Goal: Task Accomplishment & Management: Manage account settings

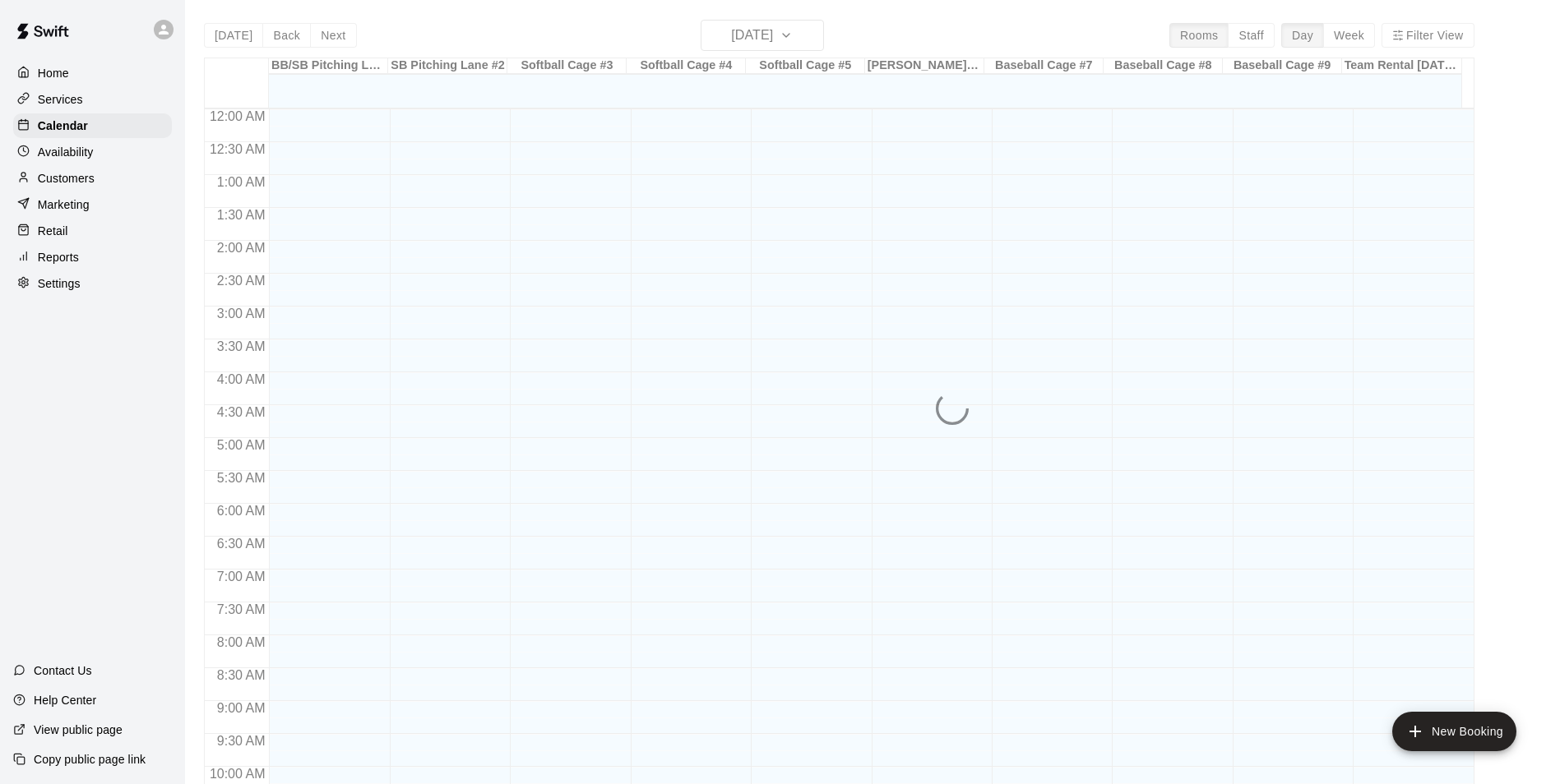
scroll to position [836, 0]
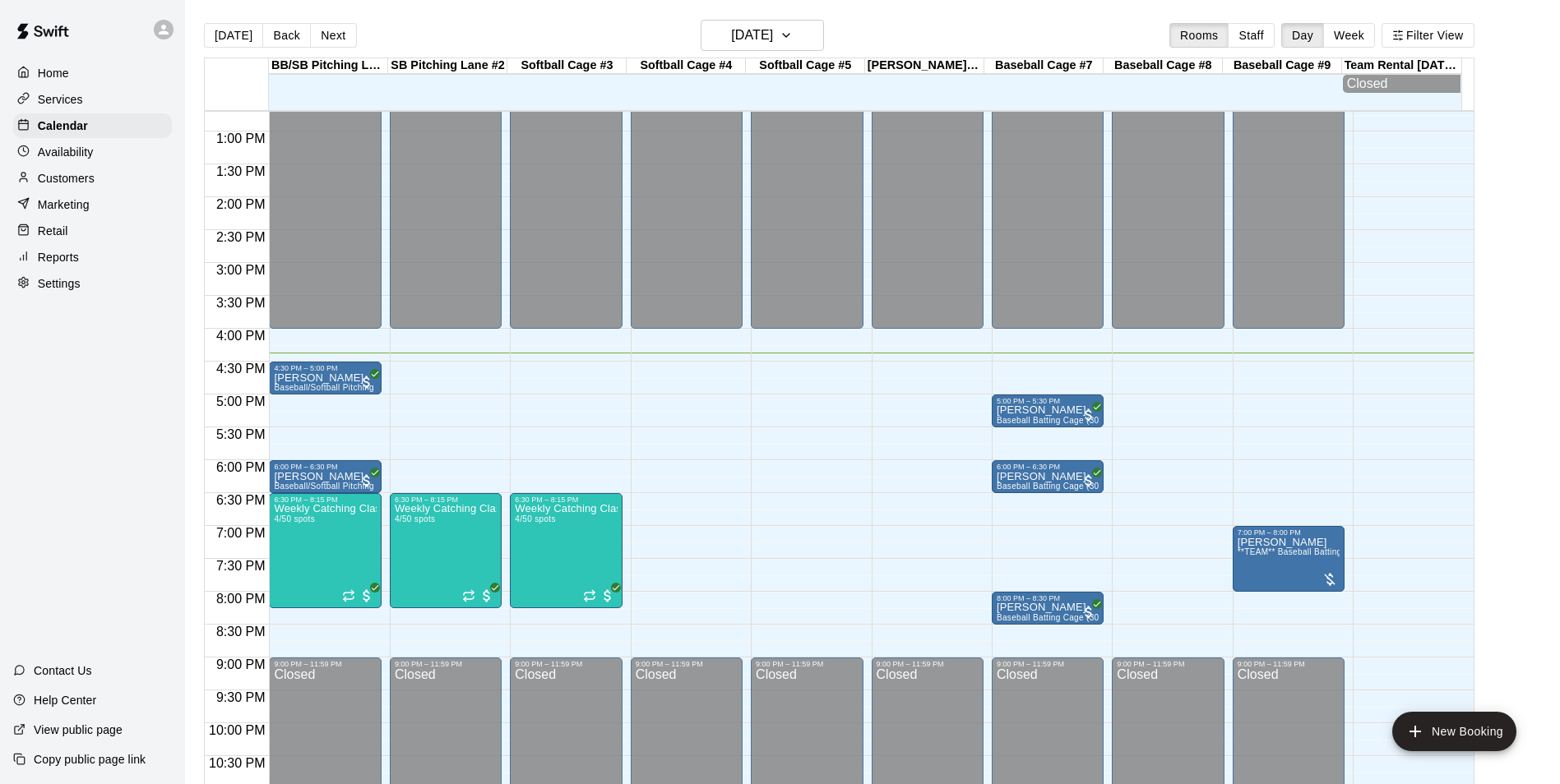
click at [64, 184] on p "Customers" at bounding box center [66, 179] width 57 height 16
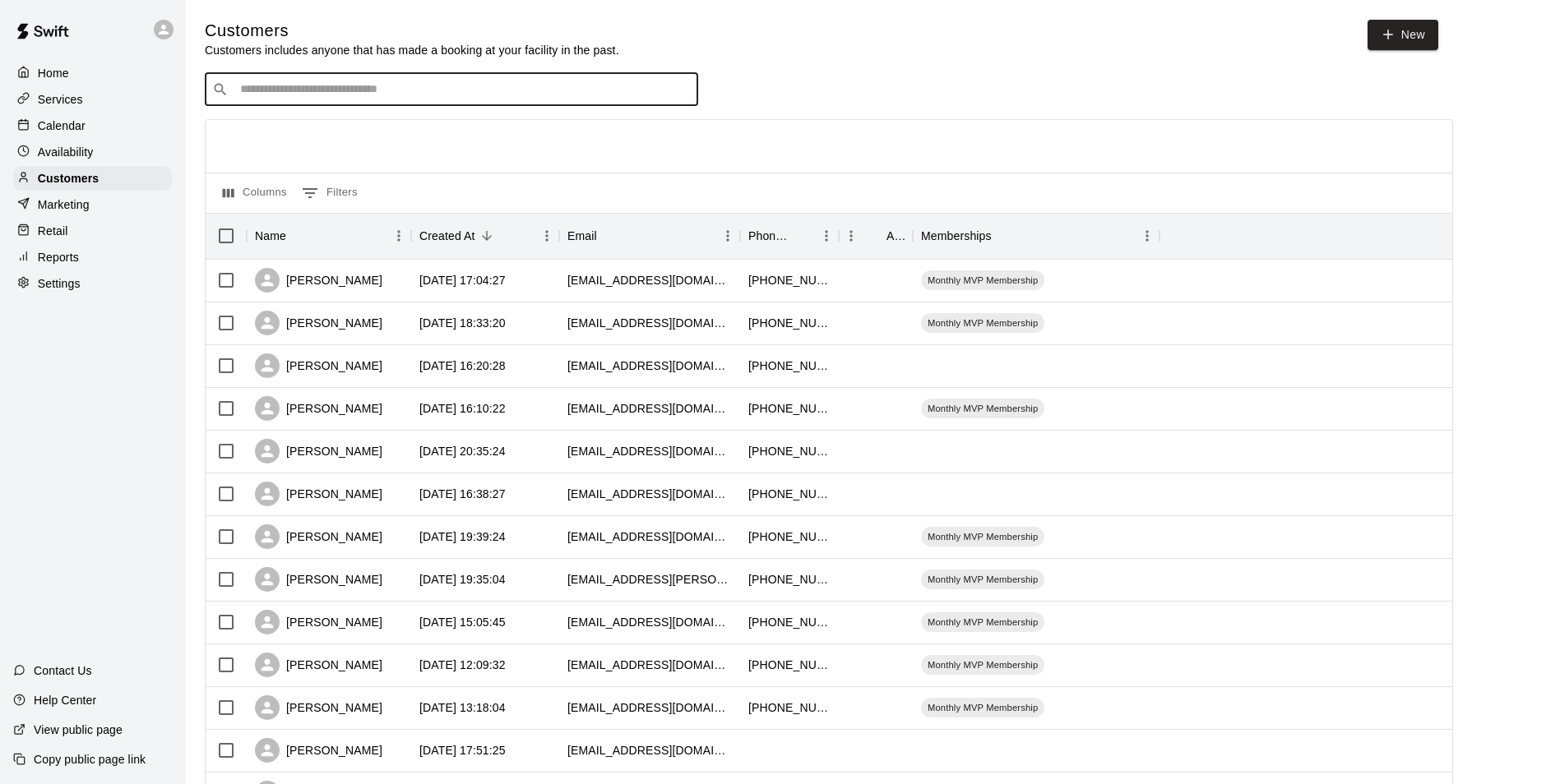
click at [348, 98] on input "Search customers by name or email" at bounding box center [462, 90] width 456 height 16
type input "***"
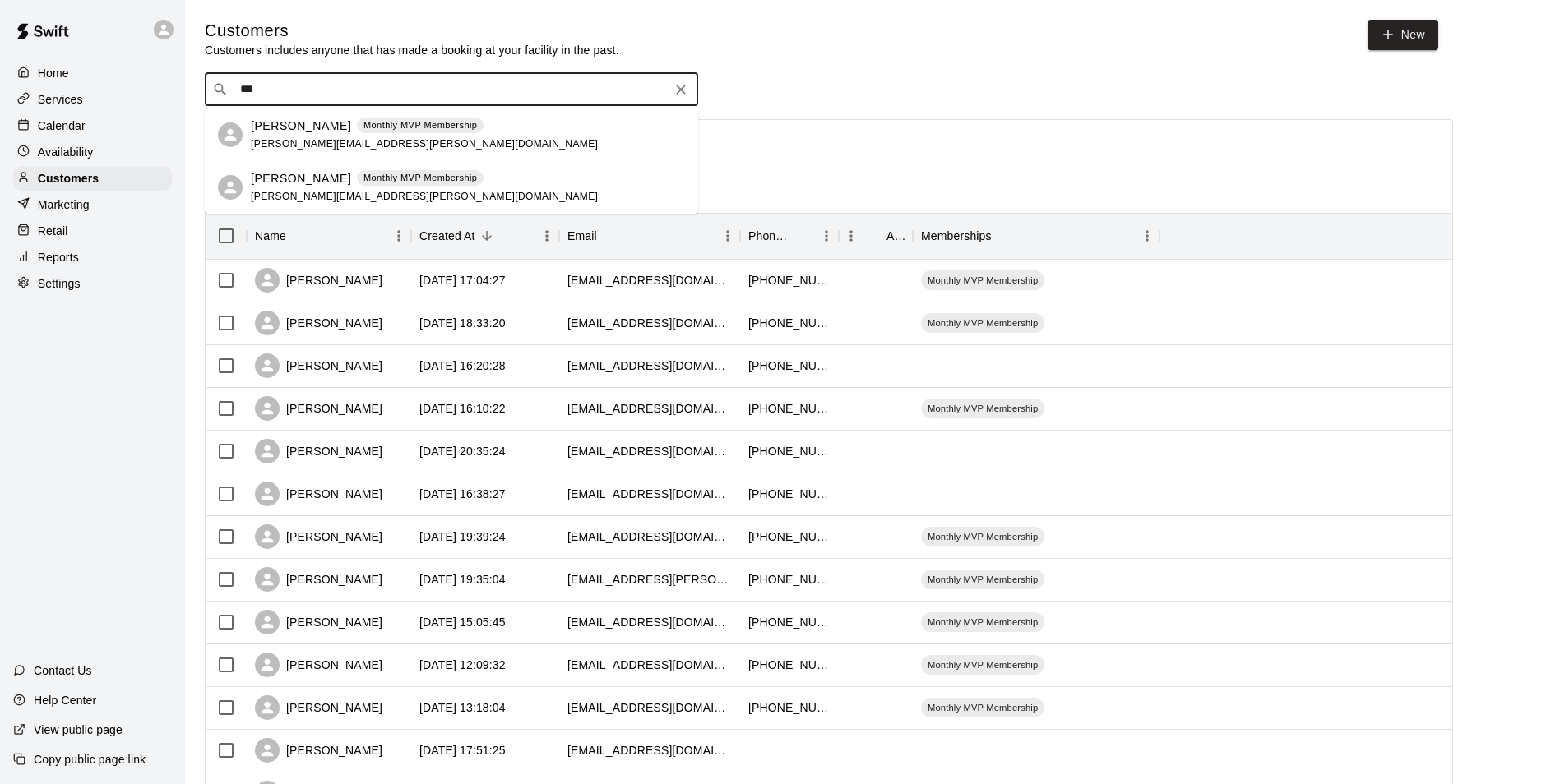
click at [302, 131] on p "Pam Tollett" at bounding box center [301, 126] width 101 height 17
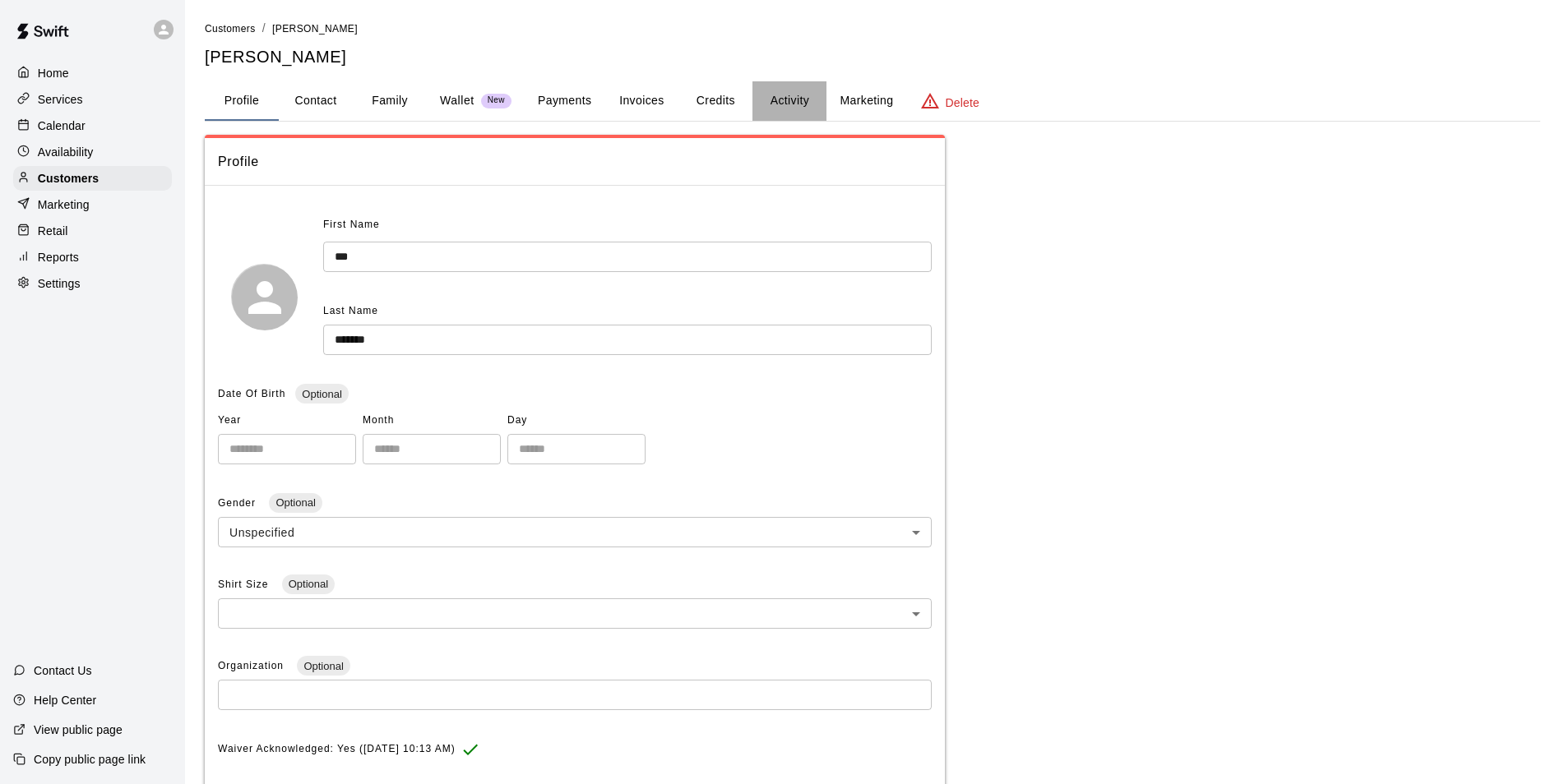
click at [778, 97] on button "Activity" at bounding box center [790, 102] width 74 height 40
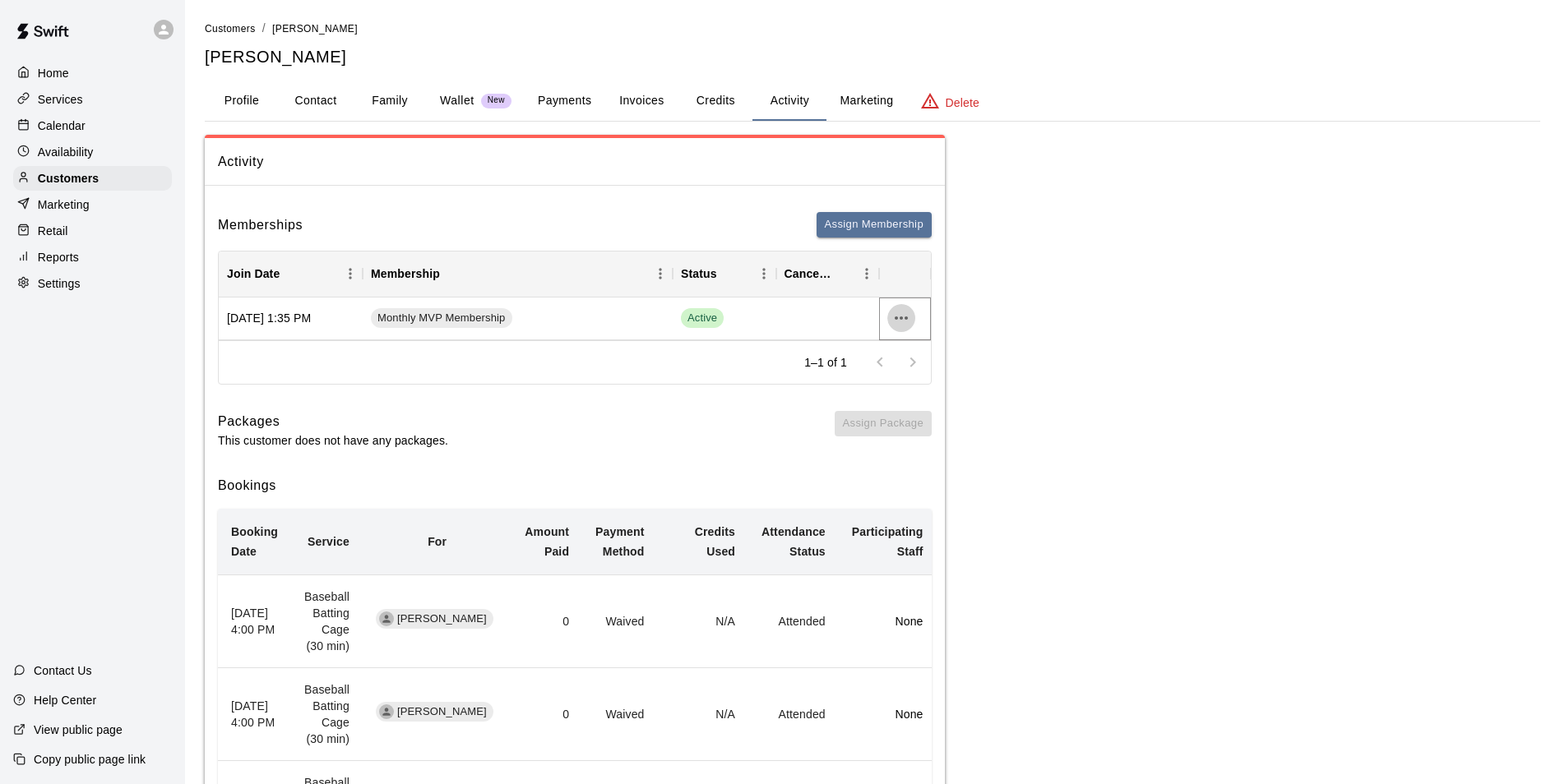
click at [902, 322] on icon "more actions" at bounding box center [901, 318] width 20 height 20
click at [923, 376] on li "Cancel" at bounding box center [934, 380] width 93 height 27
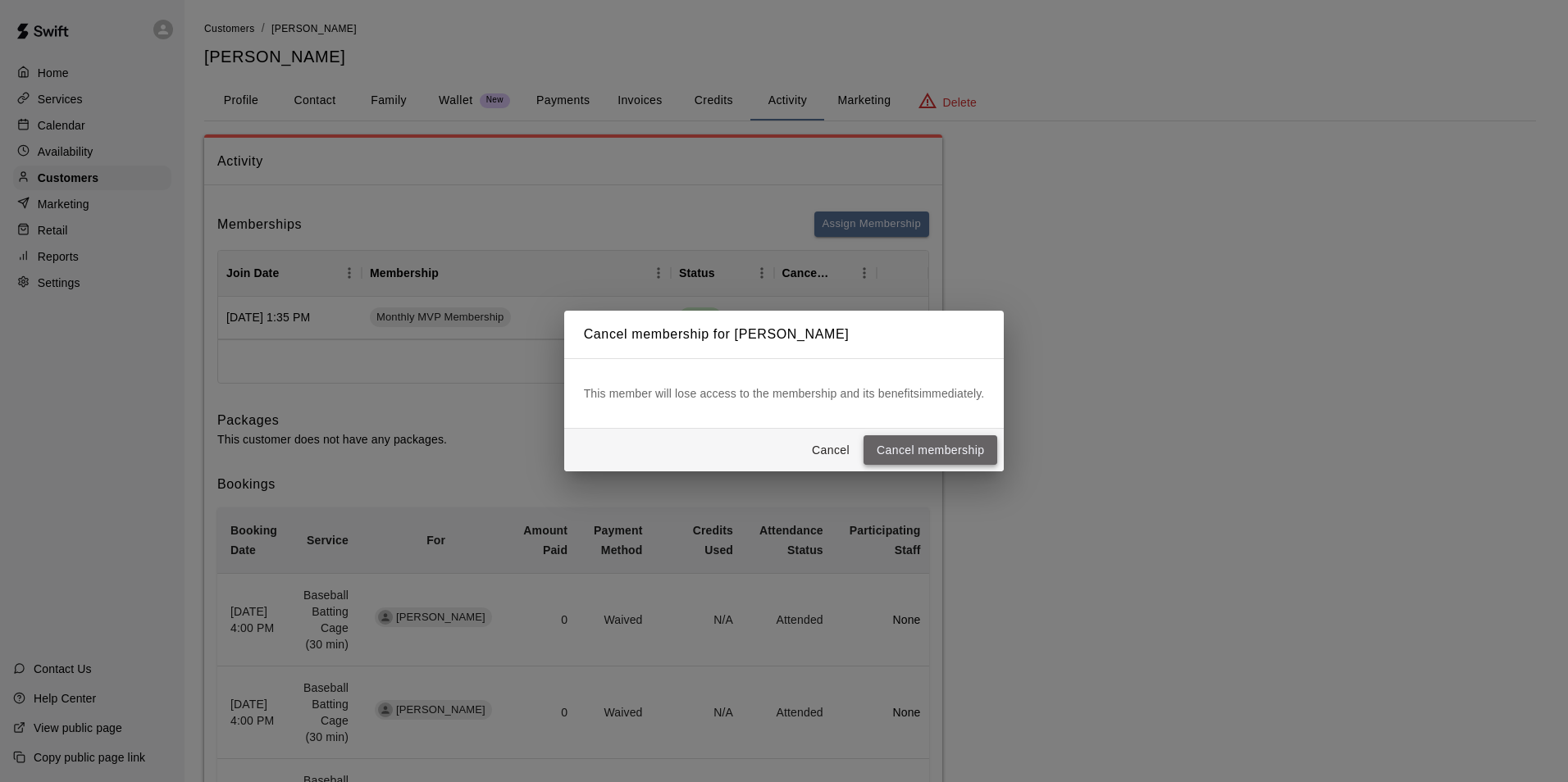
click at [934, 448] on button "Cancel membership" at bounding box center [930, 451] width 134 height 31
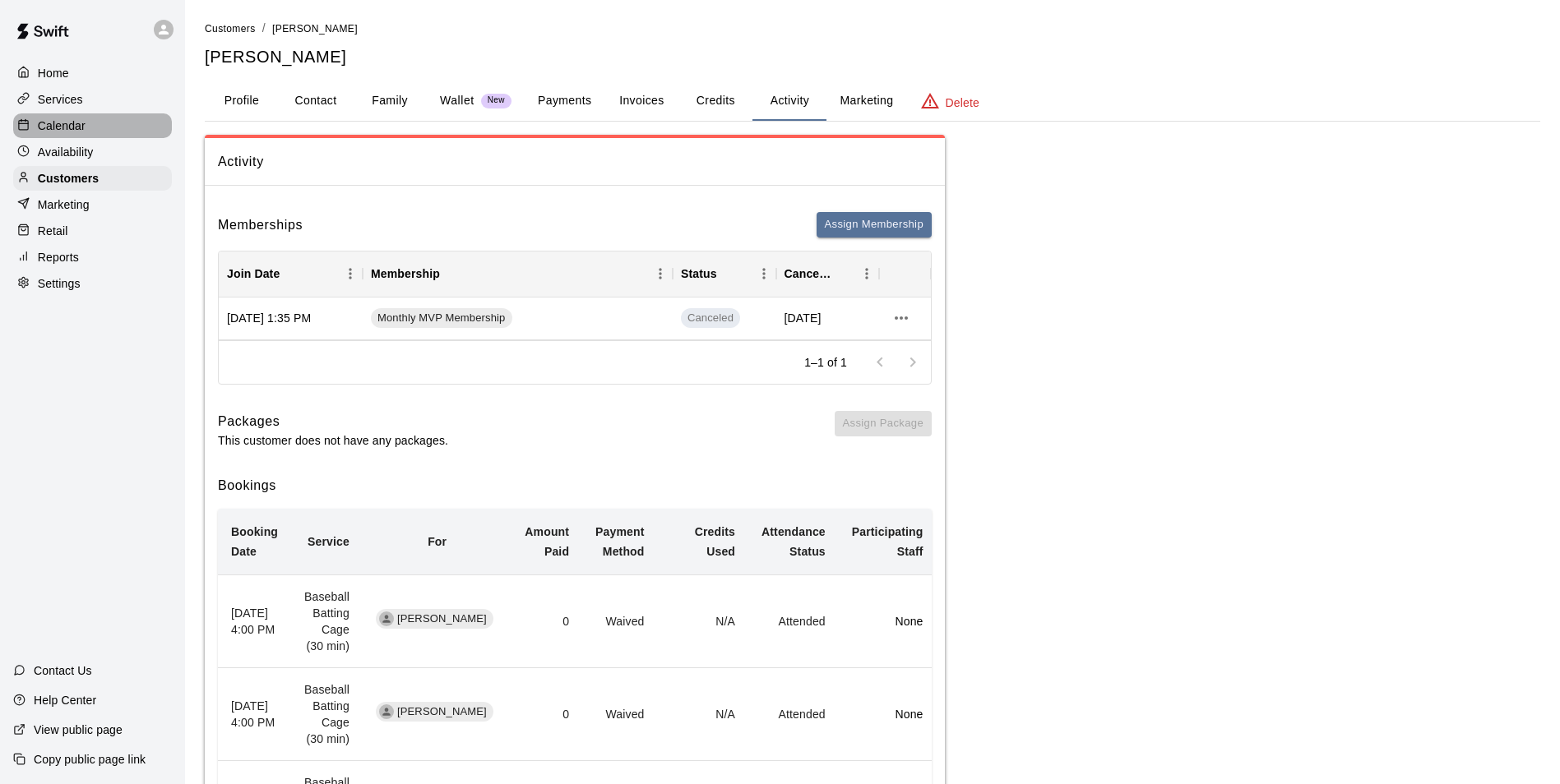
click at [71, 121] on p "Calendar" at bounding box center [62, 126] width 48 height 16
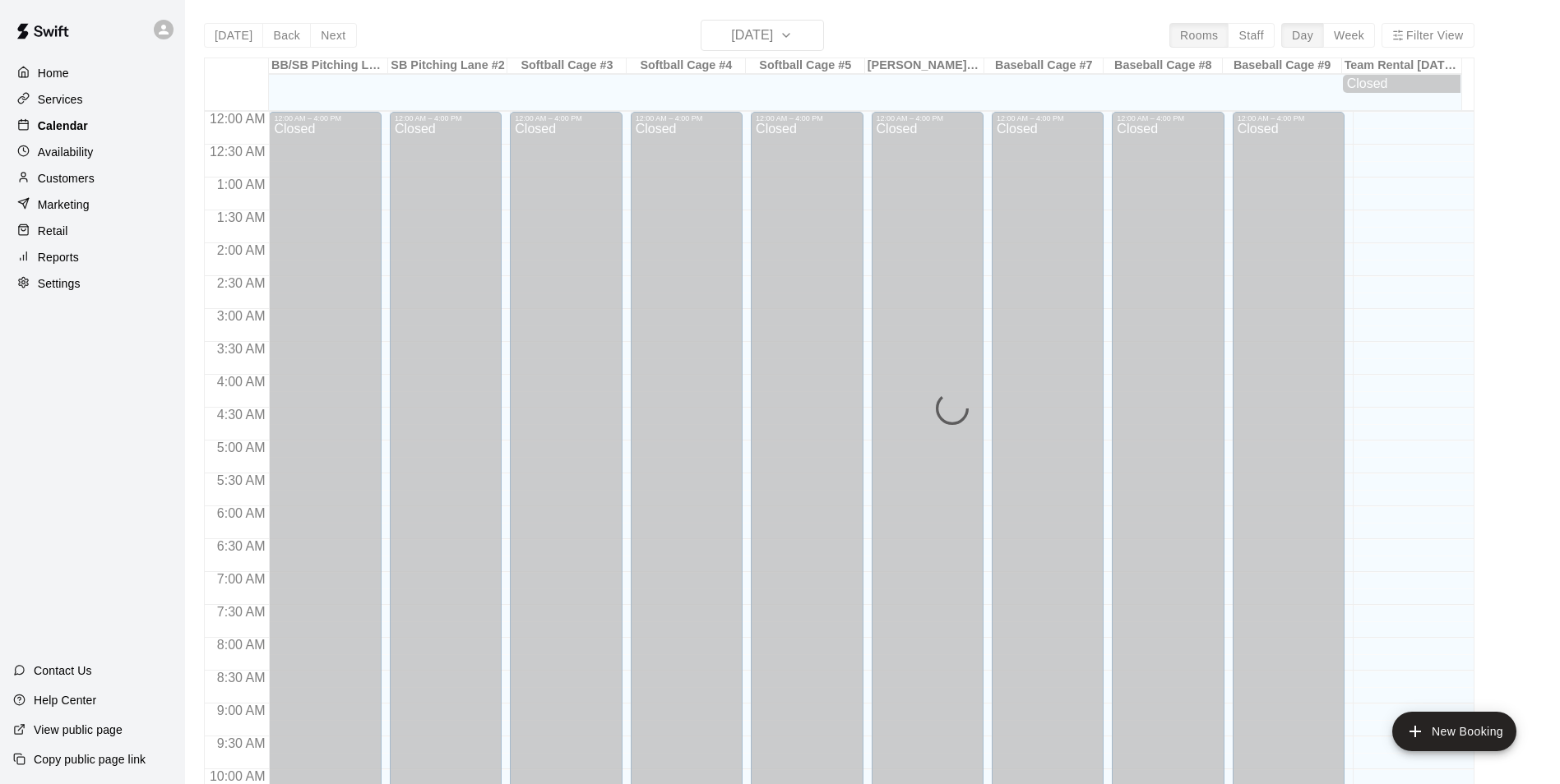
scroll to position [836, 0]
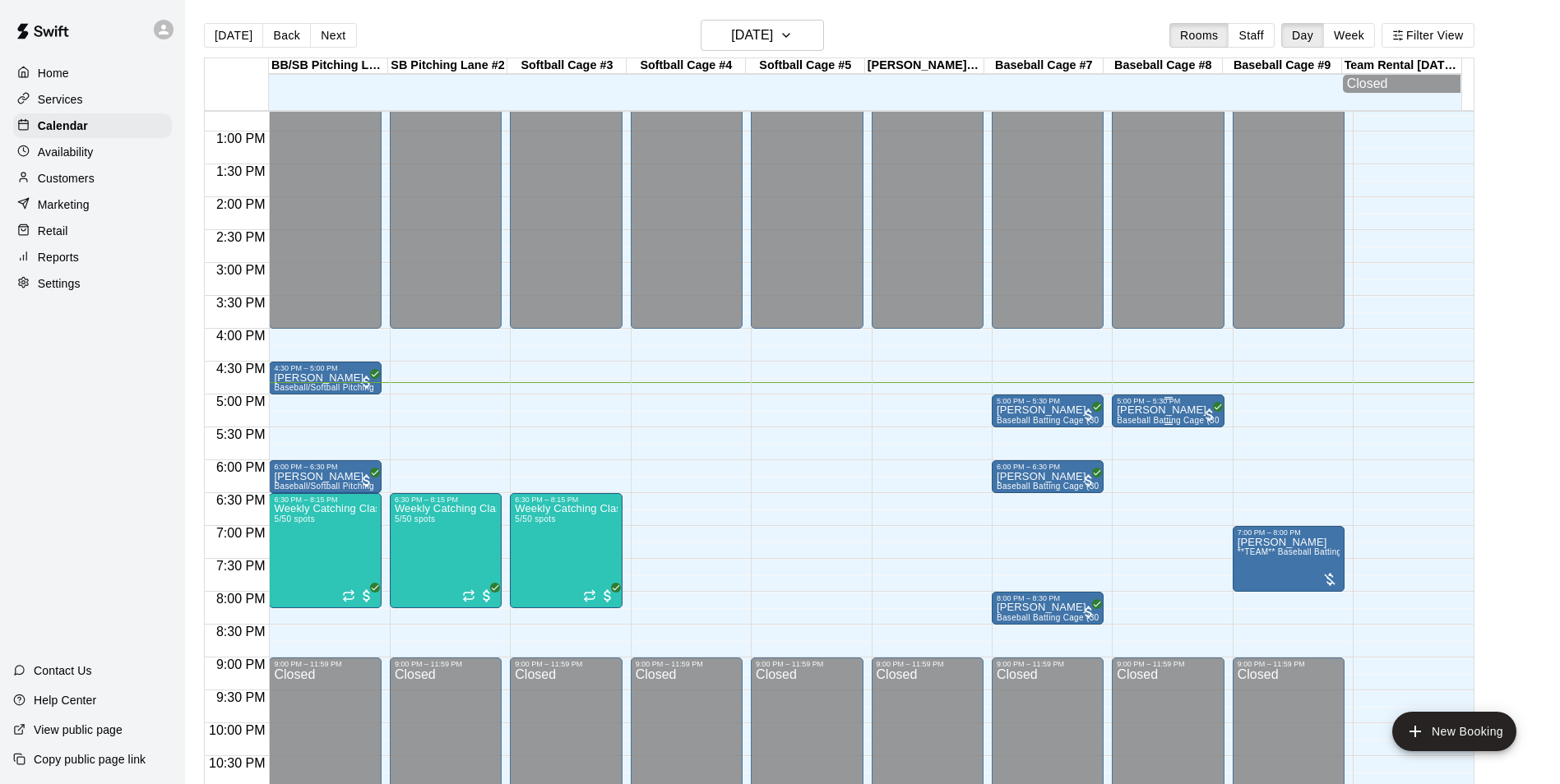
click at [1172, 405] on div "5:00 PM – 5:30 PM" at bounding box center [1168, 401] width 102 height 8
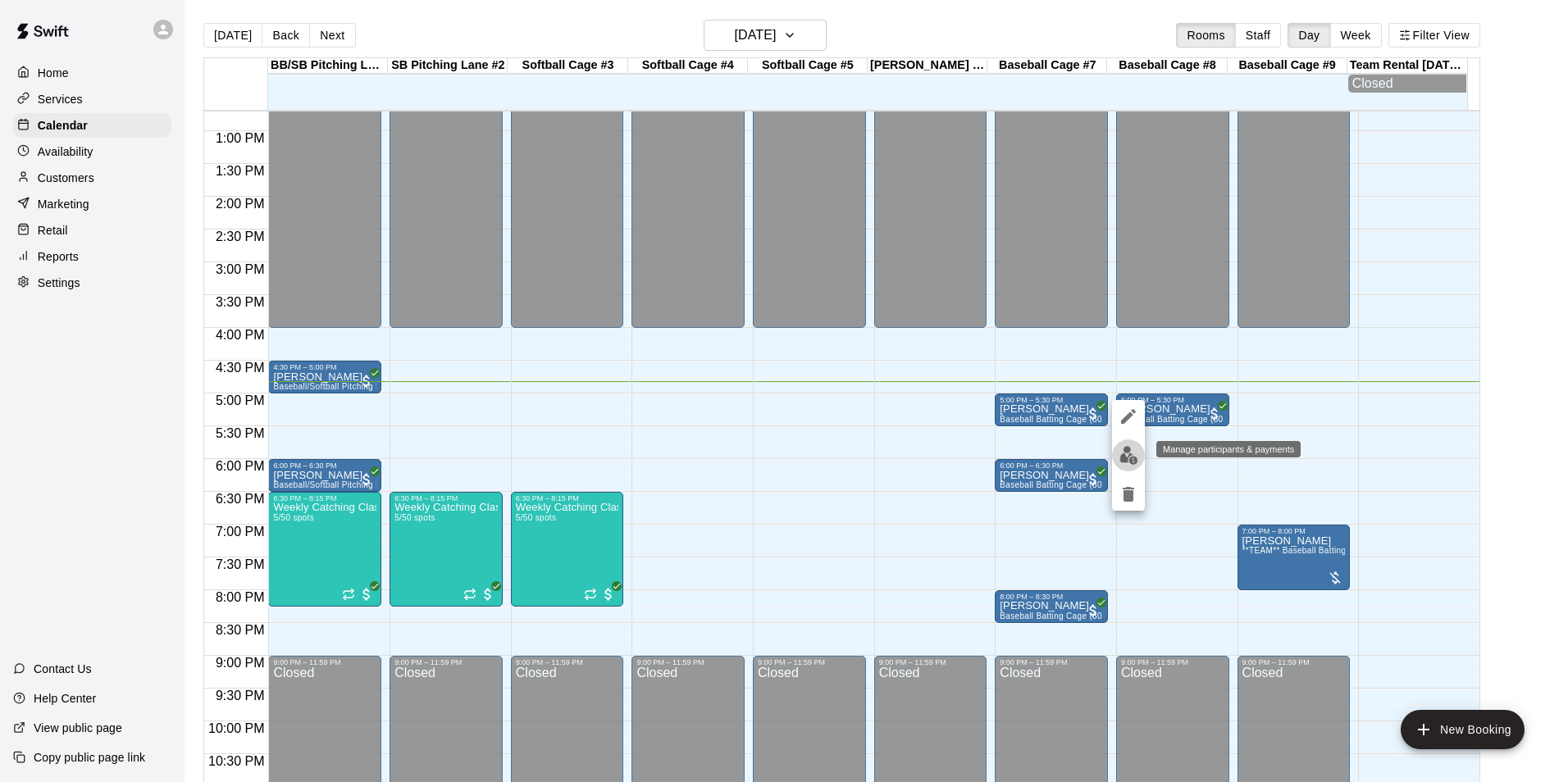
click at [1127, 448] on img "edit" at bounding box center [1128, 456] width 19 height 19
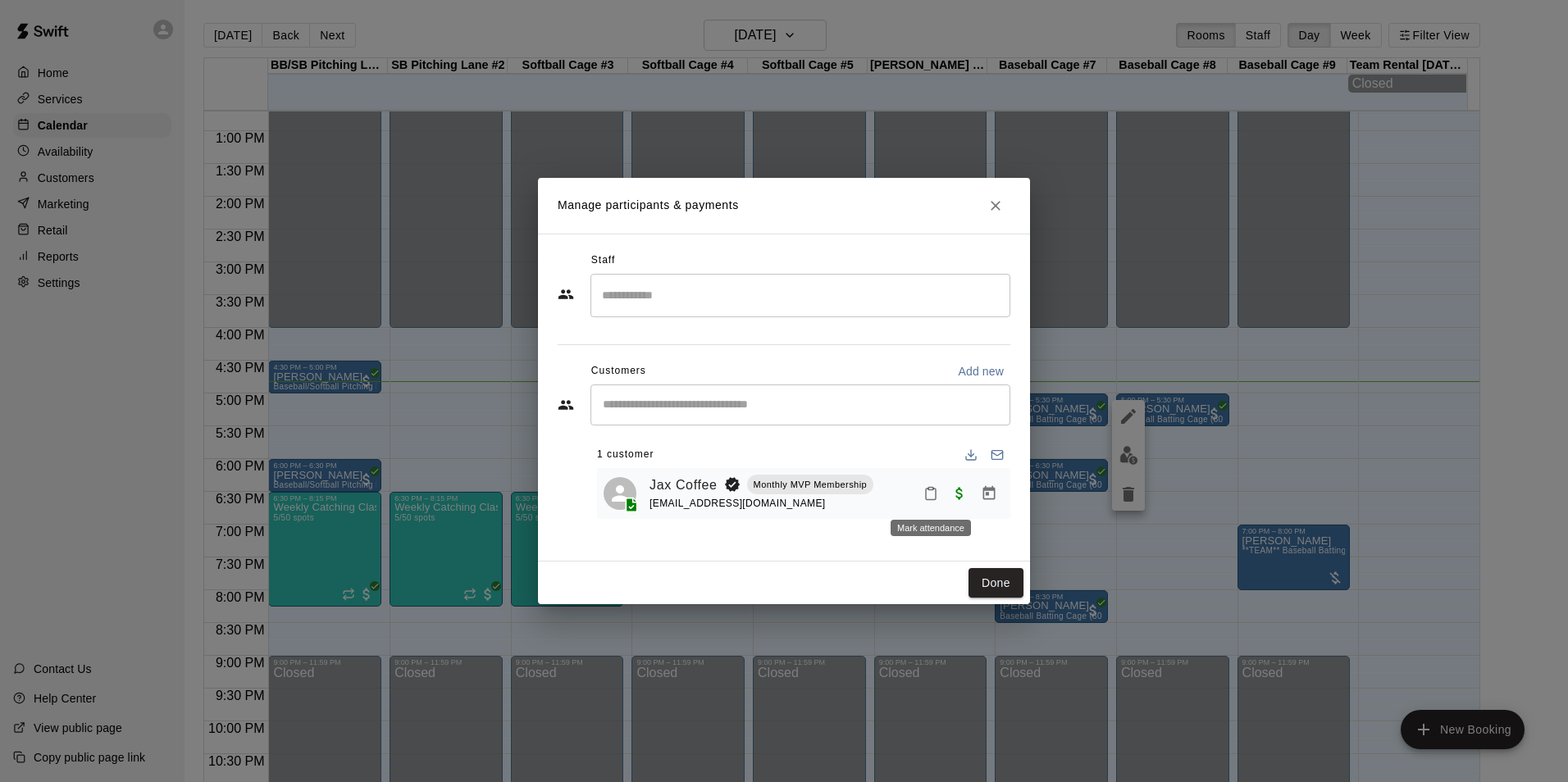
click at [928, 492] on icon "Mark attendance" at bounding box center [931, 494] width 14 height 14
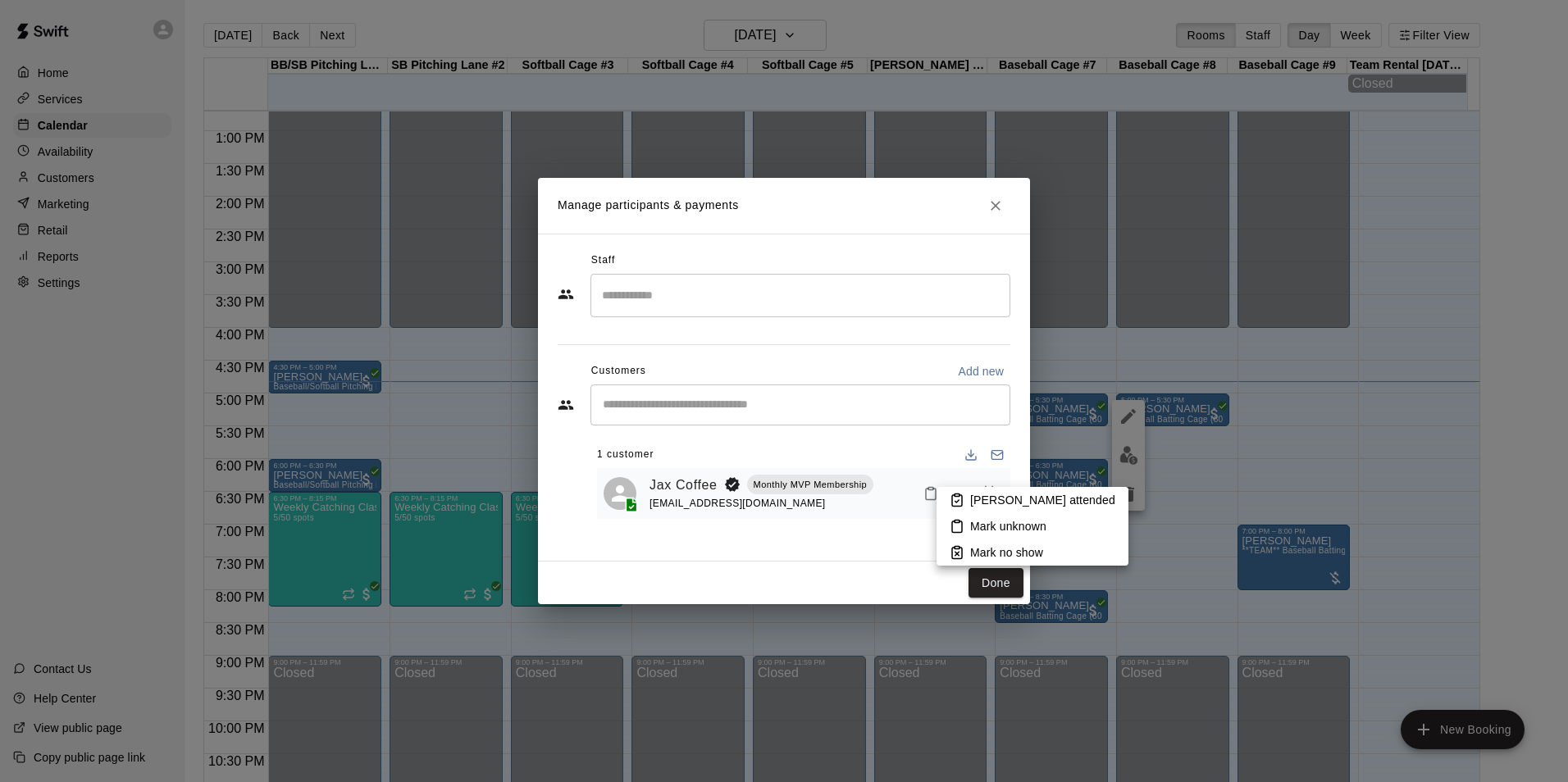
click at [1036, 505] on p "[PERSON_NAME] attended" at bounding box center [1042, 500] width 146 height 16
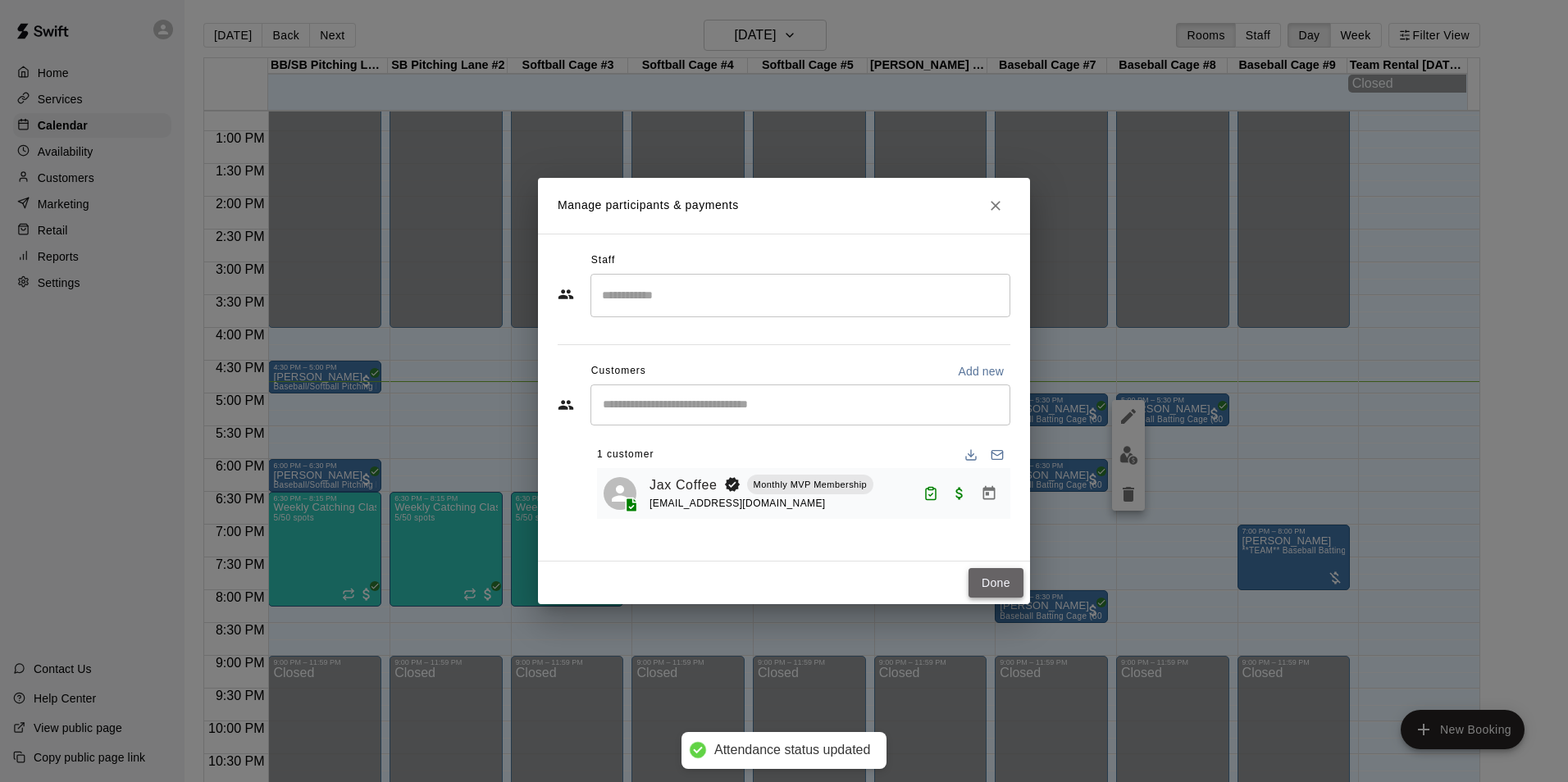
click at [1003, 588] on button "Done" at bounding box center [995, 584] width 55 height 31
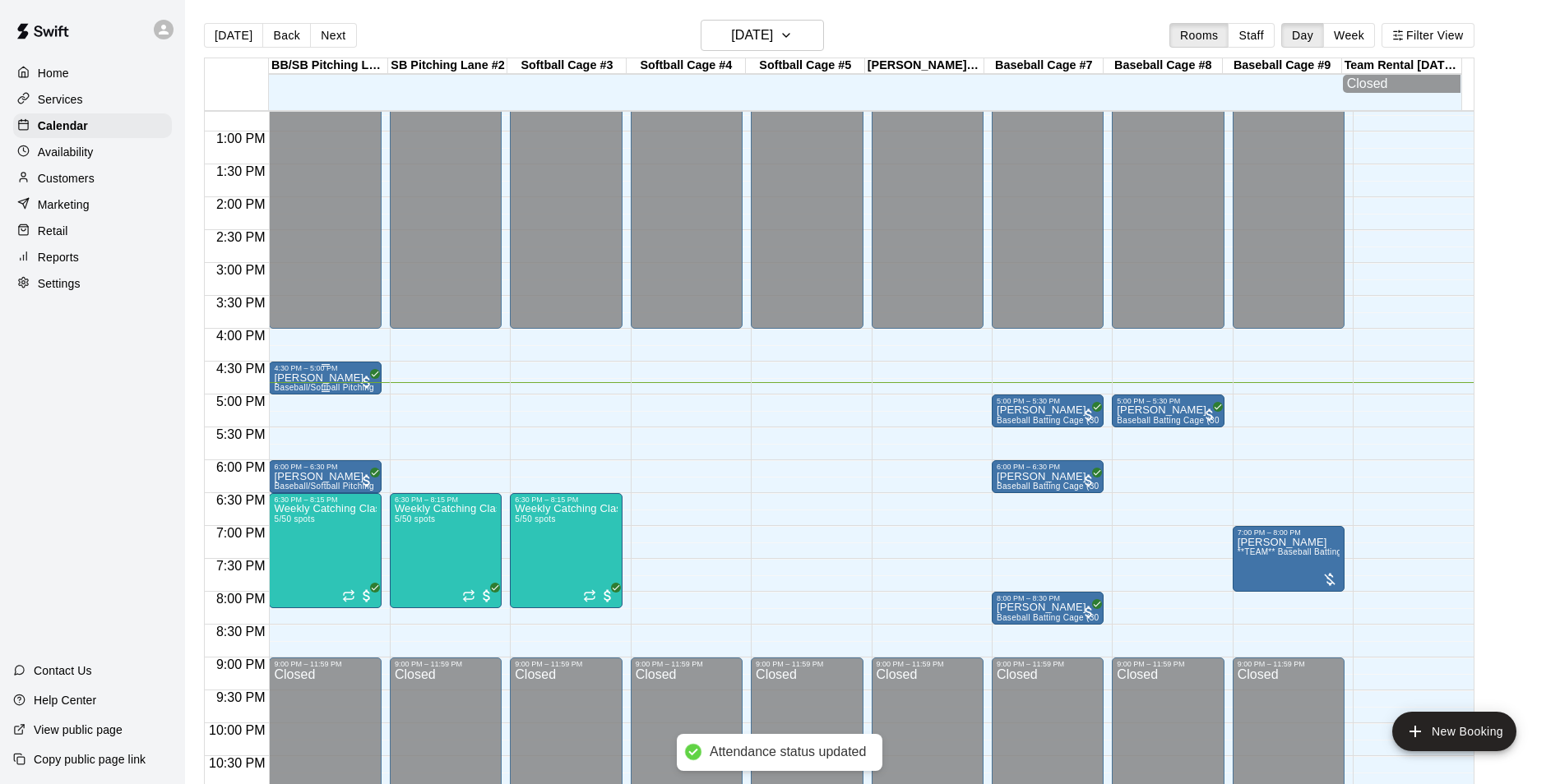
click at [355, 367] on div at bounding box center [325, 365] width 102 height 3
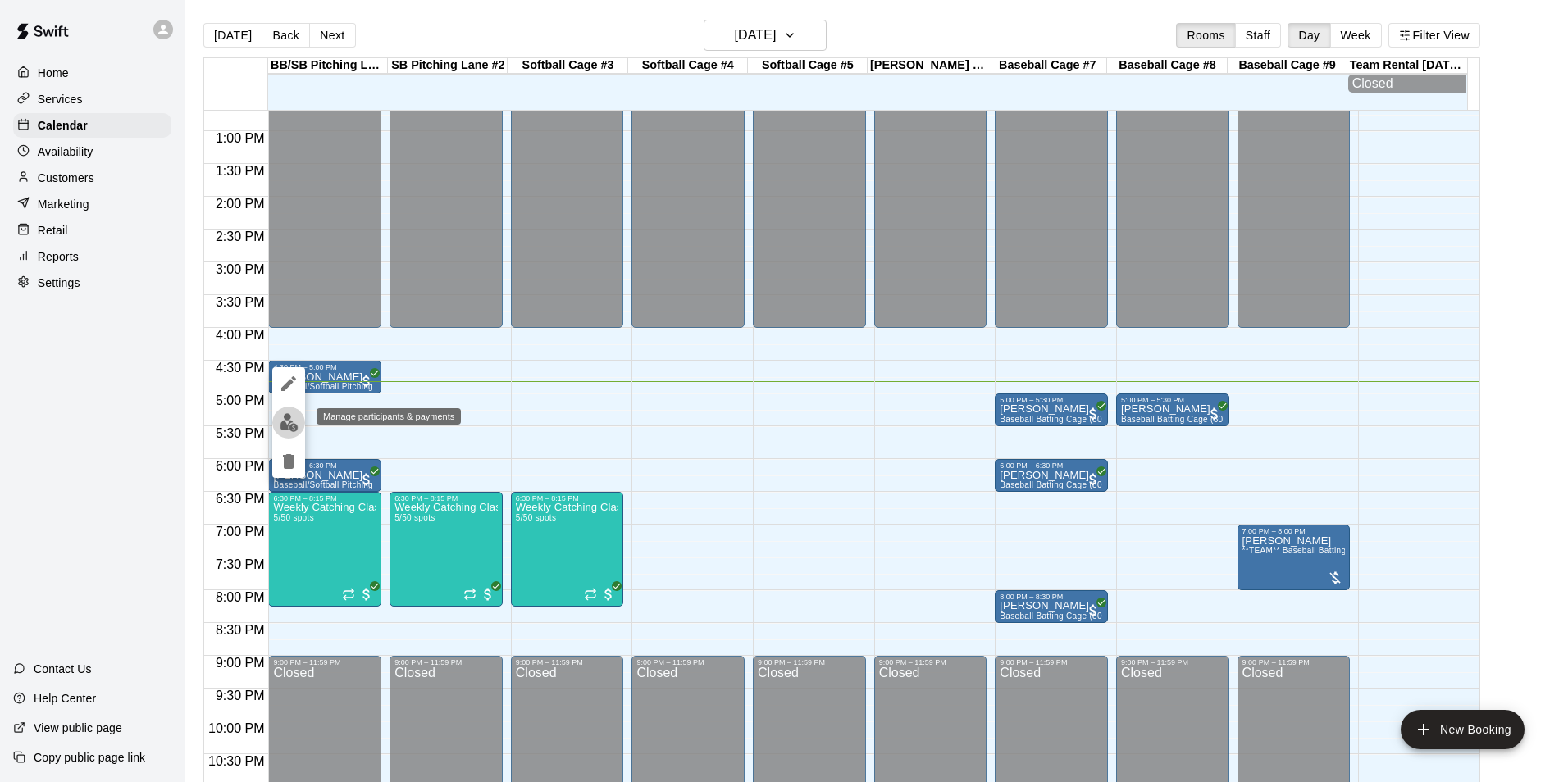
click at [283, 425] on img "edit" at bounding box center [288, 422] width 19 height 19
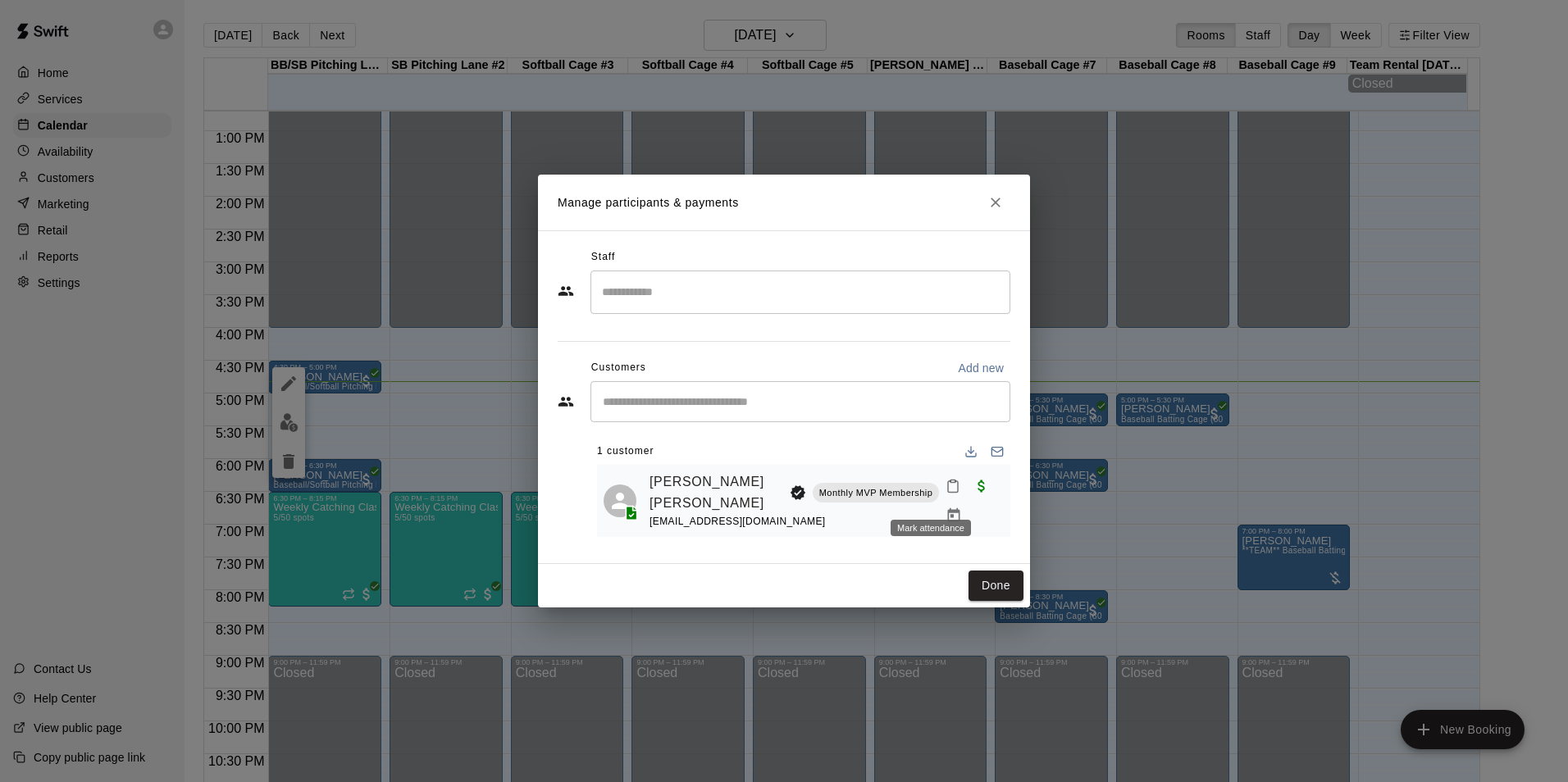
click at [948, 493] on icon "Mark attendance" at bounding box center [953, 487] width 10 height 12
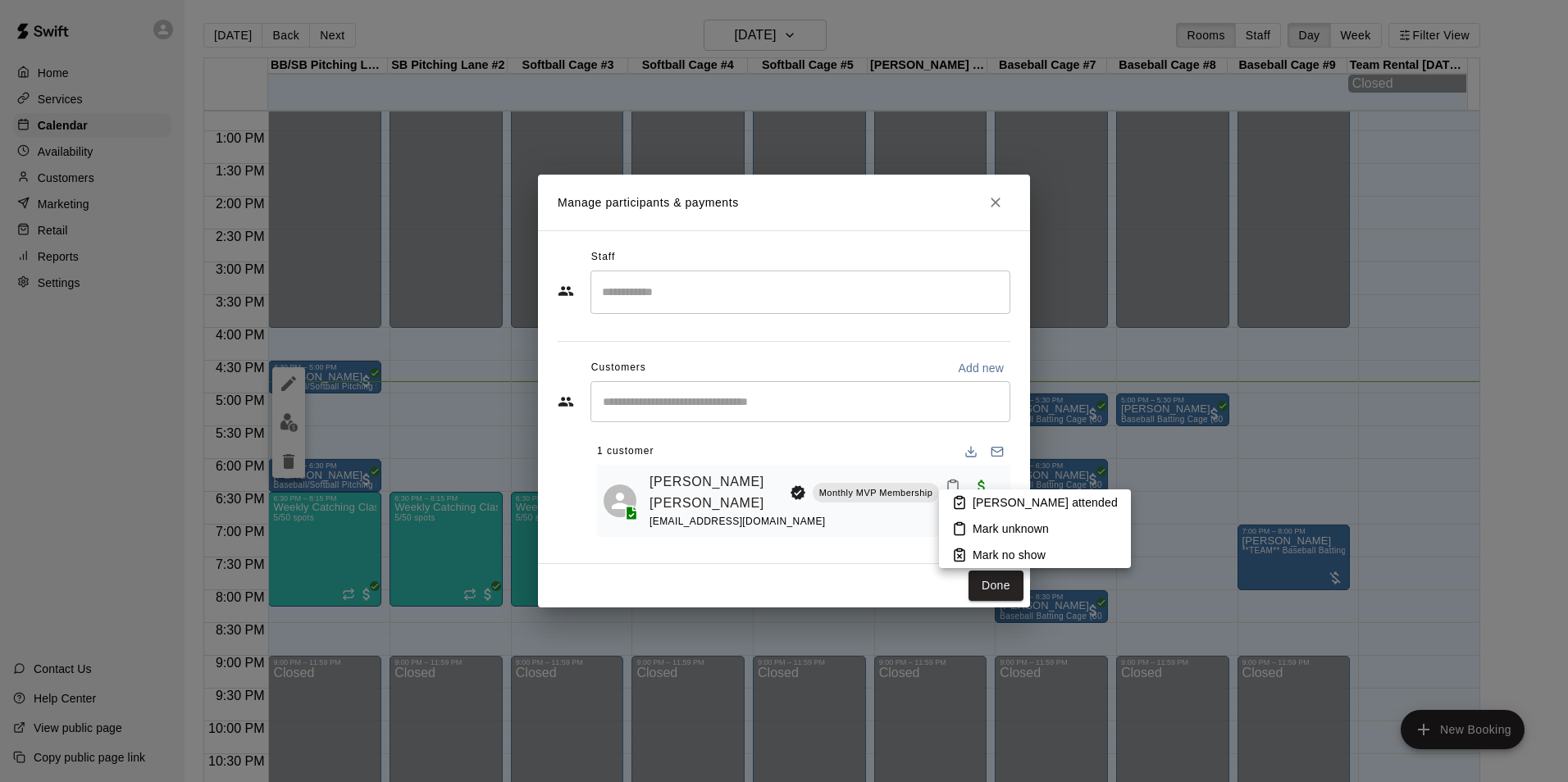
click at [1002, 497] on p "[PERSON_NAME] attended" at bounding box center [1045, 503] width 146 height 16
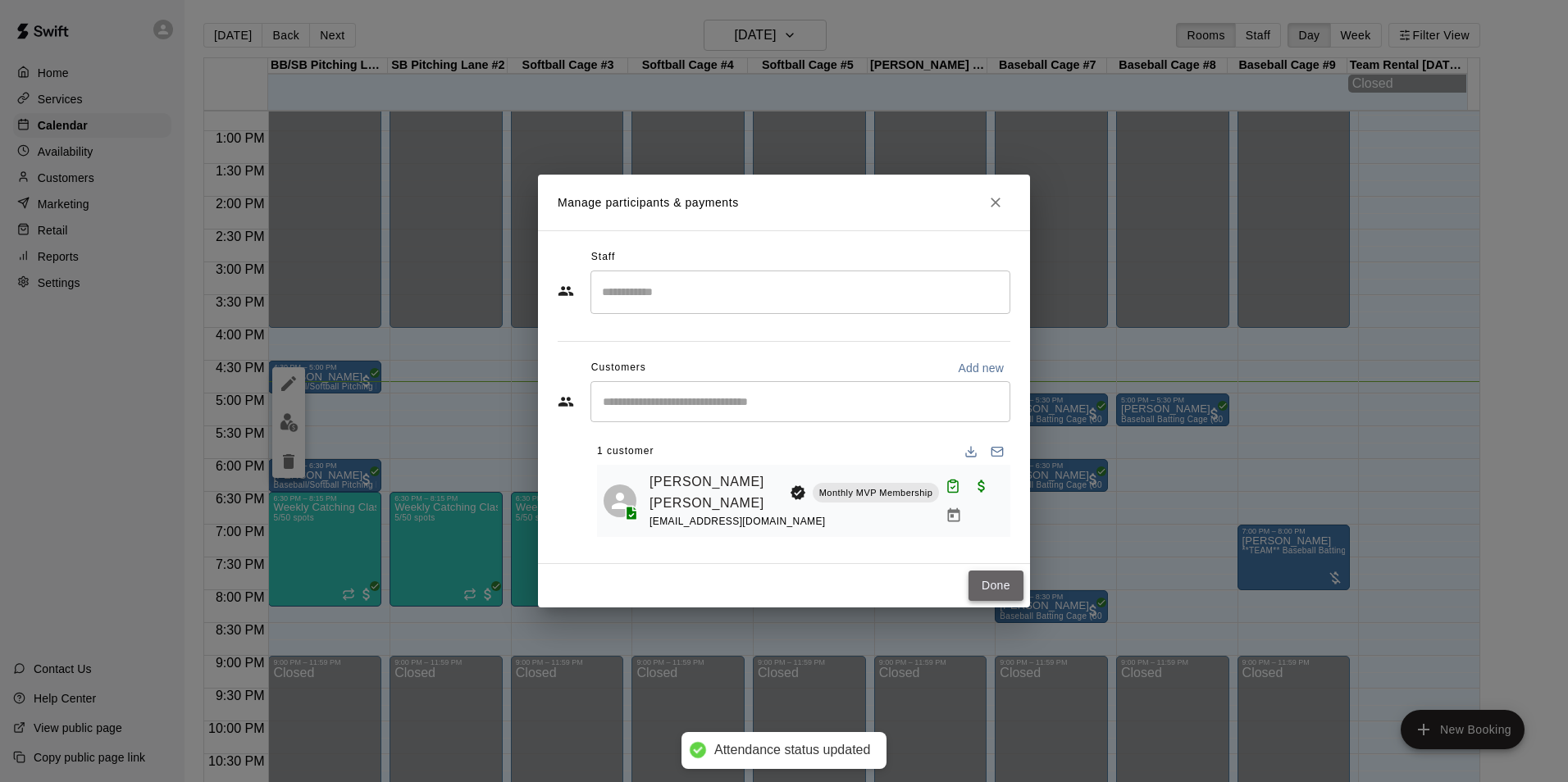
click at [1003, 582] on button "Done" at bounding box center [995, 586] width 55 height 31
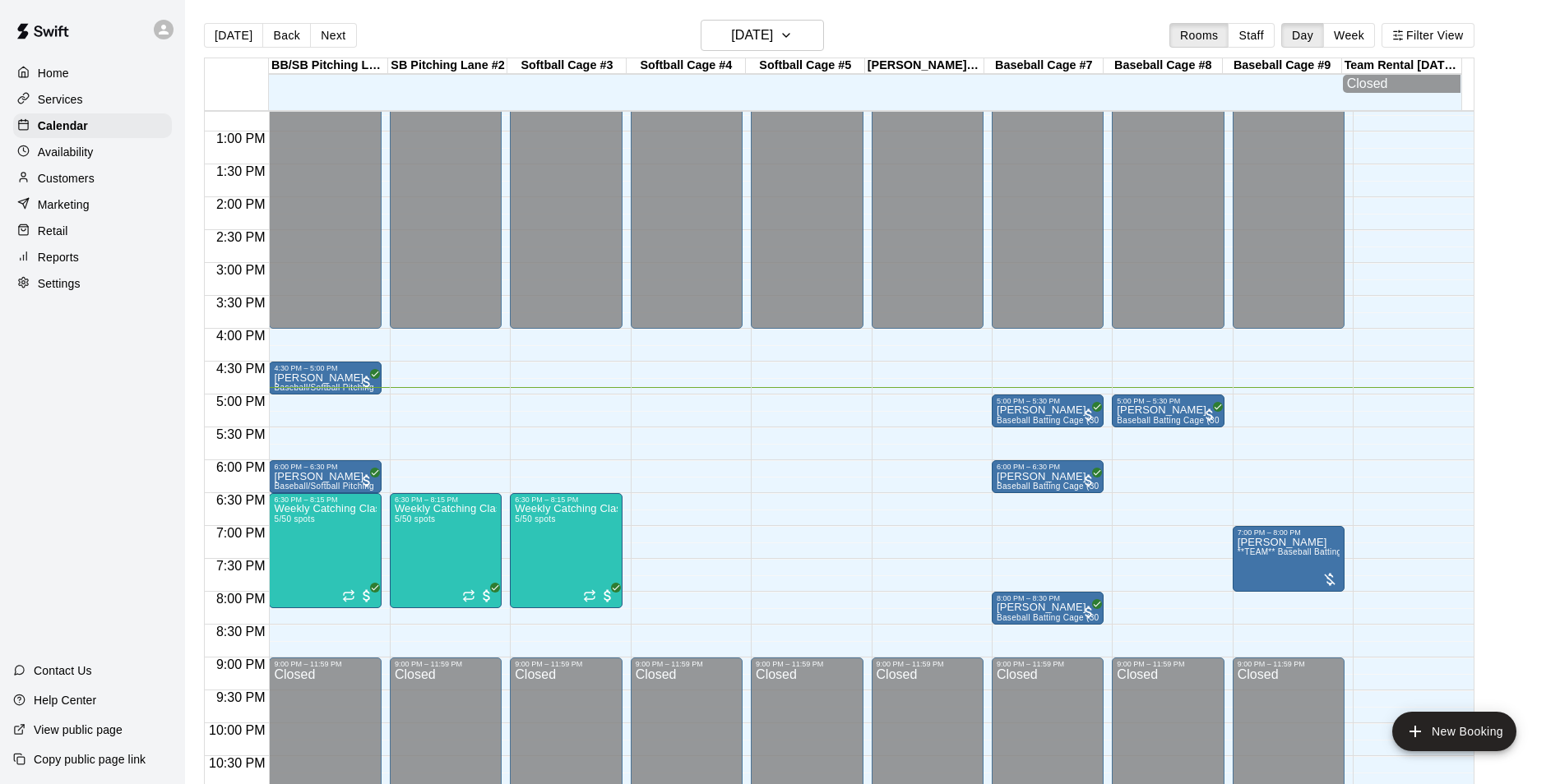
click at [1277, 402] on div "12:00 AM – 4:00 PM Closed 7:00 PM – 8:00 PM Justin Raney **TEAM** Baseball Batt…" at bounding box center [1288, 66] width 111 height 1579
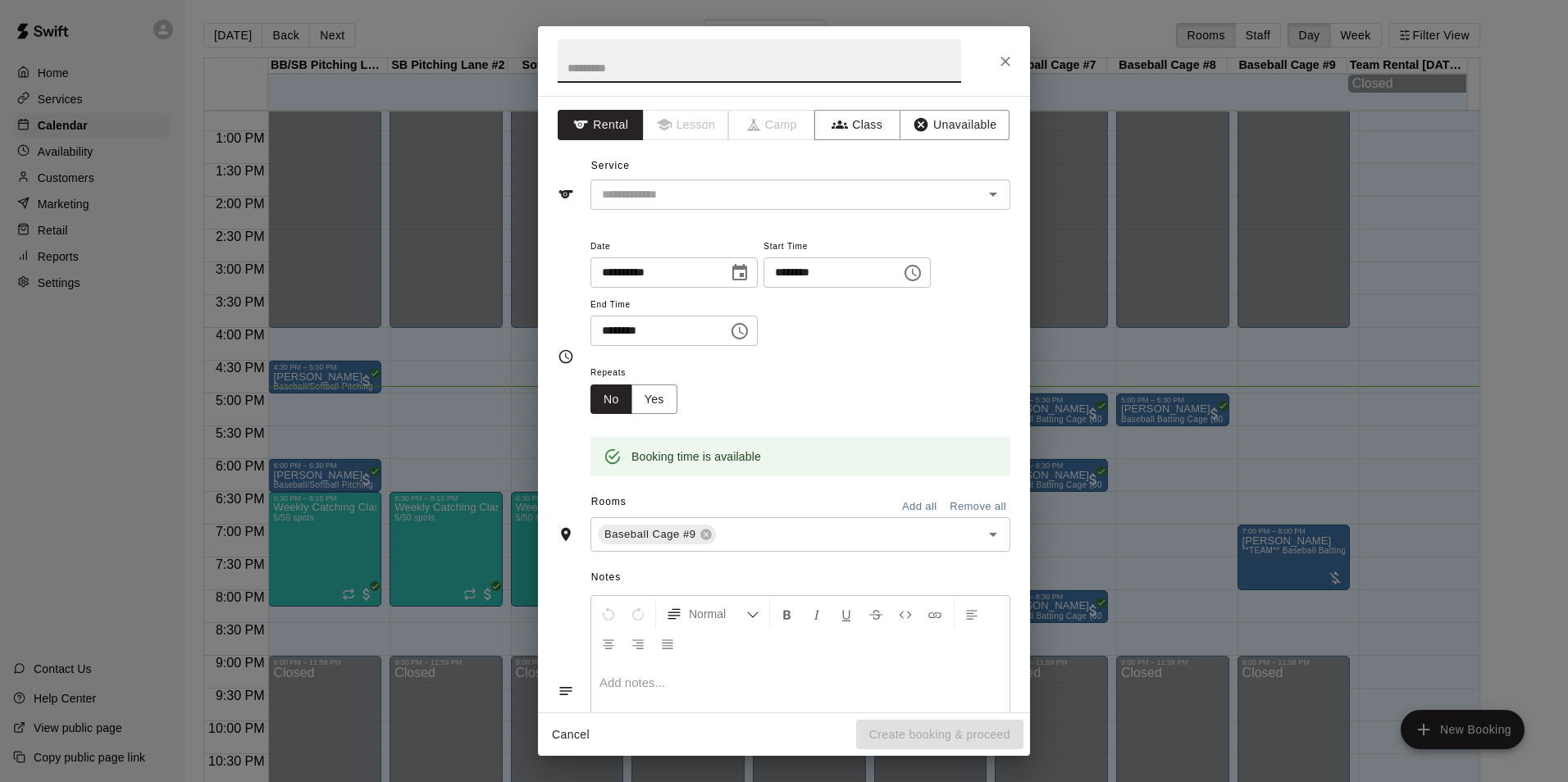
click at [608, 331] on input "********" at bounding box center [653, 331] width 127 height 31
type input "********"
click at [948, 134] on button "Unavailable" at bounding box center [954, 126] width 110 height 31
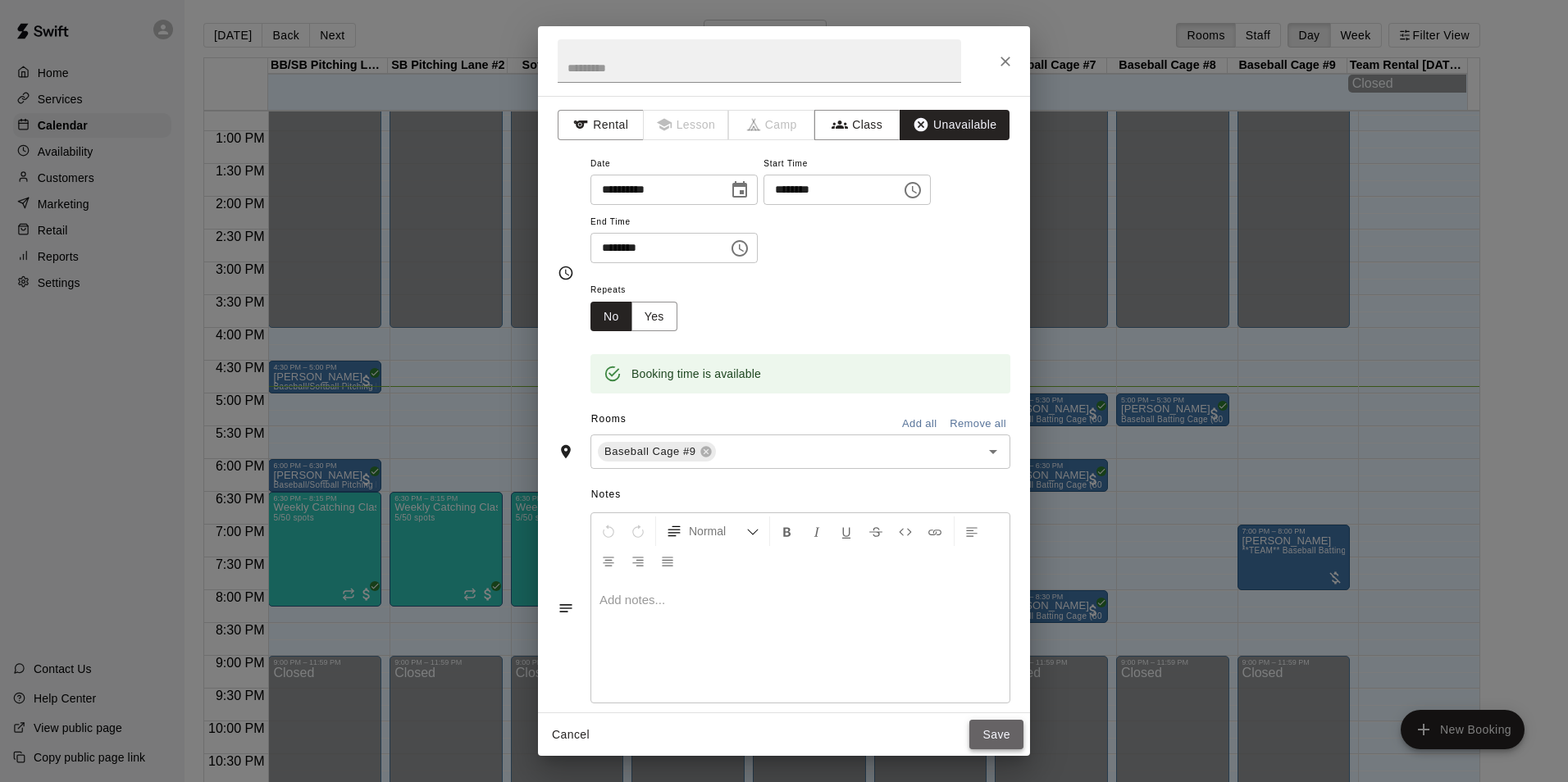
click at [999, 730] on button "Save" at bounding box center [996, 736] width 54 height 31
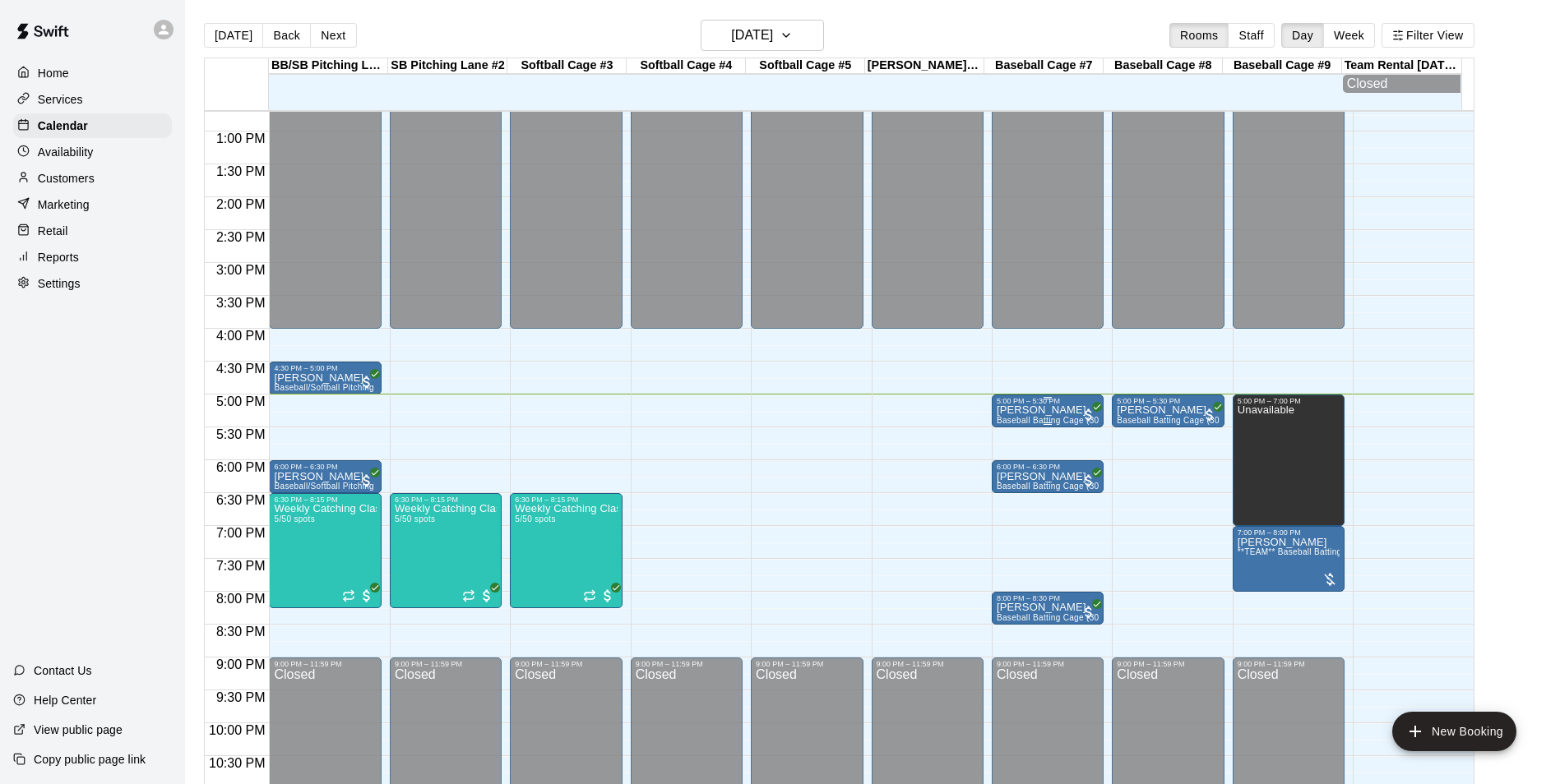
click at [1058, 411] on p "[PERSON_NAME]" at bounding box center [1048, 411] width 102 height 0
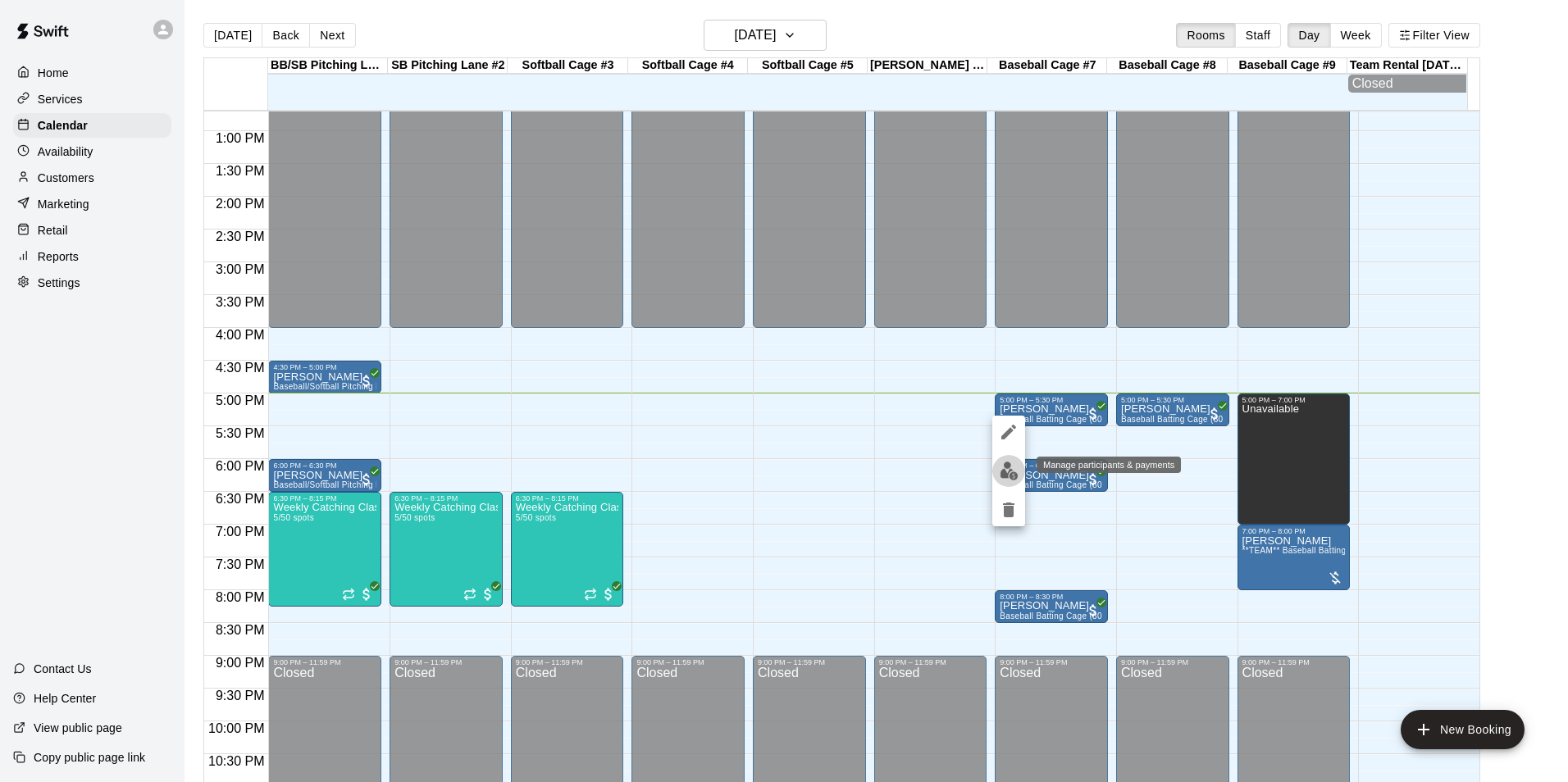
click at [1004, 474] on img "edit" at bounding box center [1009, 471] width 19 height 19
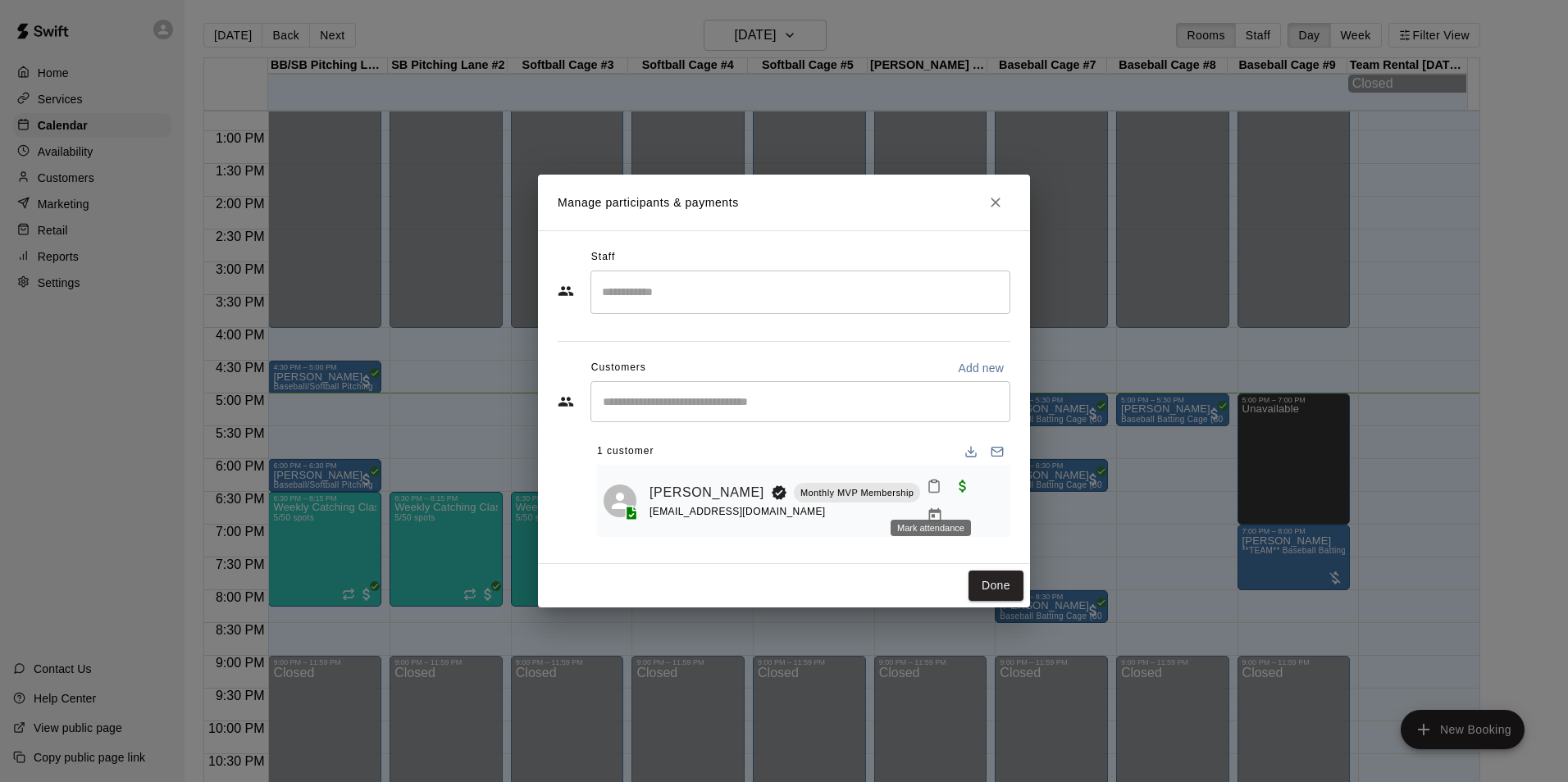
click at [926, 491] on icon "Mark attendance" at bounding box center [934, 486] width 14 height 14
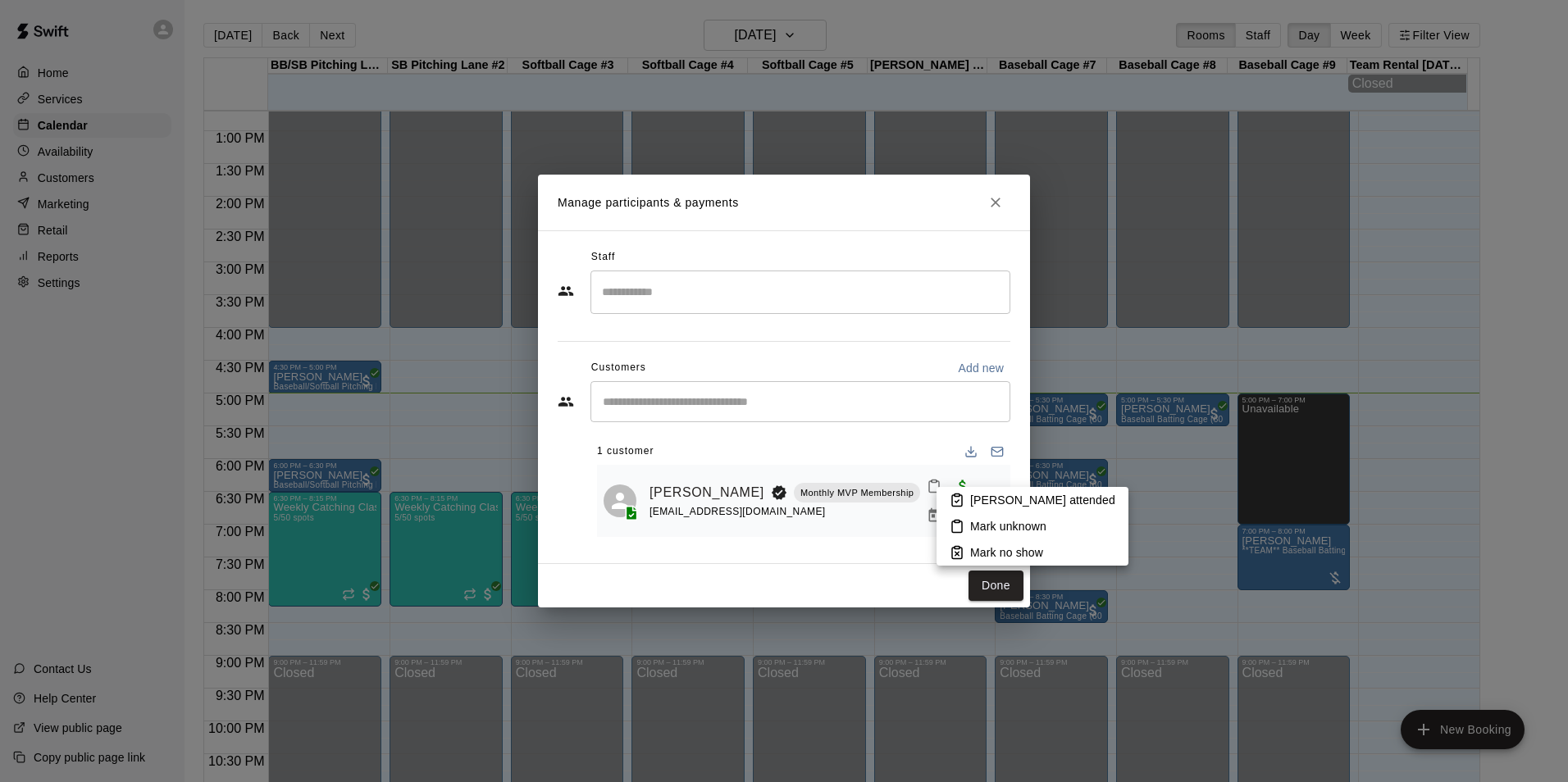
click at [994, 495] on p "[PERSON_NAME] attended" at bounding box center [1042, 500] width 146 height 16
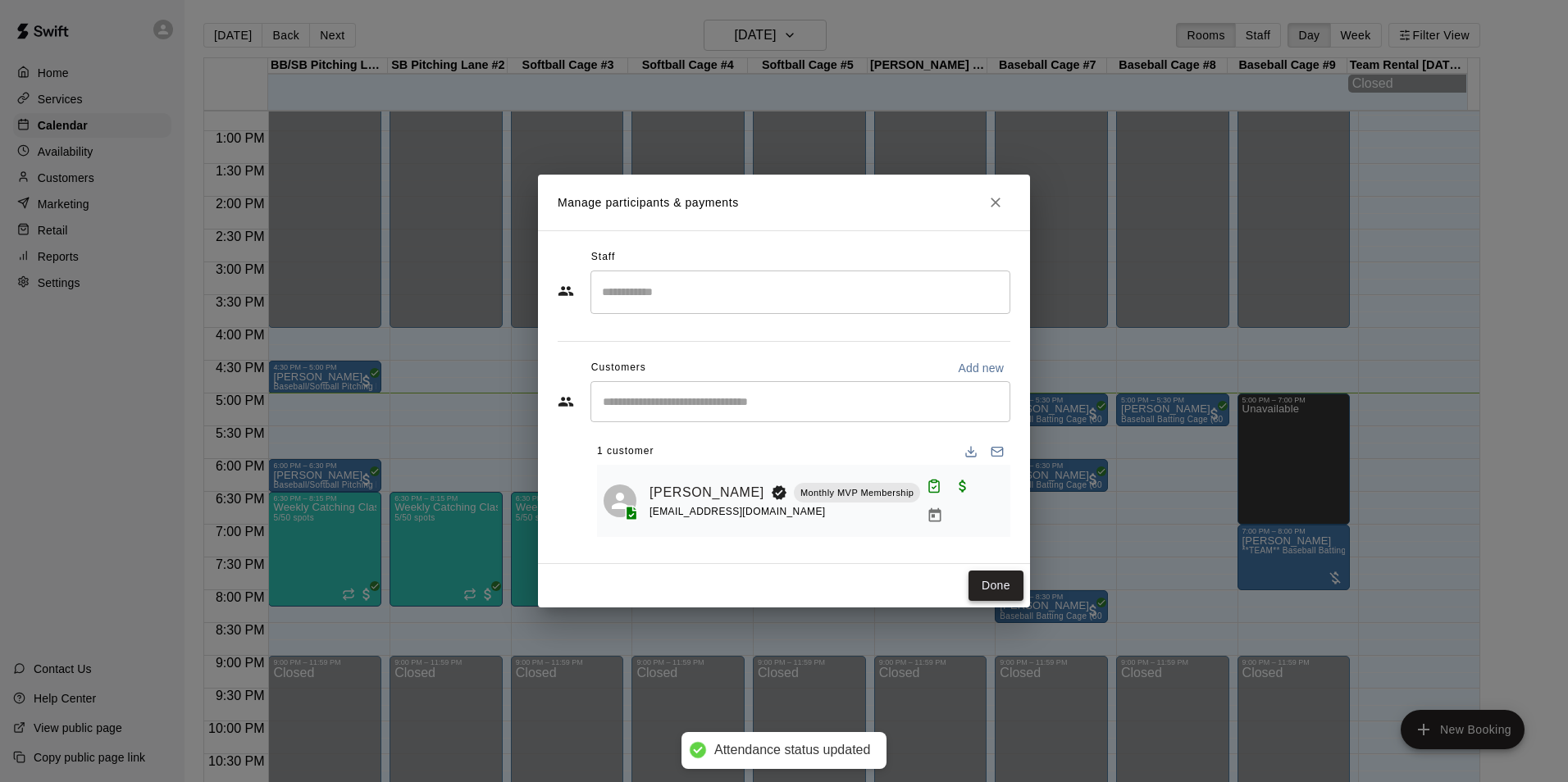
click at [989, 589] on button "Done" at bounding box center [995, 586] width 55 height 31
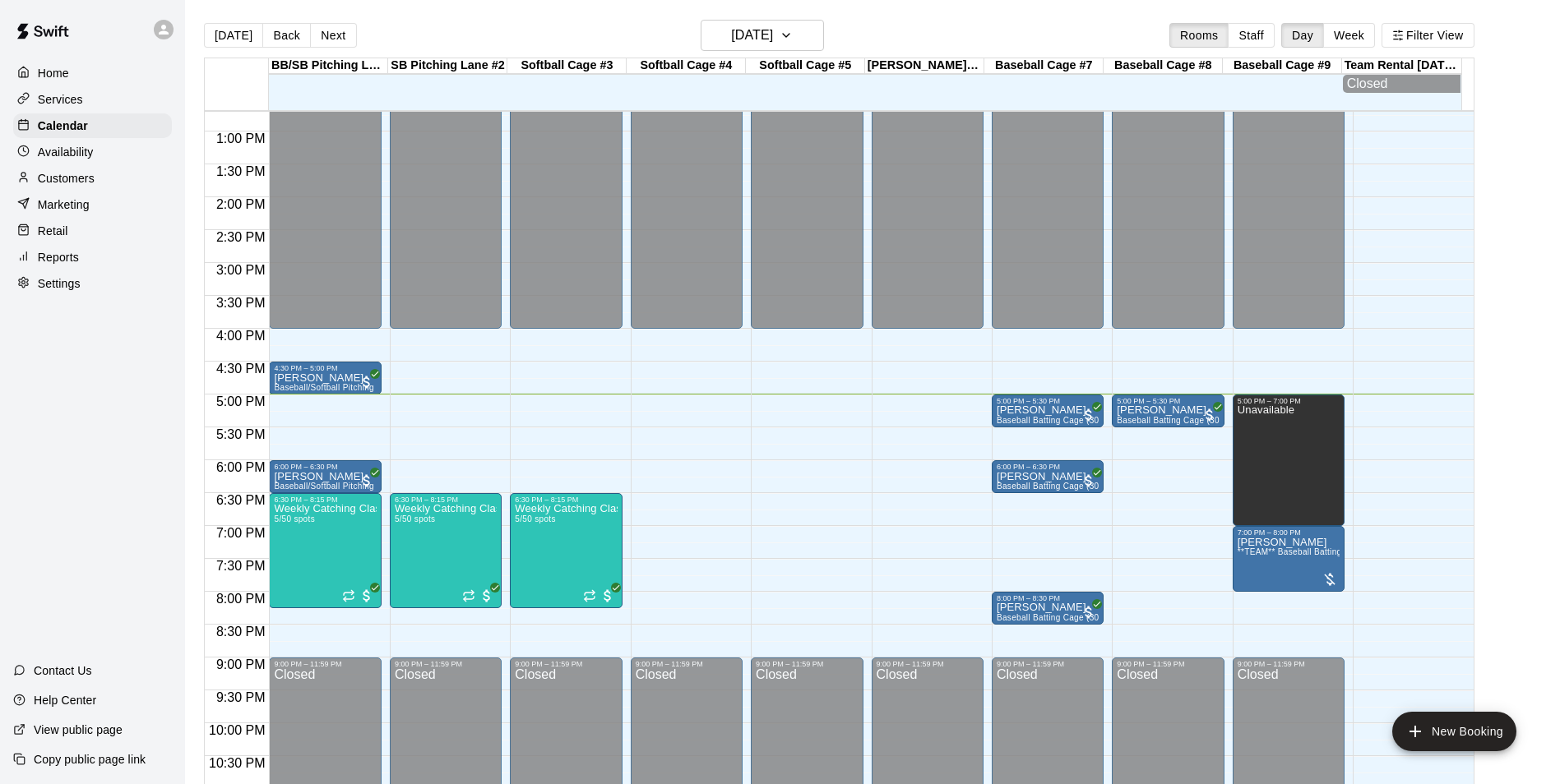
click at [1487, 305] on div "Today Back Next Monday Aug 18 Rooms Staff Day Week Filter View BB/SB Pitching L…" at bounding box center [838, 411] width 1295 height 784
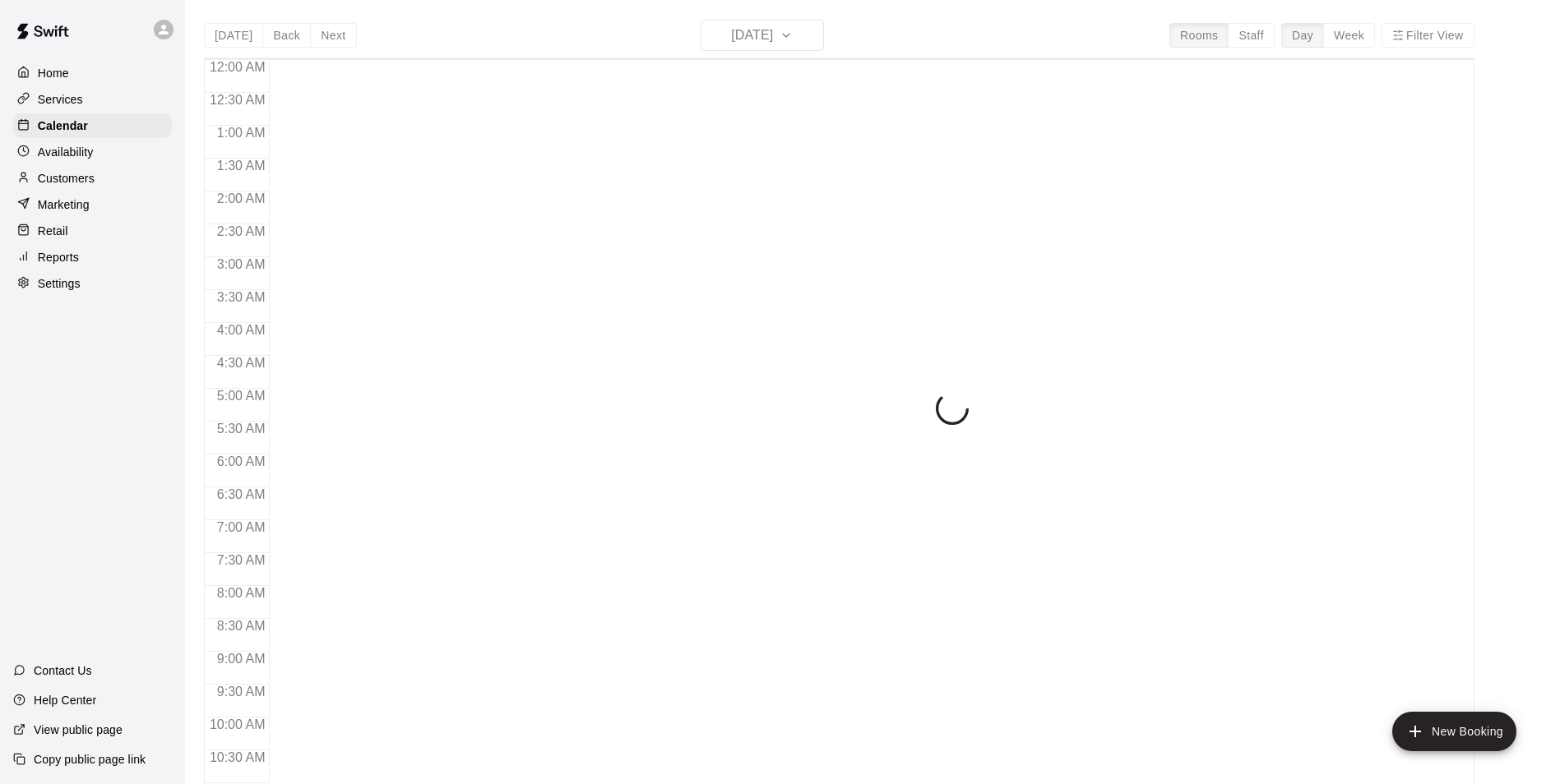
scroll to position [836, 0]
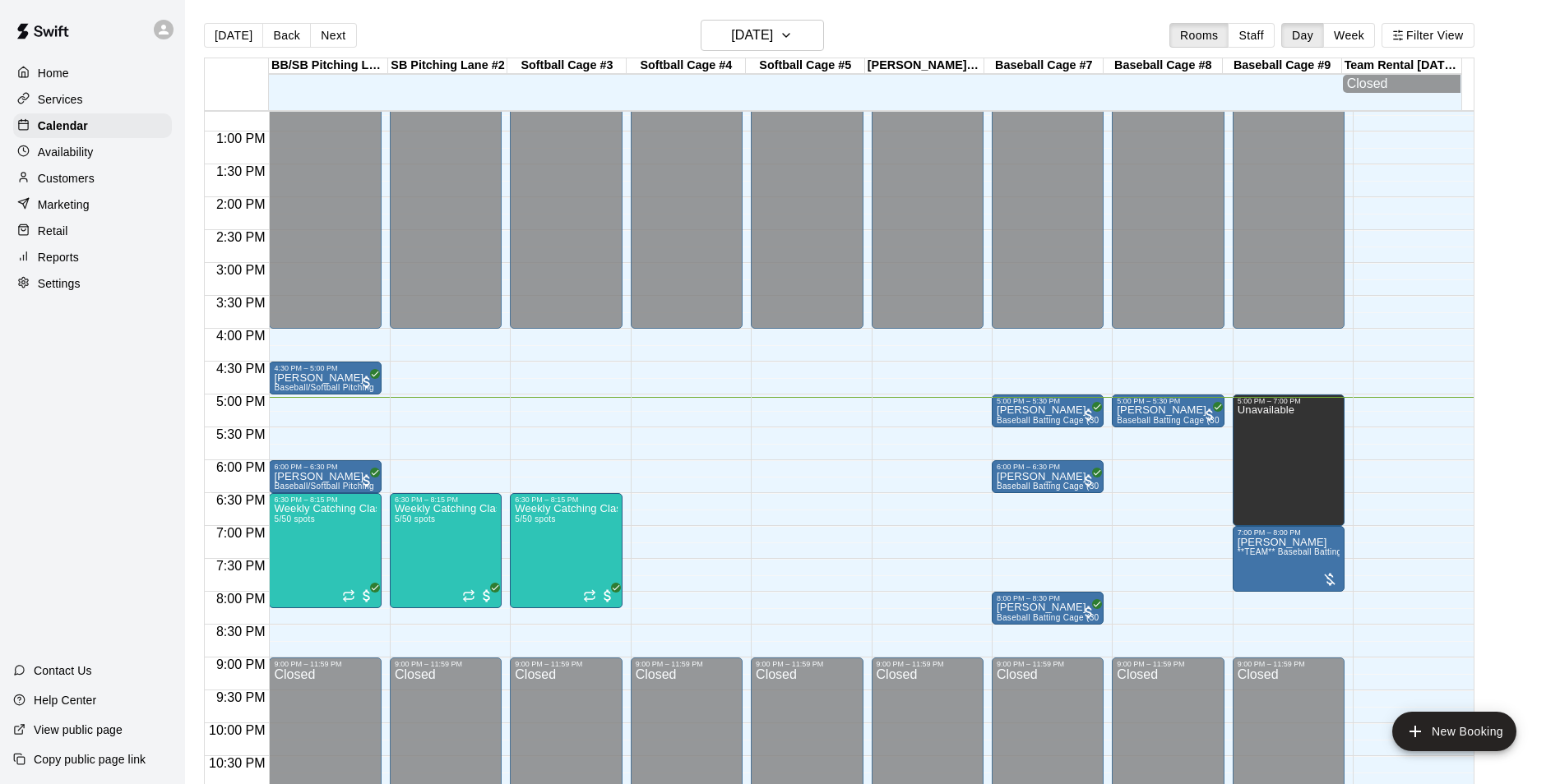
click at [563, 402] on div "12:00 AM – 4:00 PM Closed 6:30 PM – 8:15 PM Weekly Catching Class (Ages 9 and U…" at bounding box center [565, 66] width 111 height 1579
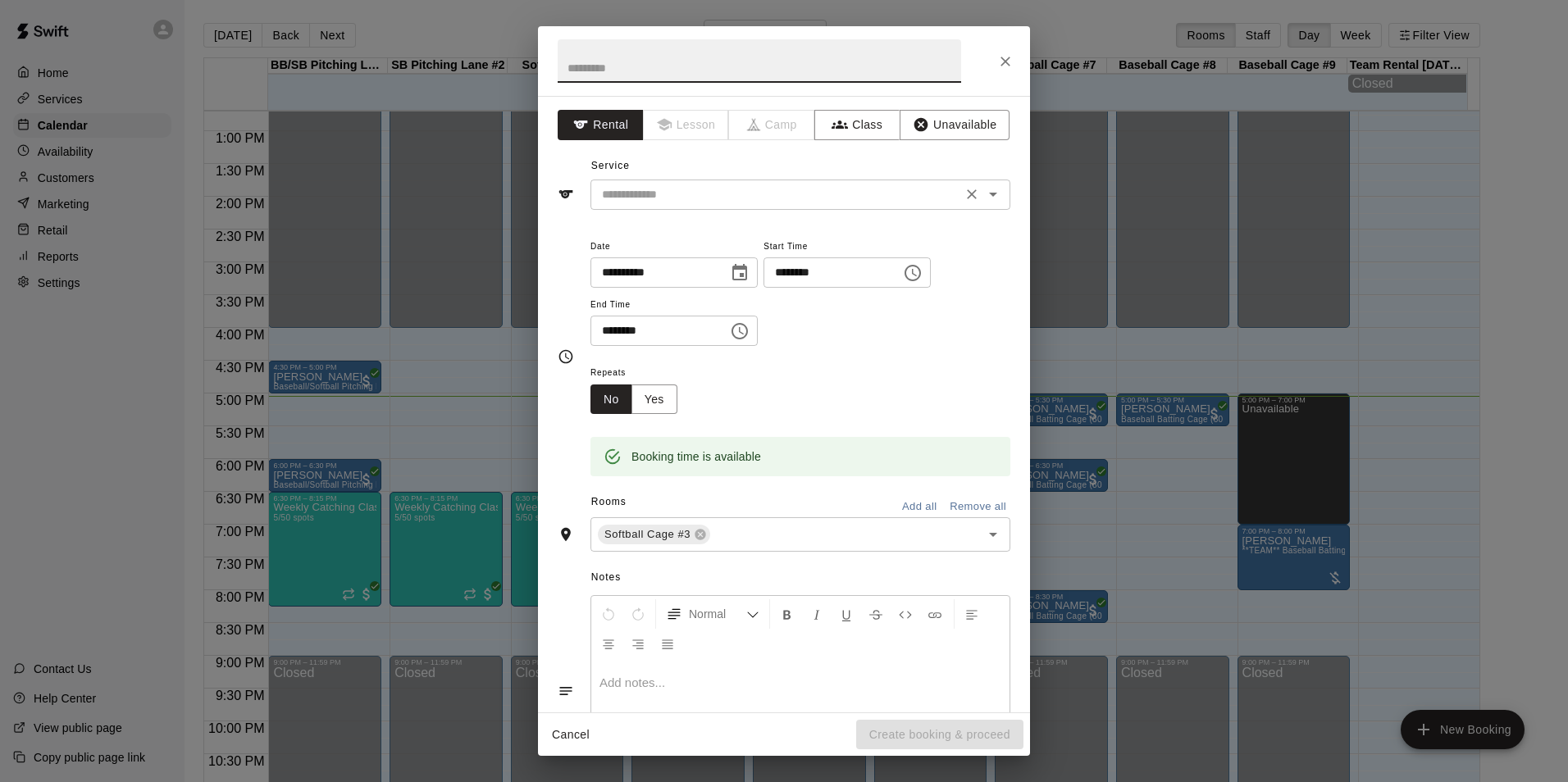
click at [805, 193] on input "text" at bounding box center [776, 194] width 361 height 21
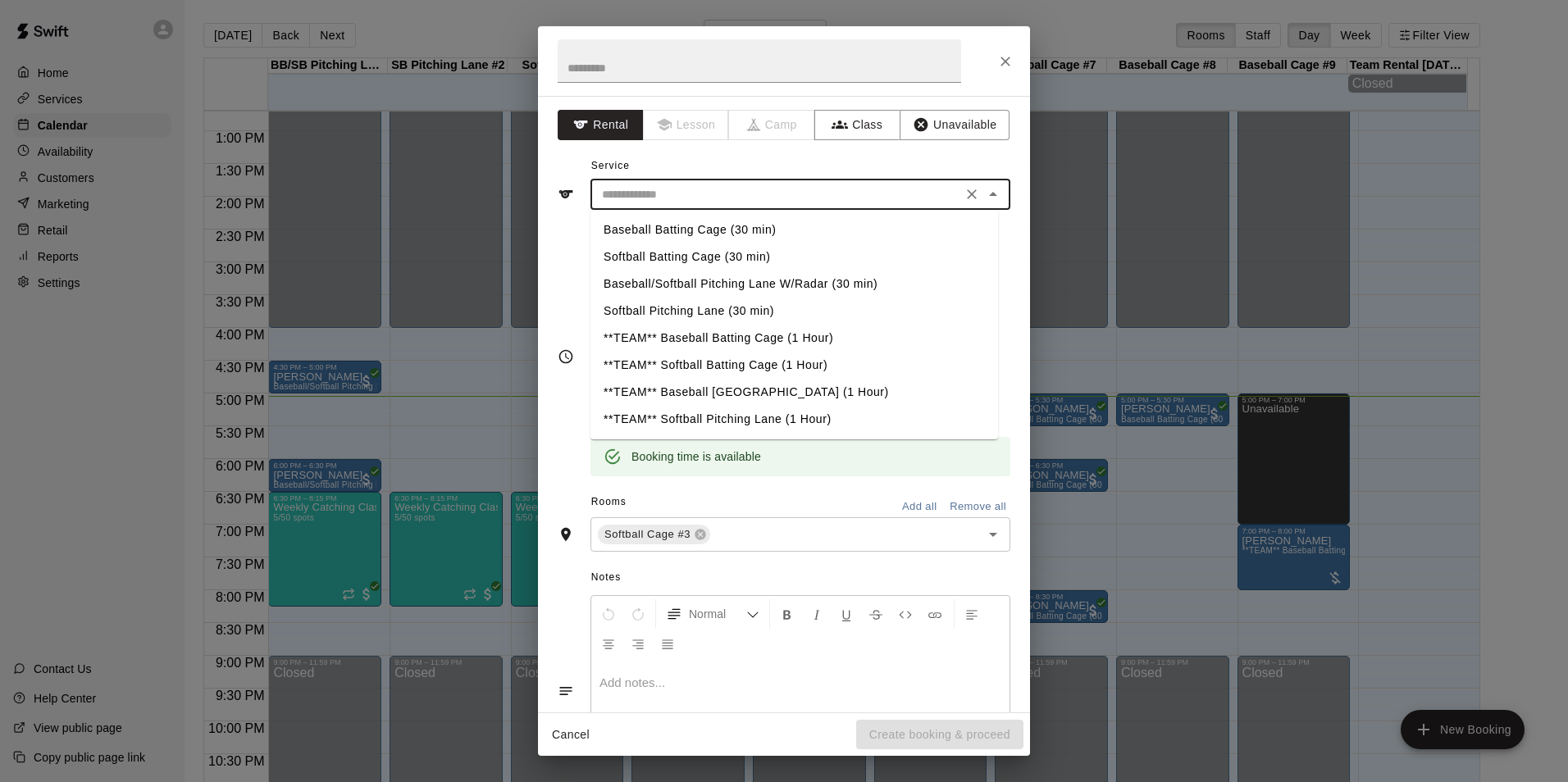
click at [678, 260] on li "Softball Batting Cage (30 min)" at bounding box center [793, 257] width 408 height 27
type input "**********"
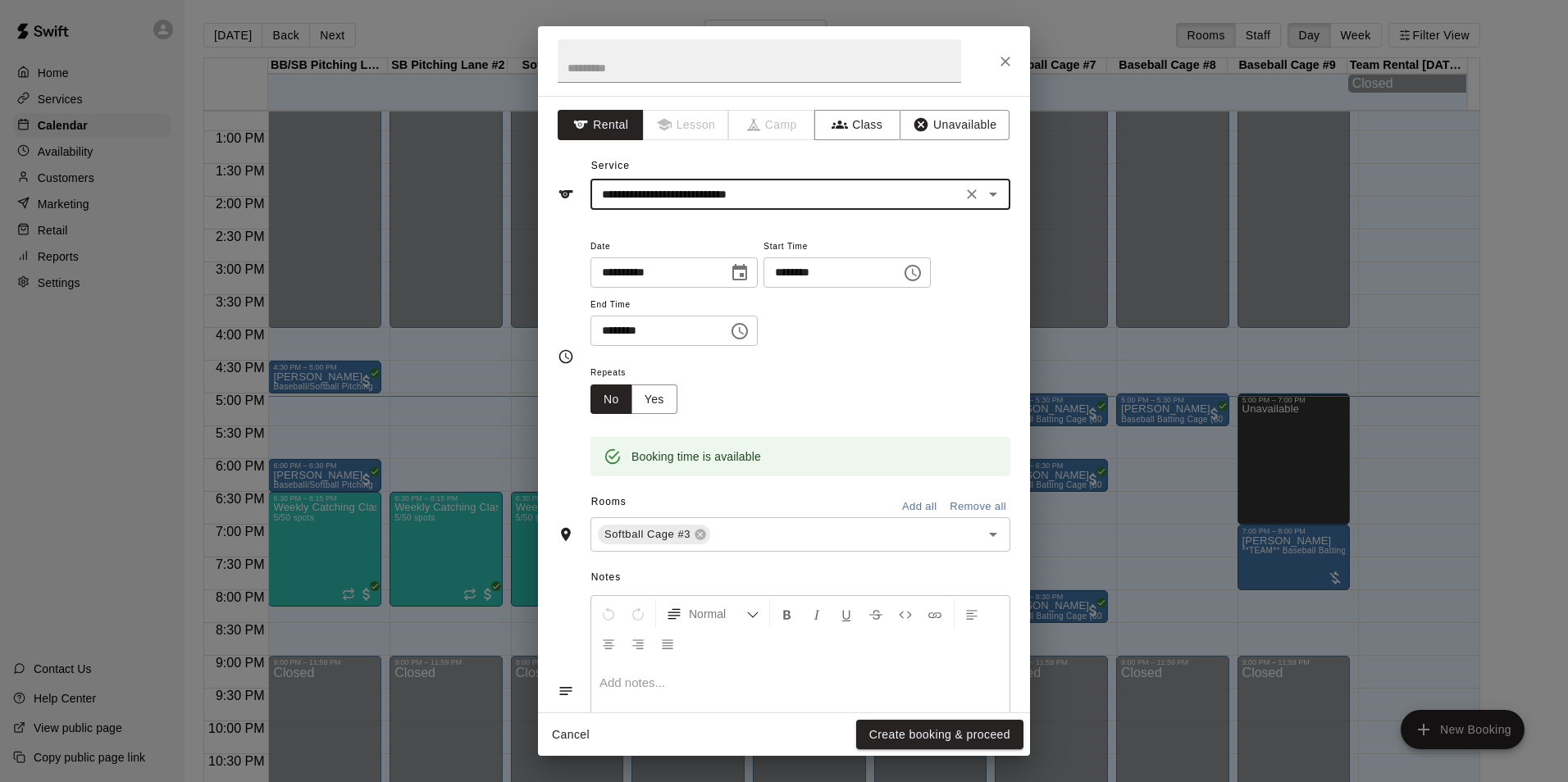
click at [908, 716] on div "Cancel Create booking & proceed" at bounding box center [784, 735] width 492 height 43
click at [948, 738] on button "Create booking & proceed" at bounding box center [939, 736] width 167 height 31
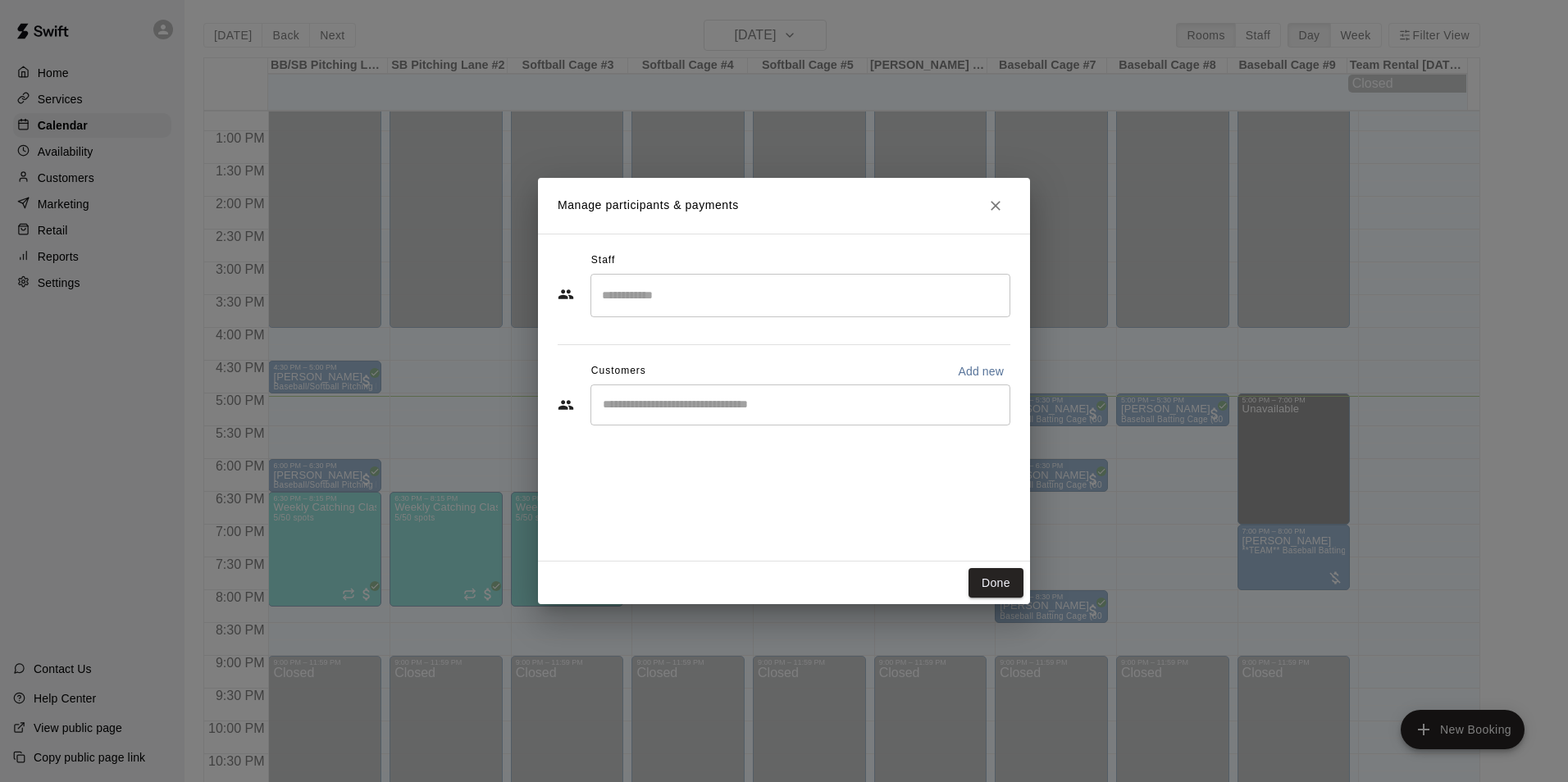
click at [695, 405] on input "Start typing to search customers..." at bounding box center [800, 405] width 405 height 16
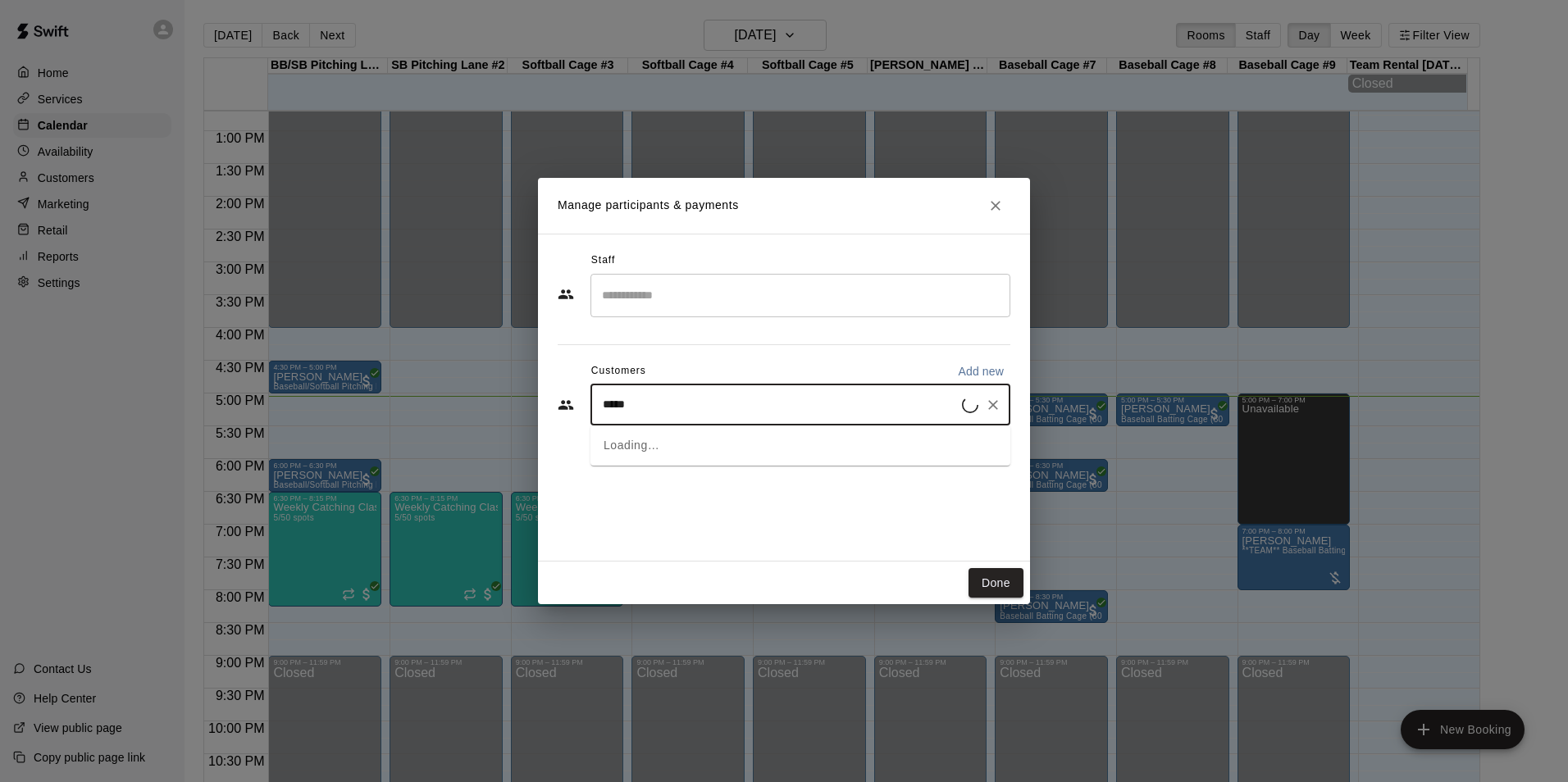
type input "******"
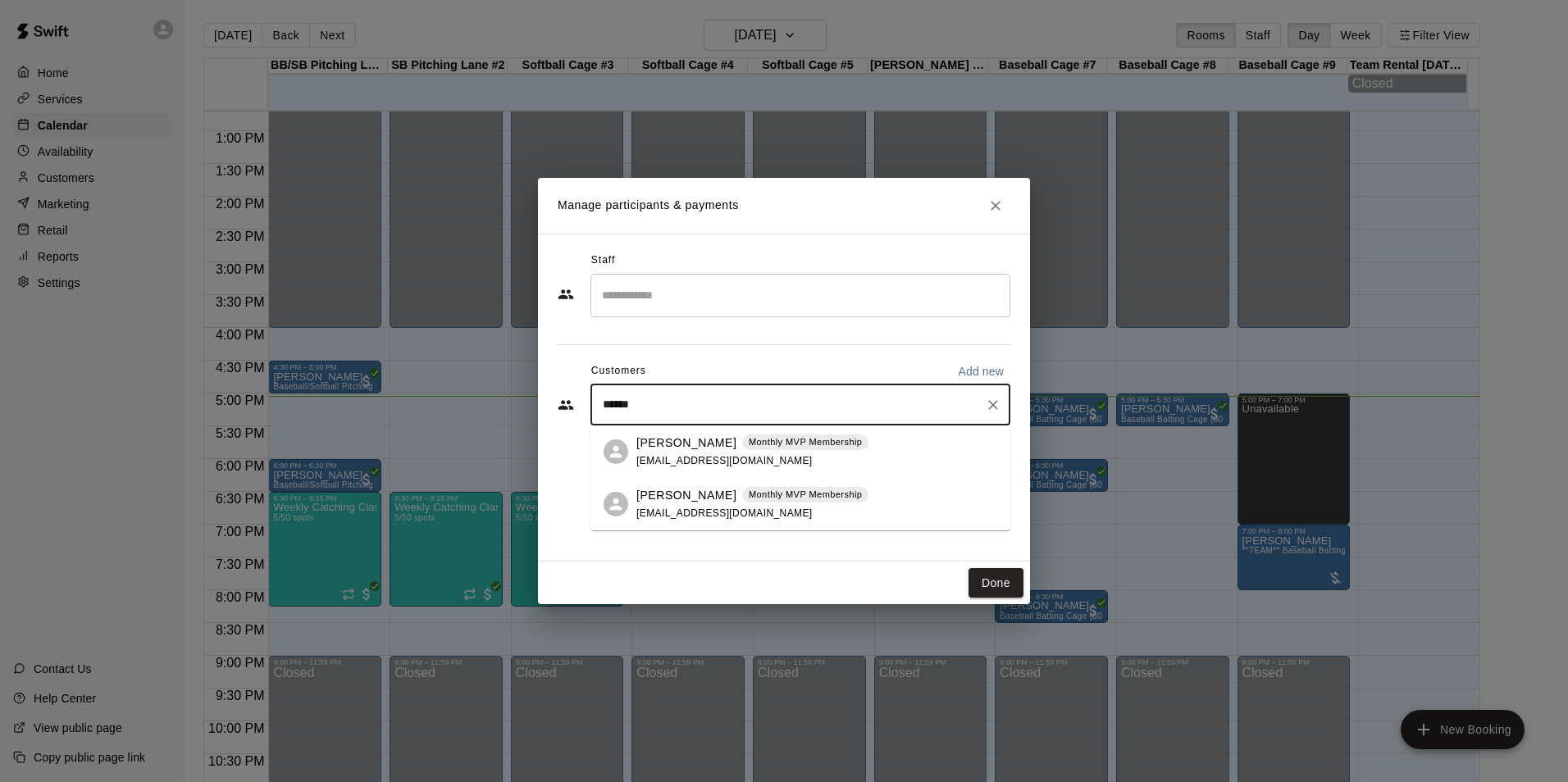
click at [671, 448] on p "[PERSON_NAME]" at bounding box center [686, 443] width 100 height 17
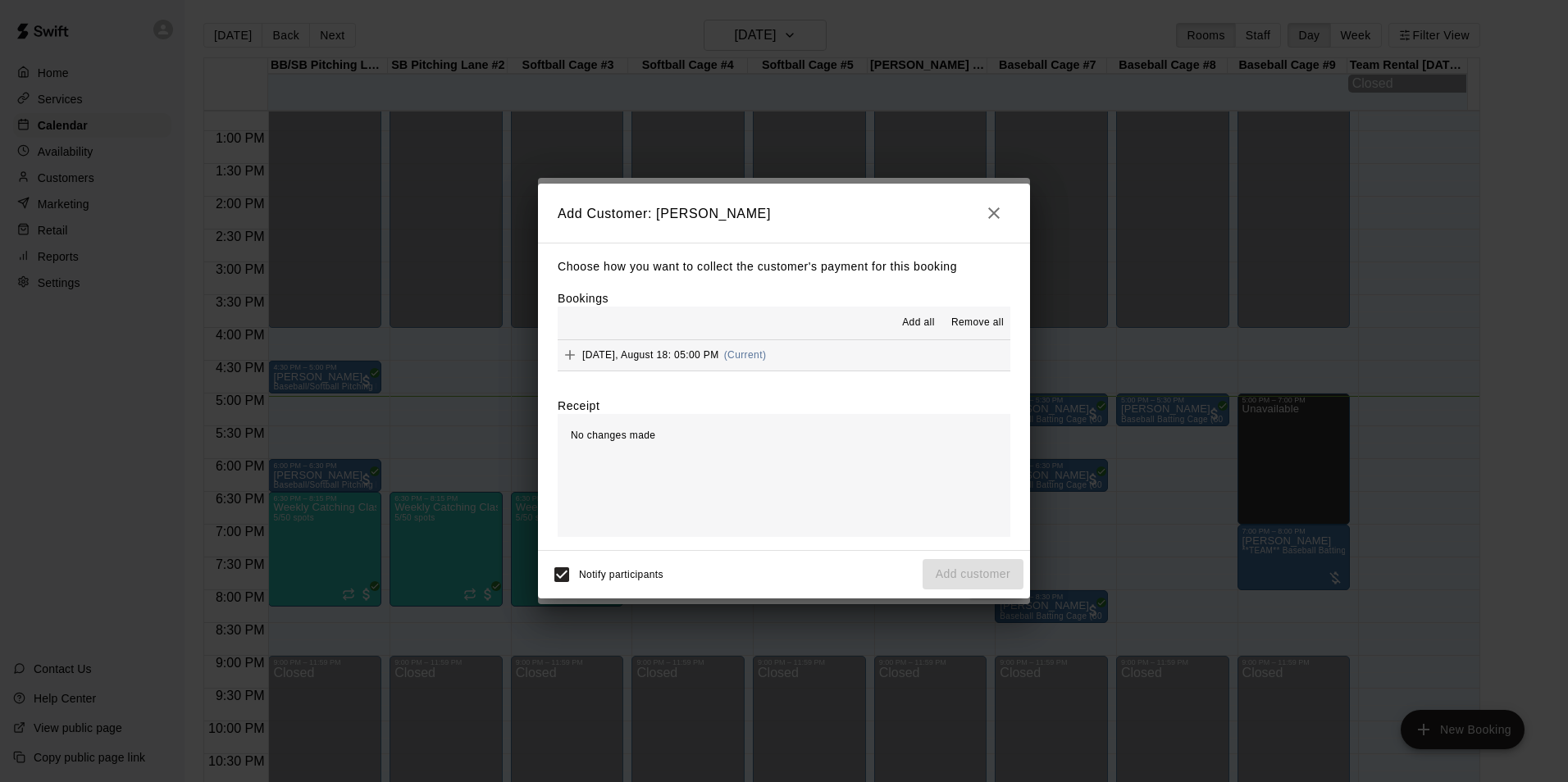
click at [791, 344] on button "Monday, August 18: 05:00 PM (Current)" at bounding box center [784, 355] width 453 height 31
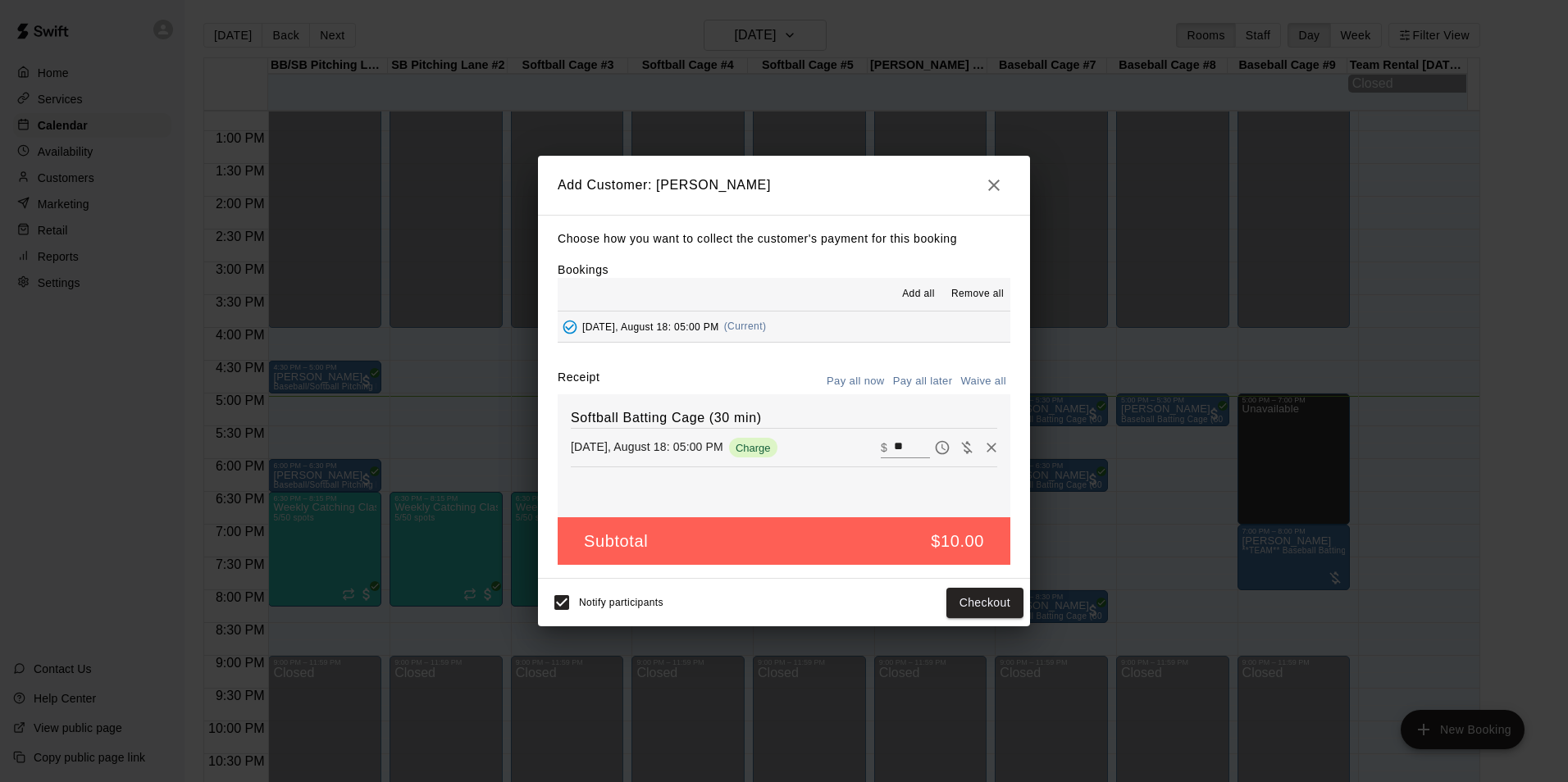
click at [894, 448] on input "**" at bounding box center [912, 448] width 36 height 22
type input "*"
click at [987, 606] on button "Add customer" at bounding box center [973, 603] width 101 height 31
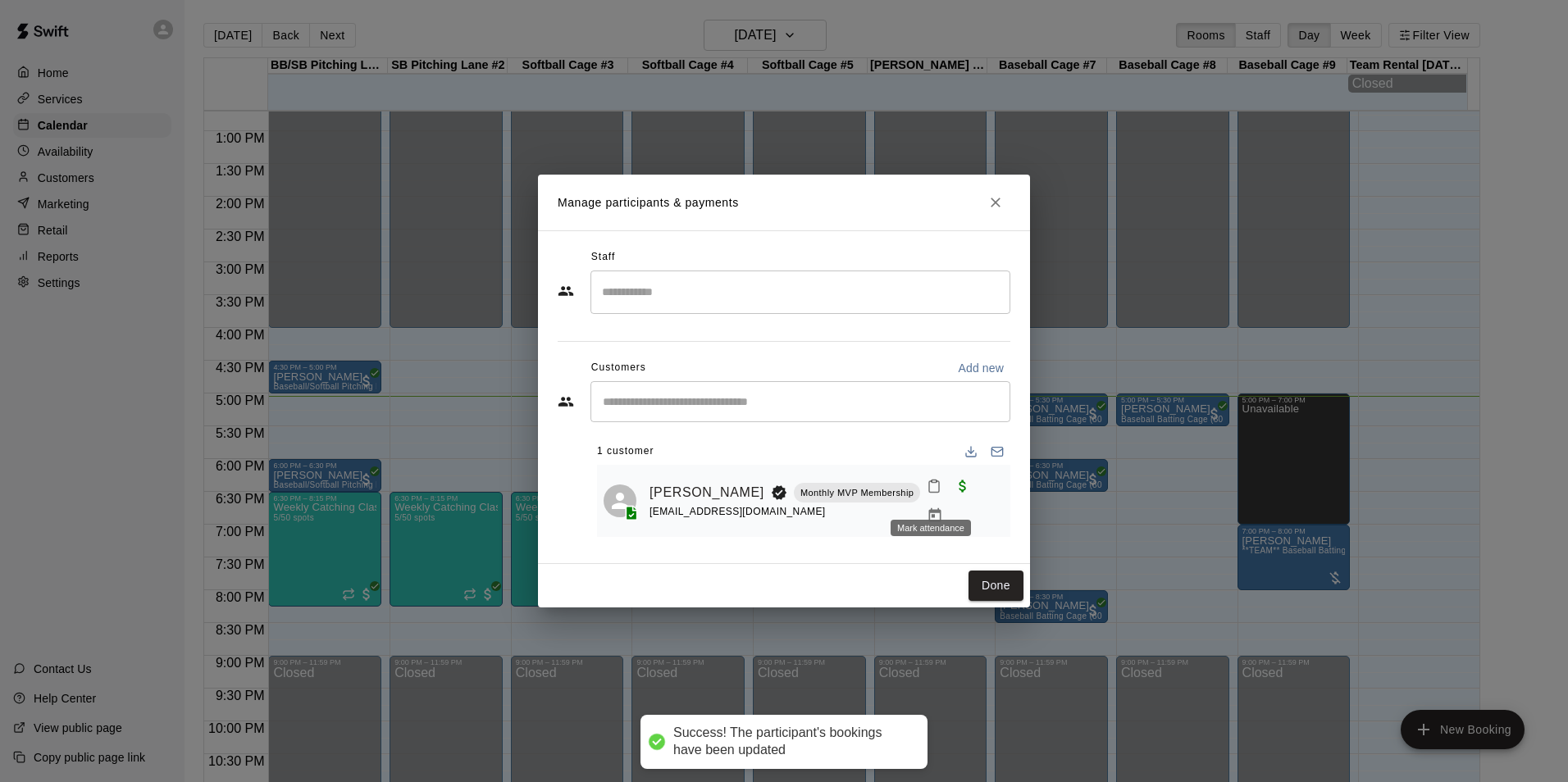
click at [940, 500] on button "Mark attendance" at bounding box center [934, 486] width 28 height 28
click at [966, 500] on p "[PERSON_NAME] attended" at bounding box center [1036, 494] width 146 height 16
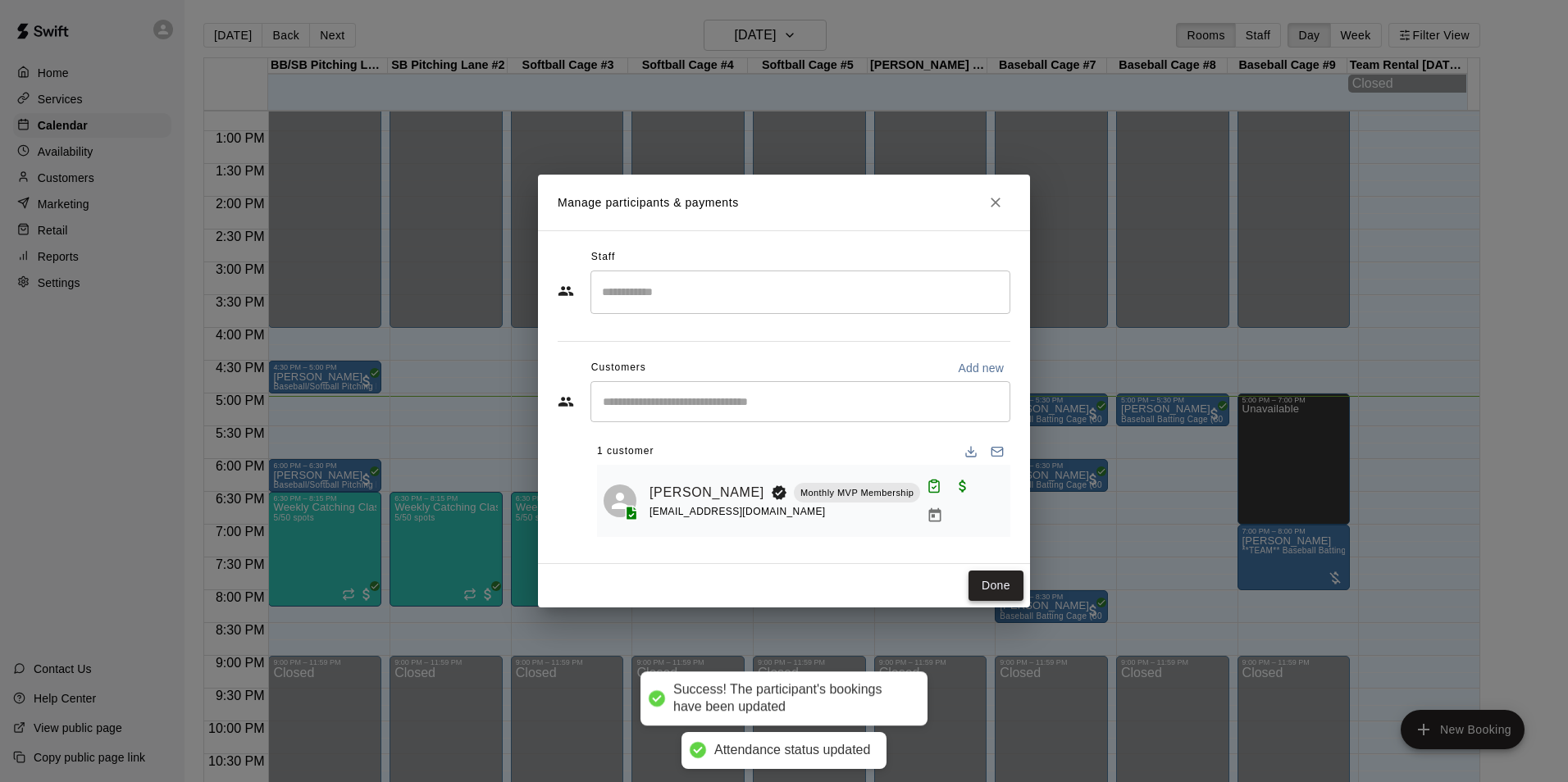
click at [985, 576] on button "Done" at bounding box center [995, 586] width 55 height 31
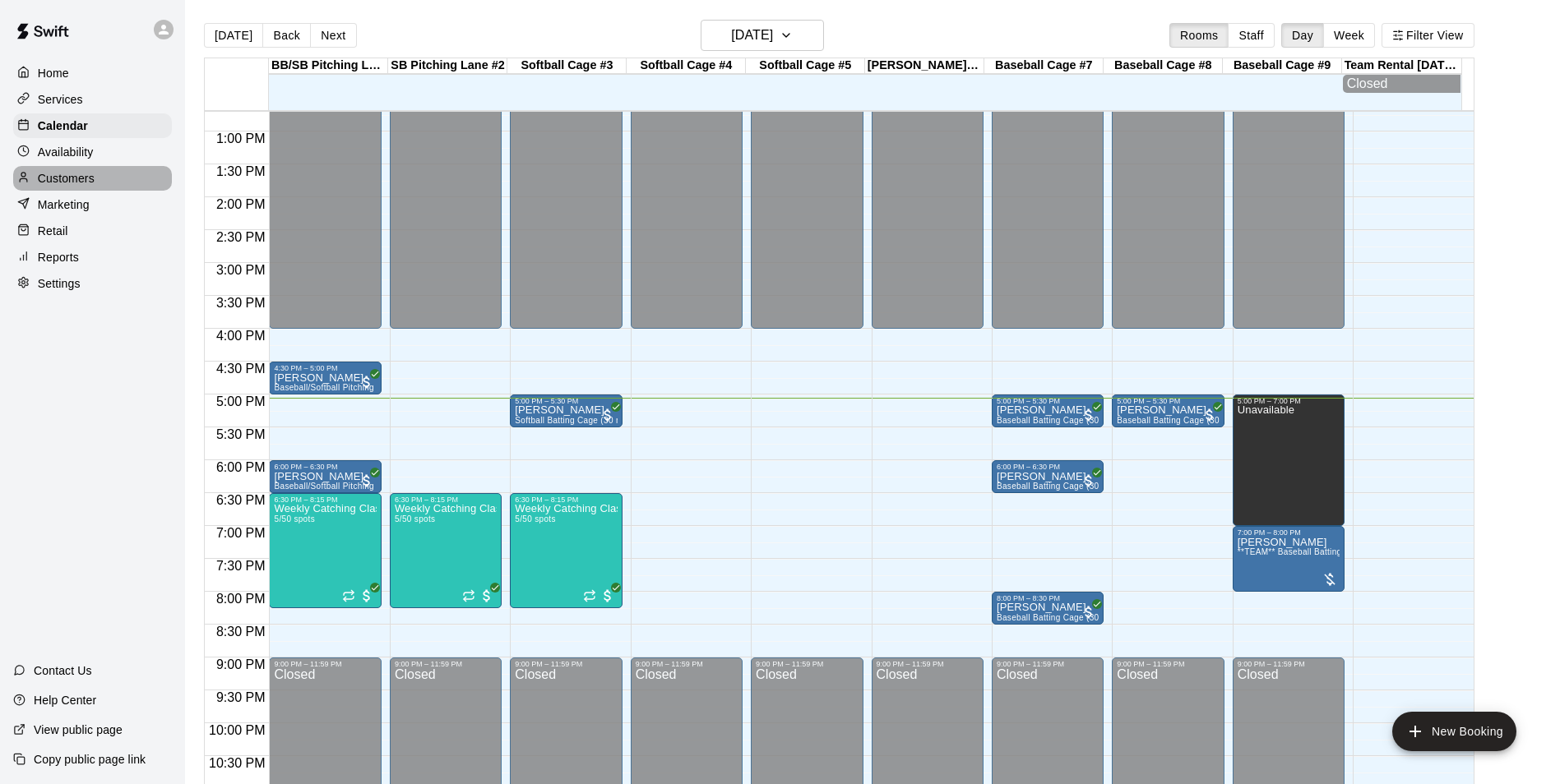
click at [98, 177] on div "Customers" at bounding box center [92, 178] width 159 height 24
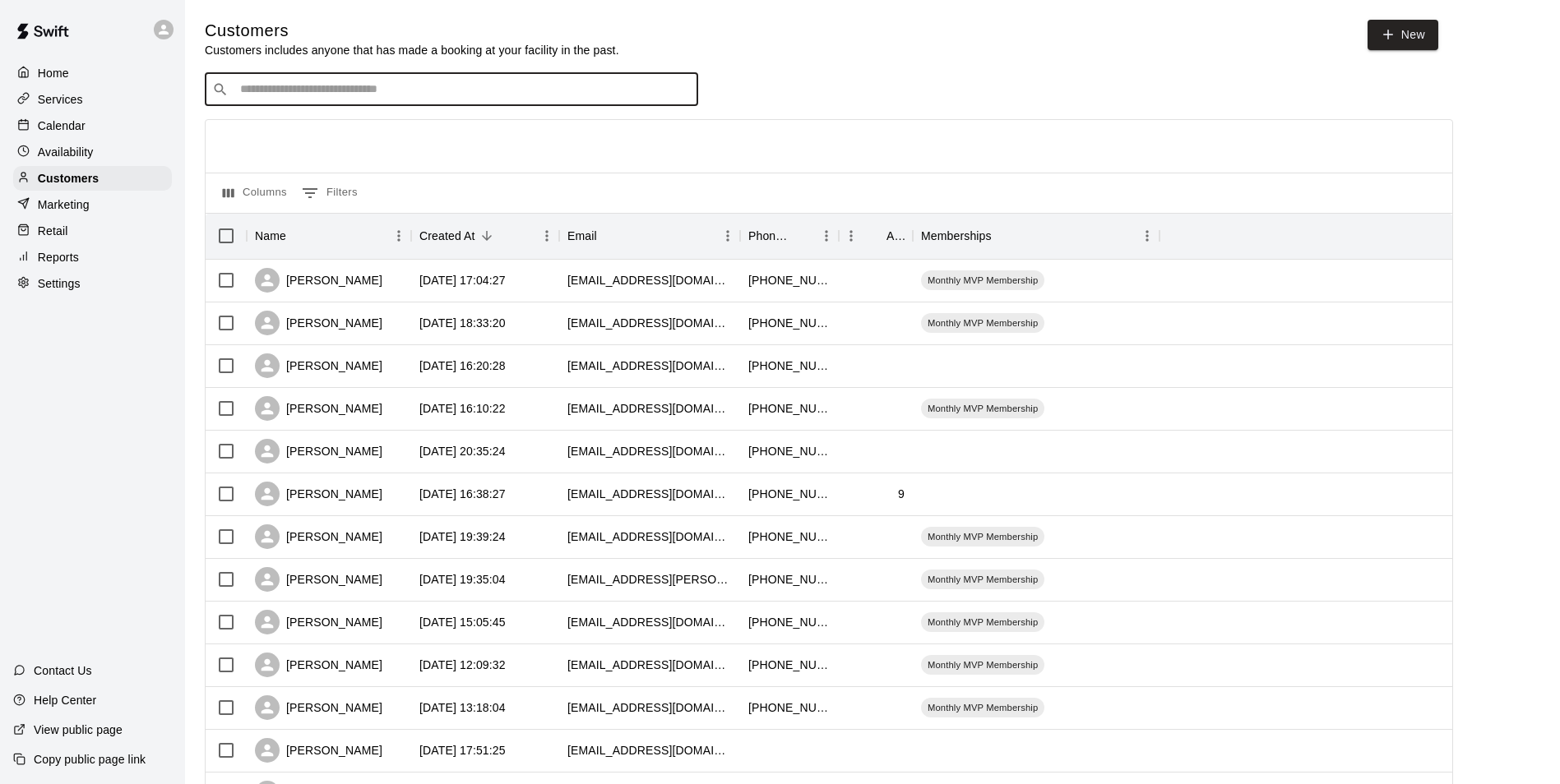
click at [386, 93] on input "Search customers by name or email" at bounding box center [462, 90] width 456 height 16
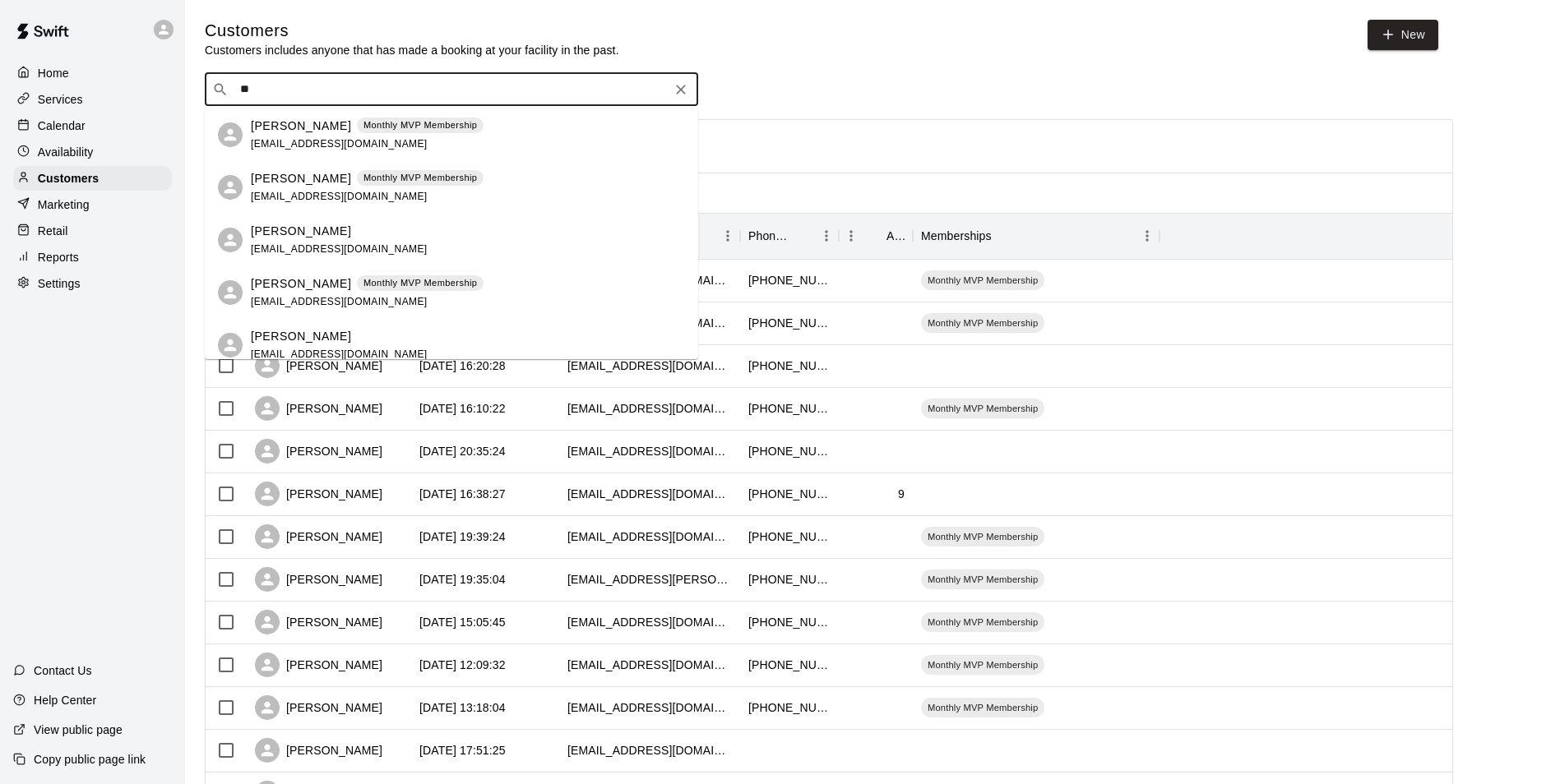
type input "*"
type input "****"
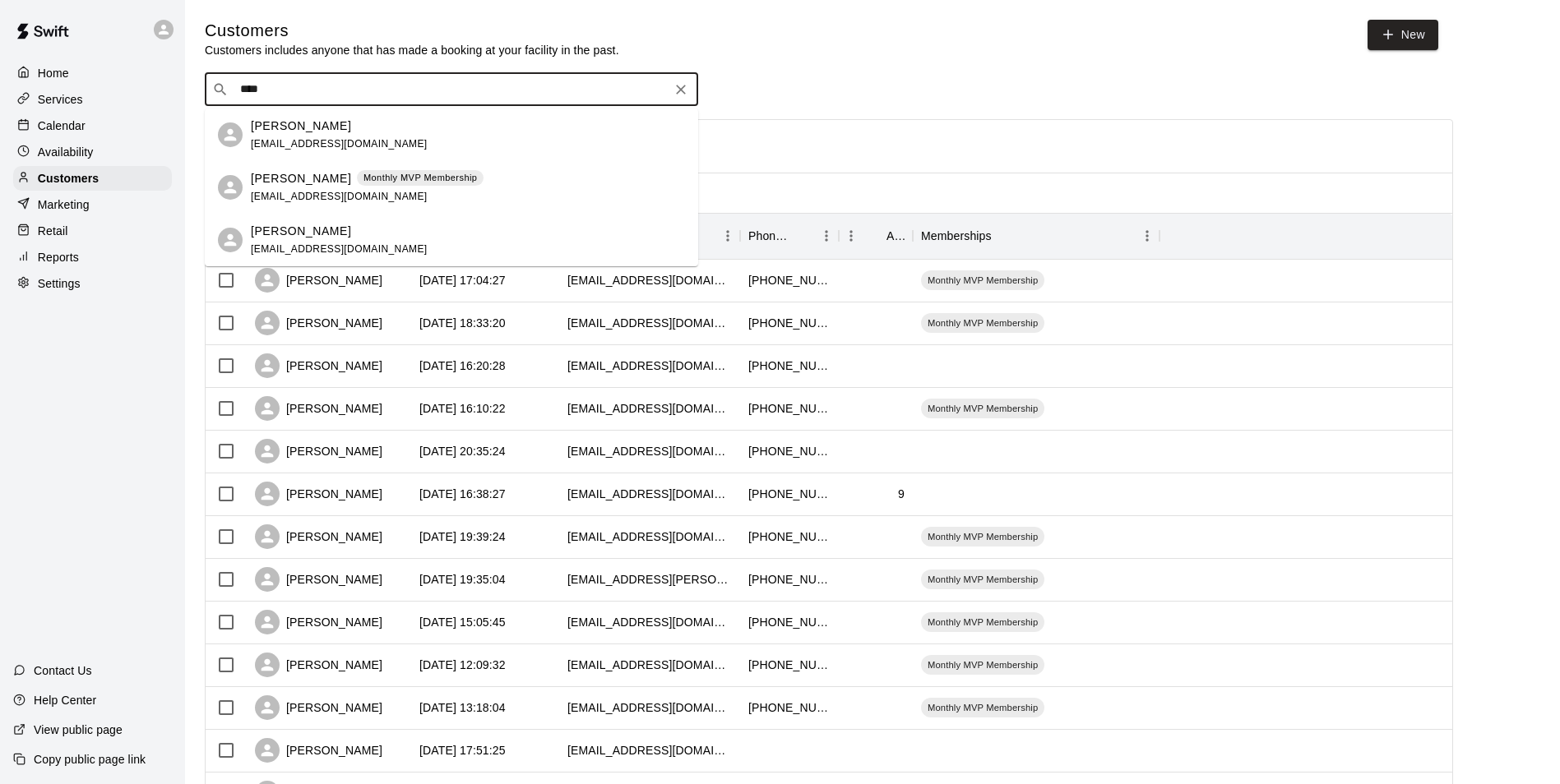
click at [284, 180] on p "Cole Boyd" at bounding box center [301, 179] width 101 height 17
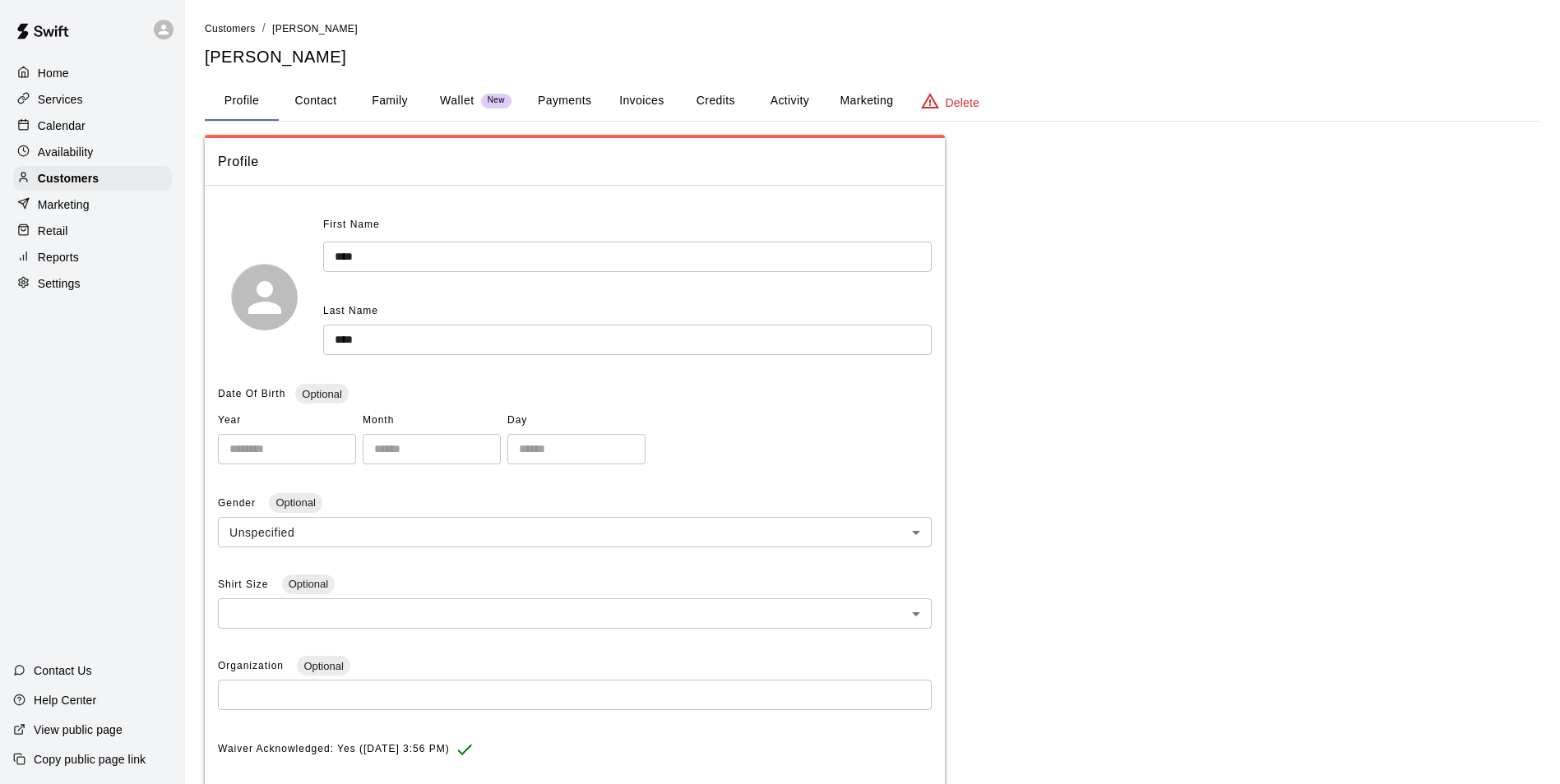
click at [781, 98] on button "Activity" at bounding box center [790, 102] width 74 height 40
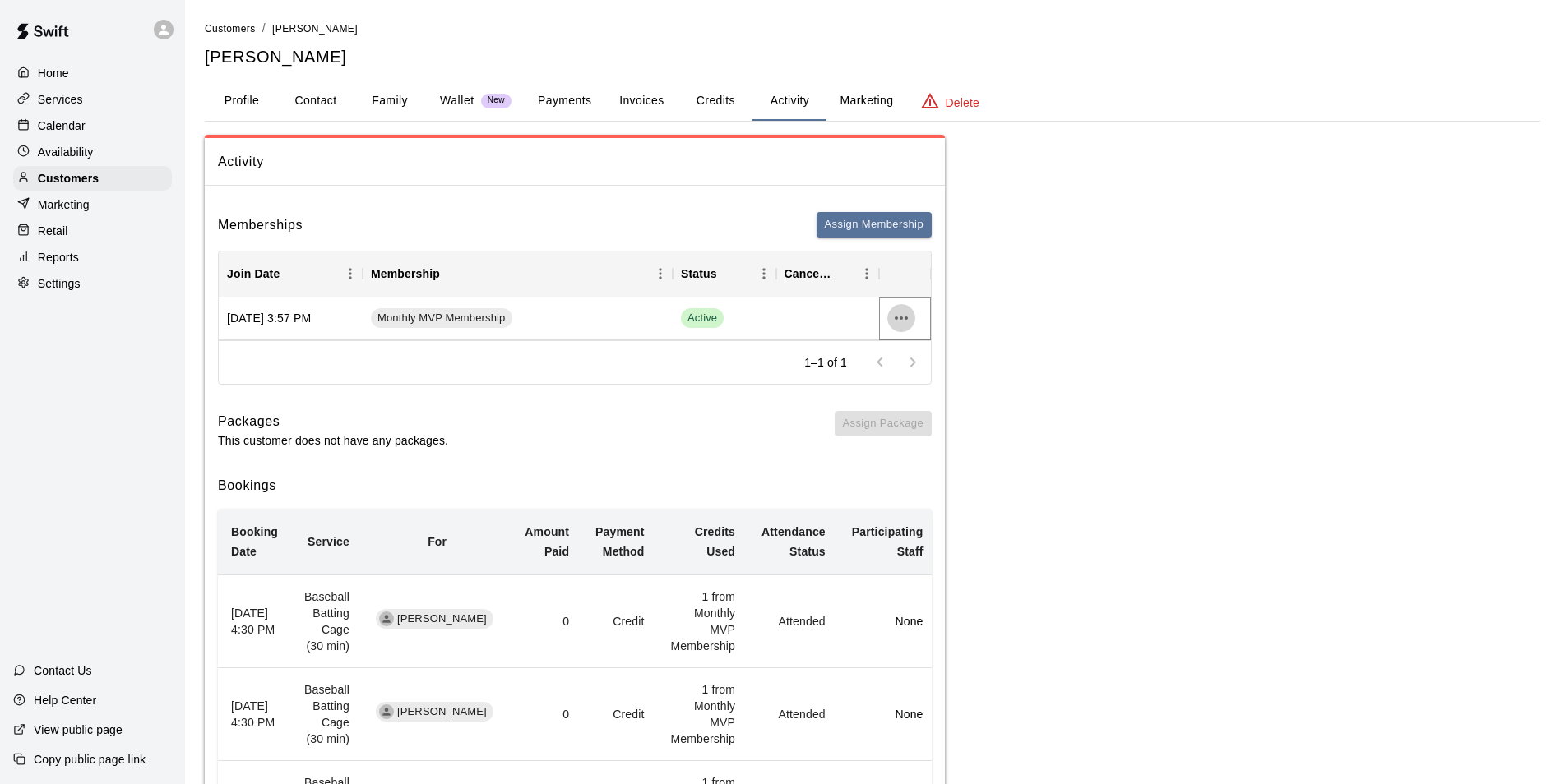
click at [897, 310] on icon "more actions" at bounding box center [901, 318] width 20 height 20
click at [926, 383] on li "Cancel" at bounding box center [934, 380] width 93 height 27
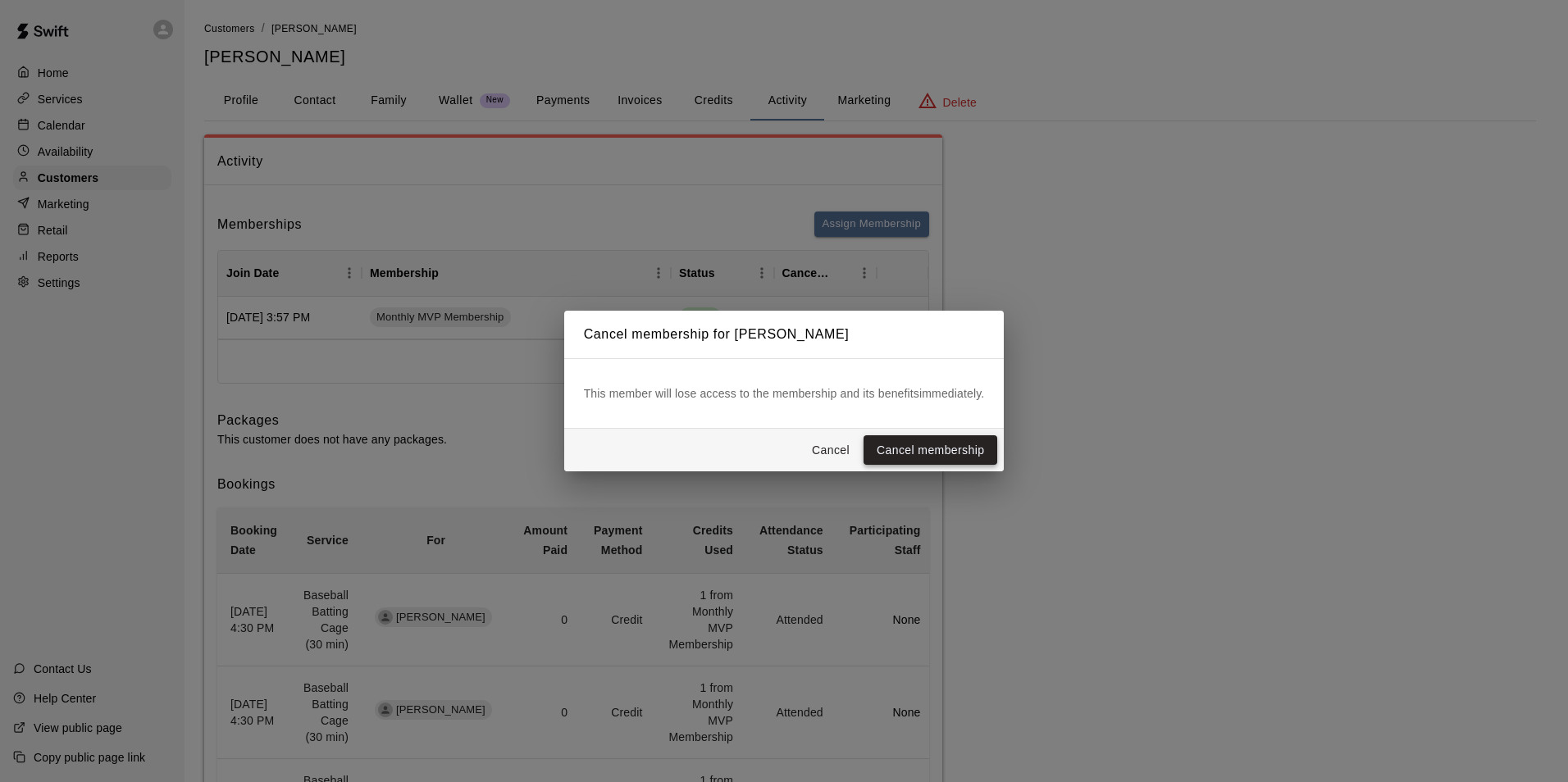
click at [958, 445] on button "Cancel membership" at bounding box center [930, 451] width 134 height 31
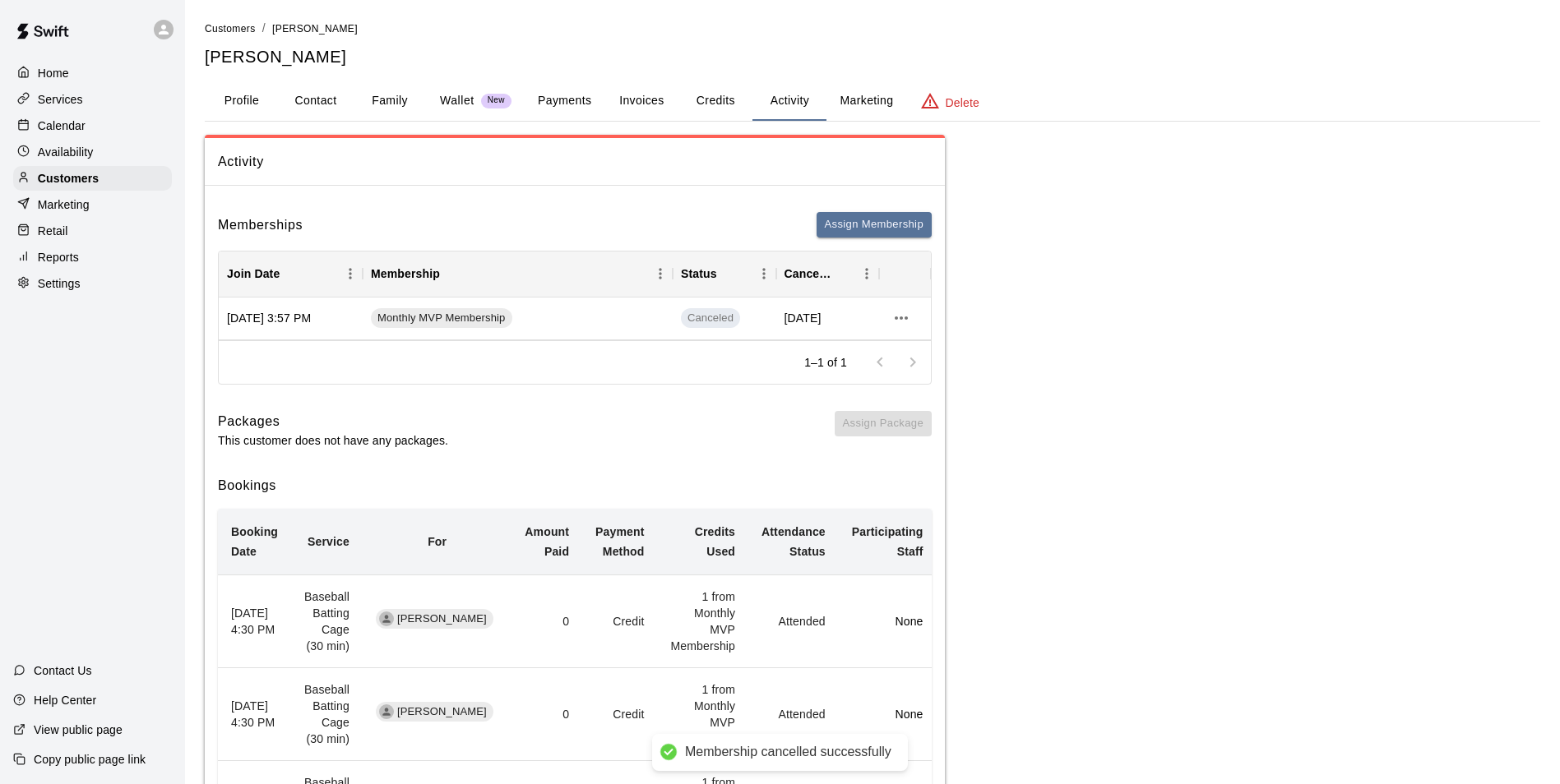
click at [712, 221] on div "Memberships Assign Membership" at bounding box center [574, 225] width 713 height 25
click at [67, 97] on p "Services" at bounding box center [61, 100] width 45 height 16
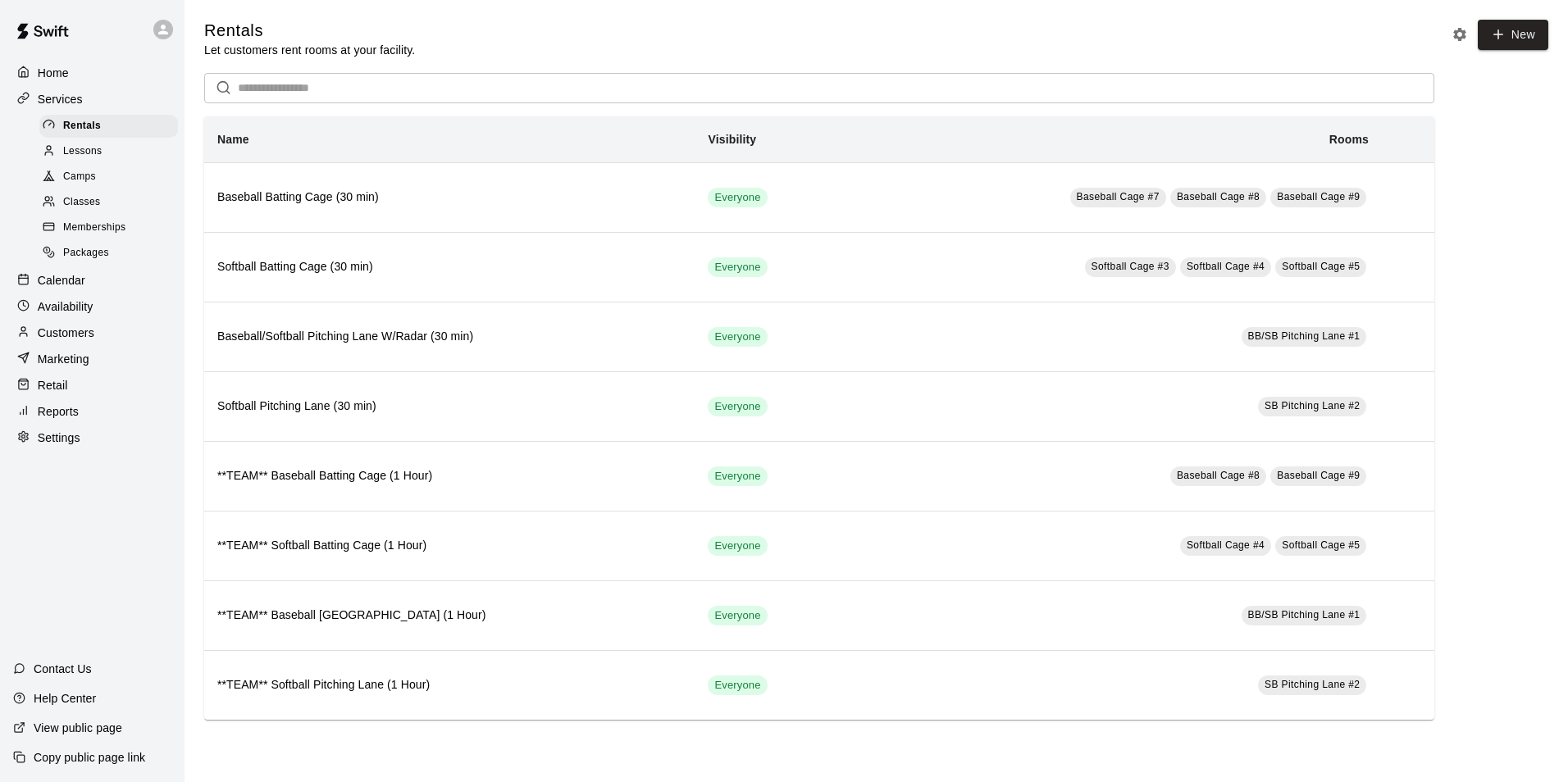
click at [106, 232] on span "Memberships" at bounding box center [94, 228] width 62 height 16
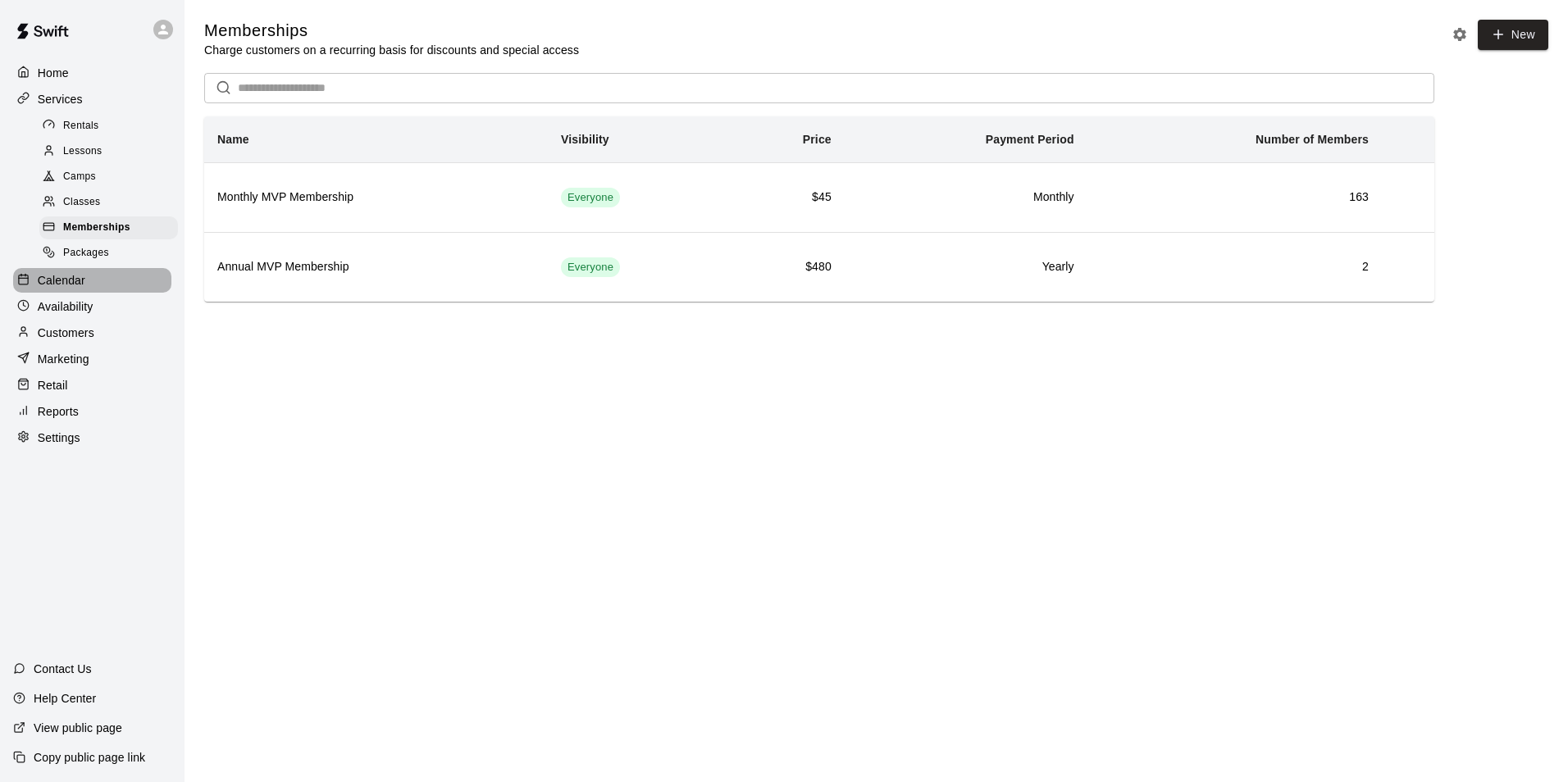
click at [71, 286] on p "Calendar" at bounding box center [61, 280] width 48 height 16
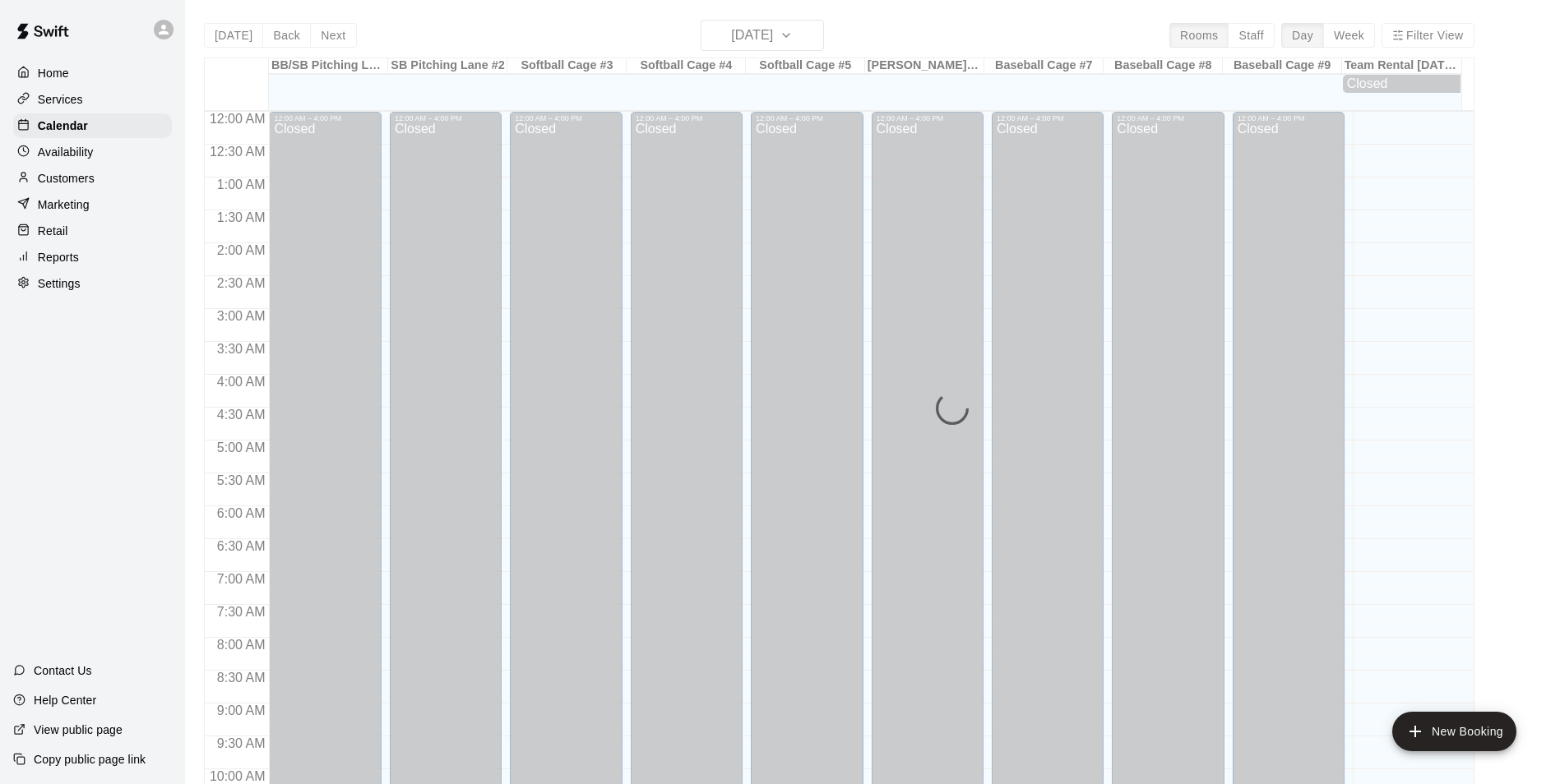
scroll to position [836, 0]
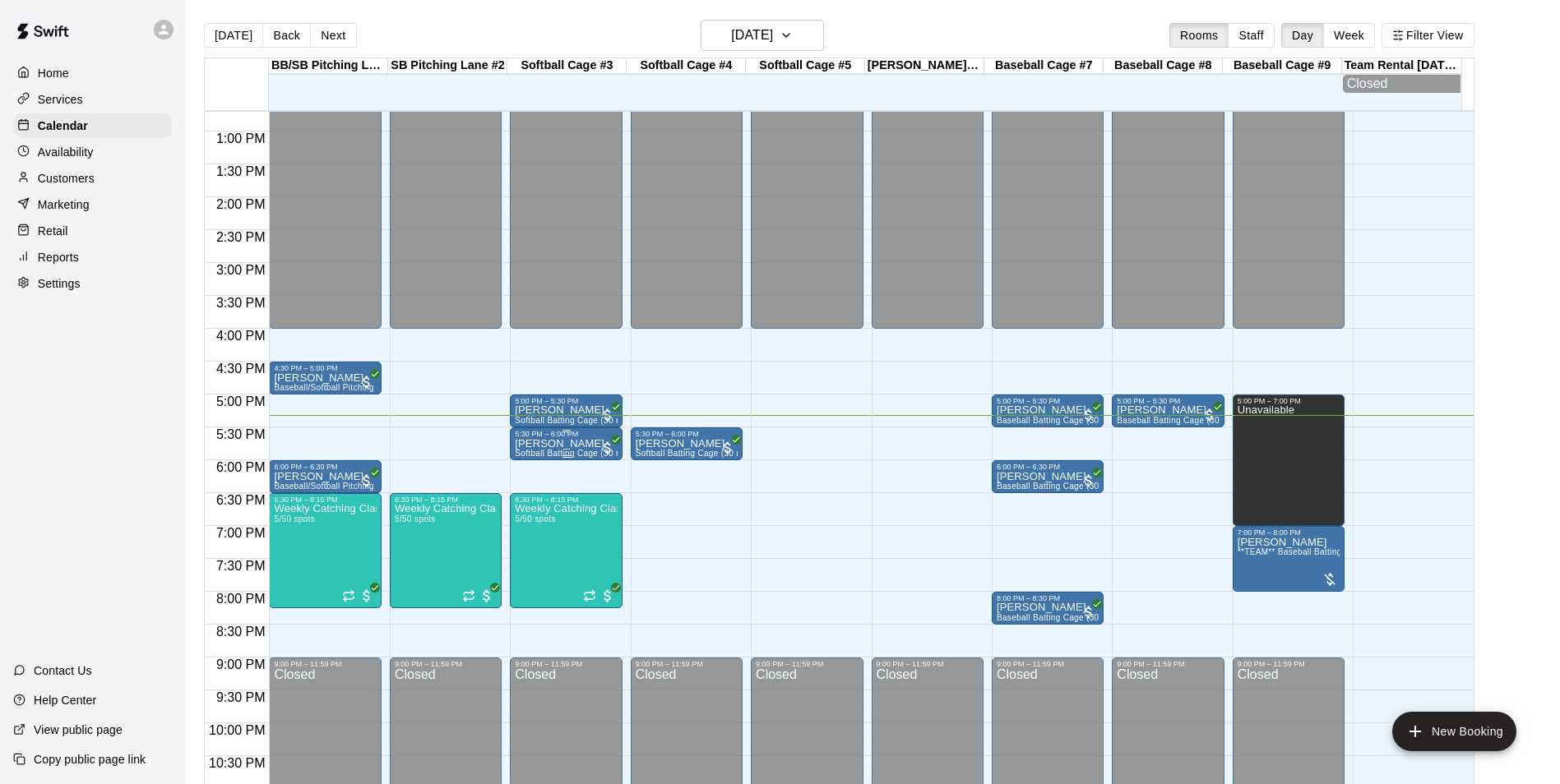
click at [571, 456] on span "Softball Batting Cage (30 min)" at bounding box center [574, 453] width 118 height 9
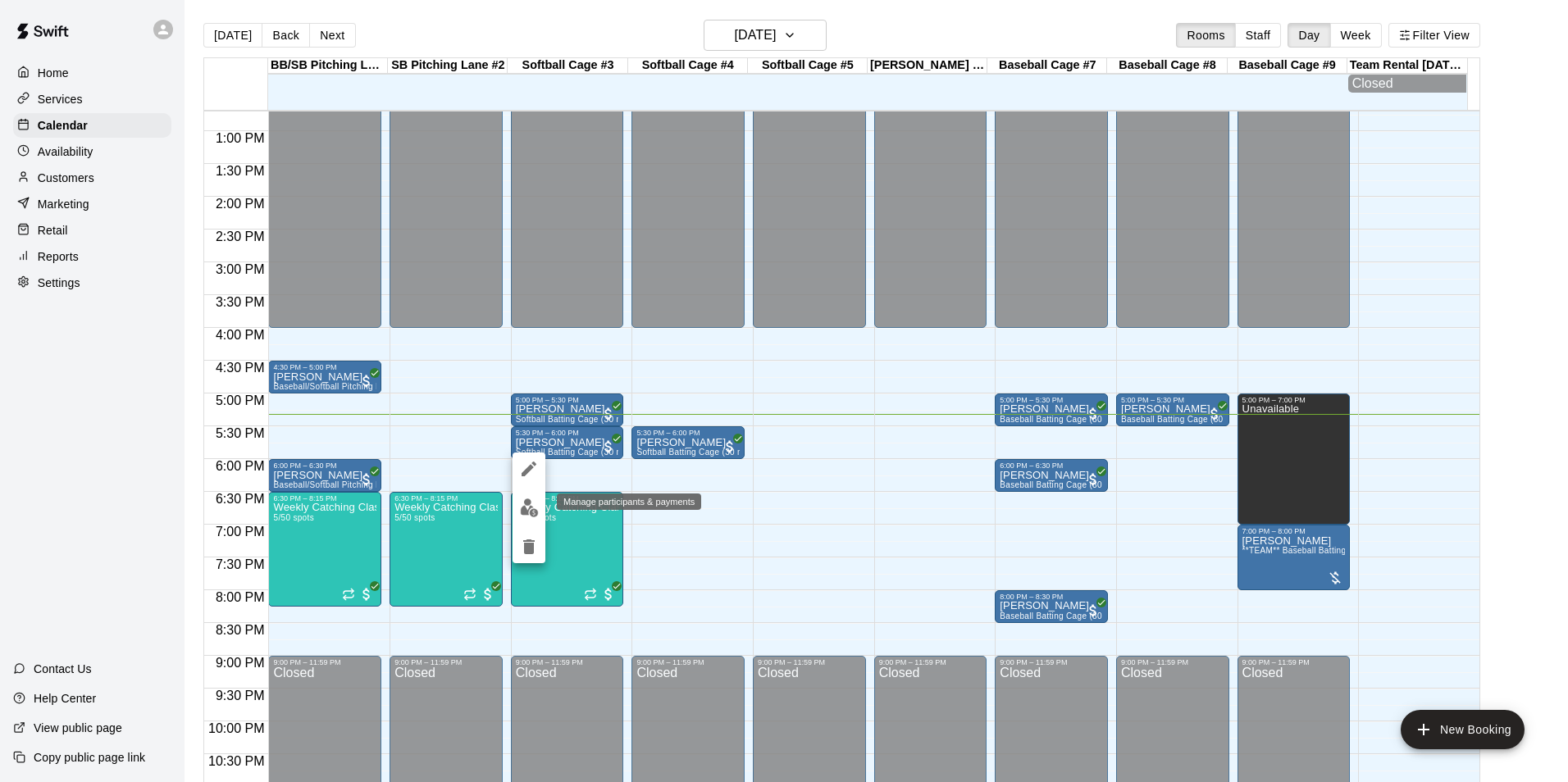
click at [524, 523] on button "edit" at bounding box center [529, 507] width 33 height 32
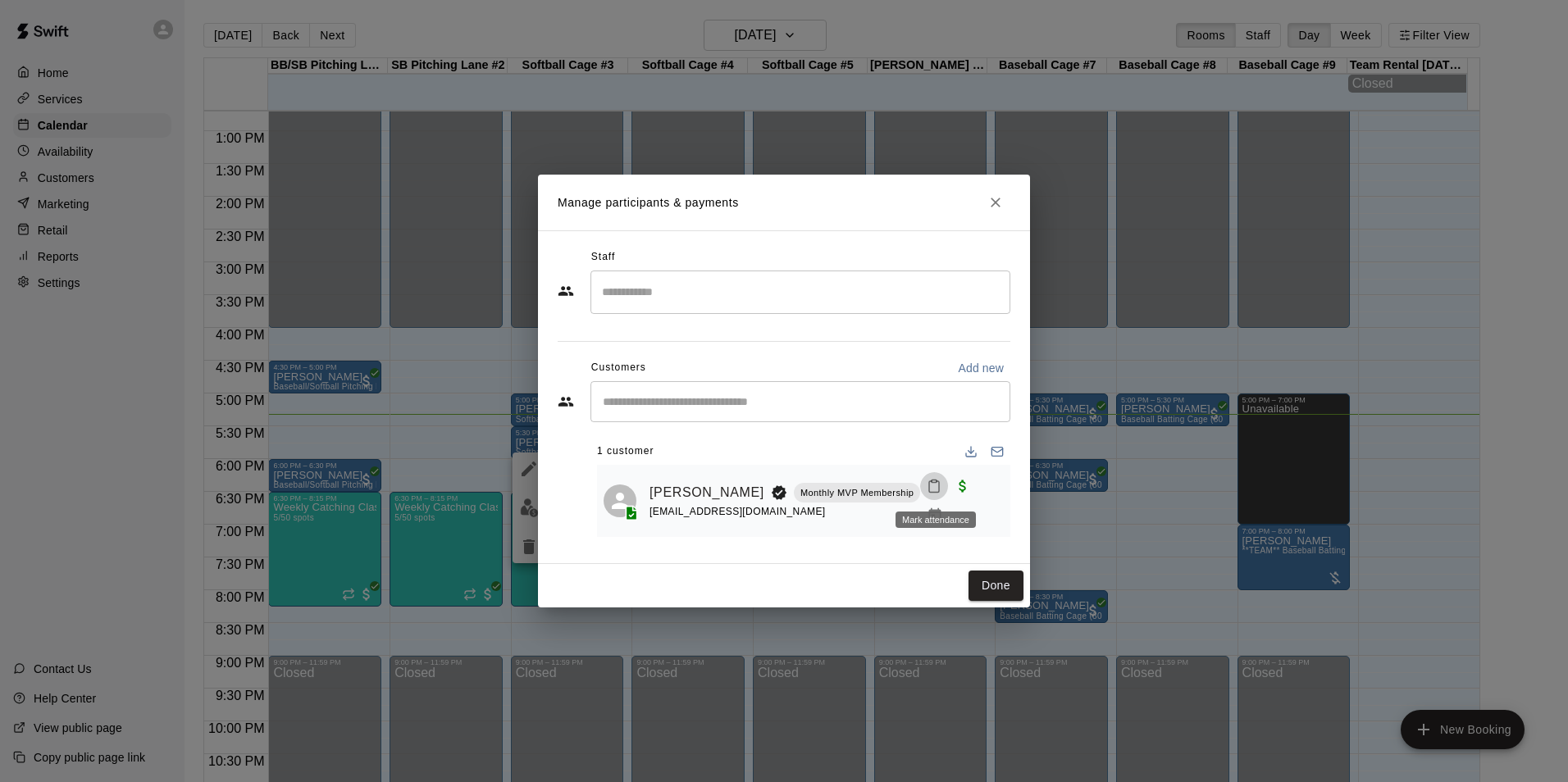
click at [947, 484] on button "Mark attendance" at bounding box center [934, 486] width 28 height 28
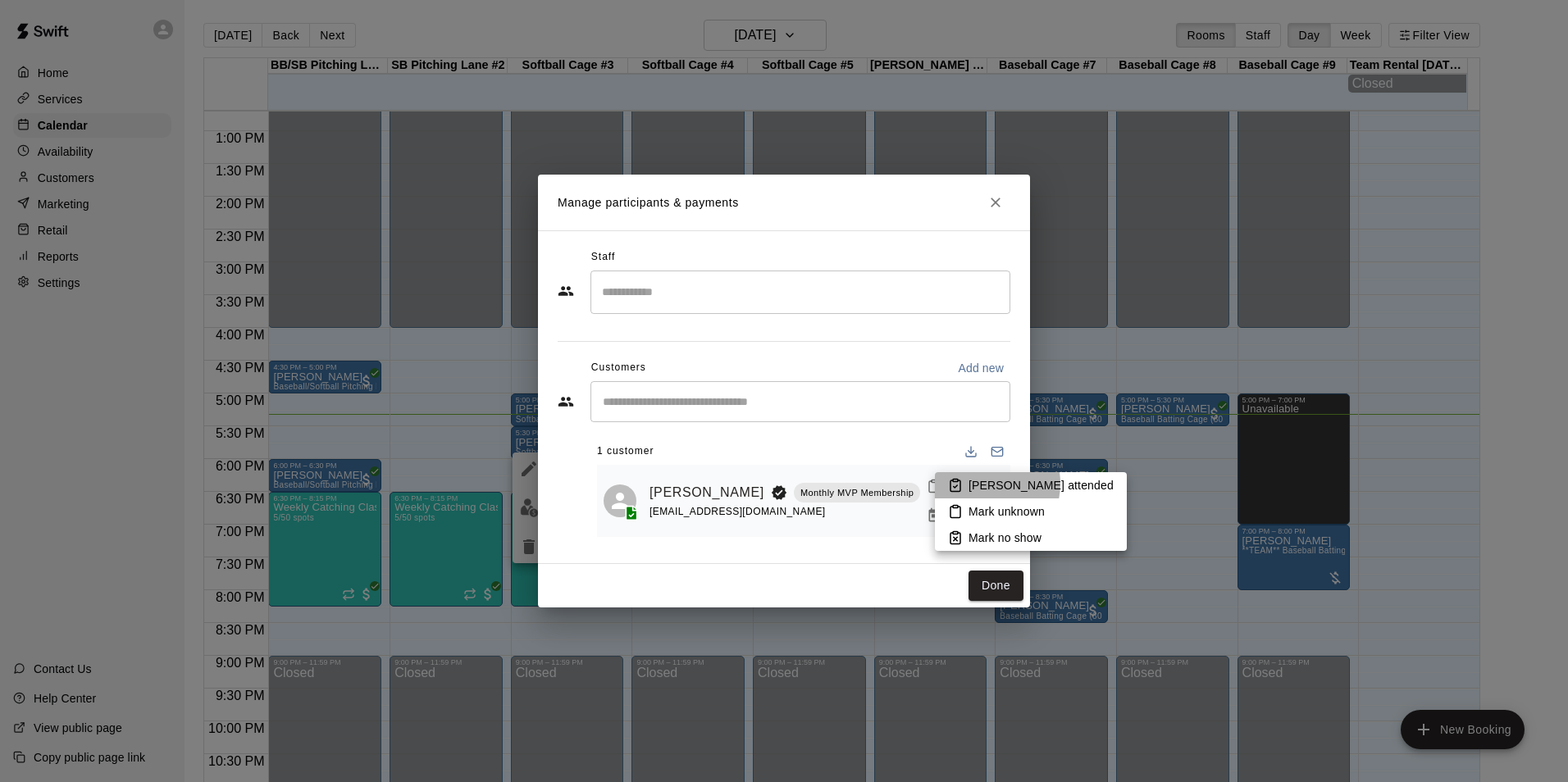
click at [981, 484] on p "[PERSON_NAME] attended" at bounding box center [1040, 485] width 146 height 16
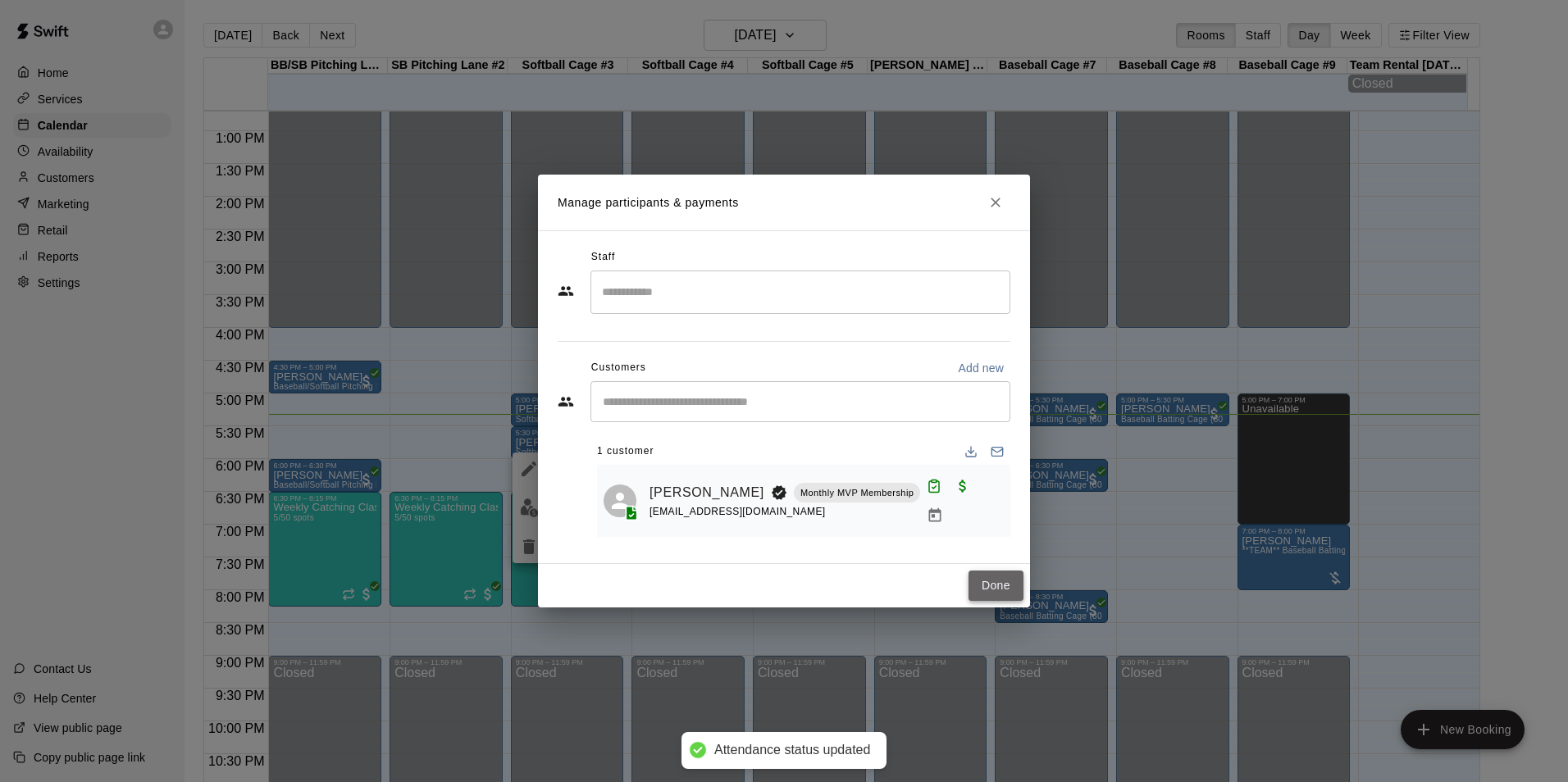
drag, startPoint x: 999, startPoint y: 583, endPoint x: 972, endPoint y: 588, distance: 27.5
click at [998, 583] on button "Done" at bounding box center [995, 586] width 55 height 31
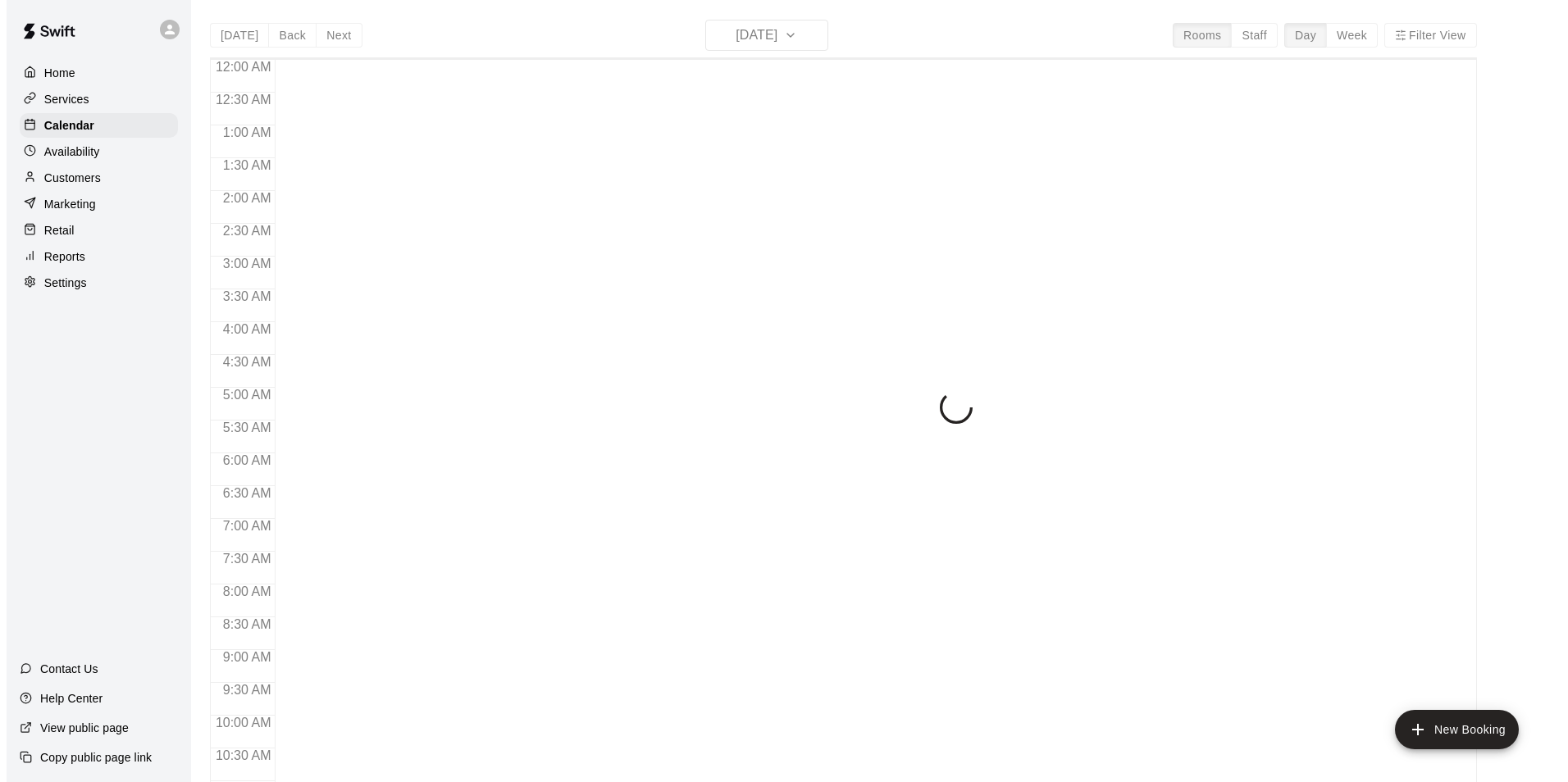
scroll to position [834, 0]
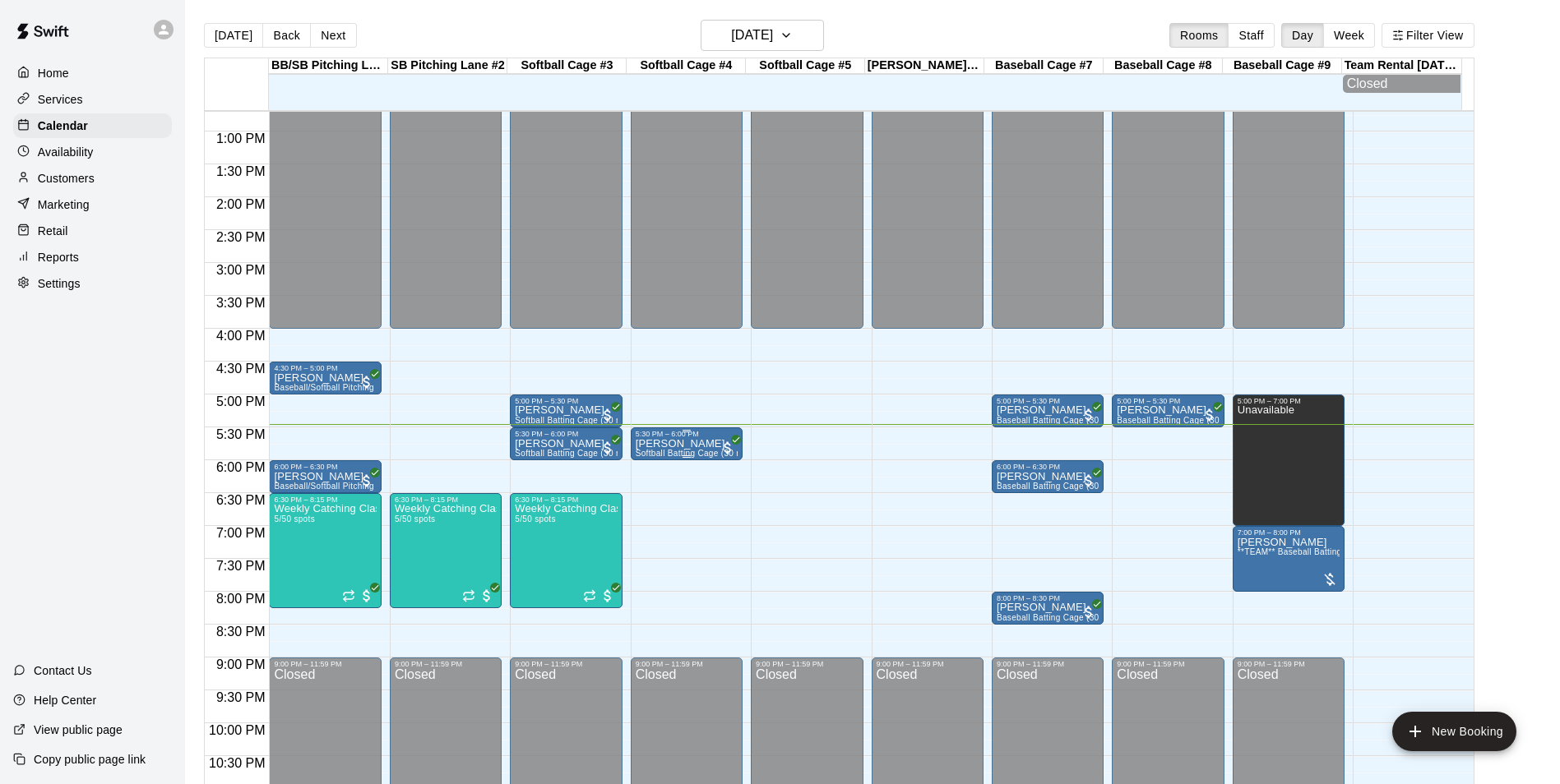
click at [651, 444] on p "[PERSON_NAME]" at bounding box center [686, 444] width 102 height 0
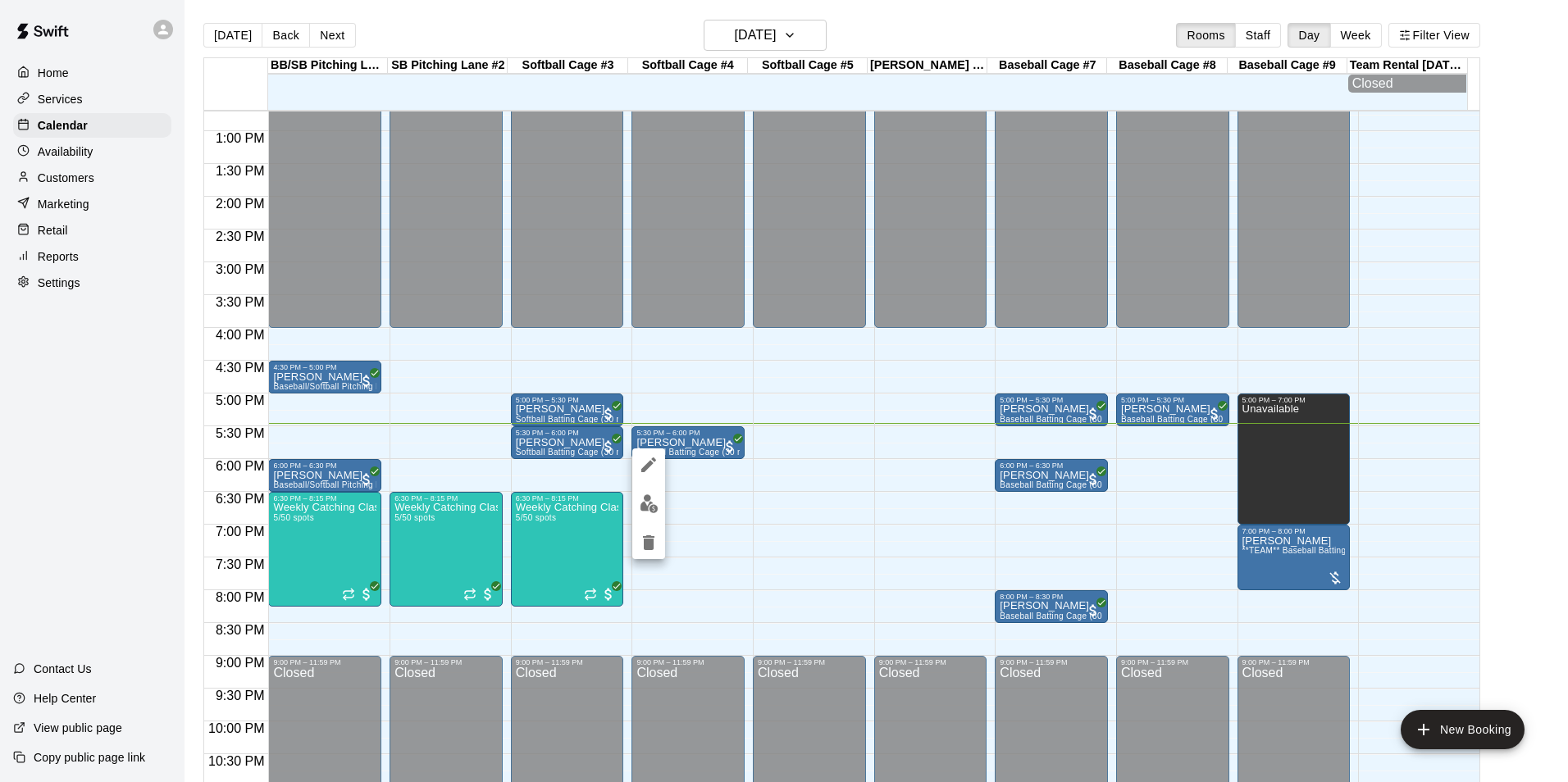
click at [657, 509] on img "edit" at bounding box center [649, 504] width 19 height 19
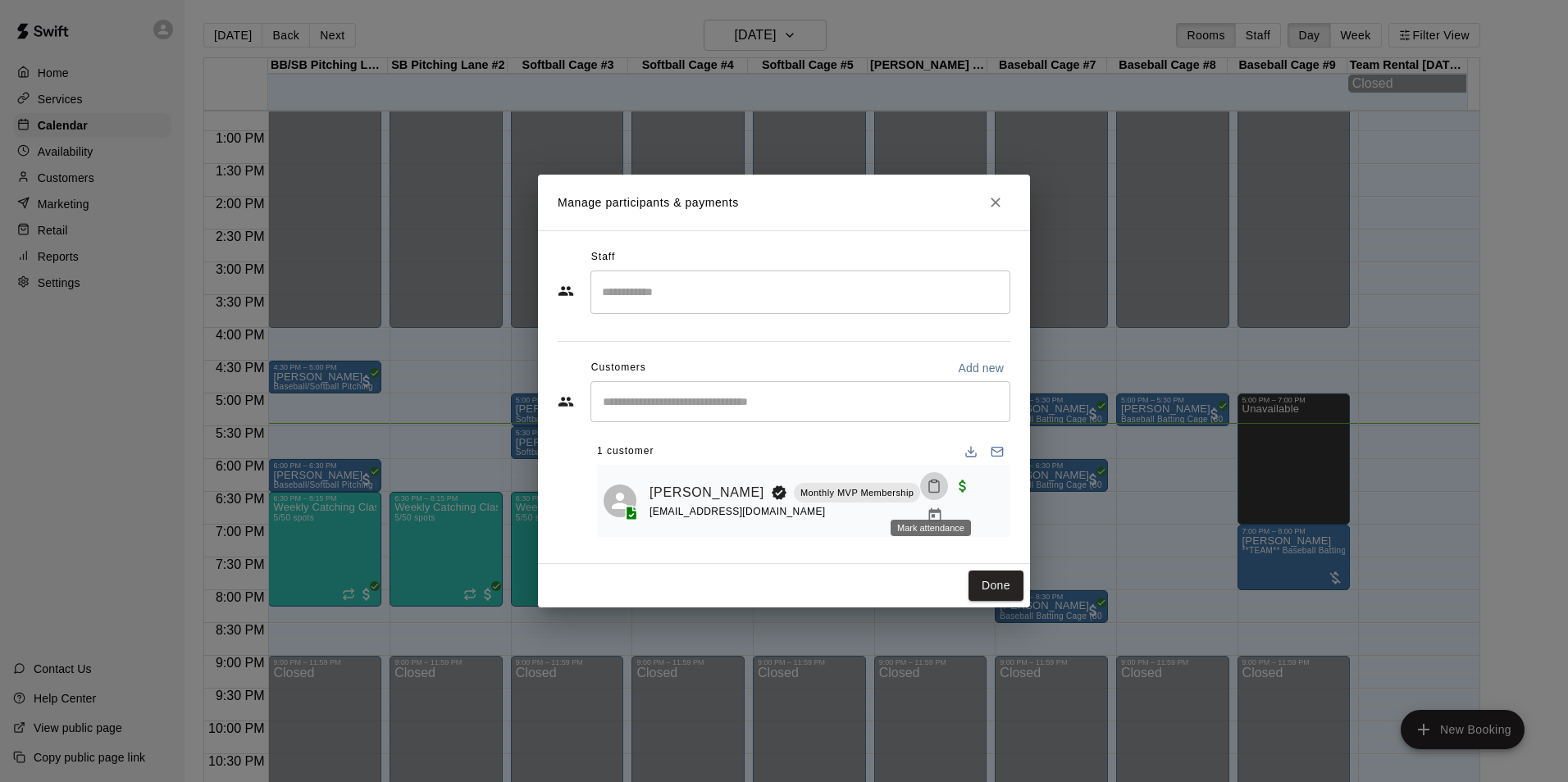
click at [933, 493] on icon "Mark attendance" at bounding box center [934, 486] width 14 height 14
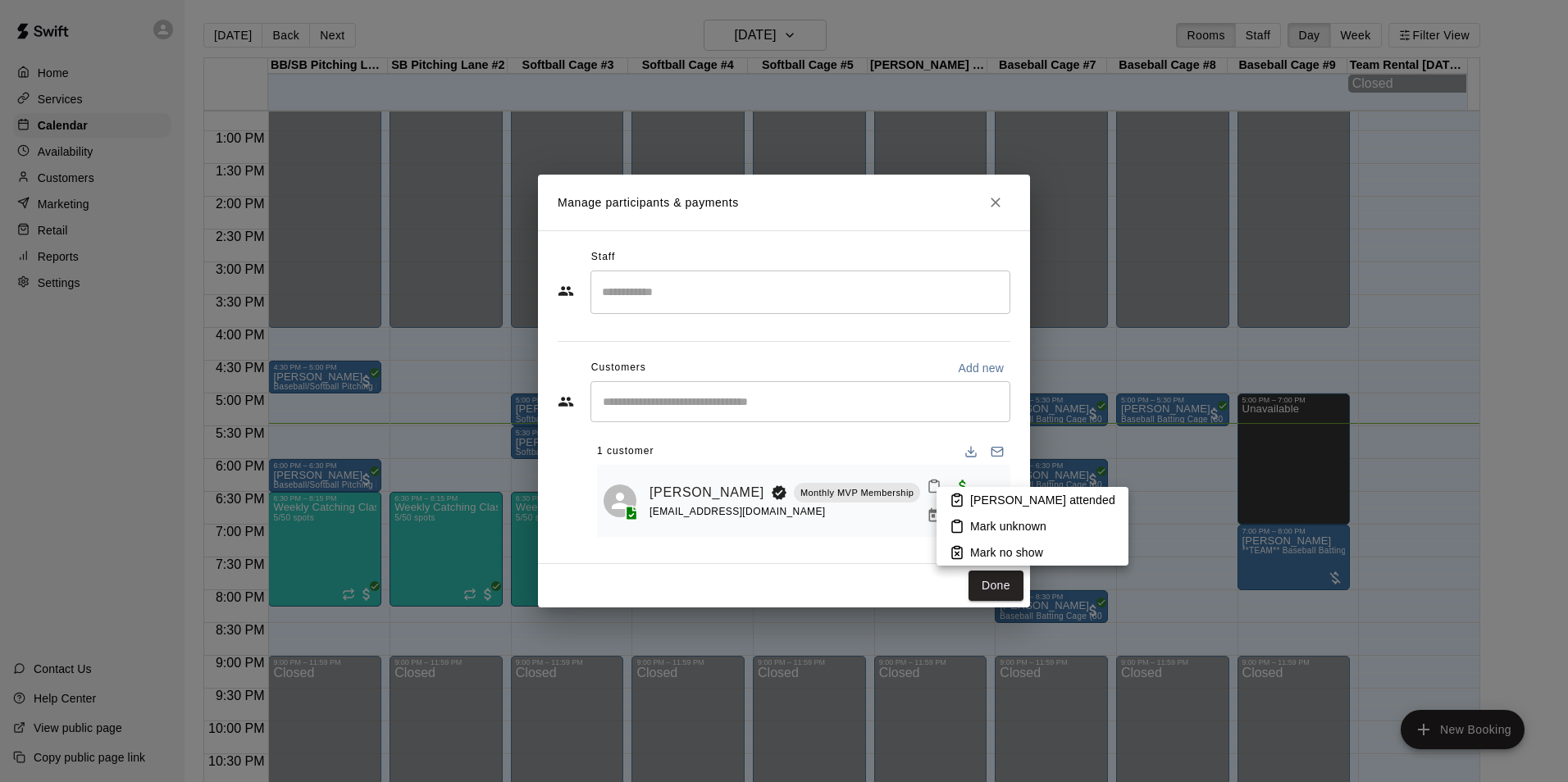
click at [962, 500] on icon at bounding box center [956, 501] width 10 height 12
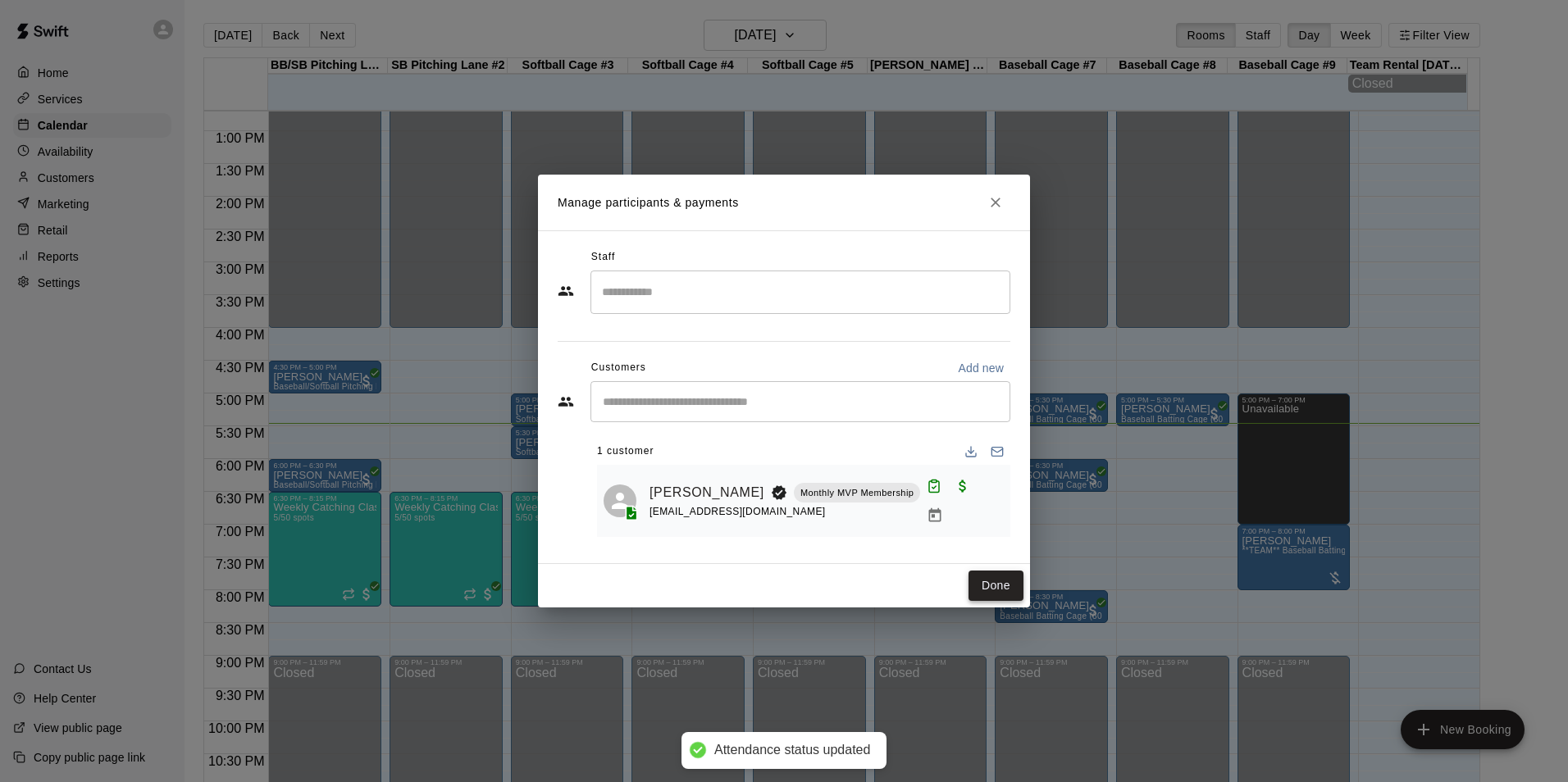
click at [993, 579] on button "Done" at bounding box center [995, 586] width 55 height 31
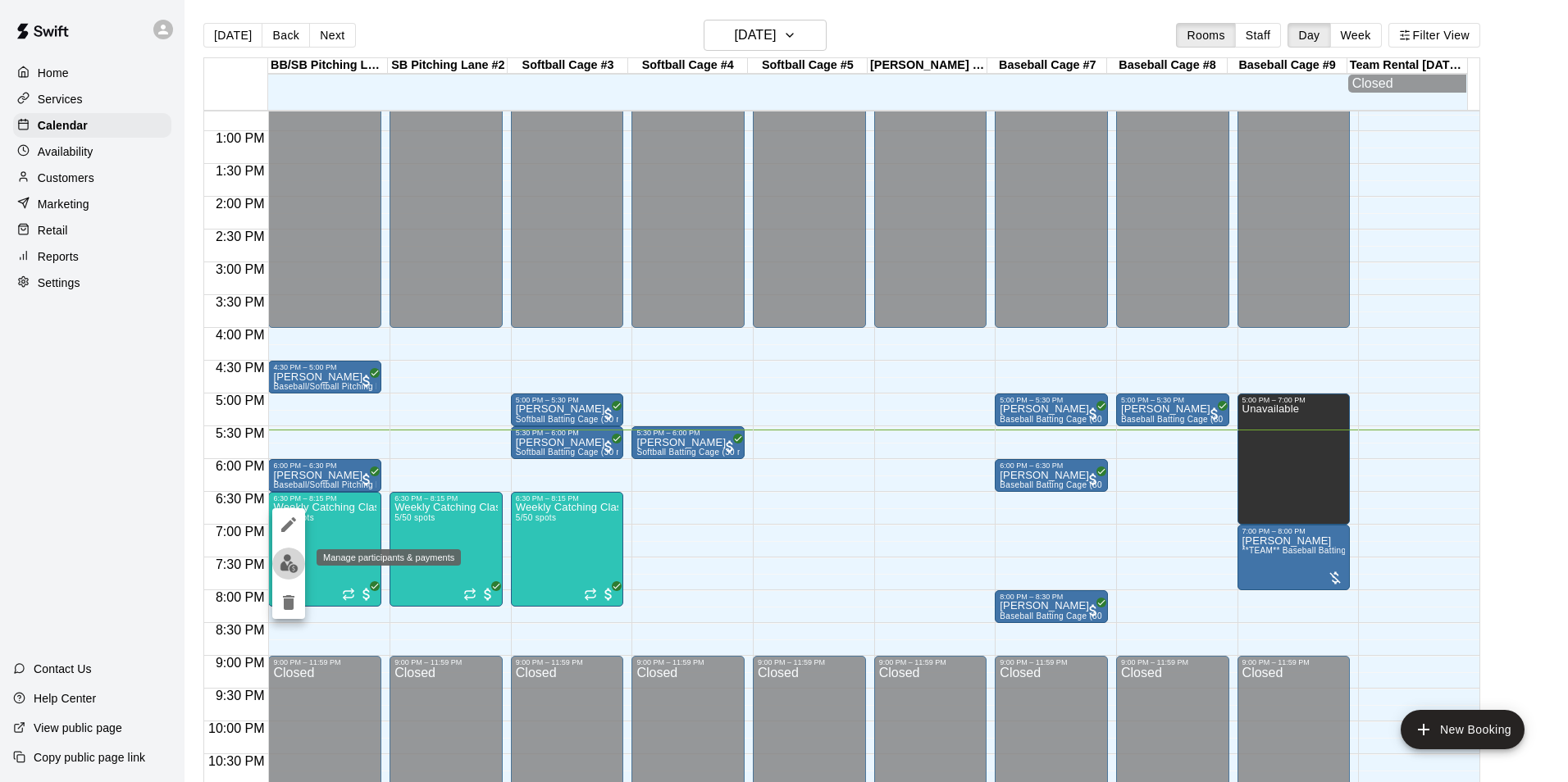
click at [287, 563] on img "edit" at bounding box center [288, 563] width 19 height 19
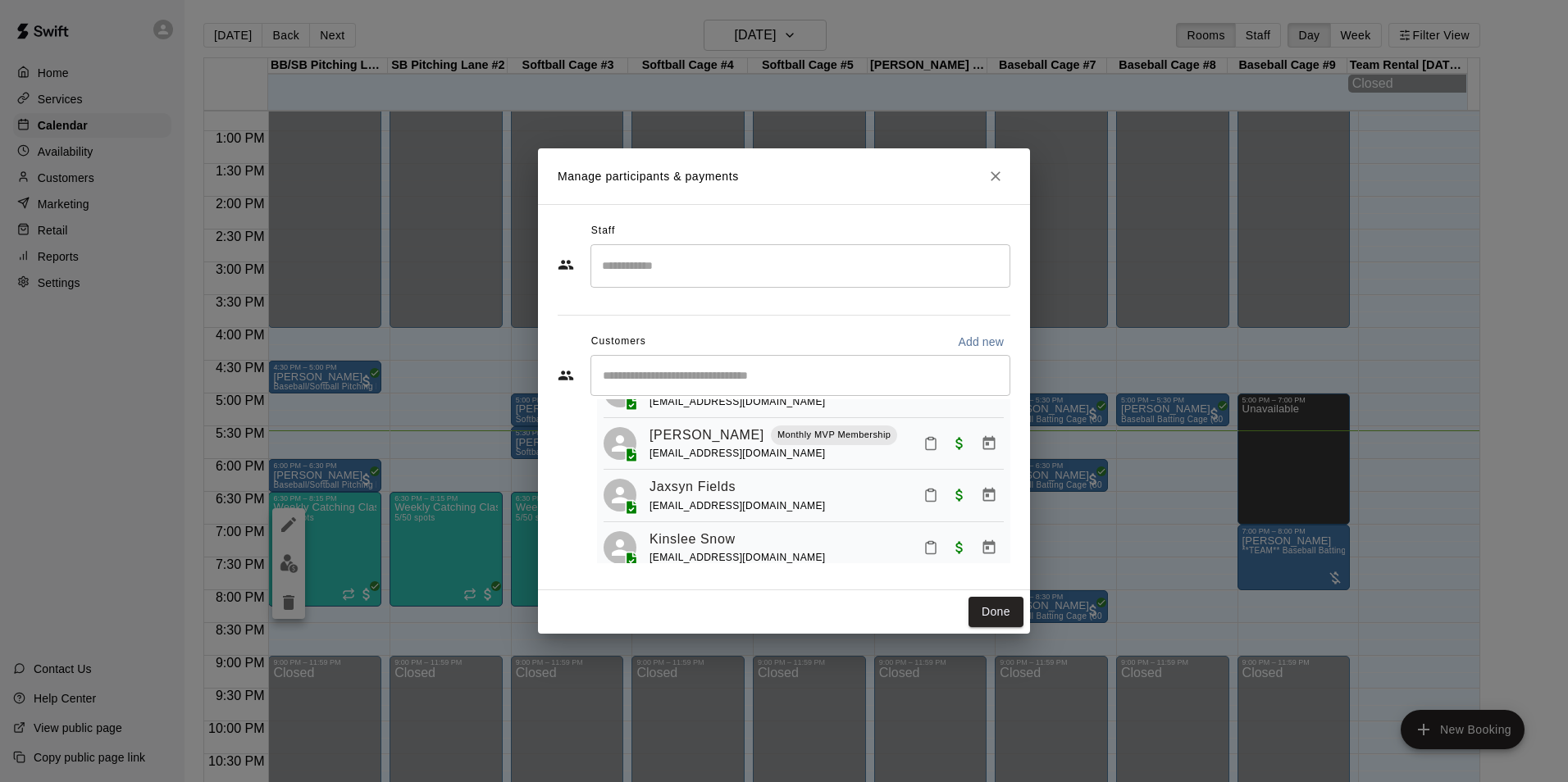
scroll to position [0, 0]
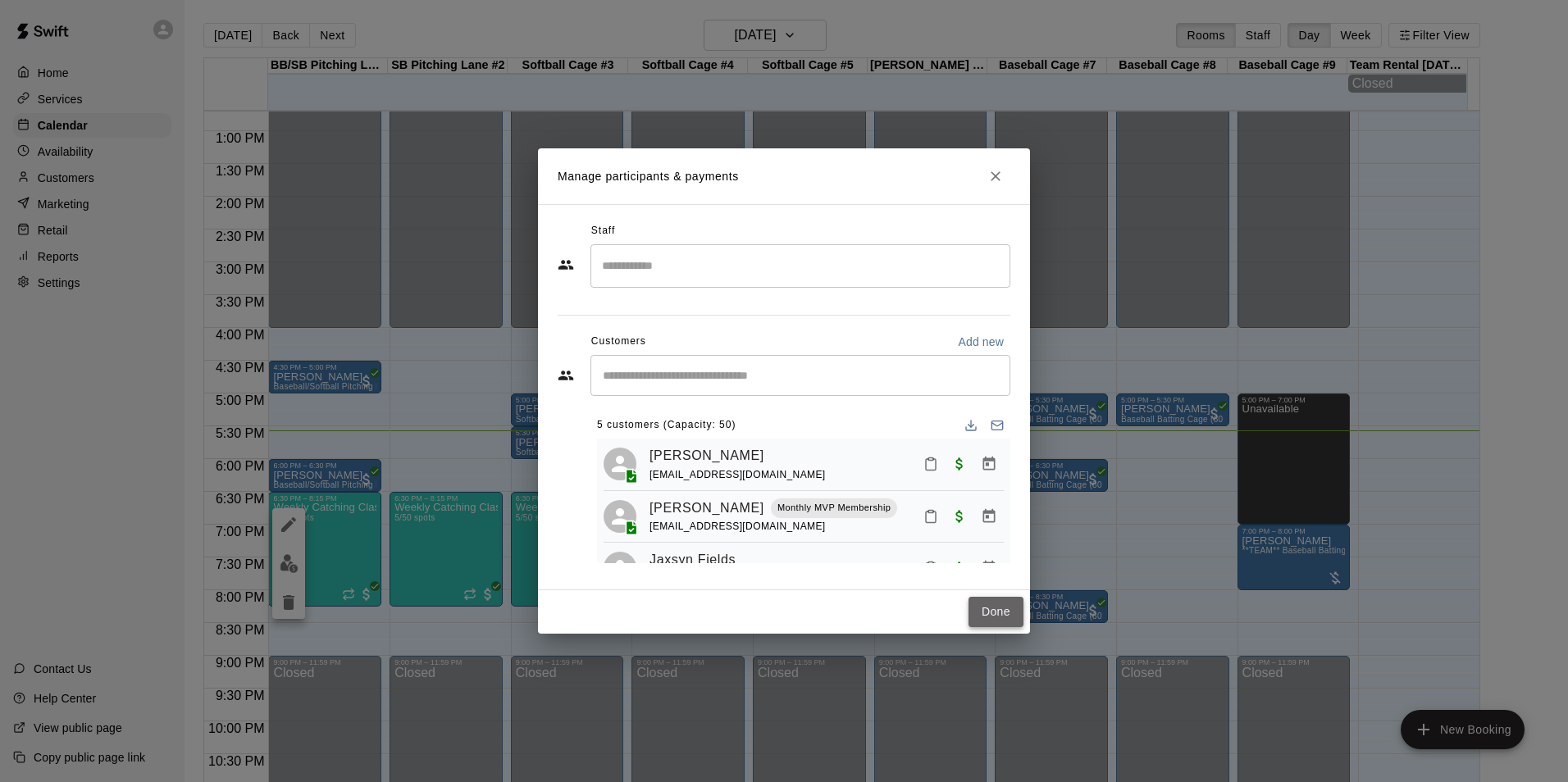
click at [971, 608] on button "Done" at bounding box center [995, 612] width 55 height 31
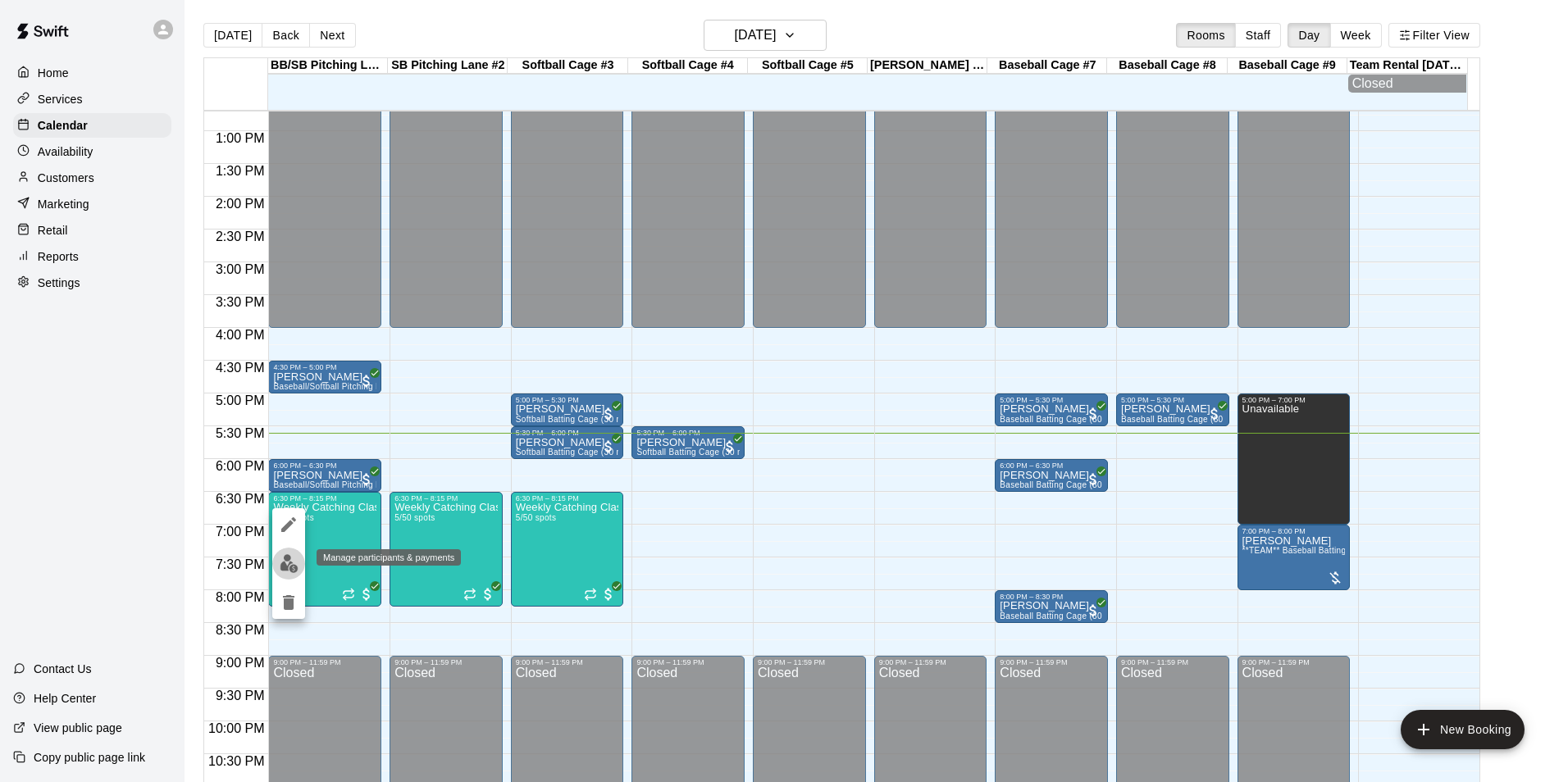
click at [287, 564] on img "edit" at bounding box center [288, 563] width 19 height 19
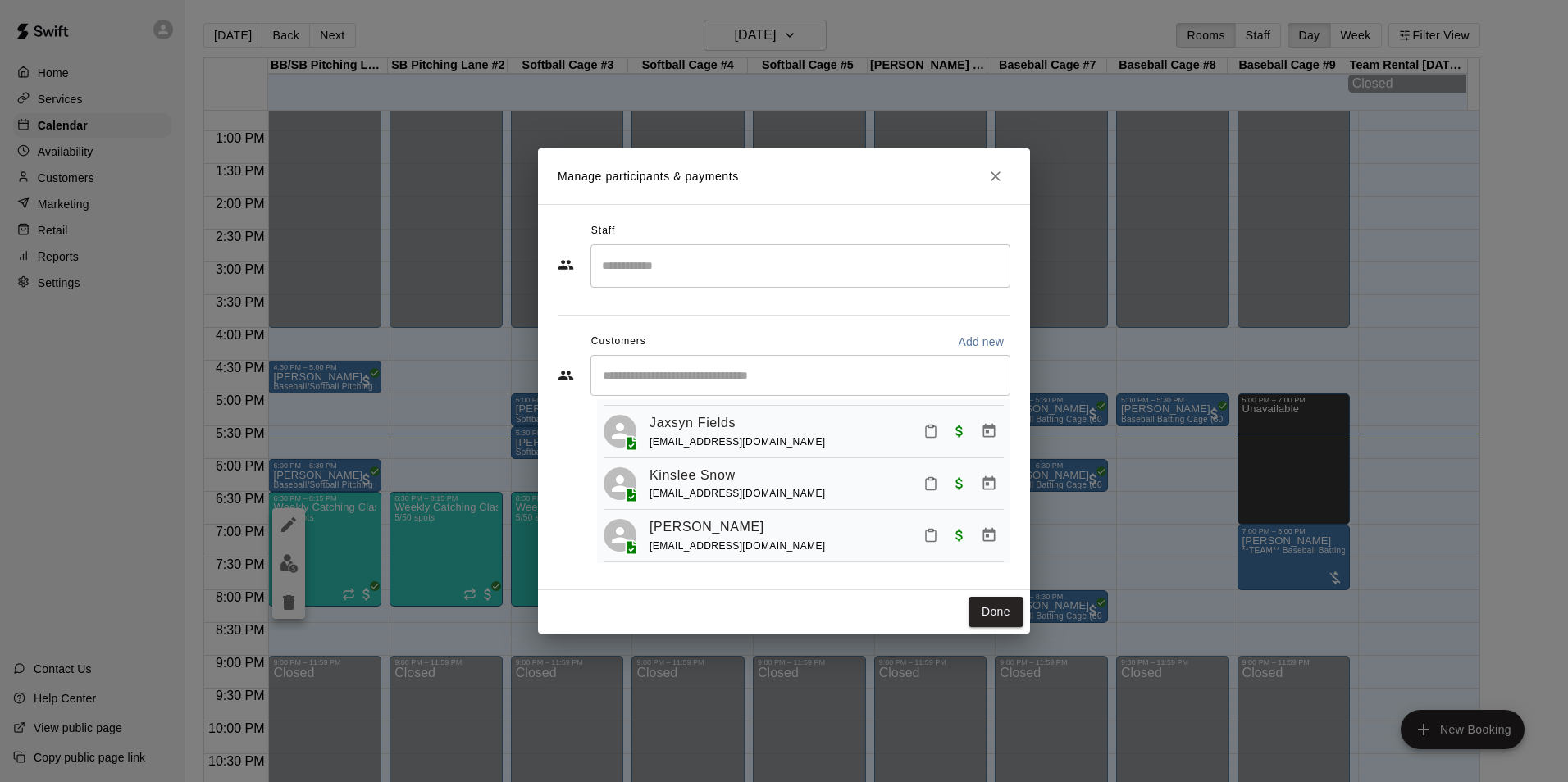
scroll to position [155, 0]
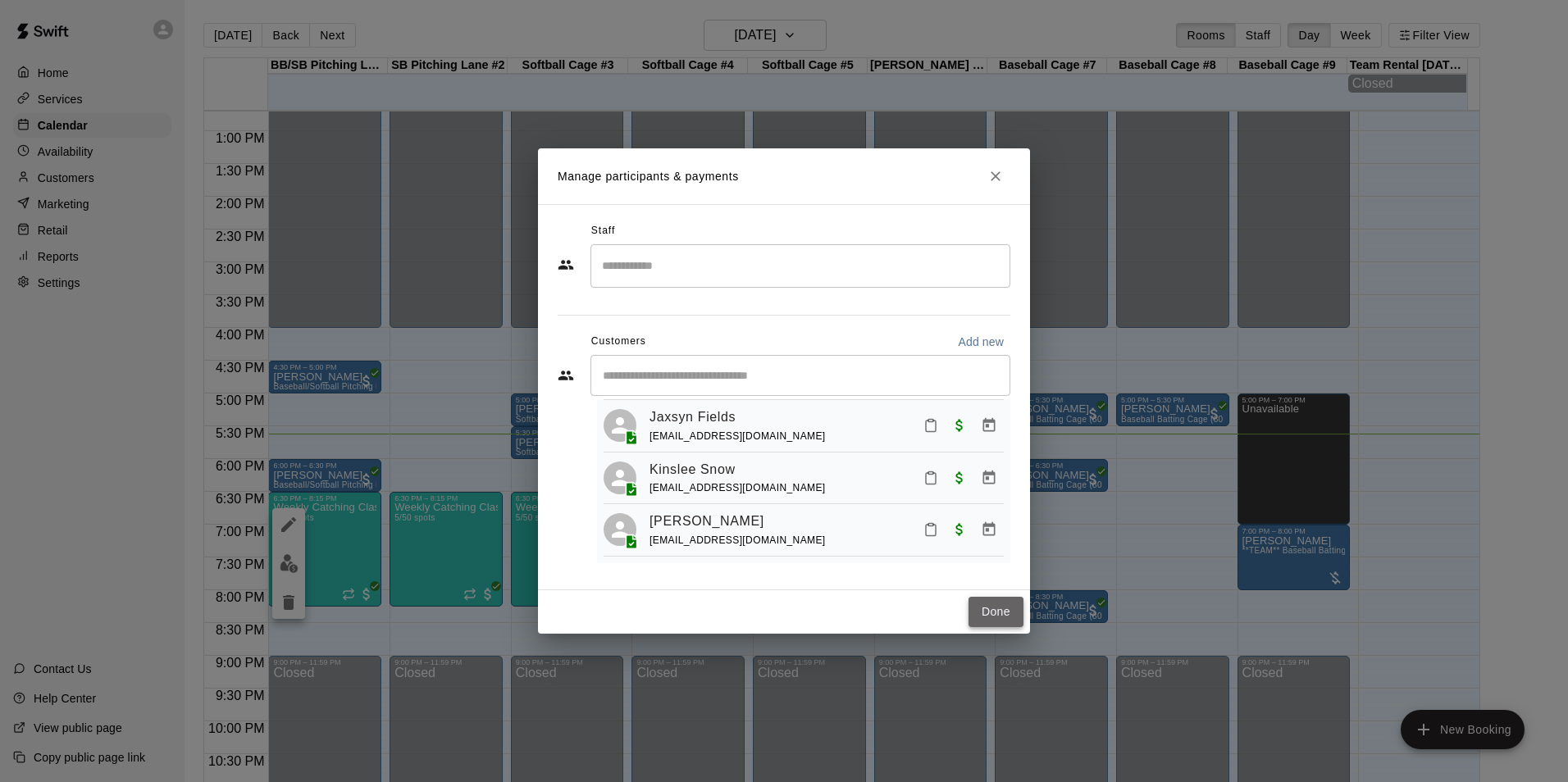
click at [1002, 597] on button "Done" at bounding box center [995, 612] width 55 height 31
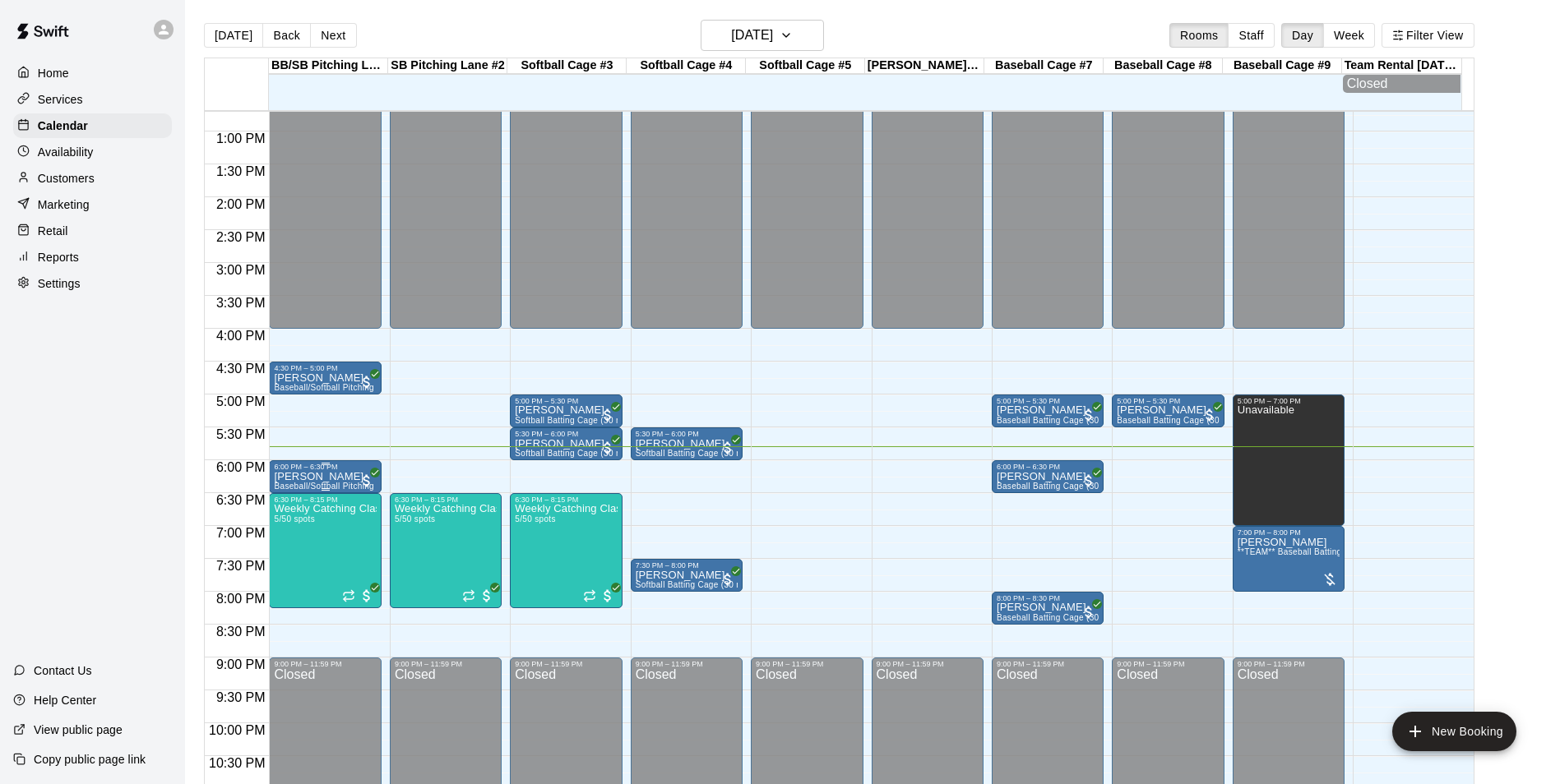
click at [288, 477] on p "[PERSON_NAME]" at bounding box center [325, 477] width 102 height 0
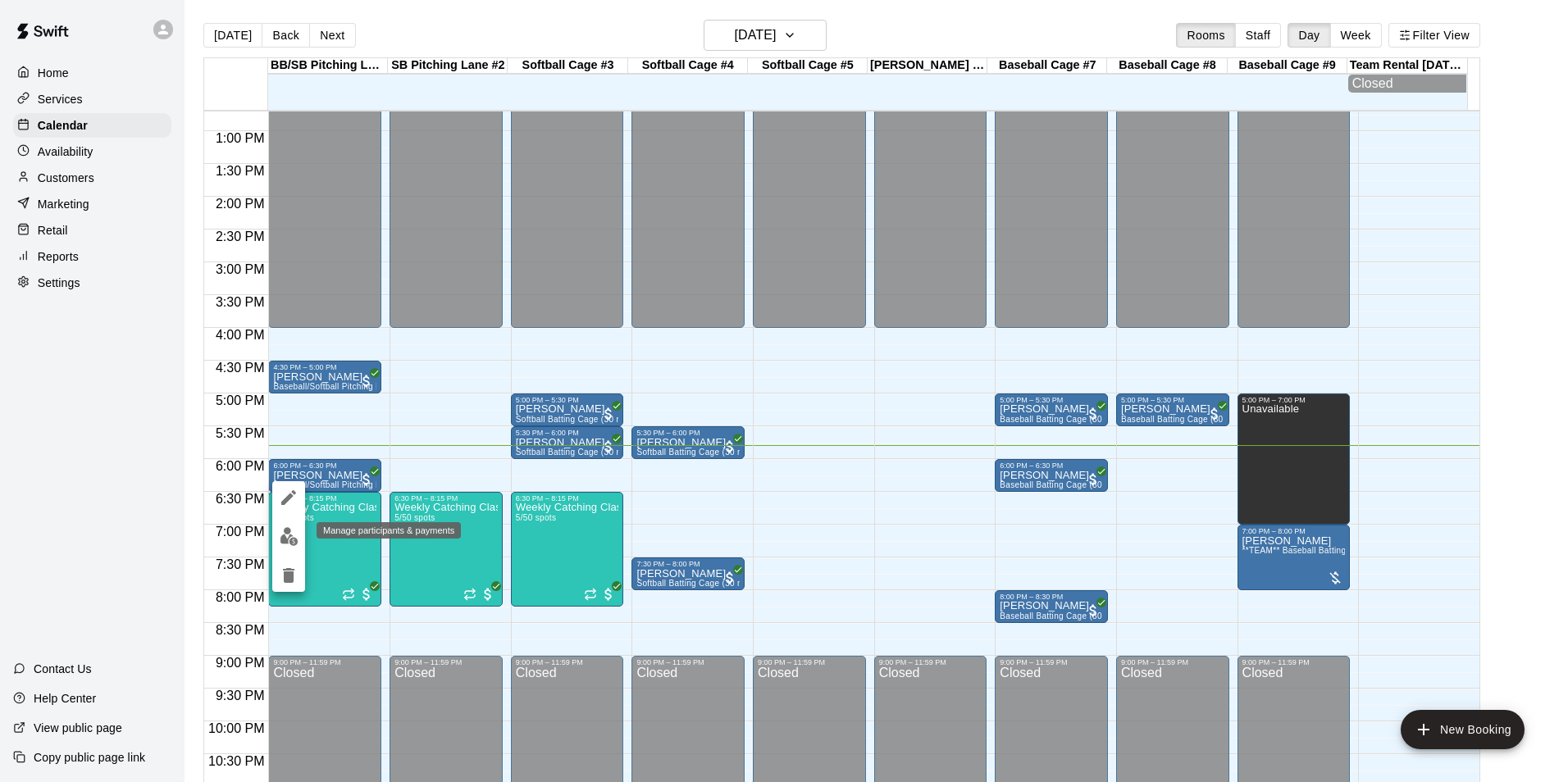
click at [301, 542] on button "edit" at bounding box center [288, 536] width 33 height 32
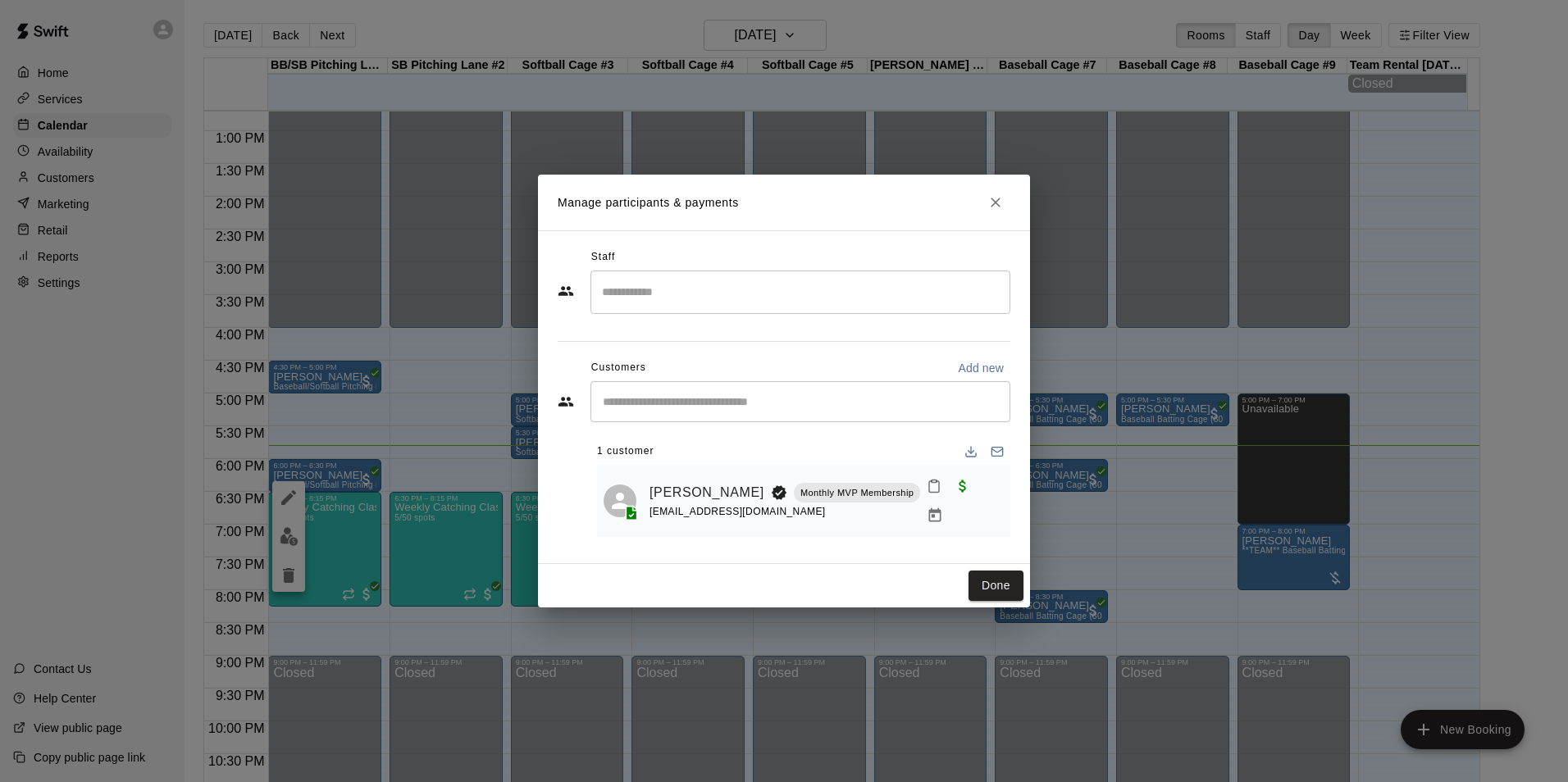
click at [921, 495] on button "Mark attendance" at bounding box center [934, 486] width 28 height 28
click at [959, 491] on li "[PERSON_NAME] attended" at bounding box center [1026, 494] width 192 height 26
click at [992, 583] on button "Done" at bounding box center [995, 586] width 55 height 31
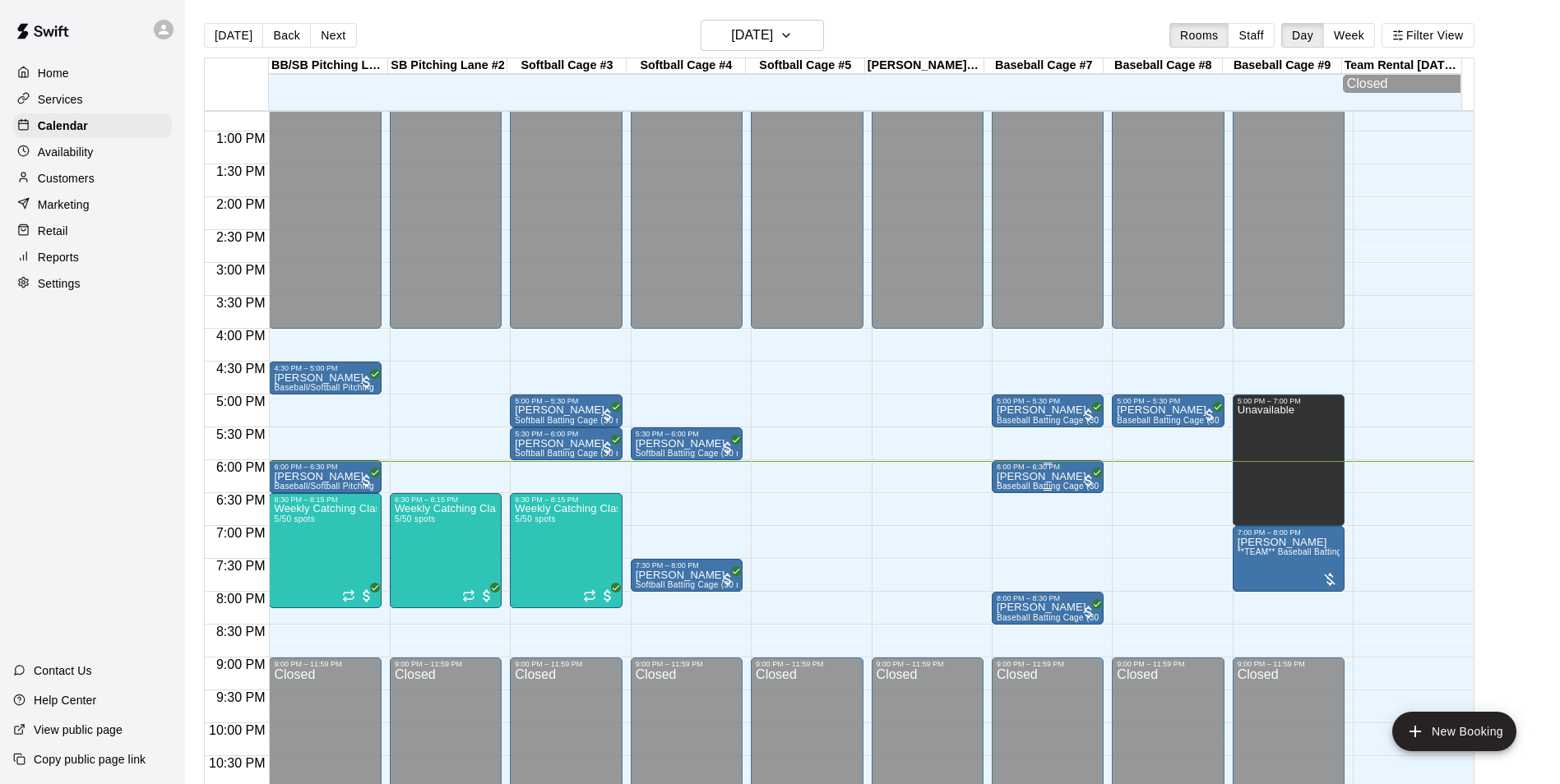
click at [1053, 477] on p "[PERSON_NAME]" at bounding box center [1048, 477] width 102 height 0
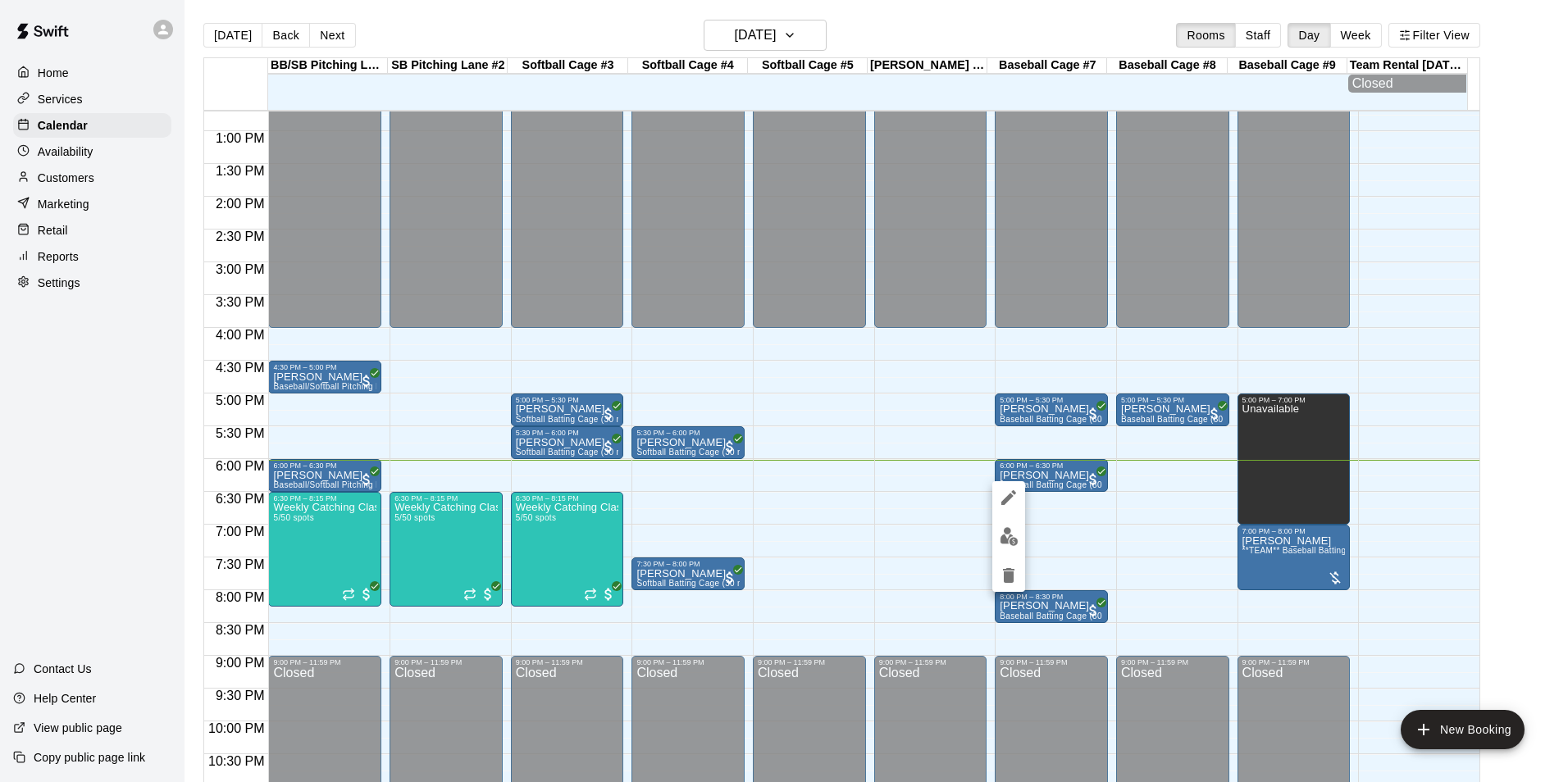
click at [991, 537] on div at bounding box center [784, 391] width 1568 height 782
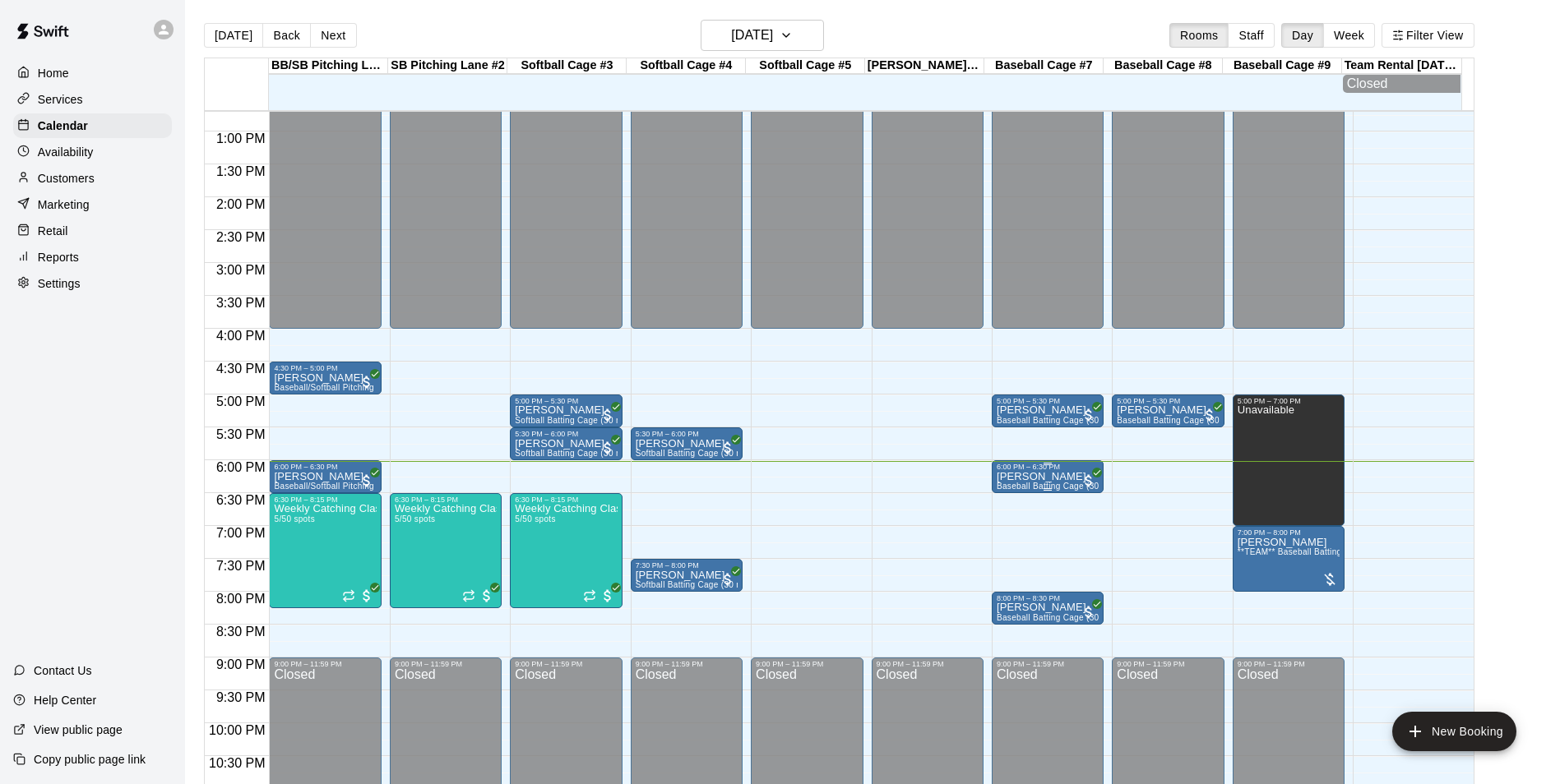
click at [1076, 471] on div "6:00 PM – 6:30 PM" at bounding box center [1048, 467] width 102 height 8
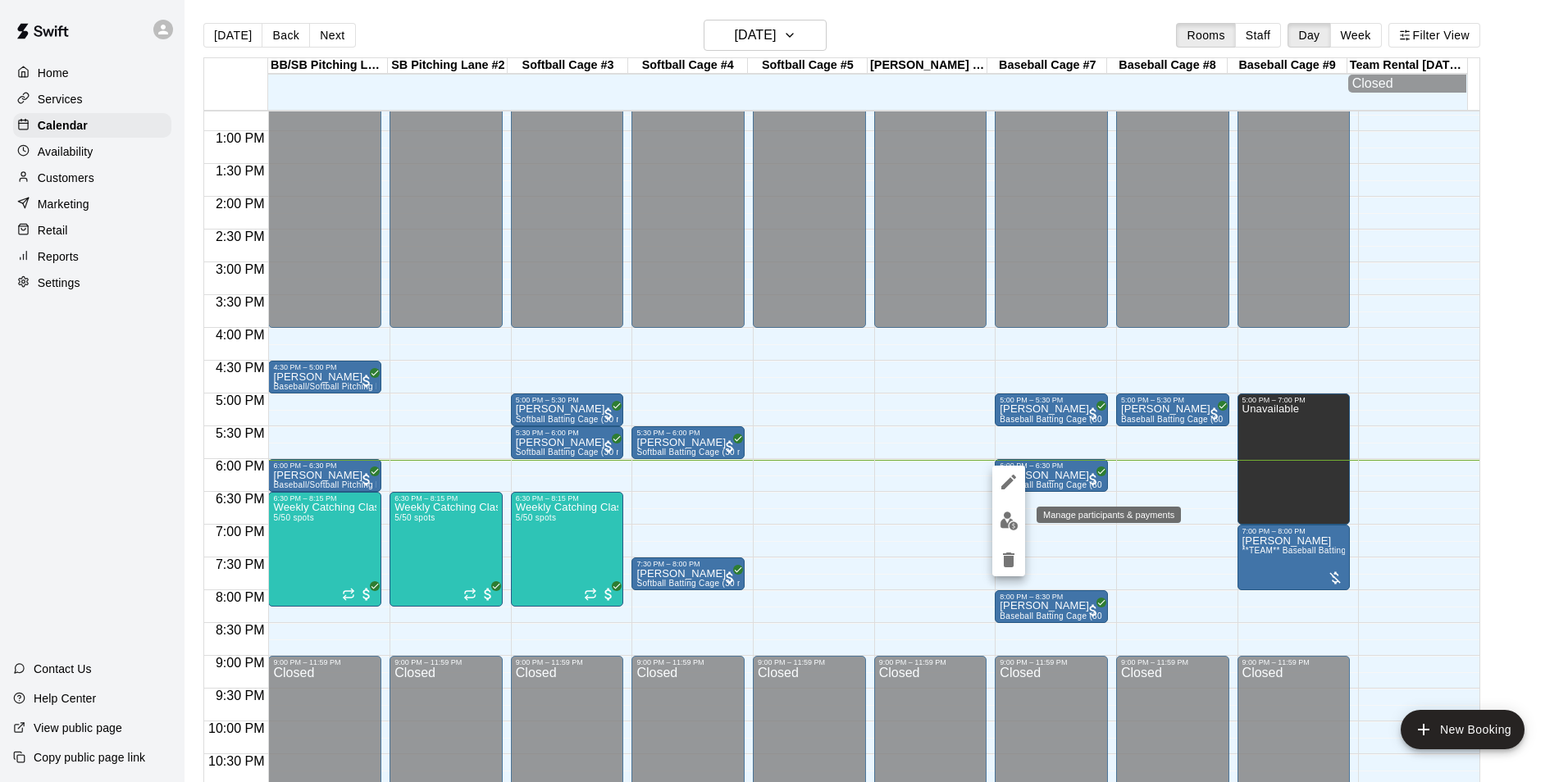
click at [1007, 522] on img "edit" at bounding box center [1009, 521] width 19 height 19
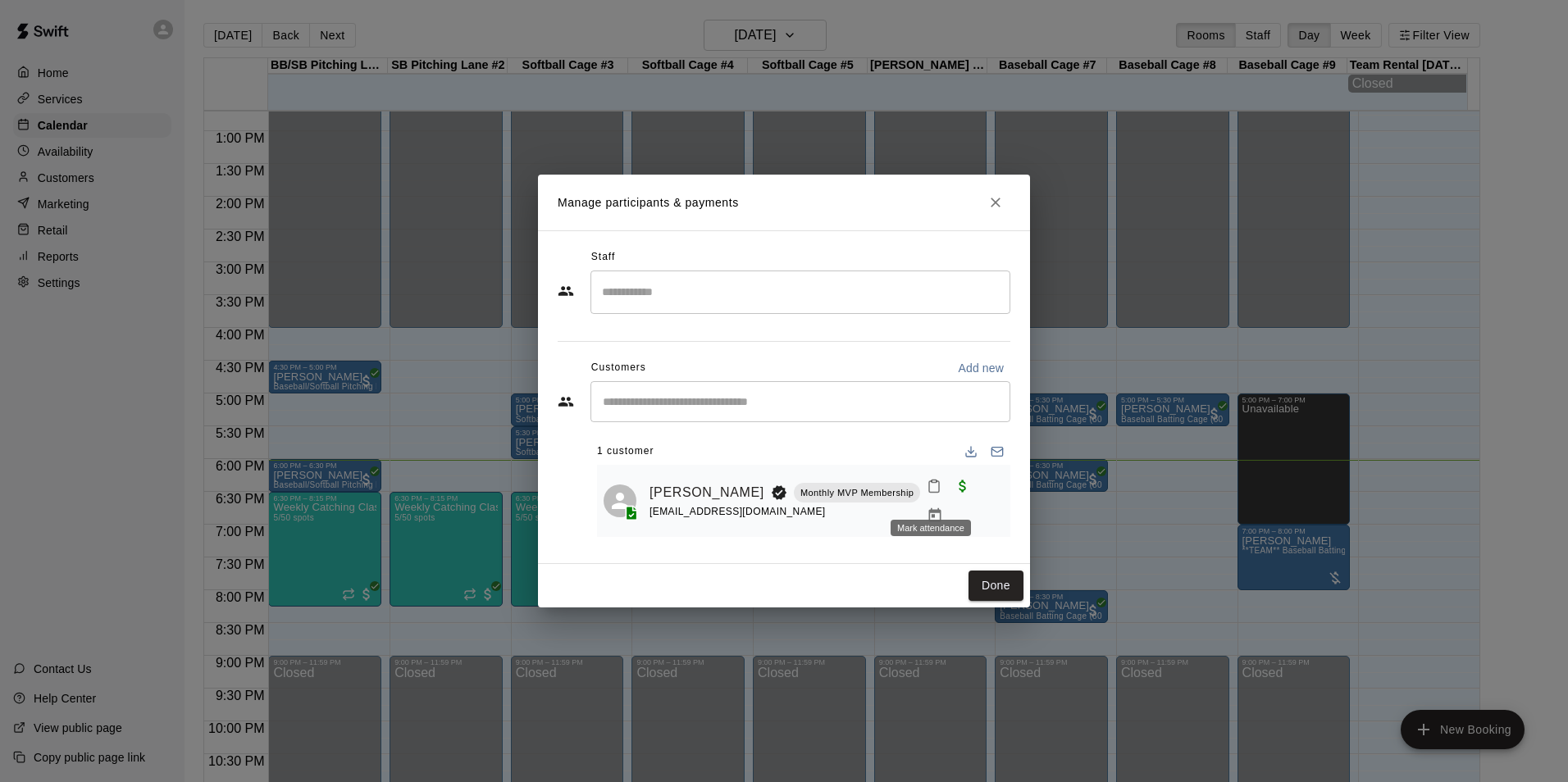
click at [933, 494] on icon "Mark attendance" at bounding box center [934, 486] width 14 height 14
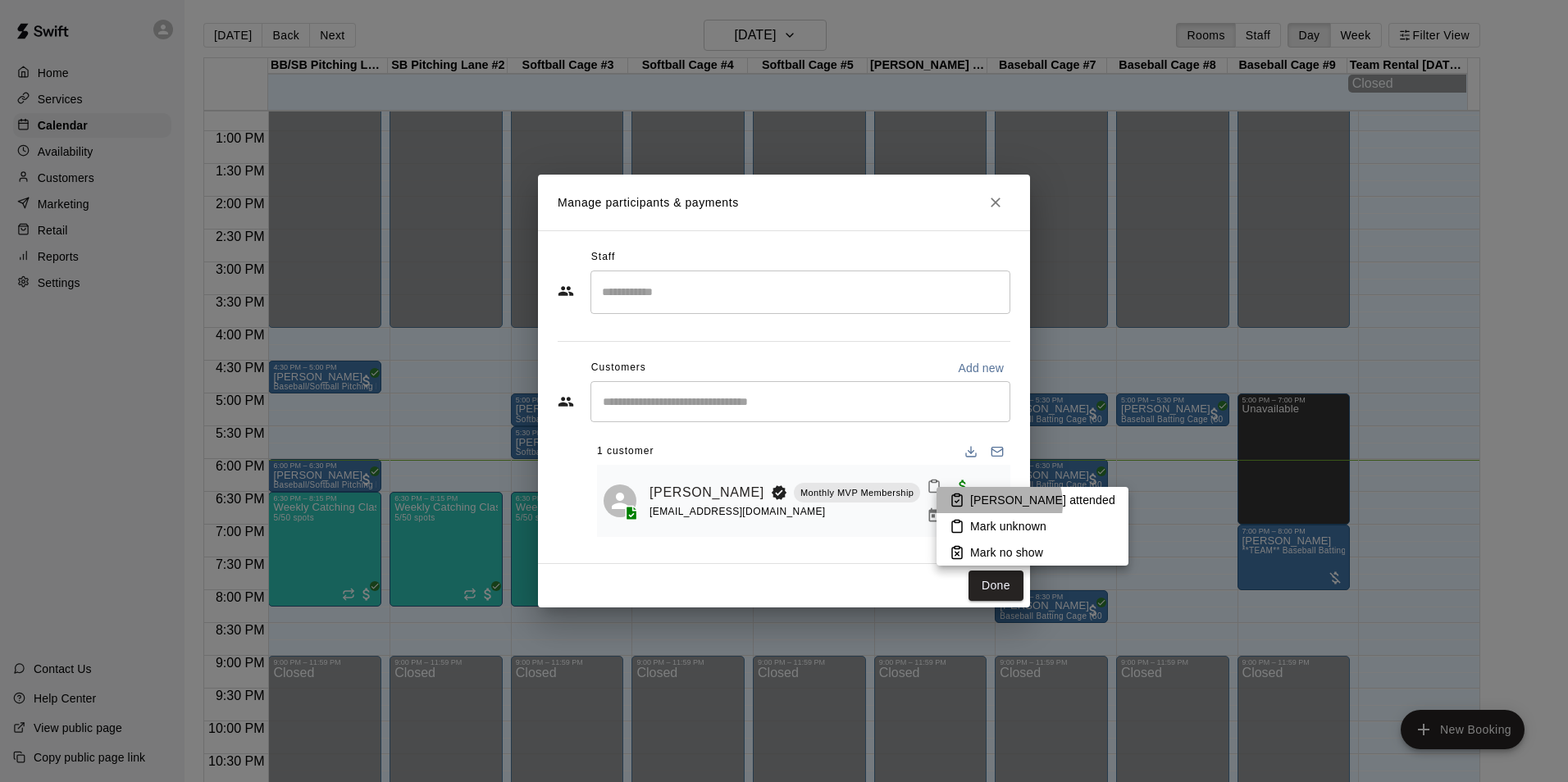
click at [994, 504] on p "[PERSON_NAME] attended" at bounding box center [1042, 500] width 146 height 16
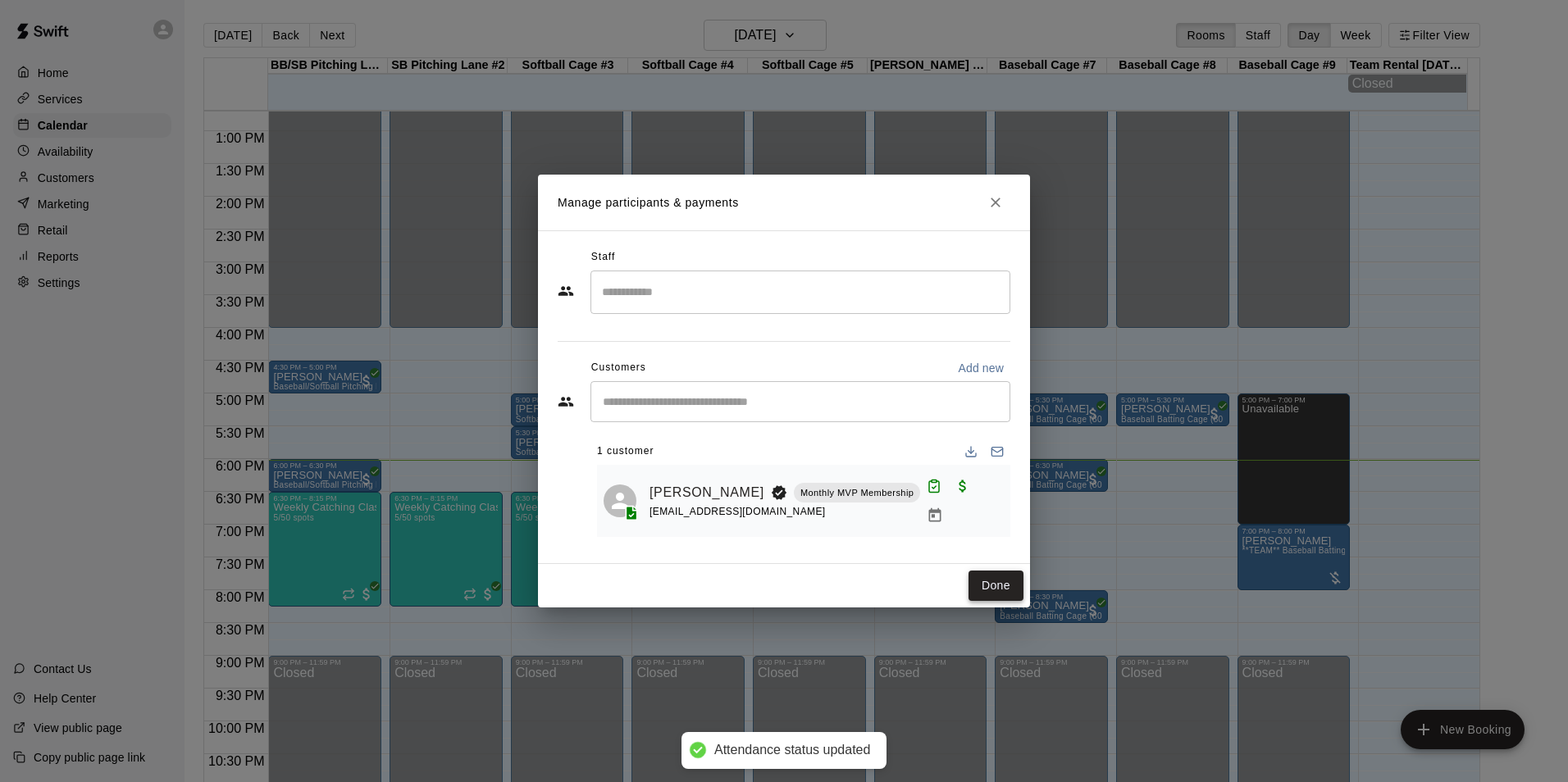
click at [1007, 579] on button "Done" at bounding box center [995, 586] width 55 height 31
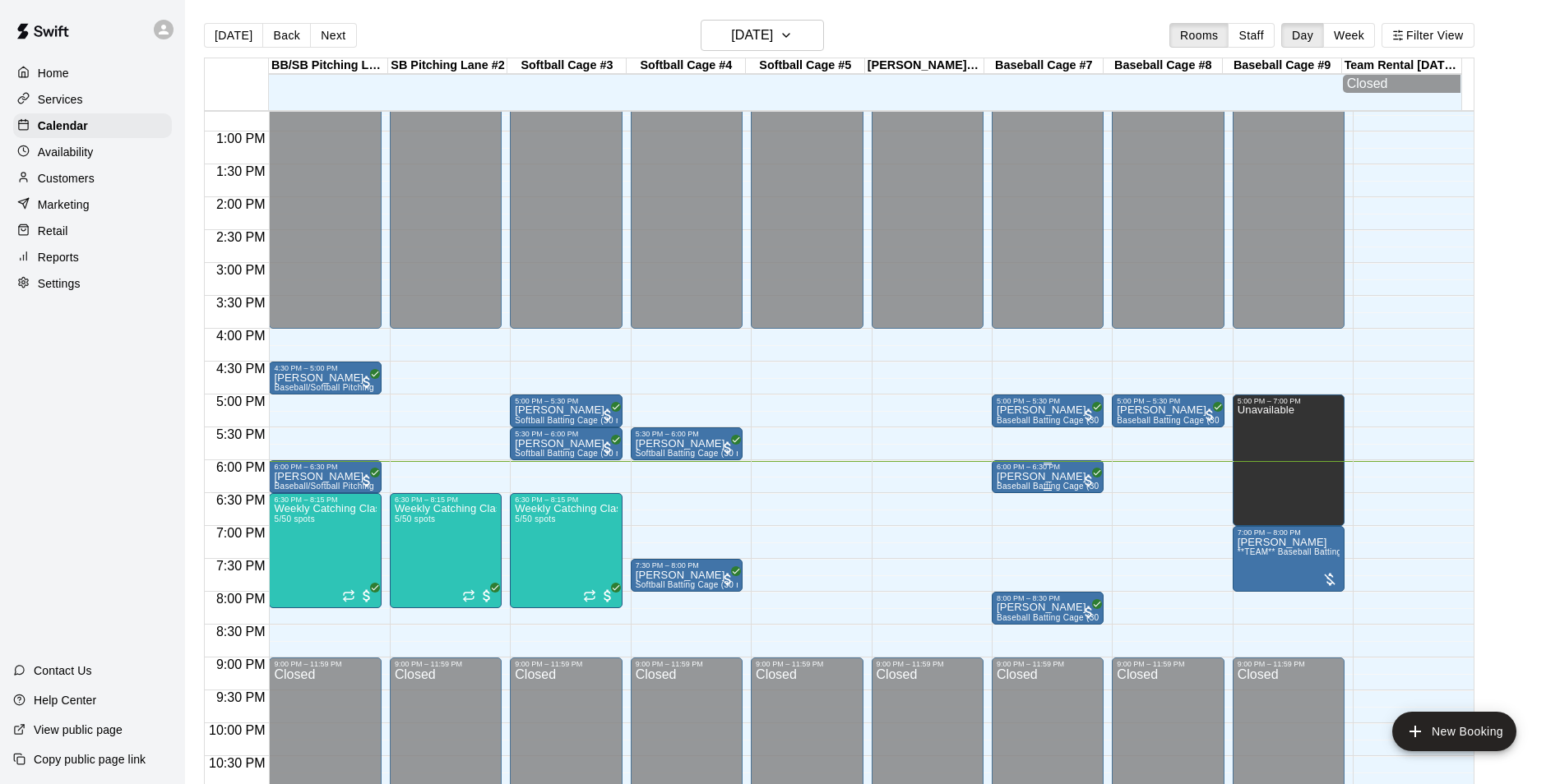
click at [1033, 477] on p "[PERSON_NAME]" at bounding box center [1048, 477] width 102 height 0
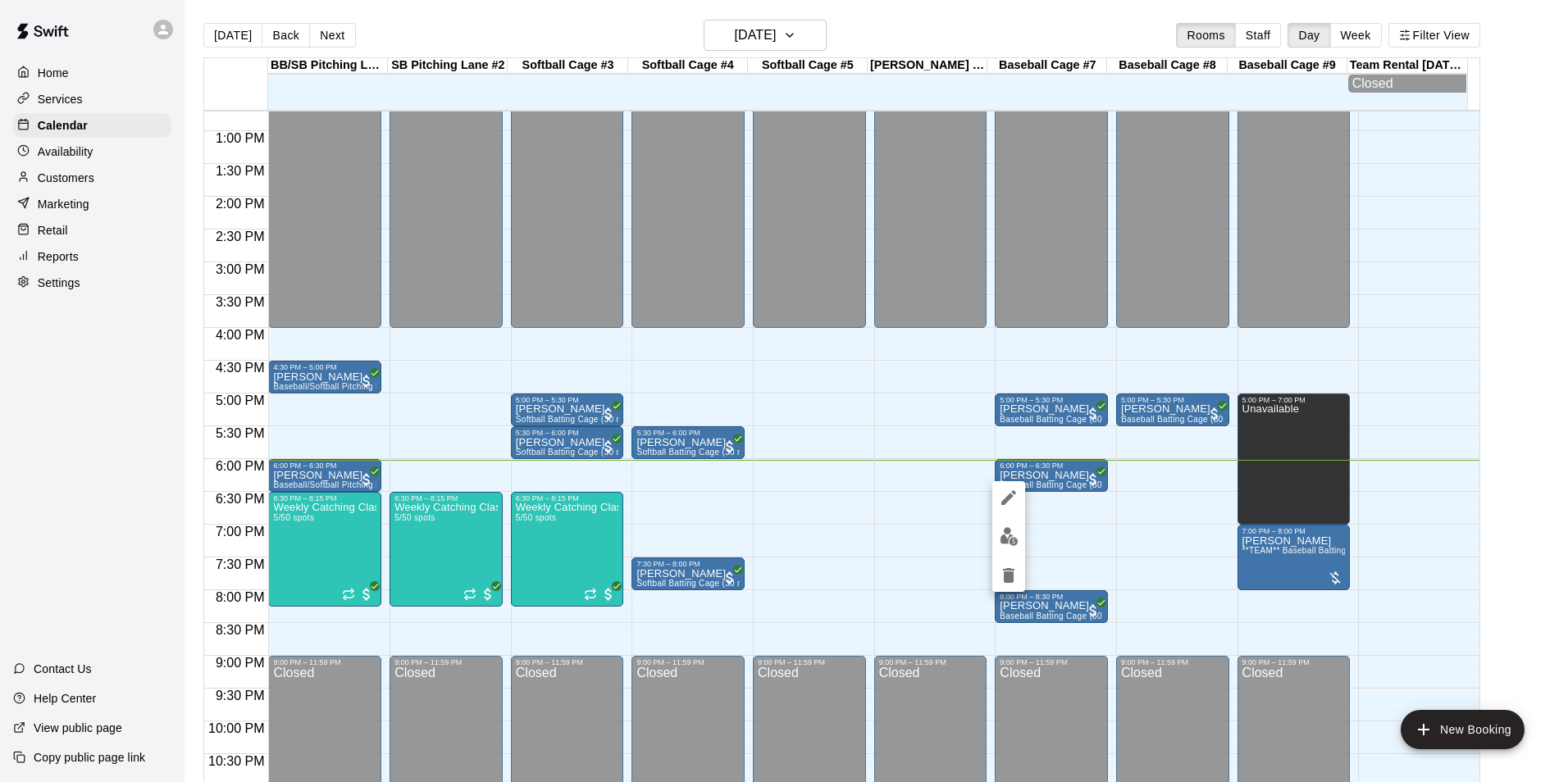
click at [876, 542] on div at bounding box center [784, 391] width 1568 height 782
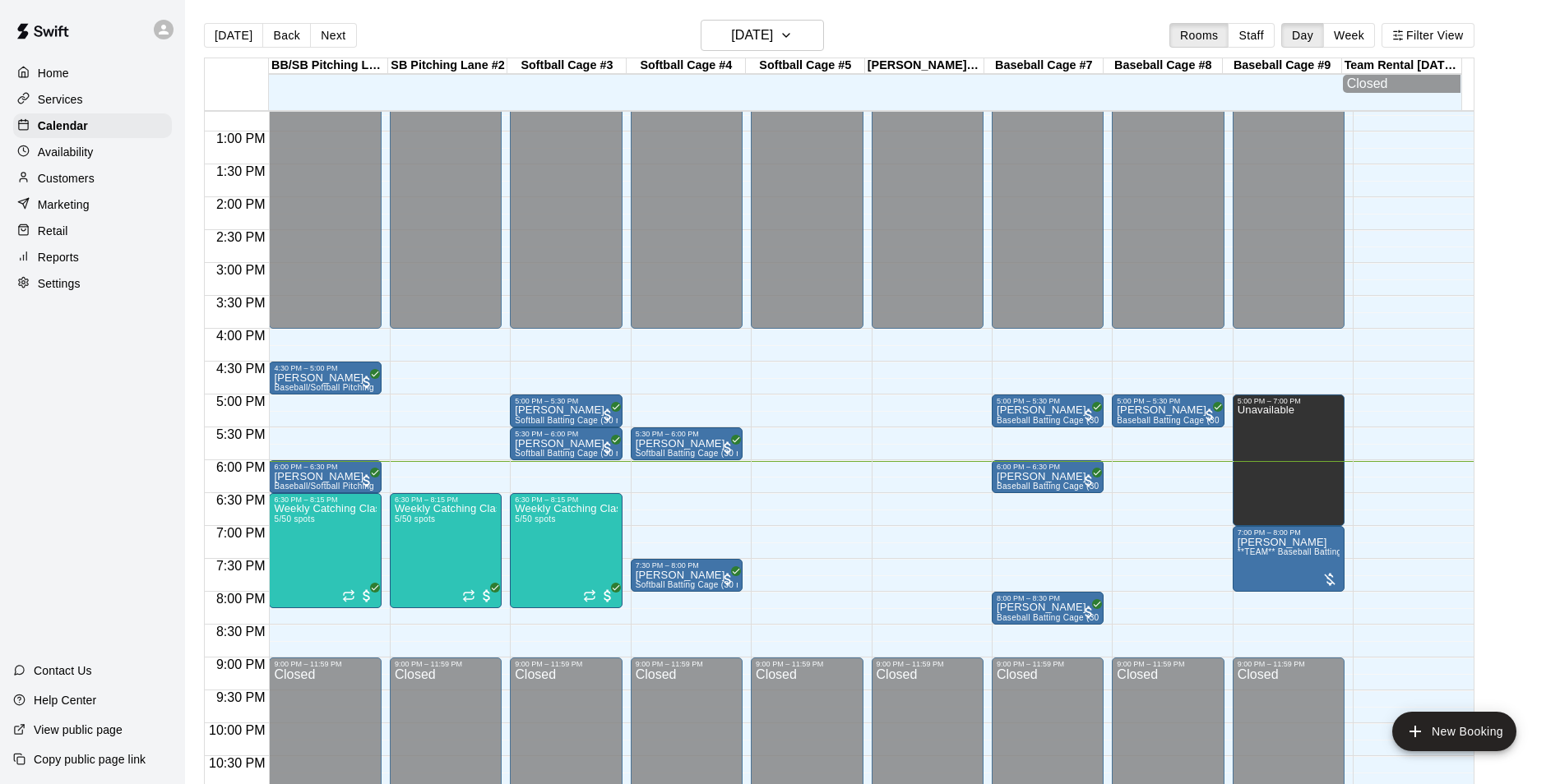
click at [1510, 388] on main "Today Back Next Monday Aug 18 Rooms Staff Day Week Filter View BB/SB Pitching L…" at bounding box center [872, 411] width 1361 height 784
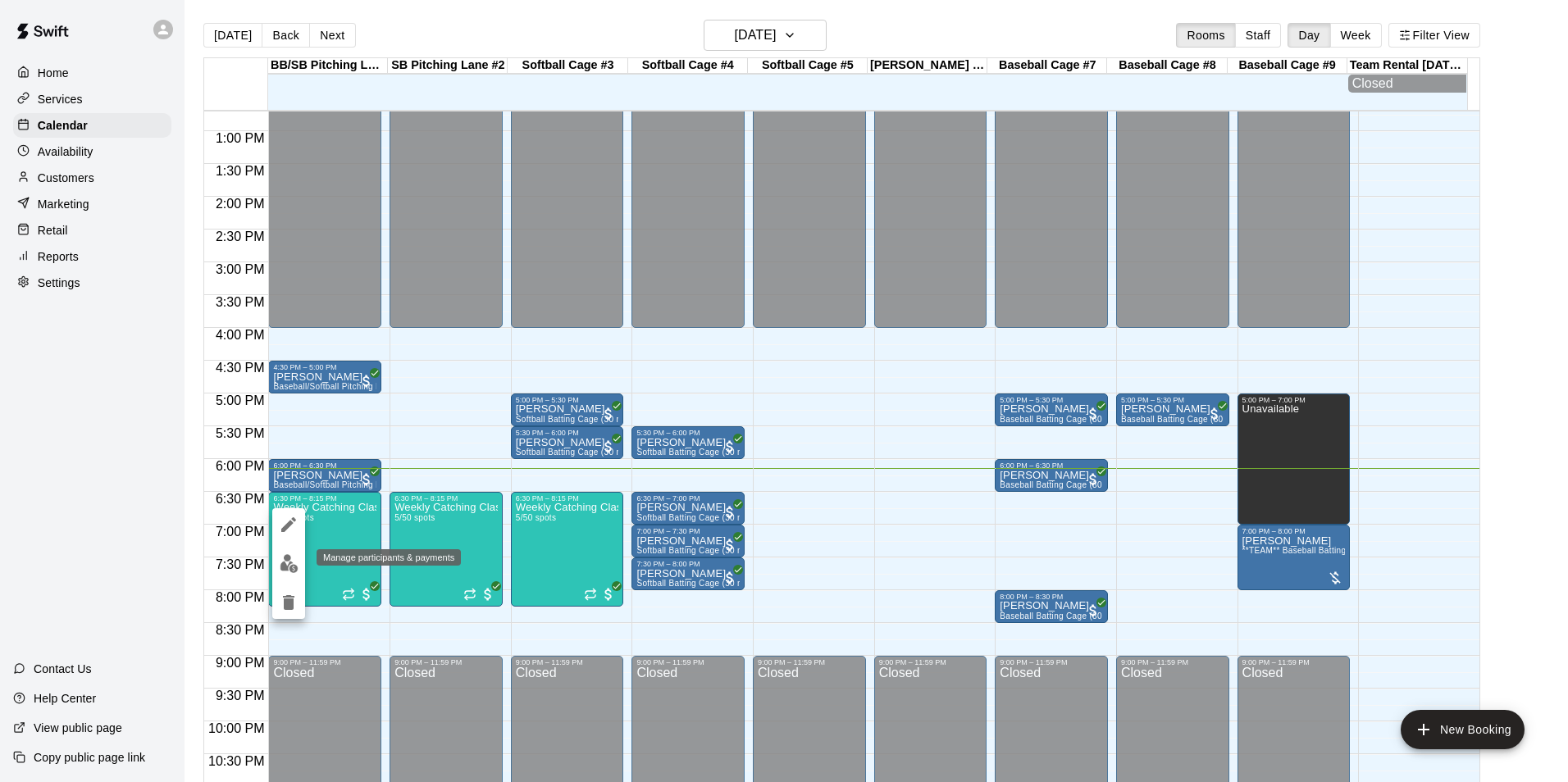
click at [289, 553] on button "edit" at bounding box center [288, 563] width 33 height 32
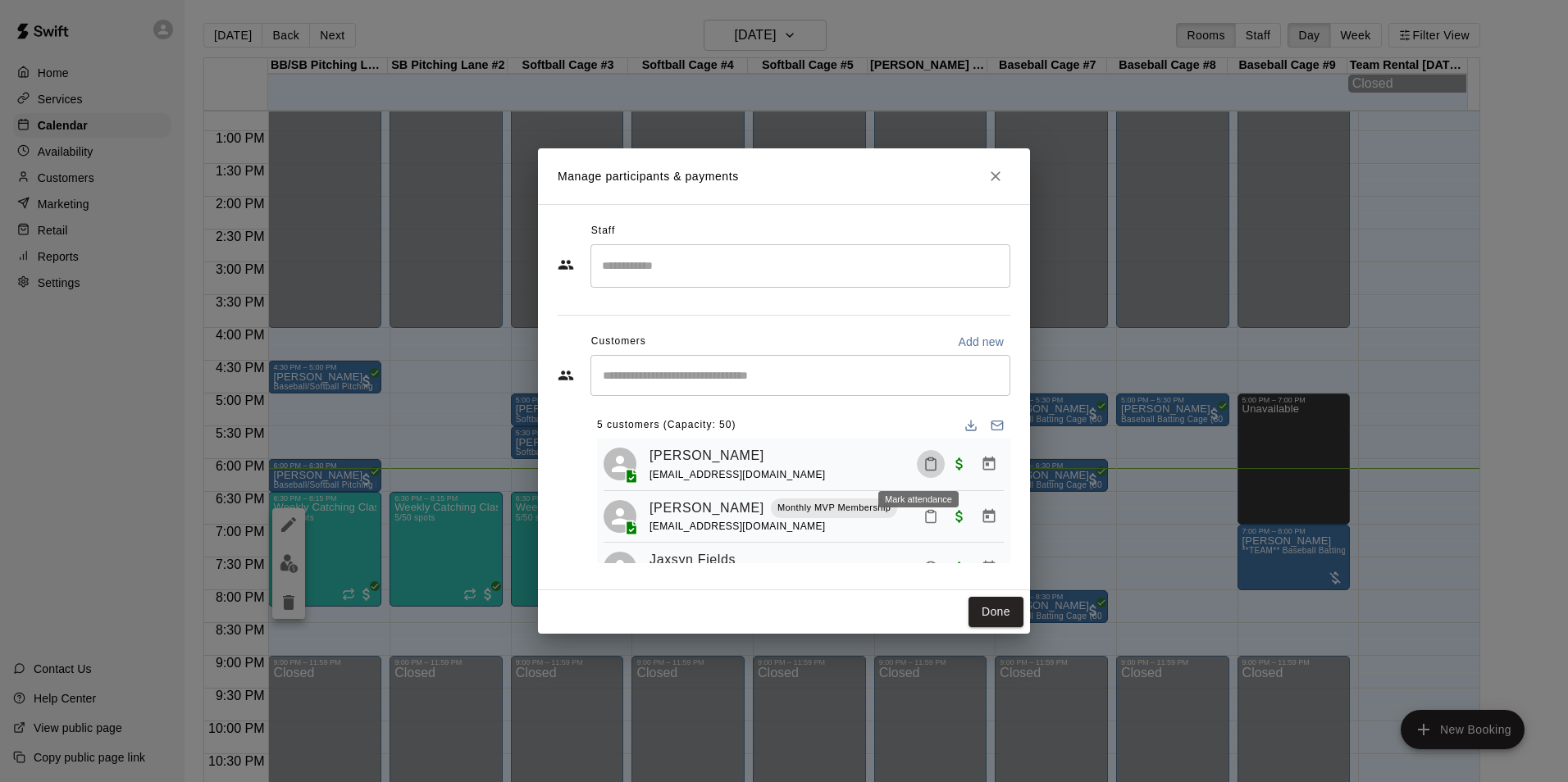
click at [928, 461] on rect "Mark attendance" at bounding box center [930, 459] width 5 height 3
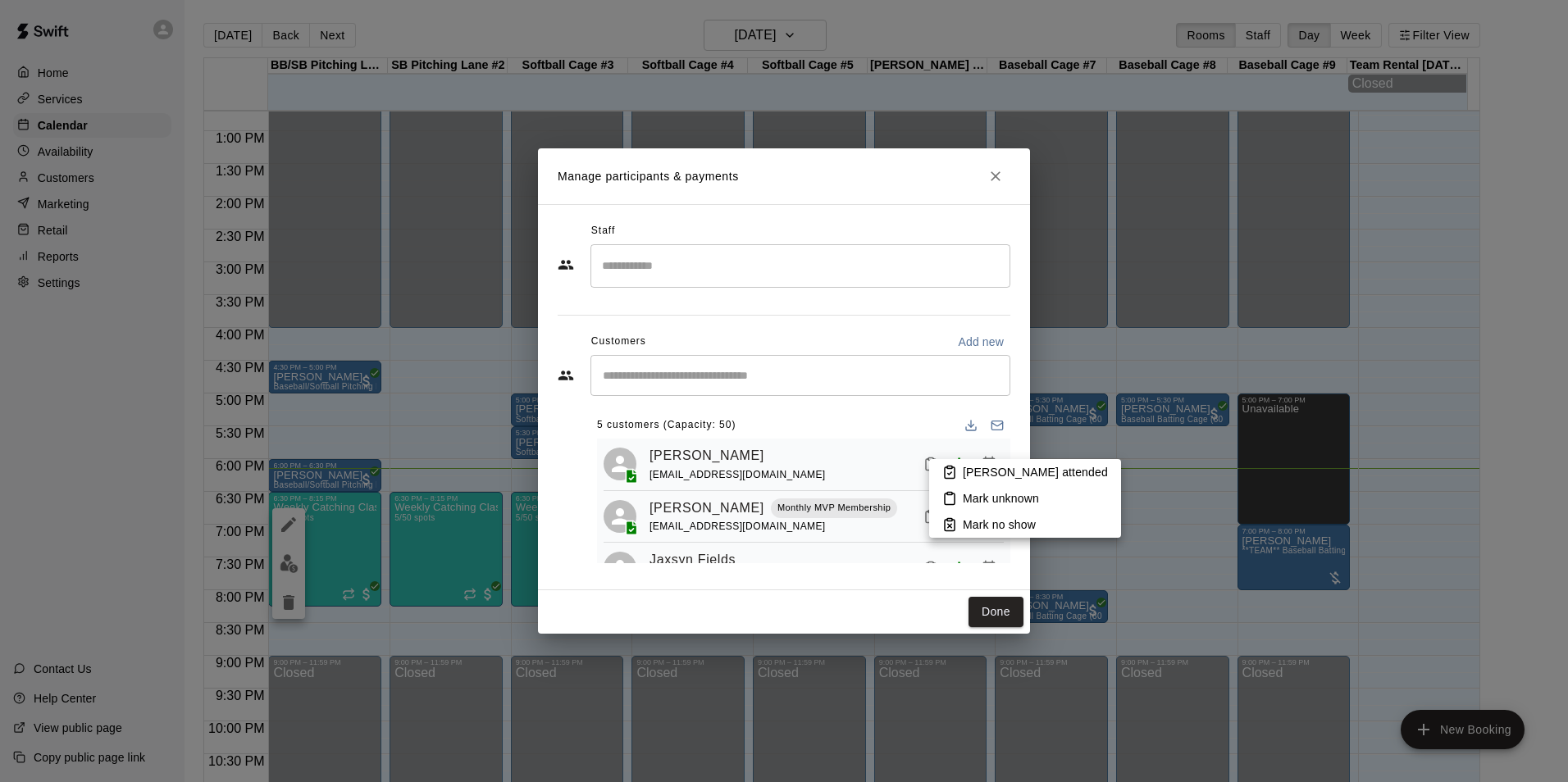
click at [948, 473] on icon at bounding box center [949, 472] width 14 height 14
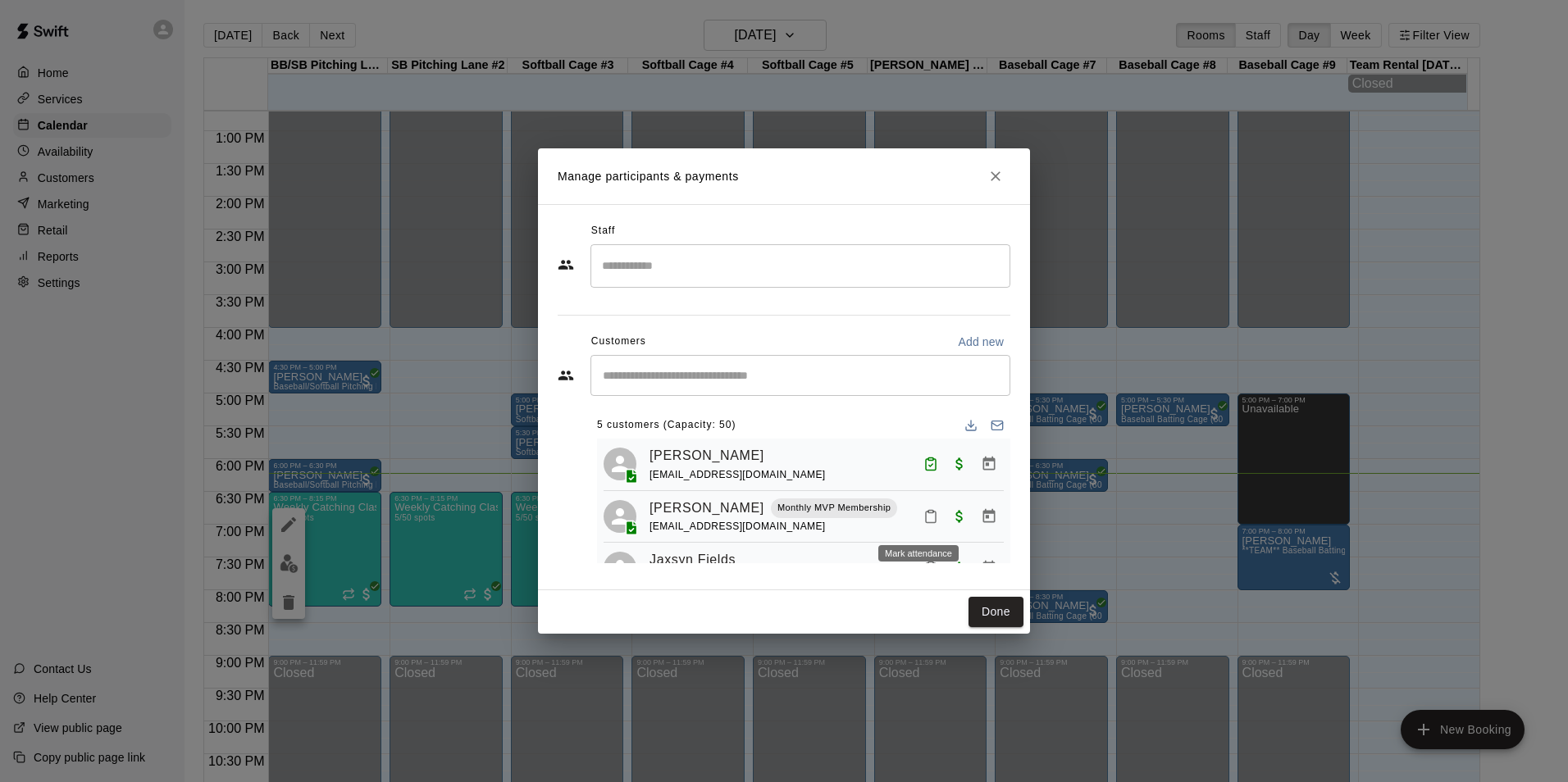
click at [925, 520] on button "Mark attendance" at bounding box center [930, 516] width 28 height 28
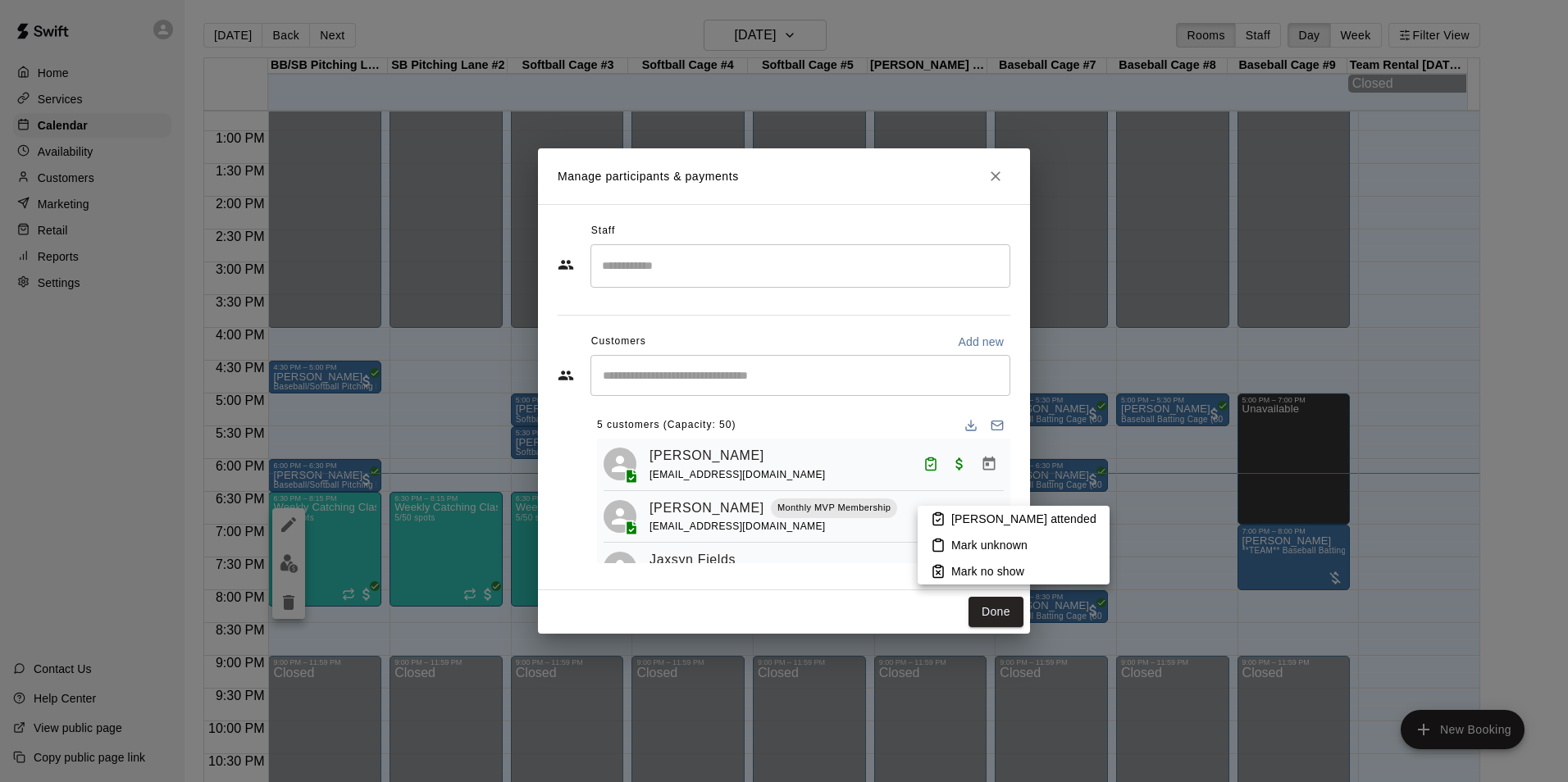
click at [945, 523] on li "[PERSON_NAME] attended" at bounding box center [1013, 519] width 192 height 26
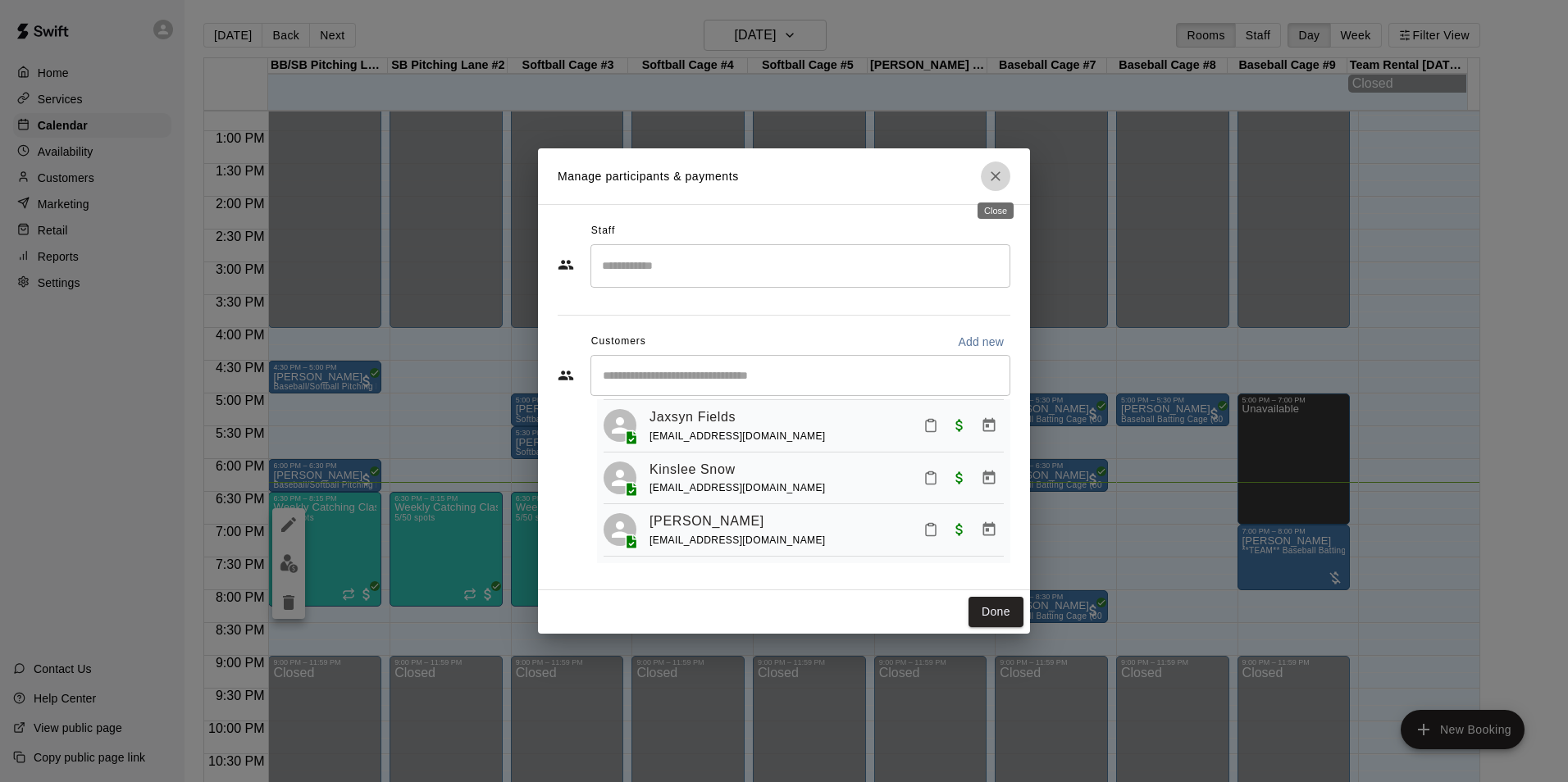
click at [996, 174] on icon "Close" at bounding box center [995, 176] width 16 height 16
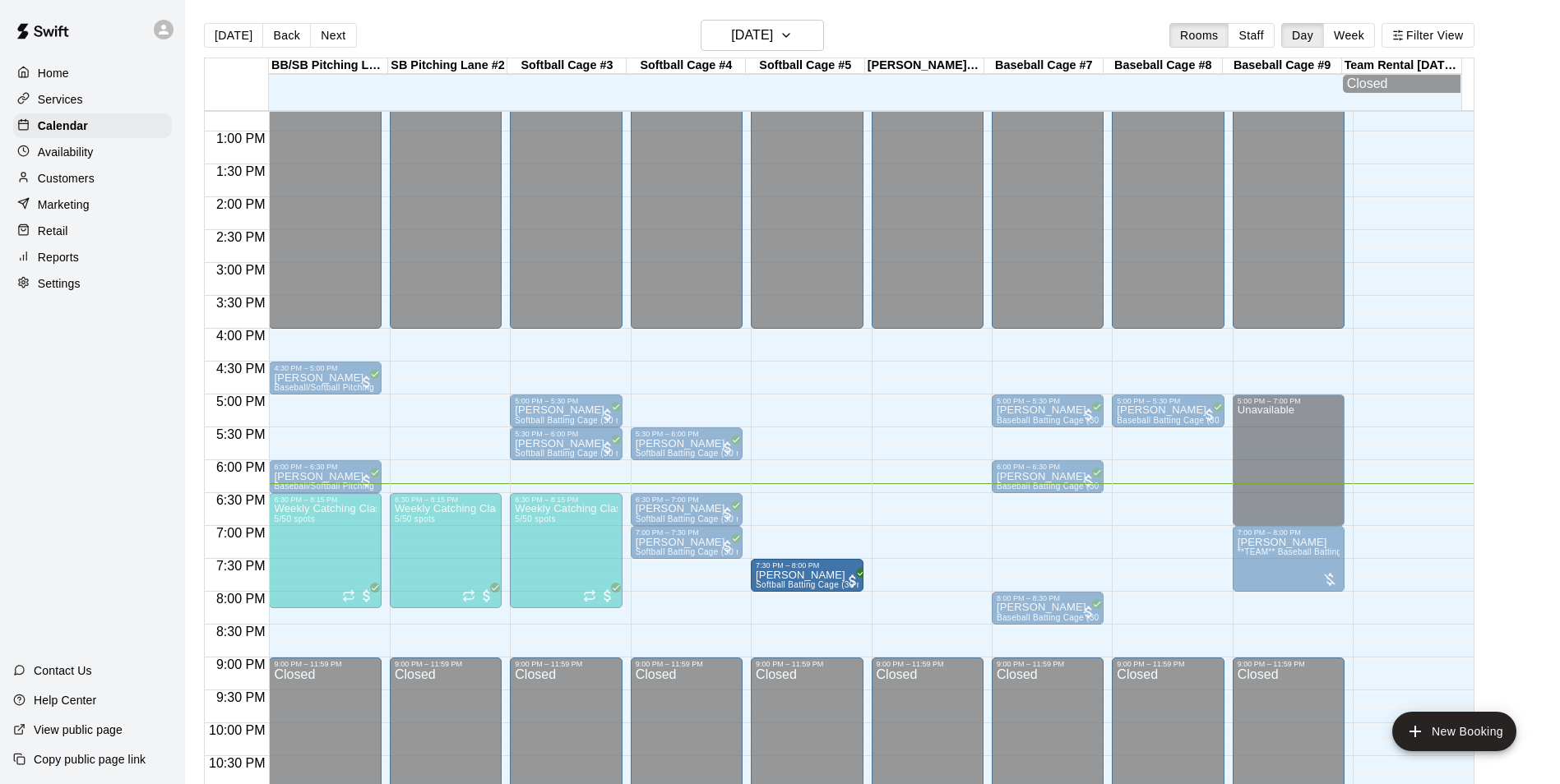
drag, startPoint x: 712, startPoint y: 581, endPoint x: 809, endPoint y: 588, distance: 97.3
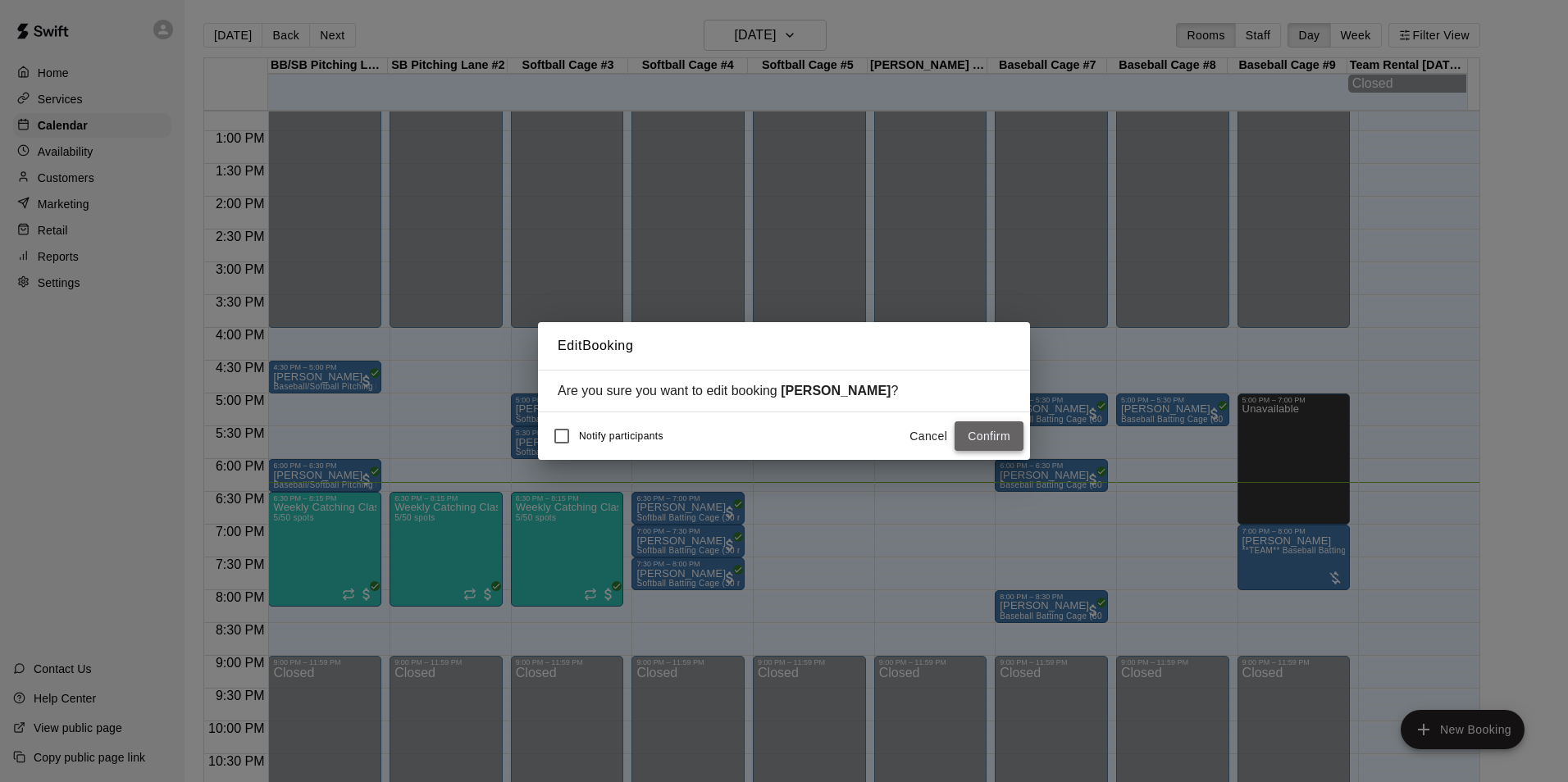
click at [1003, 436] on button "Confirm" at bounding box center [989, 437] width 69 height 31
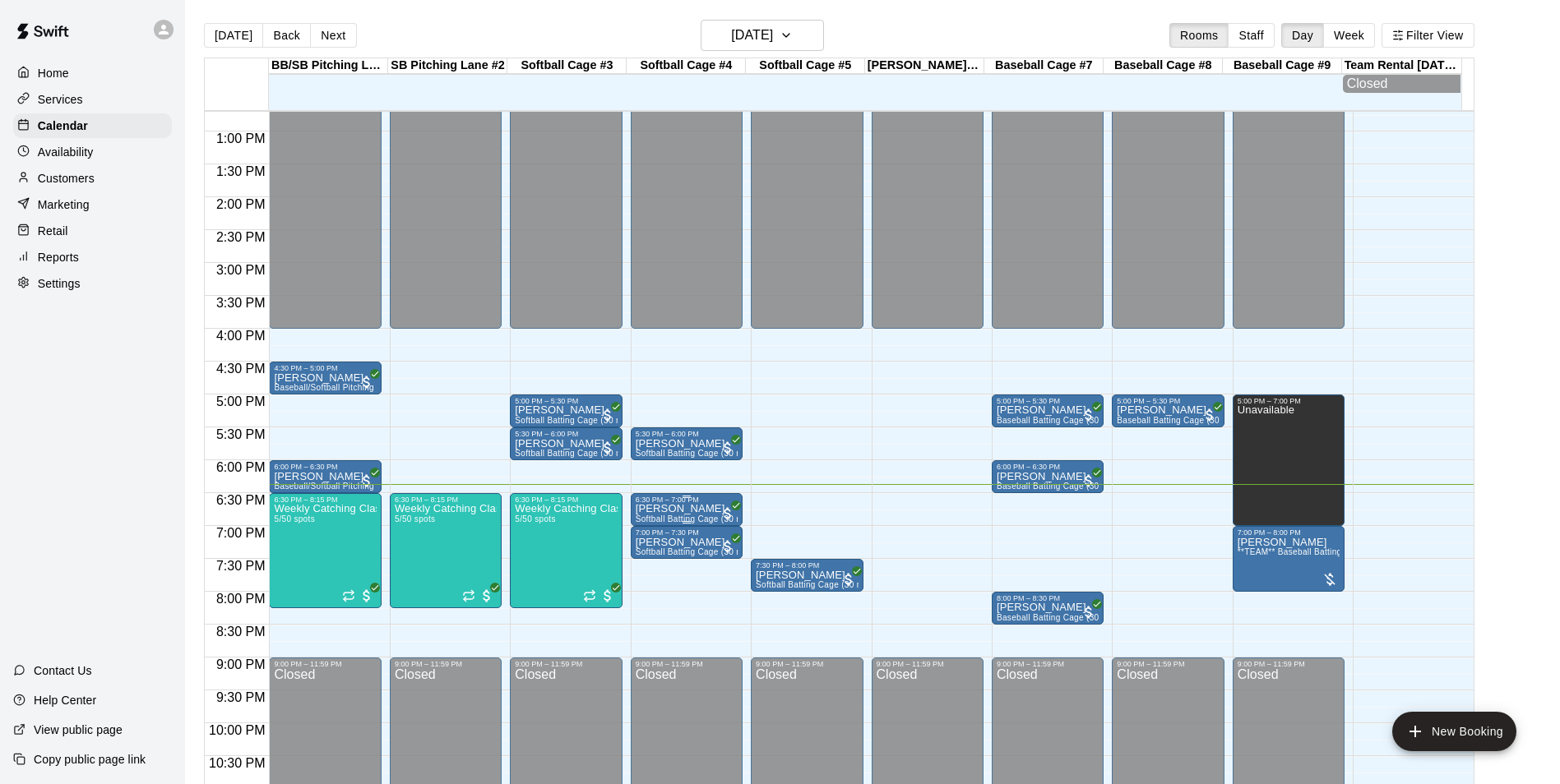
click at [673, 509] on p "[PERSON_NAME]" at bounding box center [686, 509] width 102 height 0
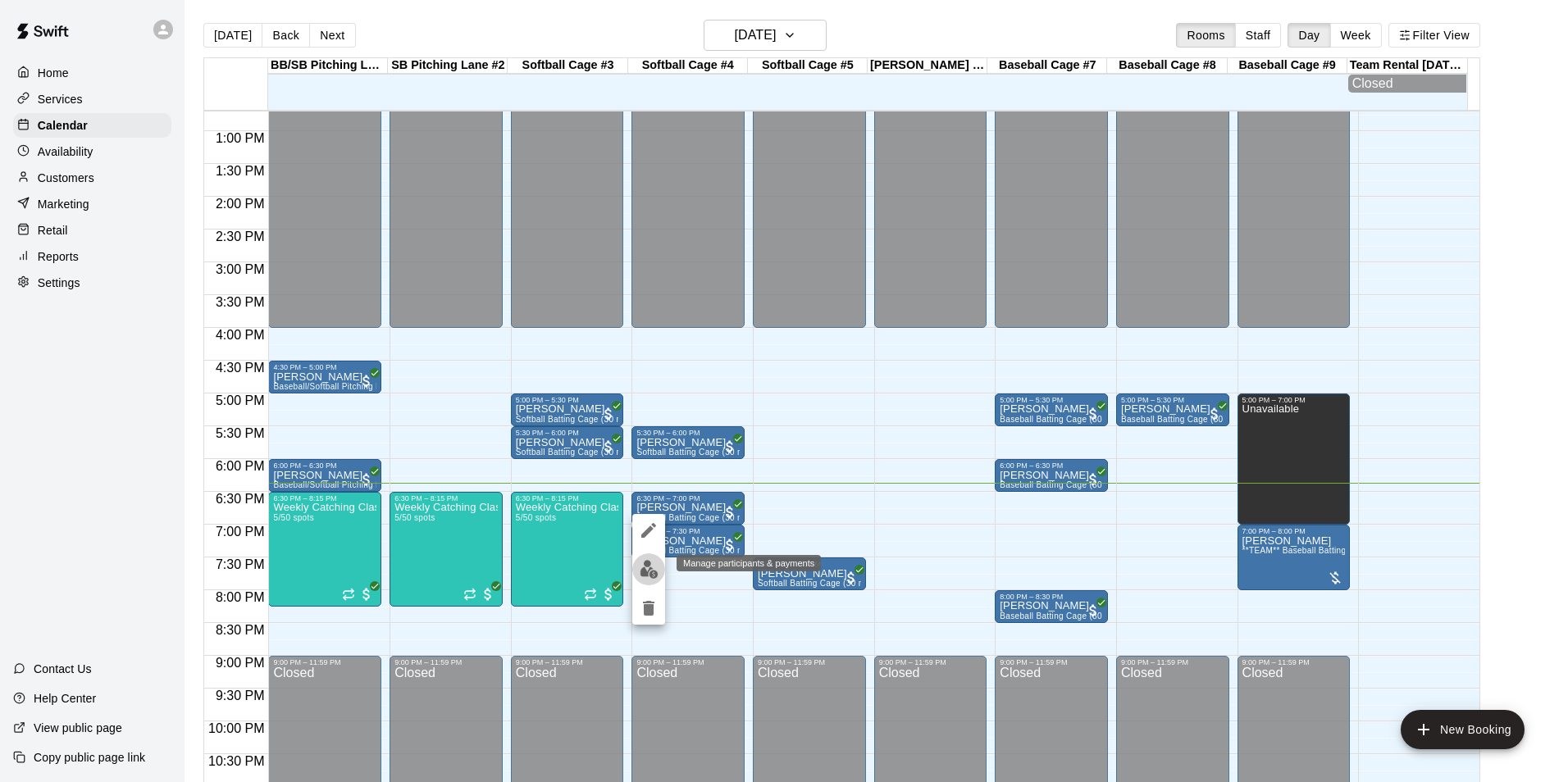
click at [648, 562] on img "edit" at bounding box center [649, 570] width 19 height 19
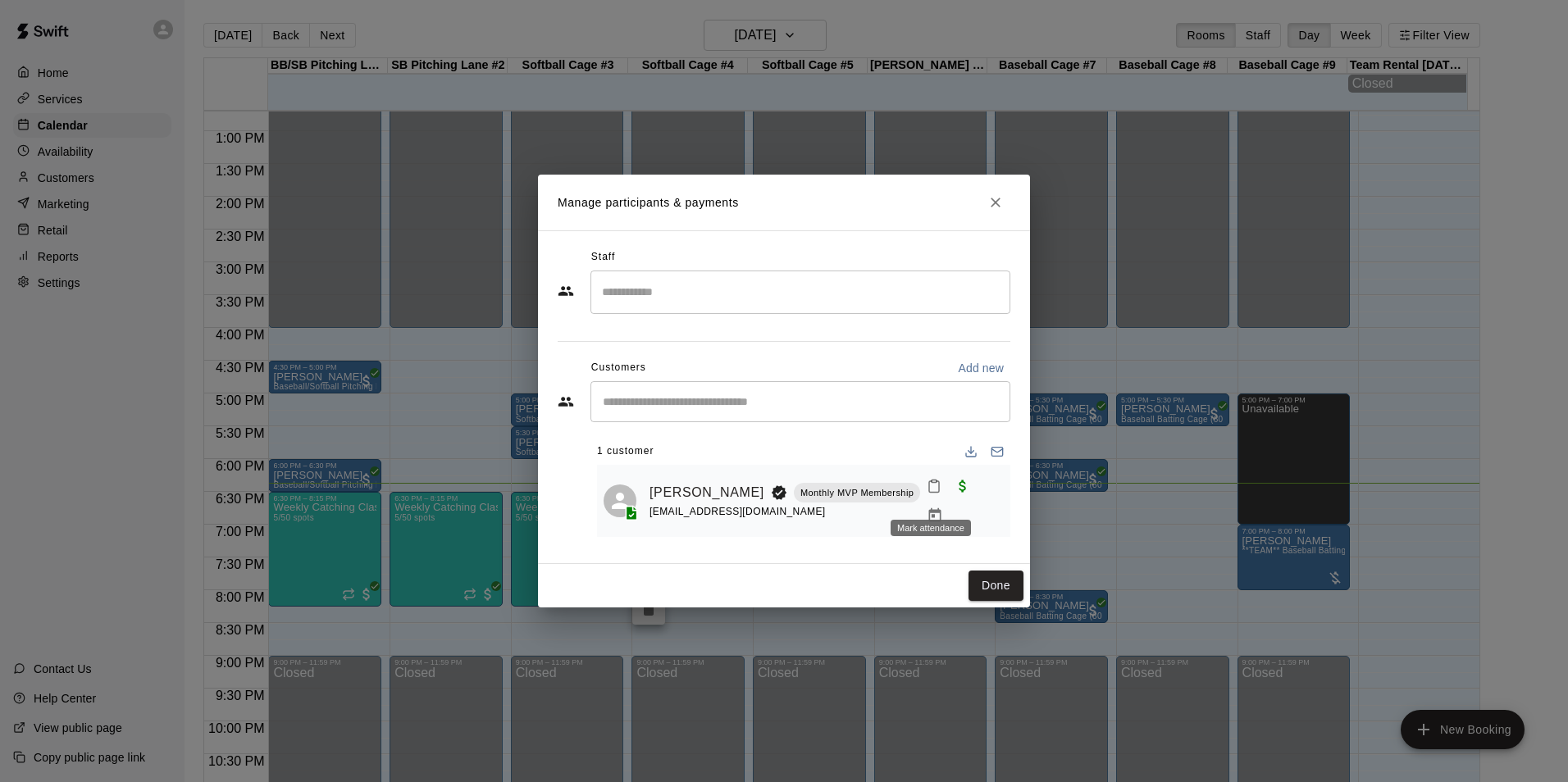
click at [926, 500] on button "Mark attendance" at bounding box center [934, 486] width 28 height 28
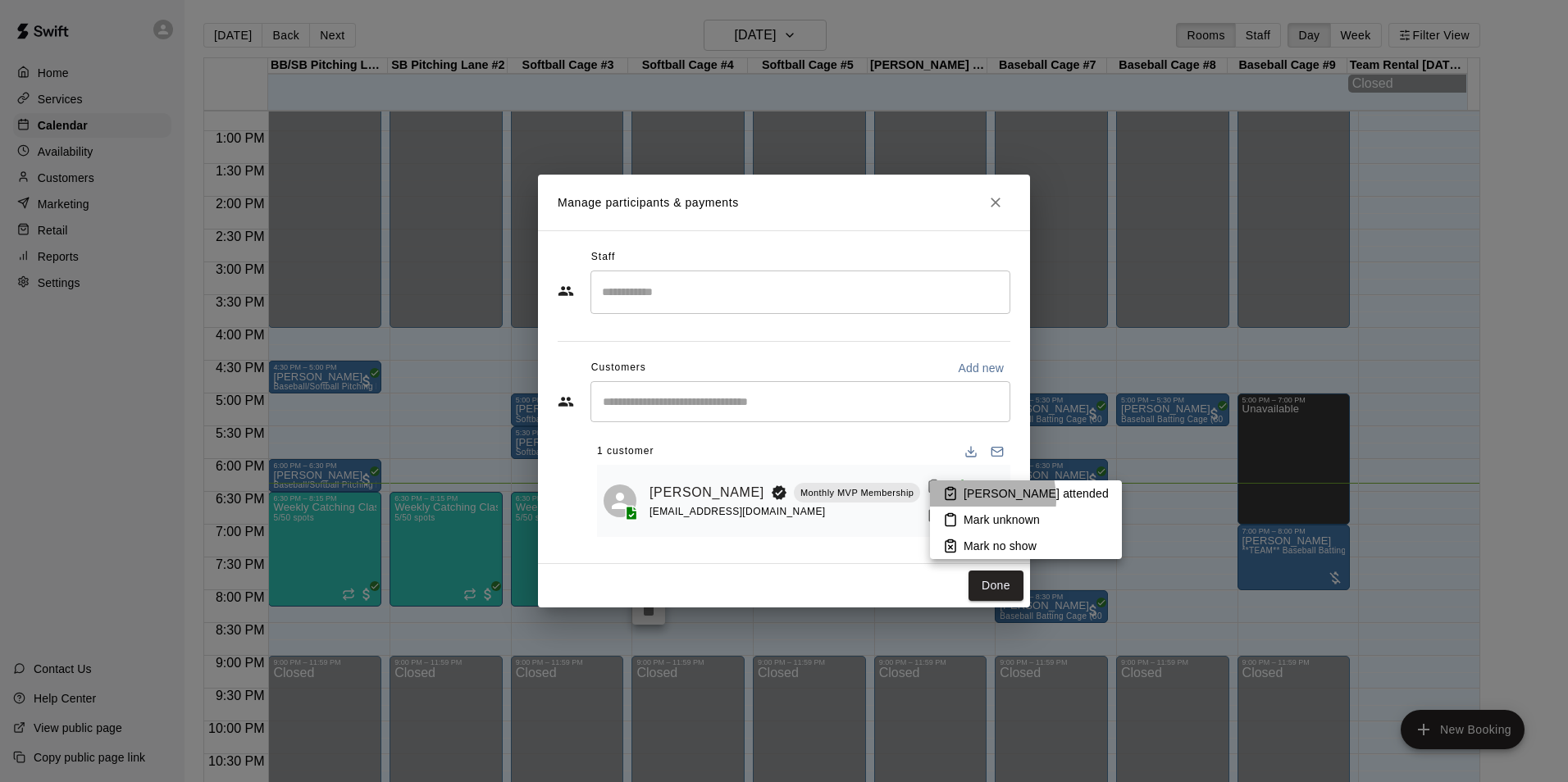
click at [968, 500] on p "[PERSON_NAME] attended" at bounding box center [1036, 494] width 146 height 16
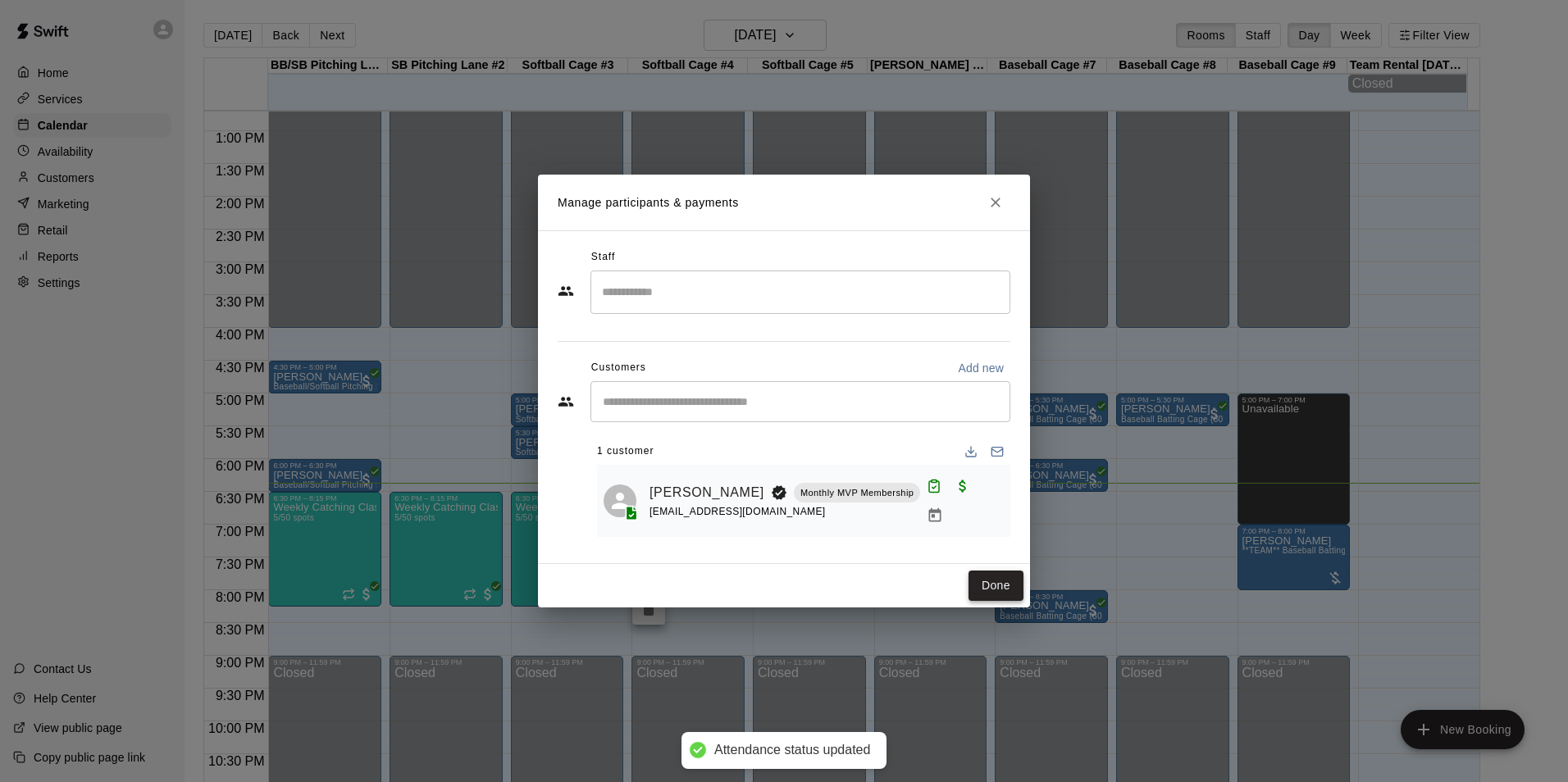
click at [1009, 583] on button "Done" at bounding box center [995, 586] width 55 height 31
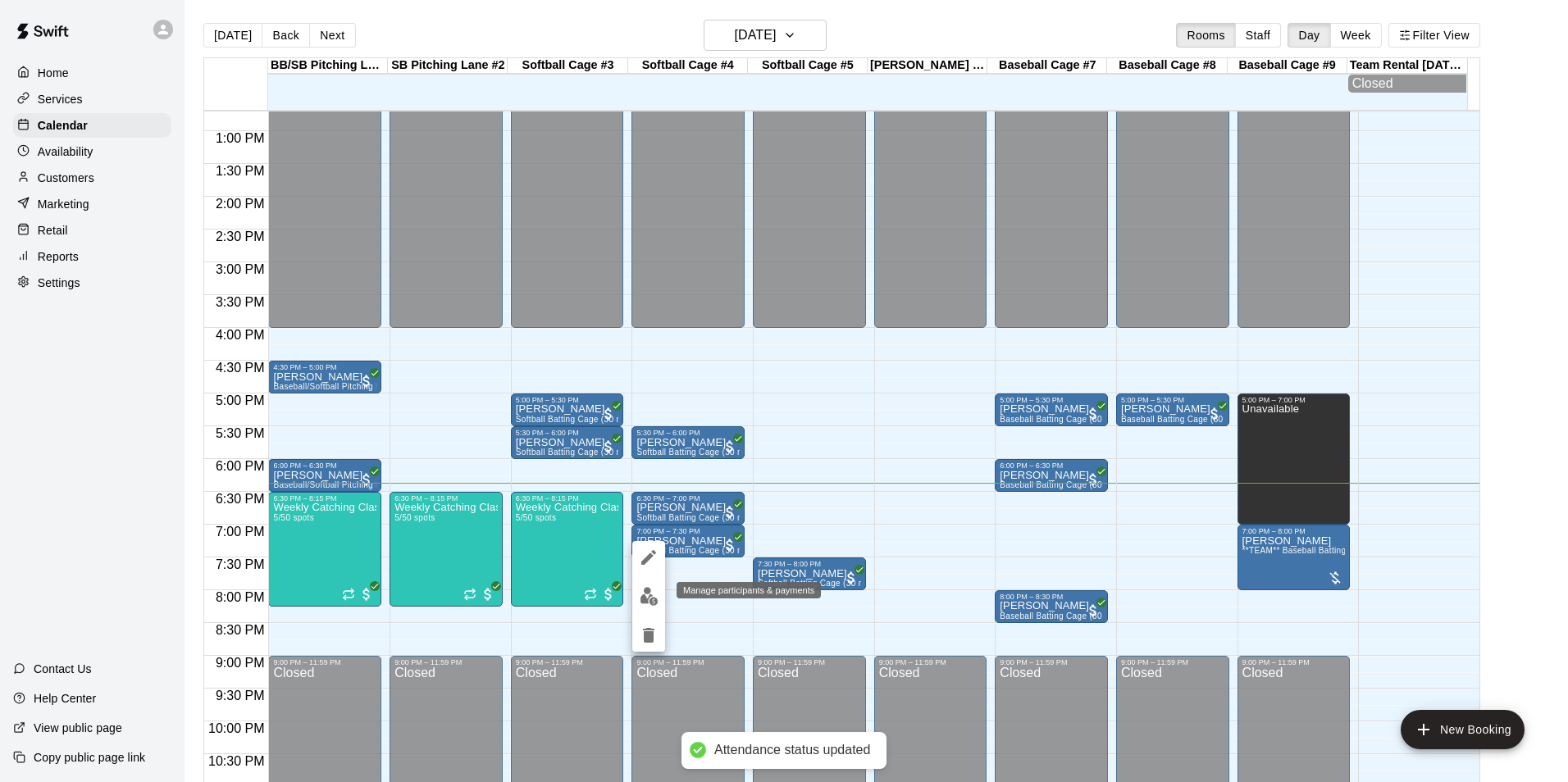
click at [650, 596] on img "edit" at bounding box center [649, 597] width 19 height 19
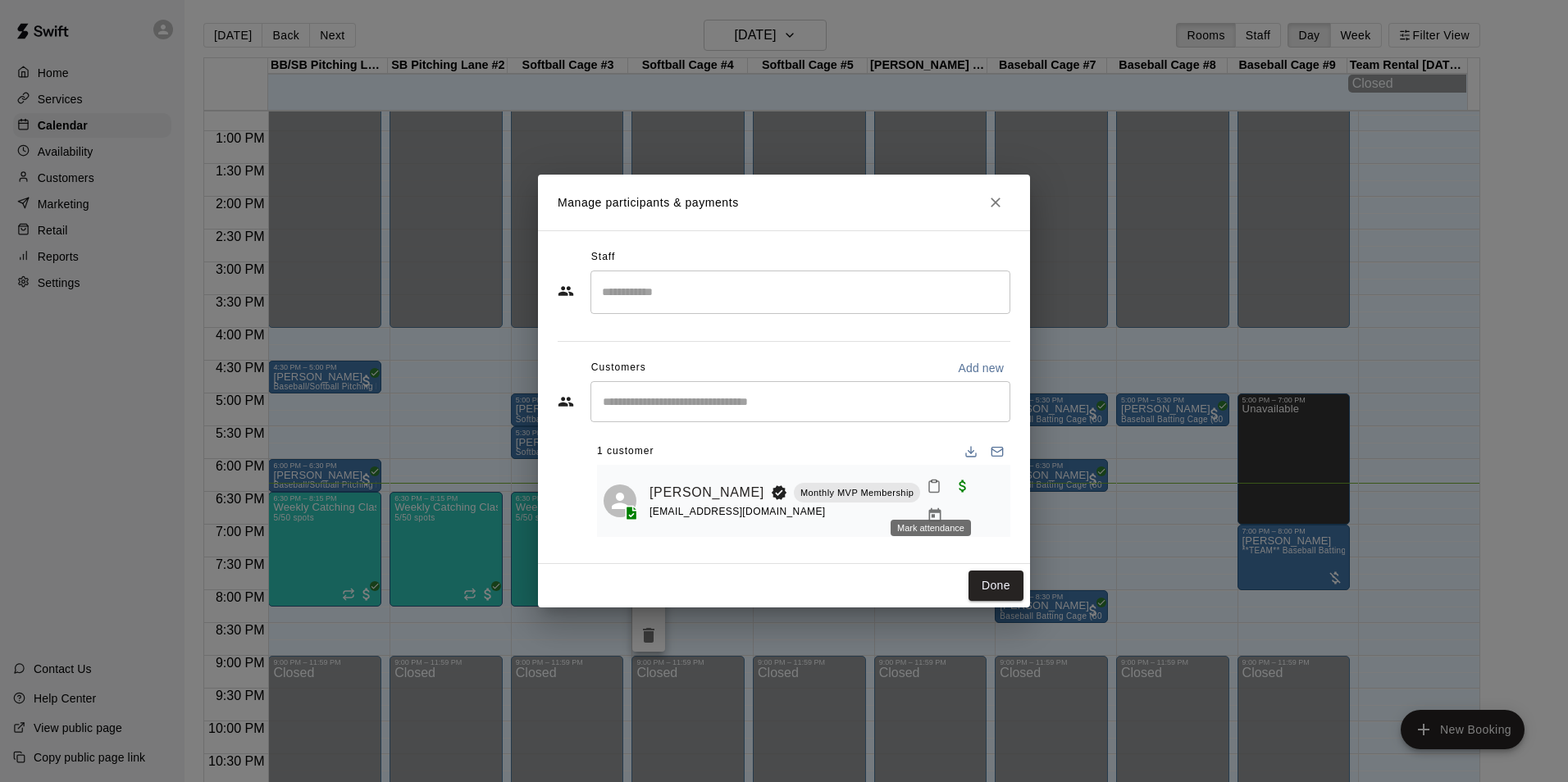
click at [923, 495] on button "Mark attendance" at bounding box center [934, 486] width 28 height 28
click at [972, 497] on p "[PERSON_NAME] attended" at bounding box center [1036, 494] width 146 height 16
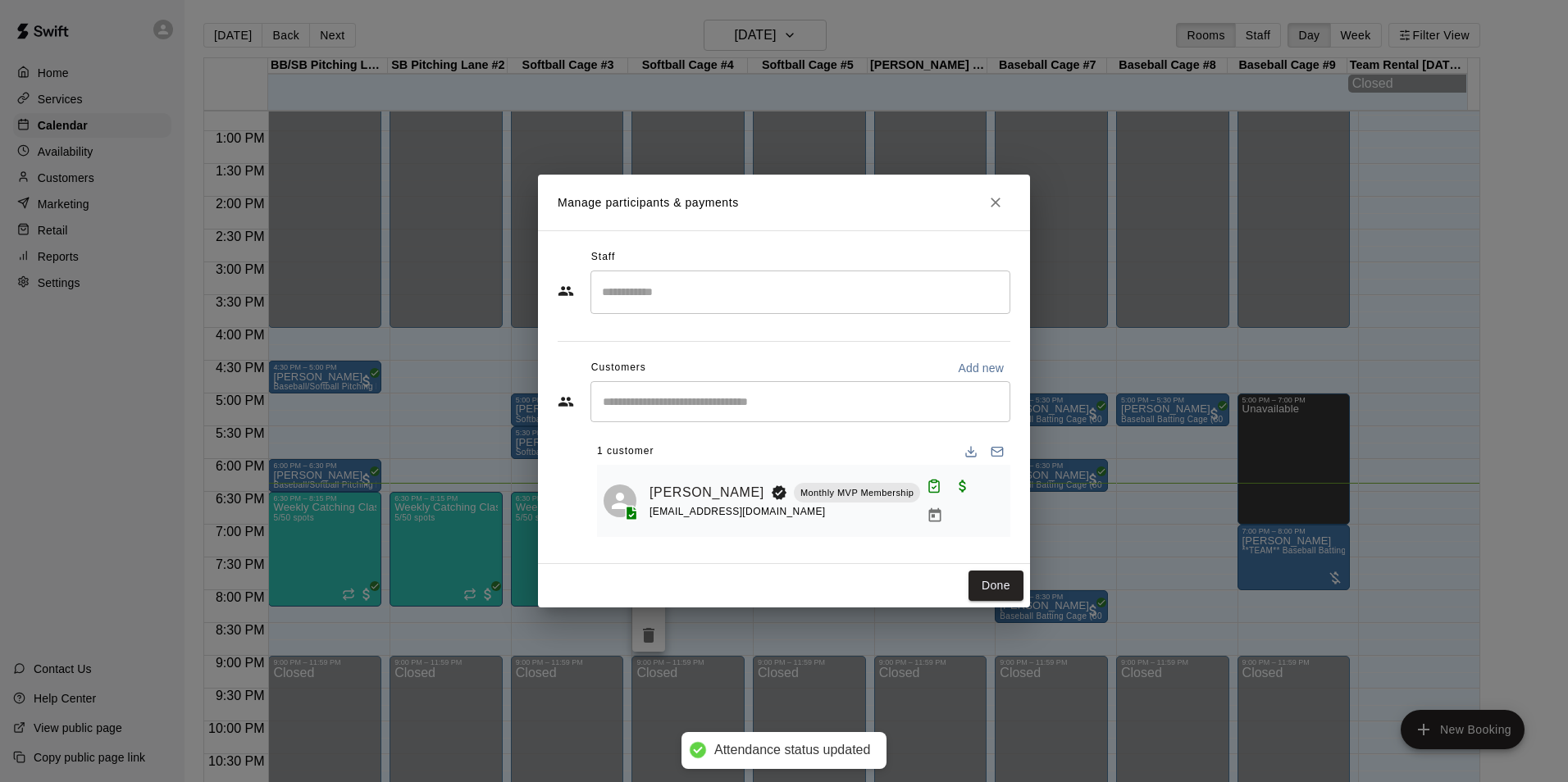
drag, startPoint x: 1000, startPoint y: 576, endPoint x: 948, endPoint y: 584, distance: 52.6
click at [1000, 576] on button "Done" at bounding box center [995, 586] width 55 height 31
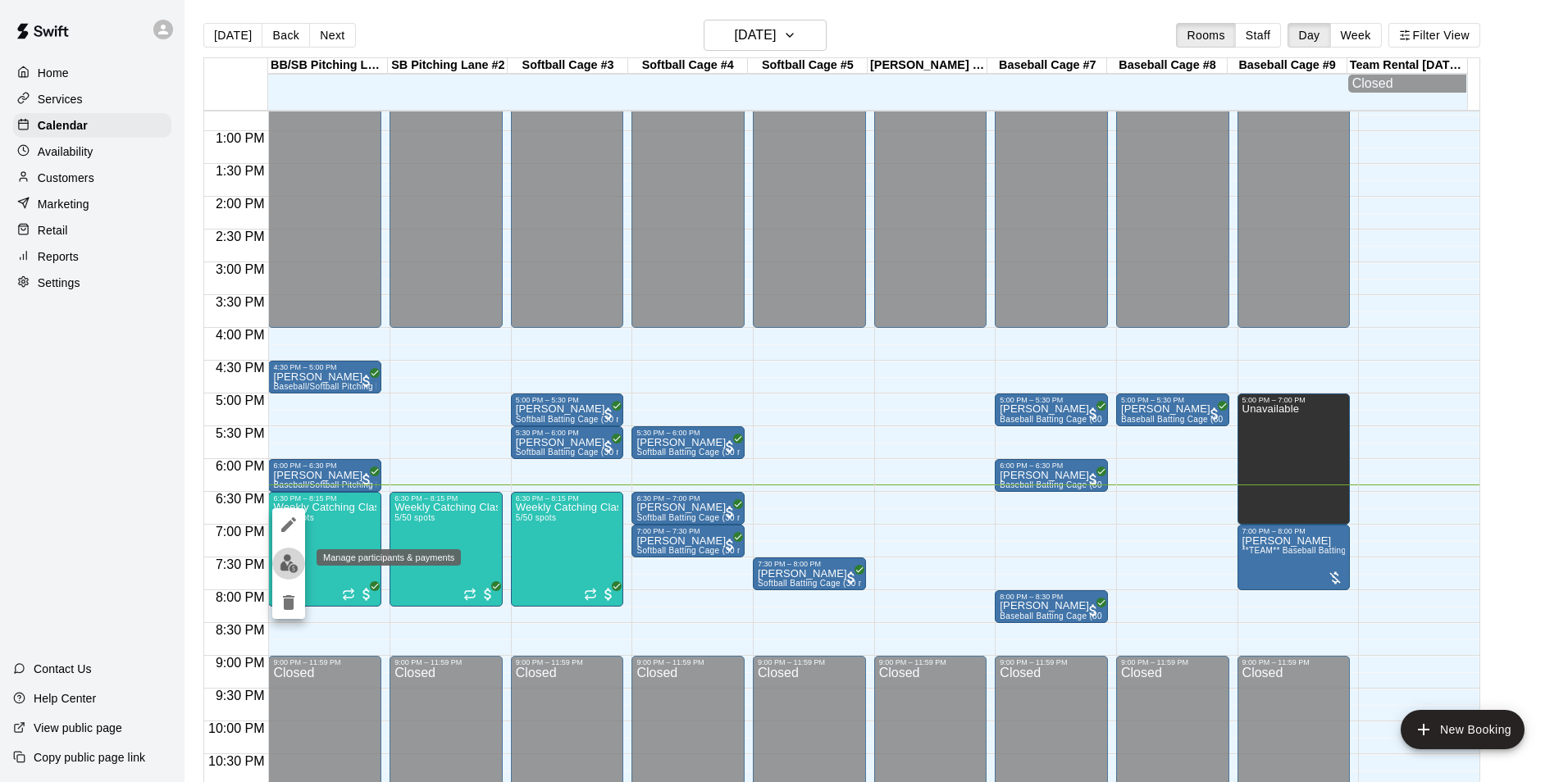
click at [289, 563] on img "edit" at bounding box center [288, 563] width 19 height 19
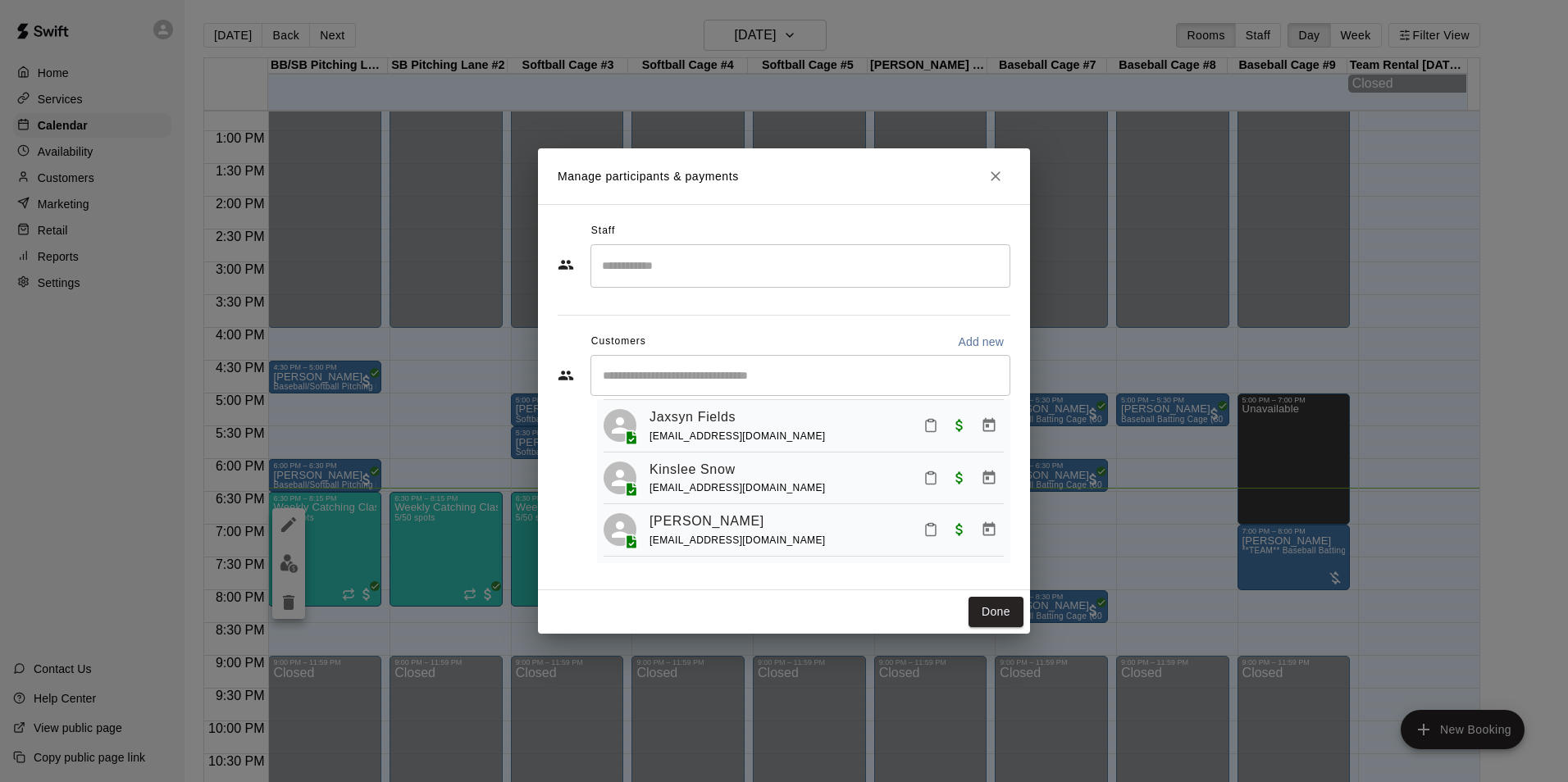
click at [924, 532] on icon "Mark attendance" at bounding box center [931, 530] width 14 height 14
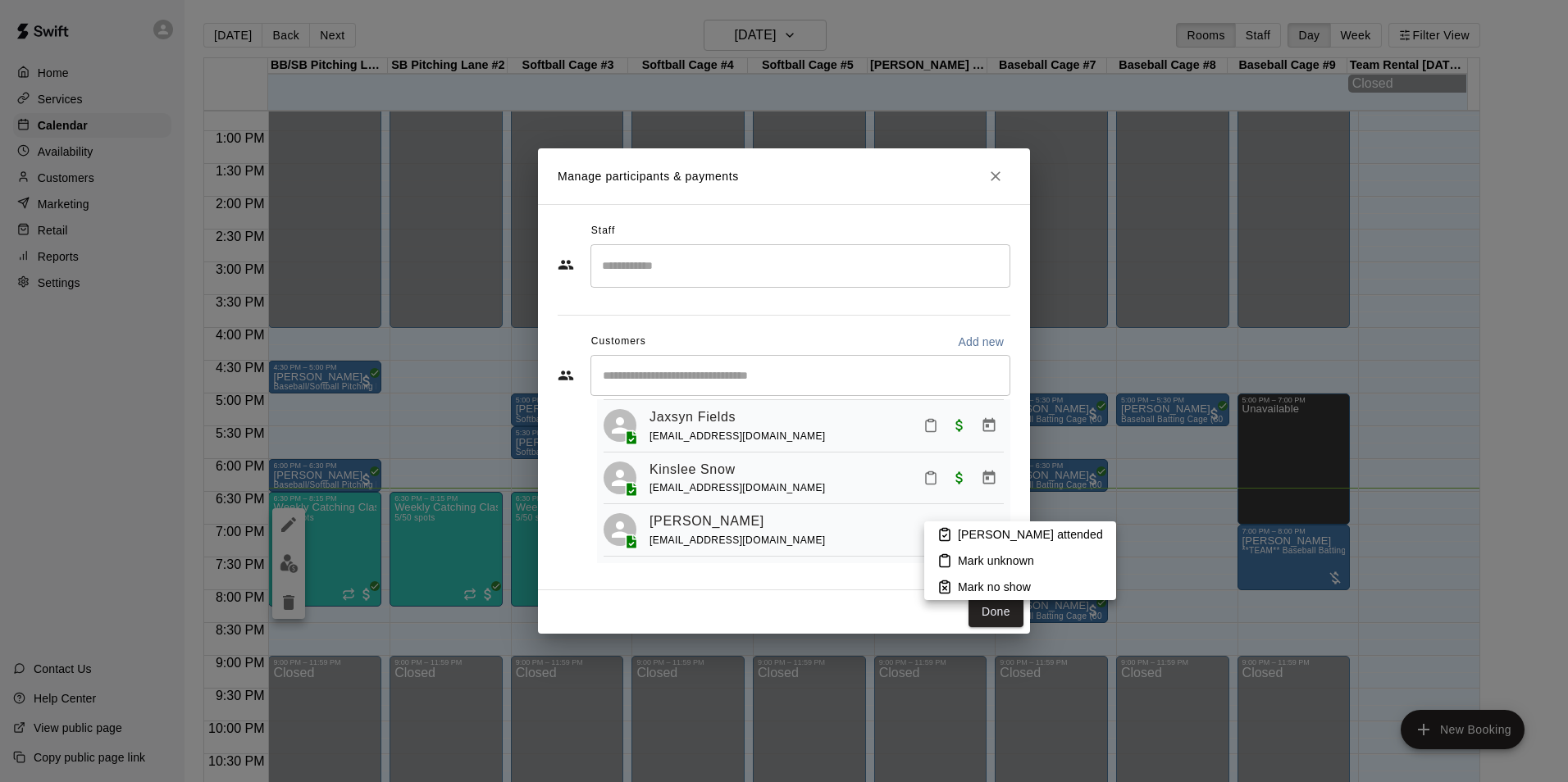
click at [953, 528] on li "[PERSON_NAME] attended" at bounding box center [1019, 534] width 192 height 26
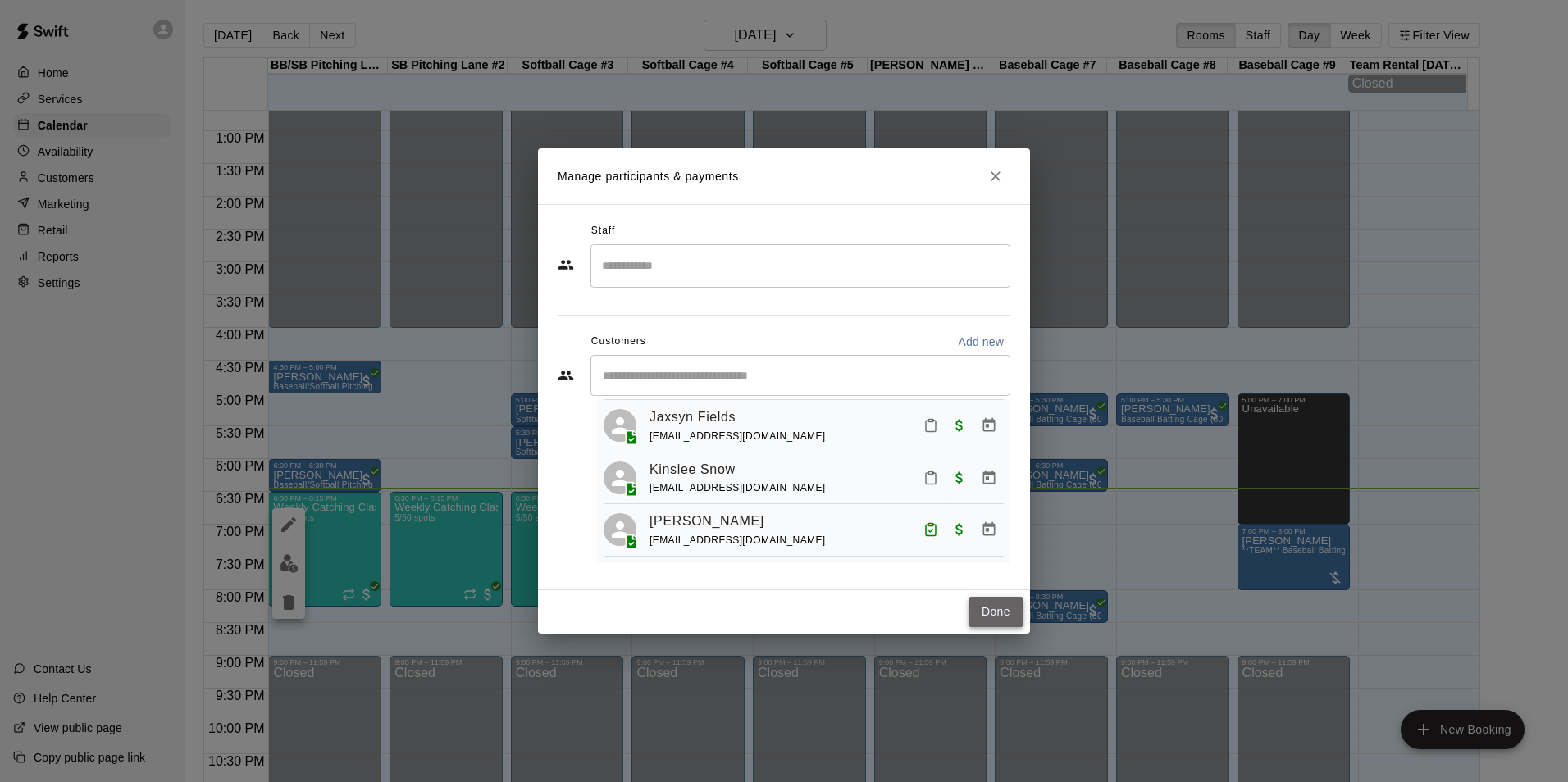
click at [997, 604] on button "Done" at bounding box center [995, 612] width 55 height 31
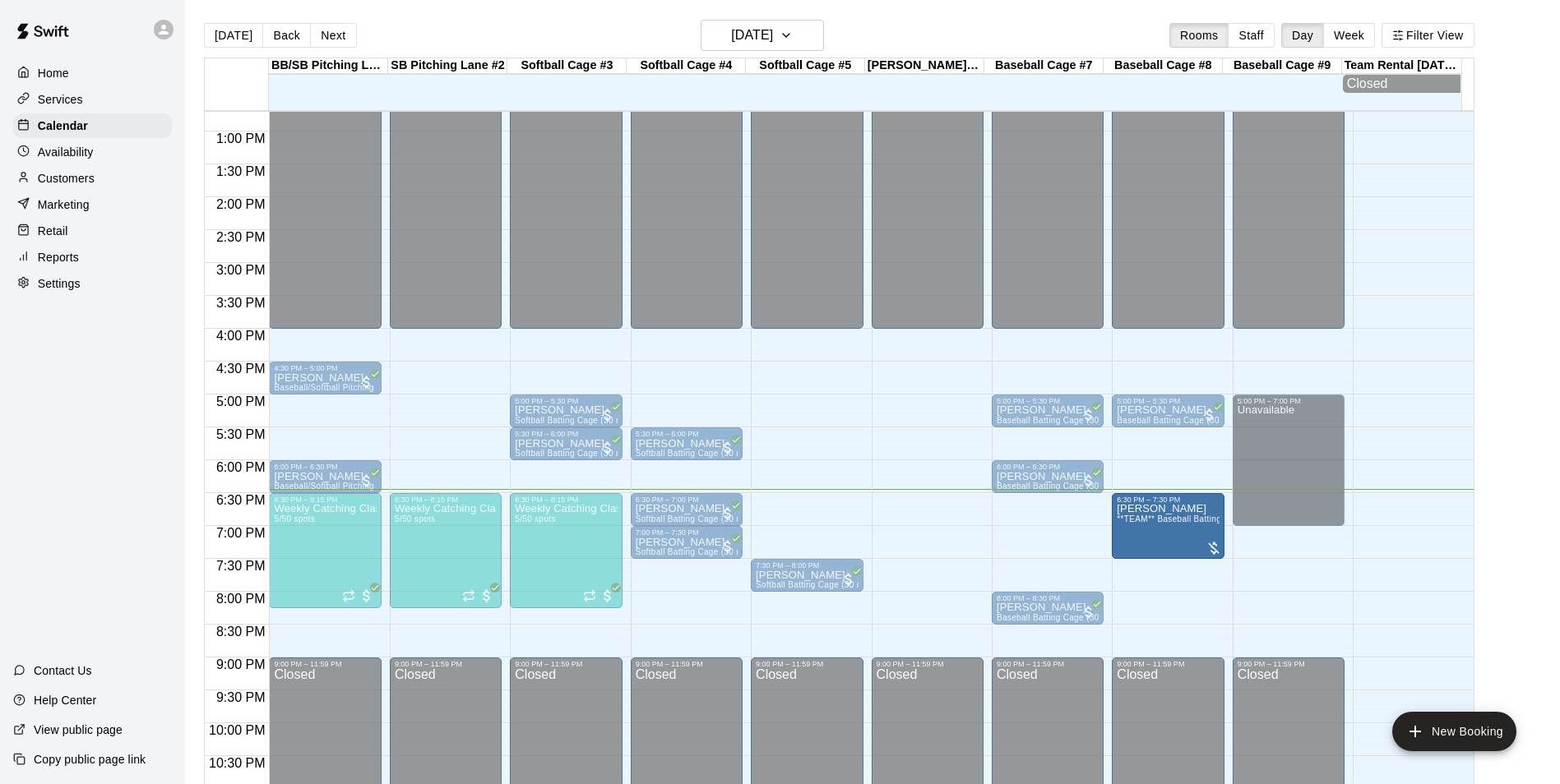
drag, startPoint x: 1275, startPoint y: 563, endPoint x: 1179, endPoint y: 537, distance: 99.5
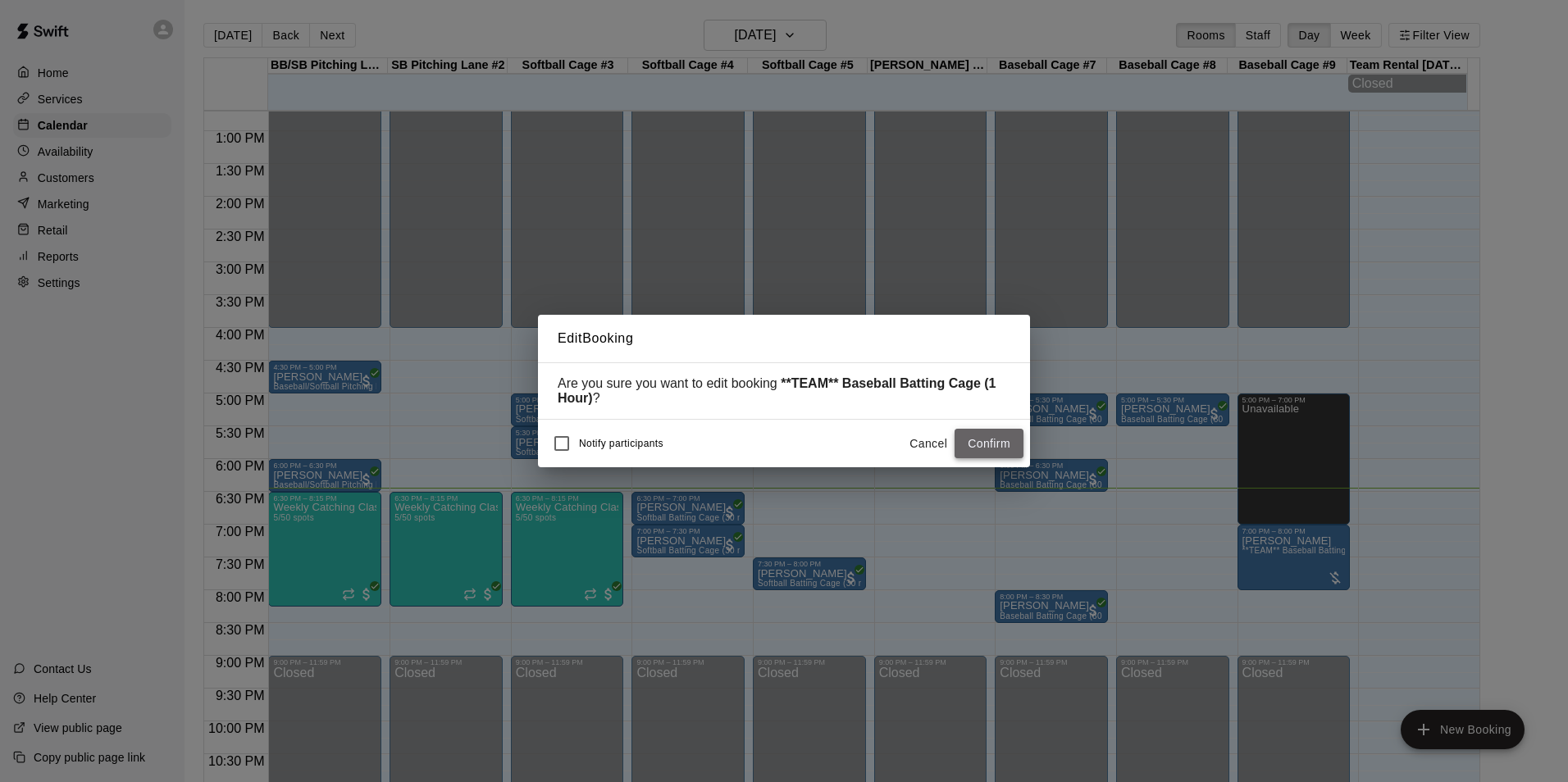
click at [1003, 441] on button "Confirm" at bounding box center [989, 444] width 69 height 31
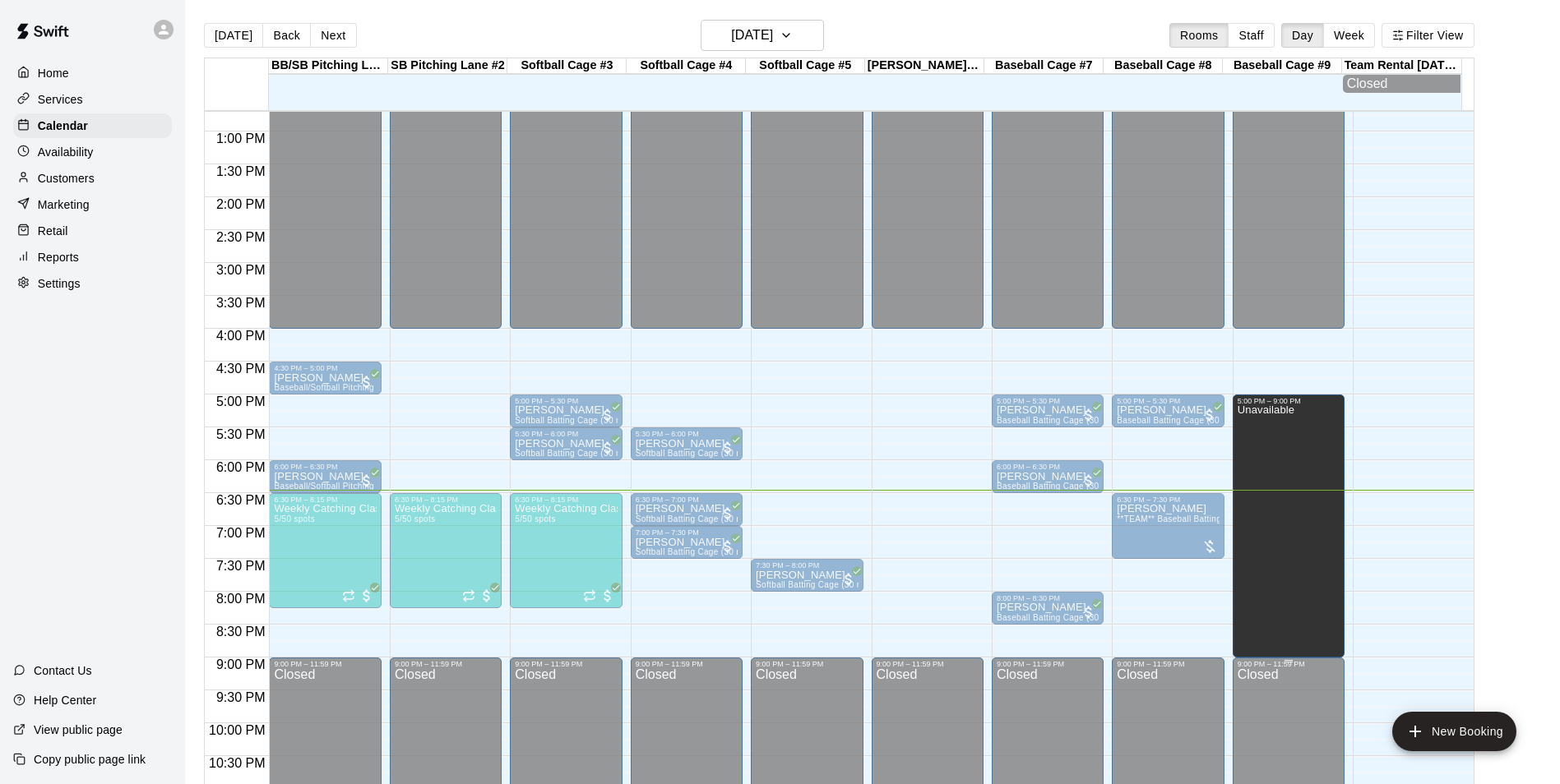
drag, startPoint x: 1287, startPoint y: 526, endPoint x: 1274, endPoint y: 666, distance: 140.6
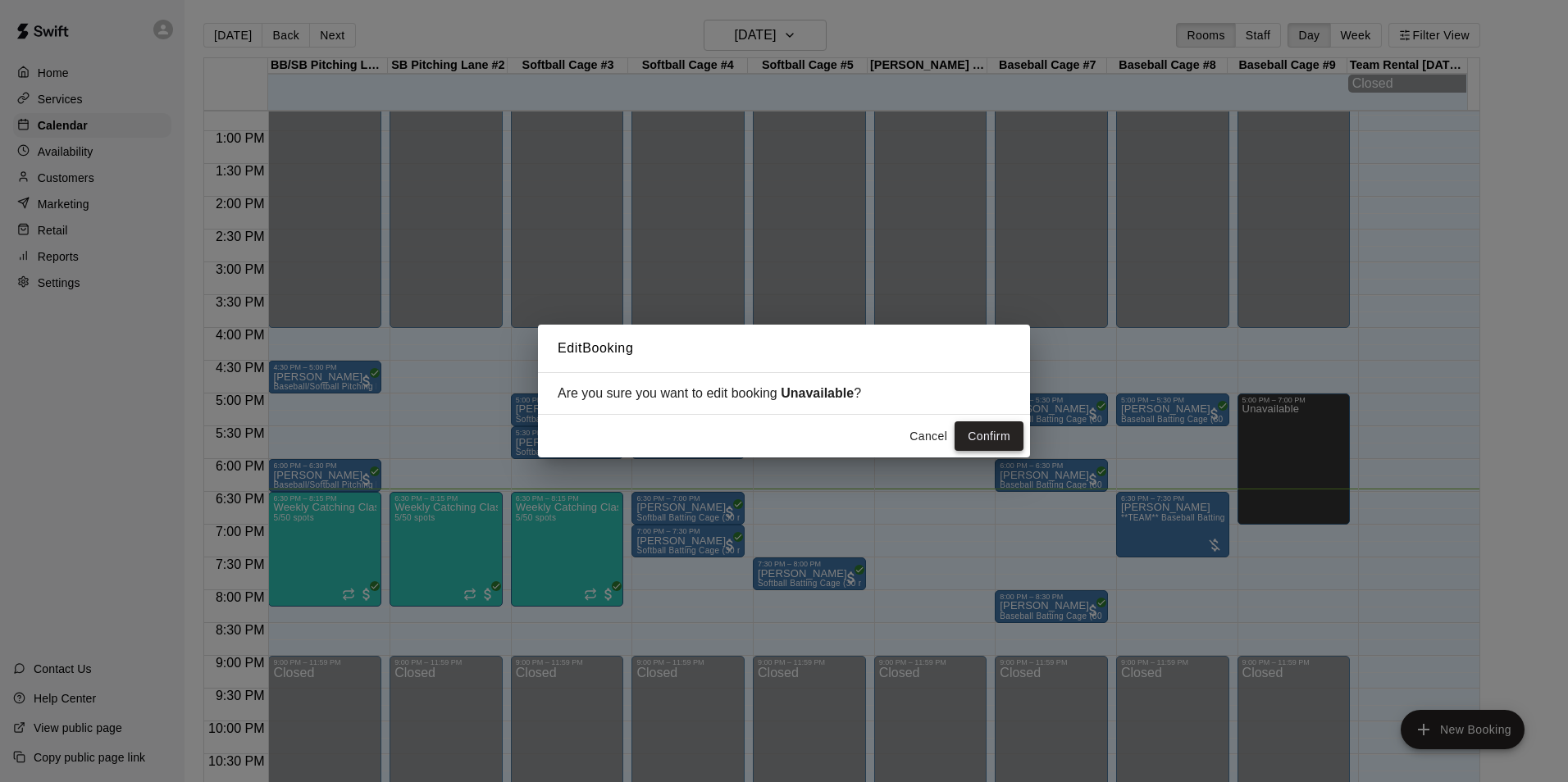
click at [1013, 431] on button "Confirm" at bounding box center [989, 437] width 69 height 31
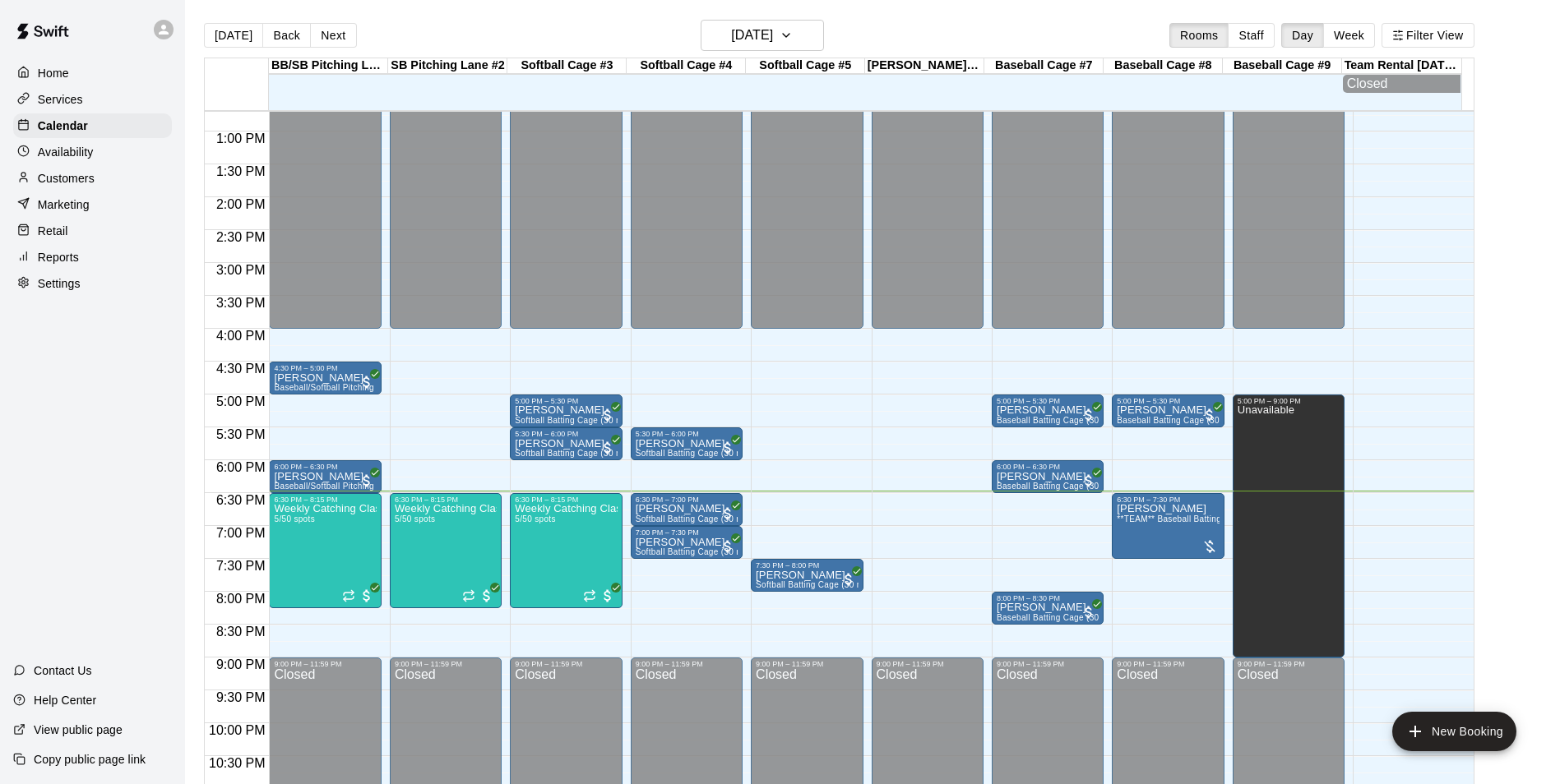
click at [1498, 275] on main "Today Back Next Monday Aug 18 Rooms Staff Day Week Filter View BB/SB Pitching L…" at bounding box center [872, 411] width 1361 height 784
click at [1487, 270] on div "Today Back Next Monday Aug 18 Rooms Staff Day Week Filter View BB/SB Pitching L…" at bounding box center [838, 411] width 1295 height 784
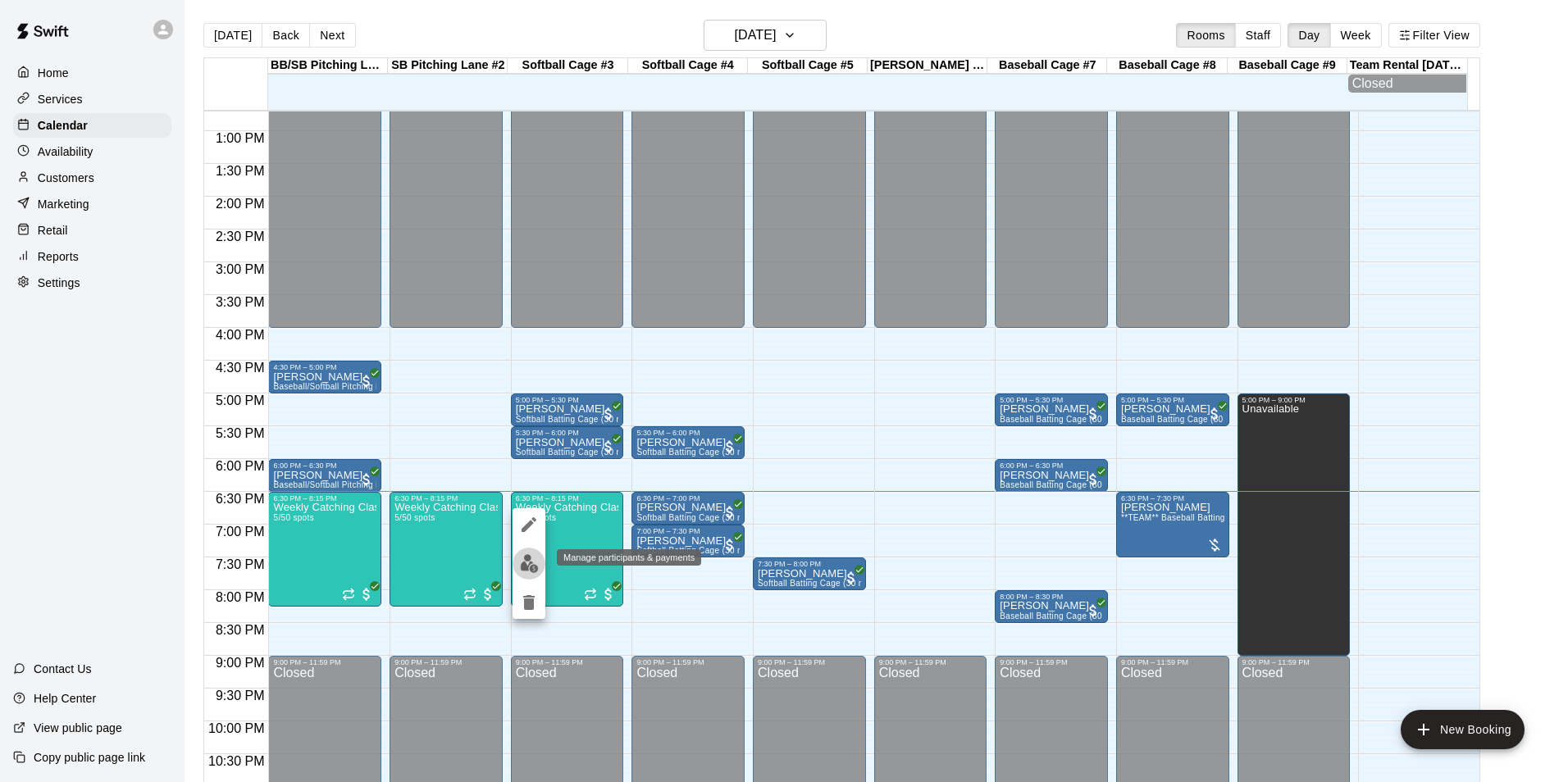
click at [534, 570] on img "edit" at bounding box center [529, 563] width 19 height 19
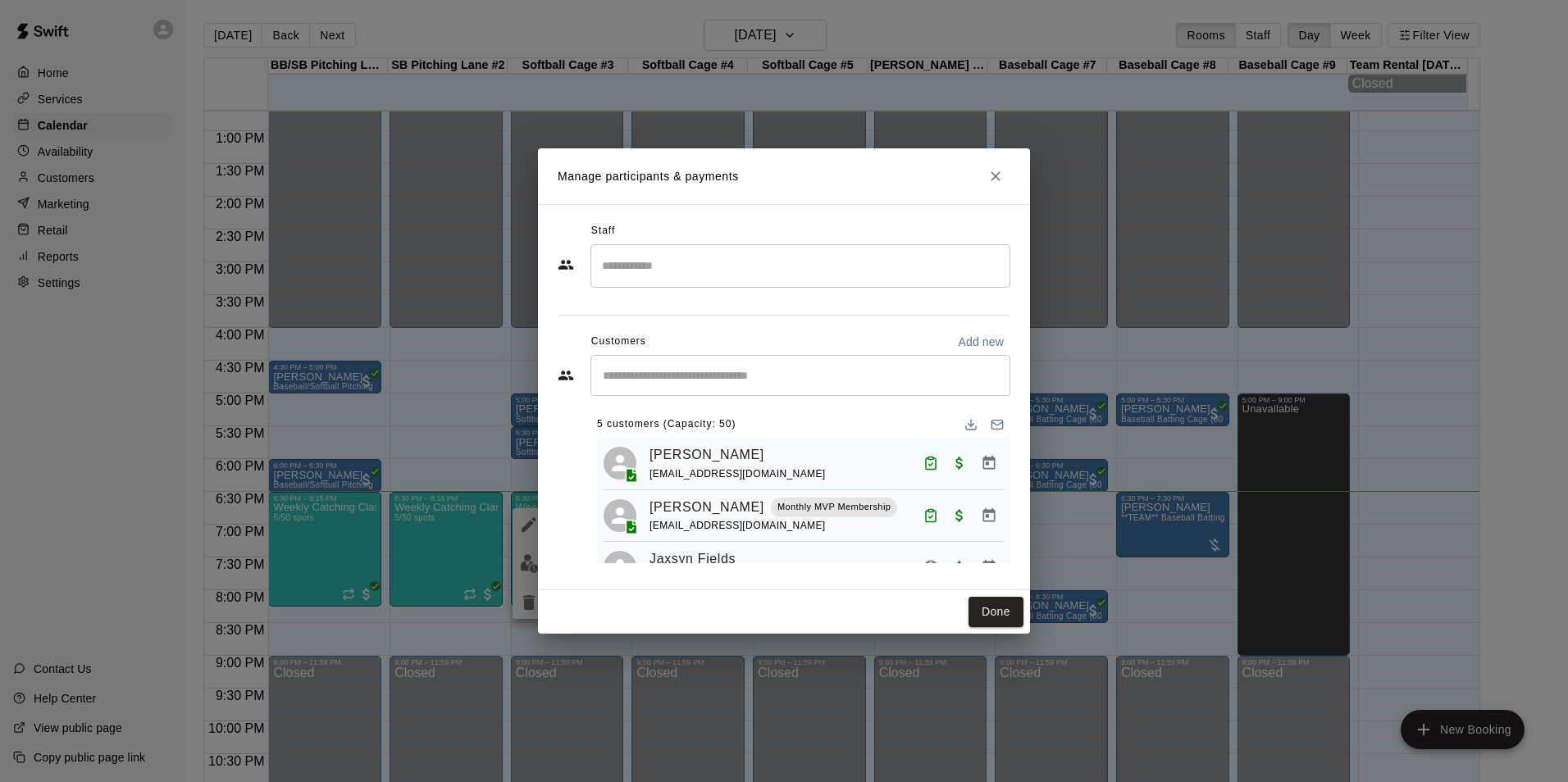
scroll to position [0, 0]
click at [1023, 219] on div "Staff ​ Customers Add new ​ 5 customers (Capacity: 50) Alaina Mason whitneymaso…" at bounding box center [784, 397] width 492 height 386
click at [702, 390] on div "​" at bounding box center [800, 375] width 419 height 41
click at [977, 337] on p "Add new" at bounding box center [981, 342] width 46 height 16
select select "**"
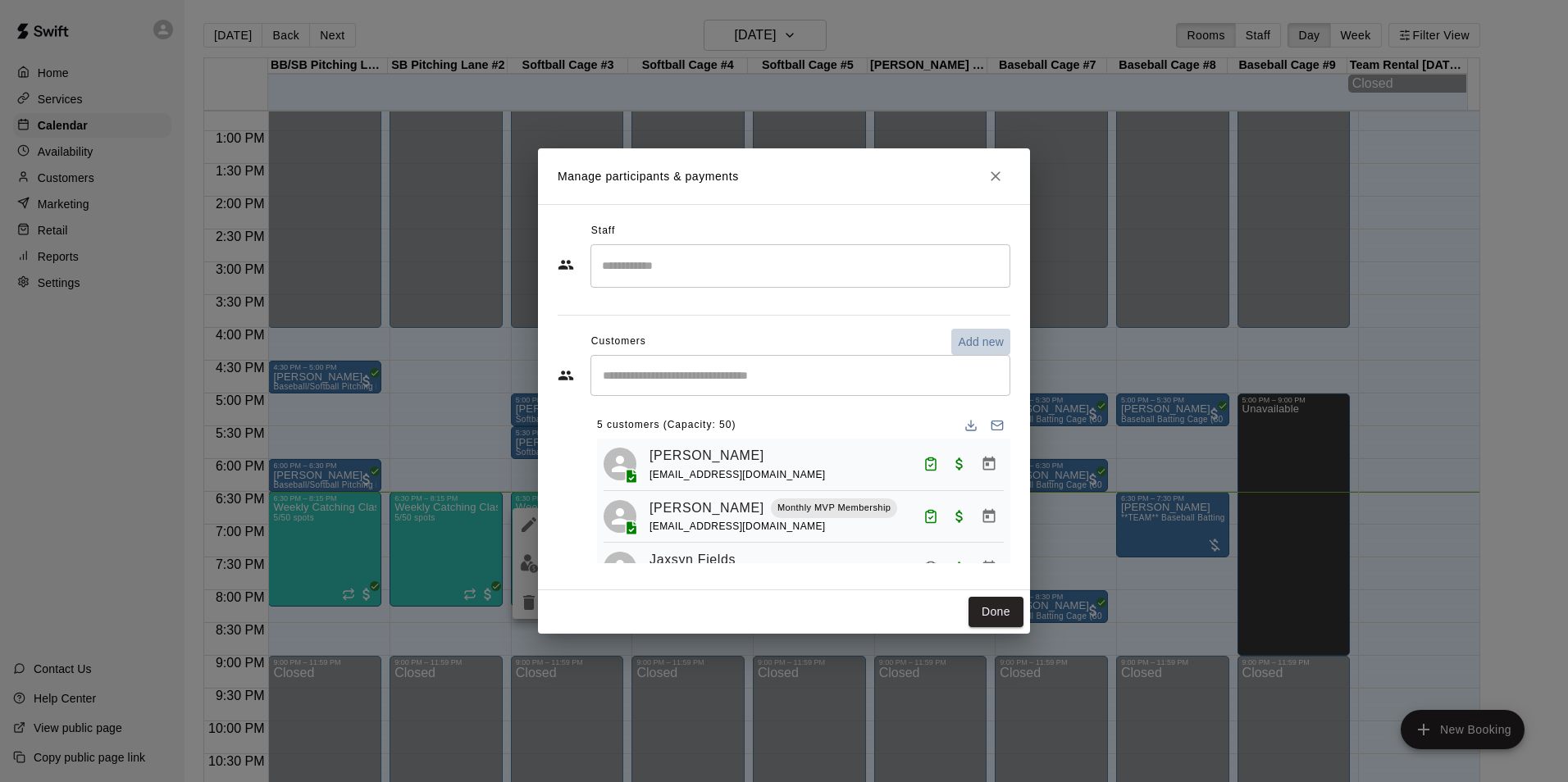
select select "**"
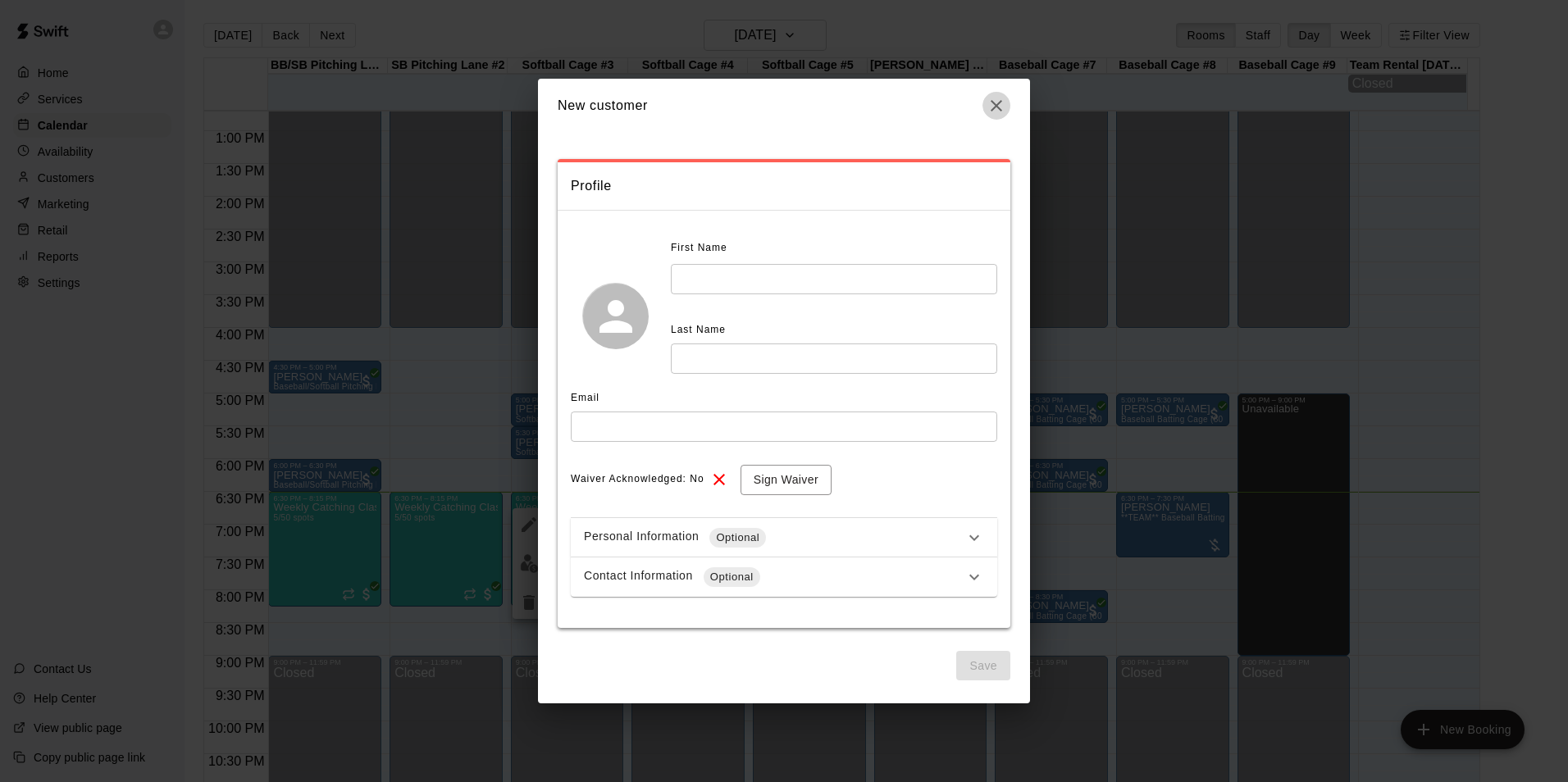
click at [1000, 107] on icon "button" at bounding box center [996, 106] width 20 height 20
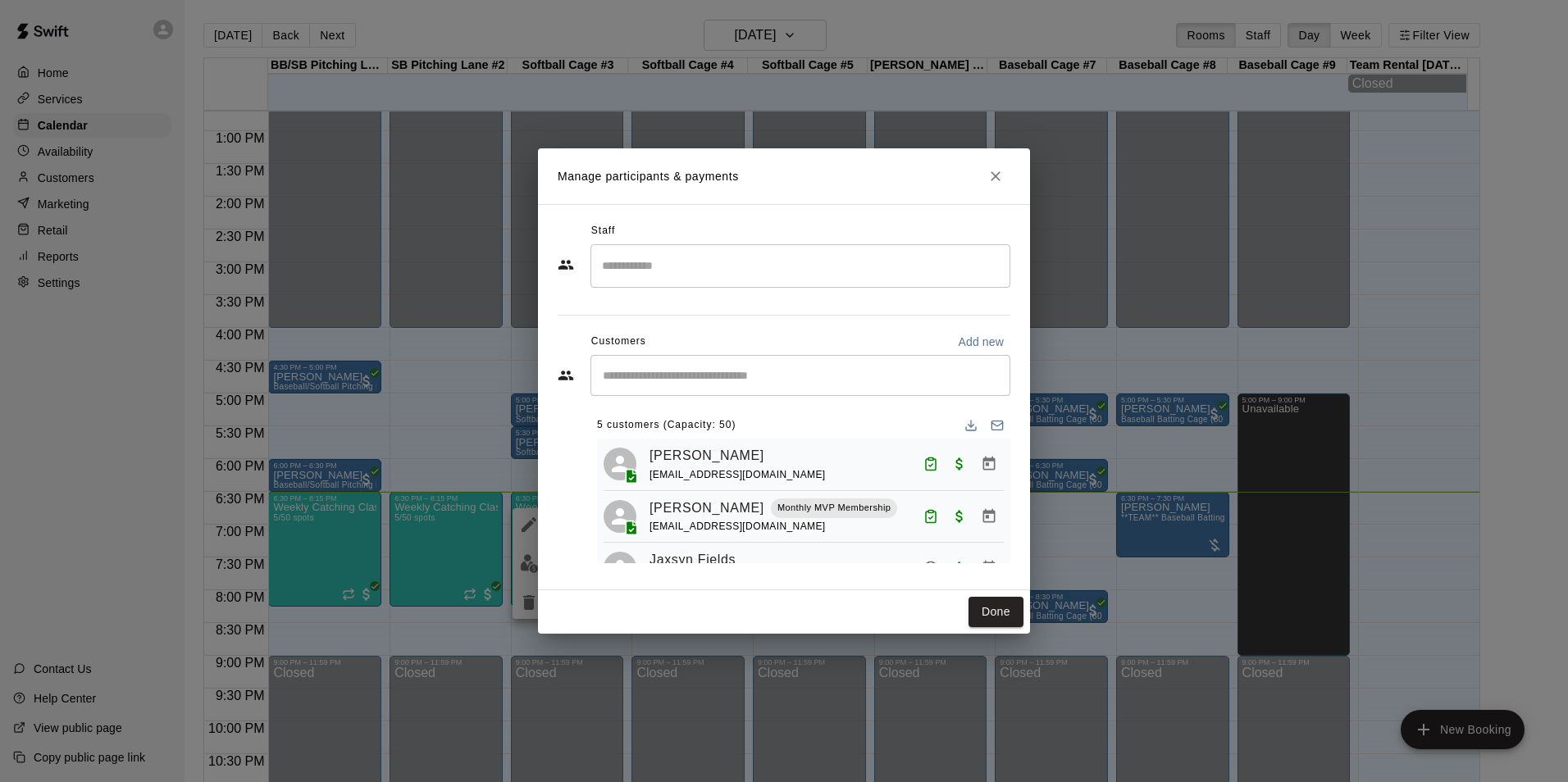
click at [874, 374] on input "Start typing to search customers..." at bounding box center [800, 375] width 405 height 16
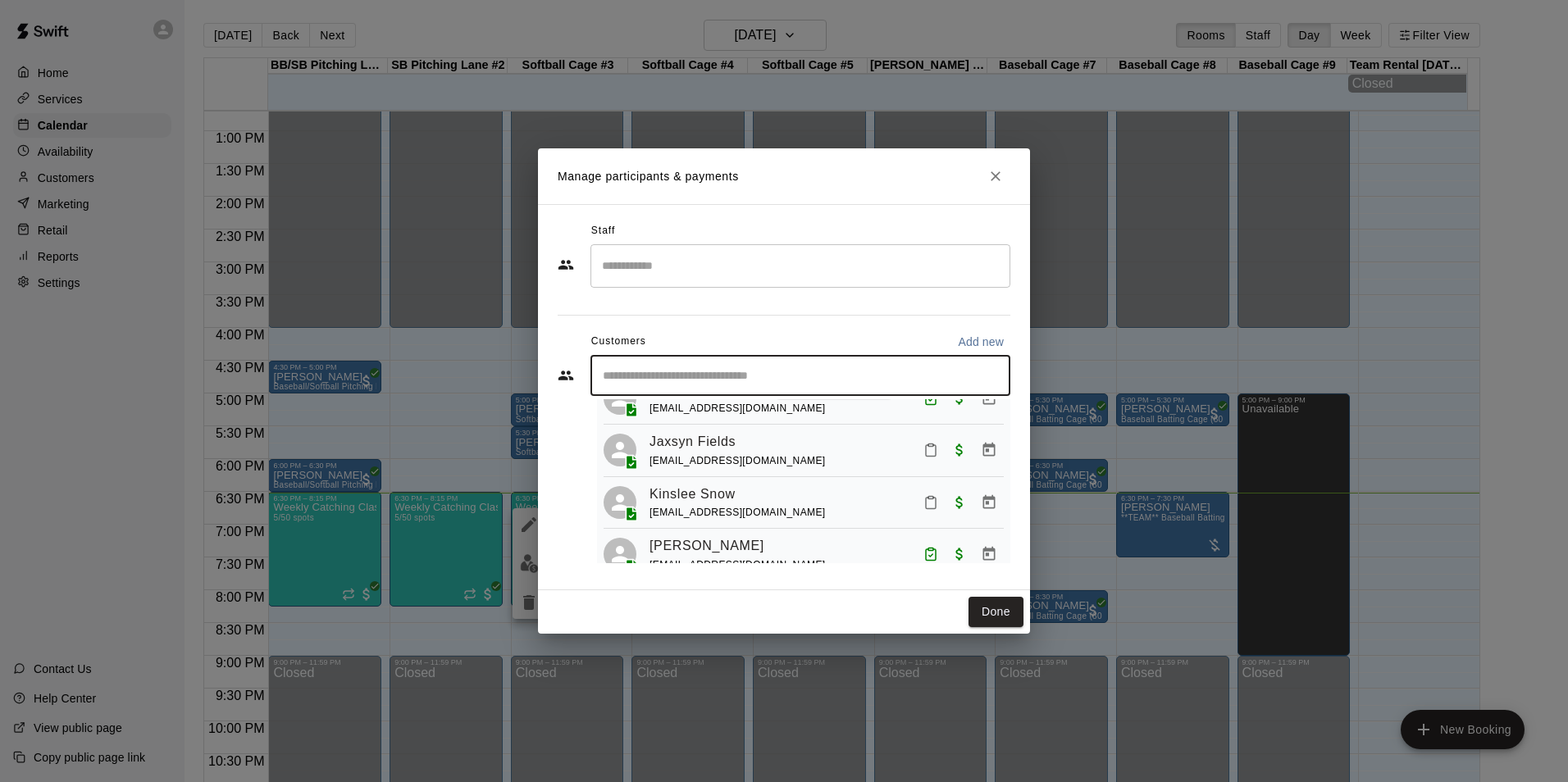
scroll to position [155, 0]
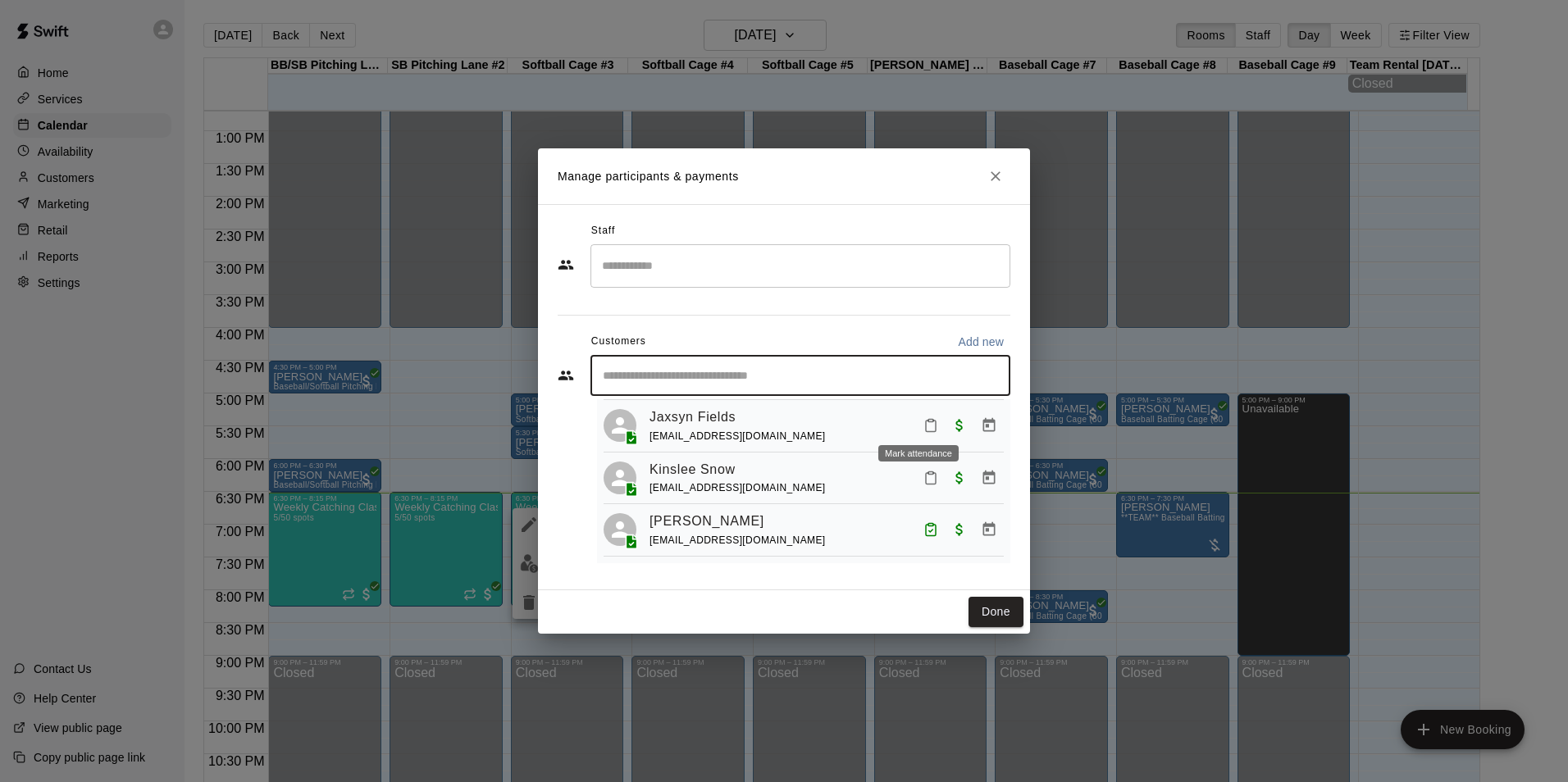
click at [925, 420] on icon "Mark attendance" at bounding box center [930, 426] width 10 height 12
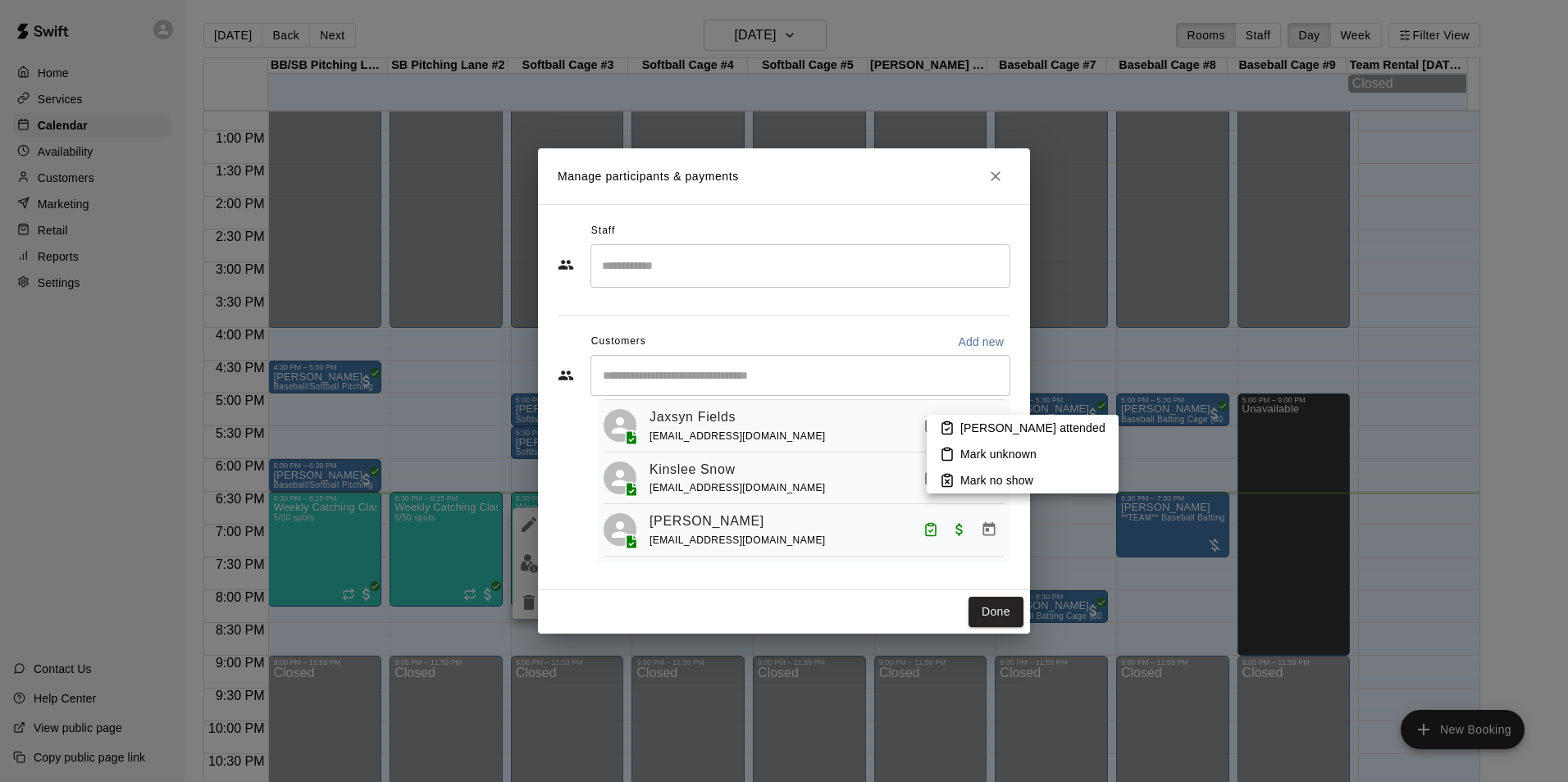
click at [959, 421] on li "[PERSON_NAME] attended" at bounding box center [1022, 428] width 192 height 26
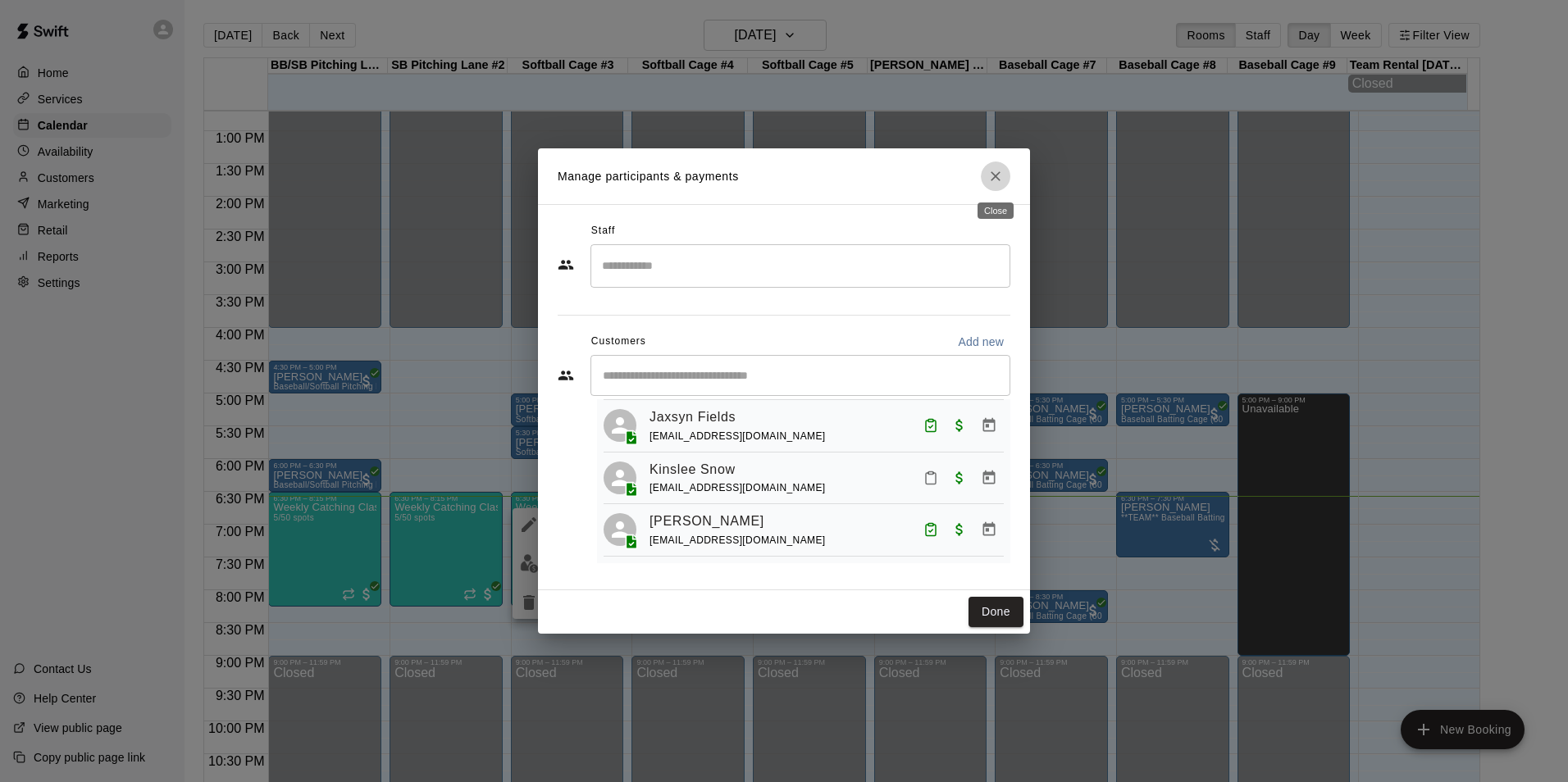
click at [990, 182] on icon "Close" at bounding box center [995, 176] width 16 height 16
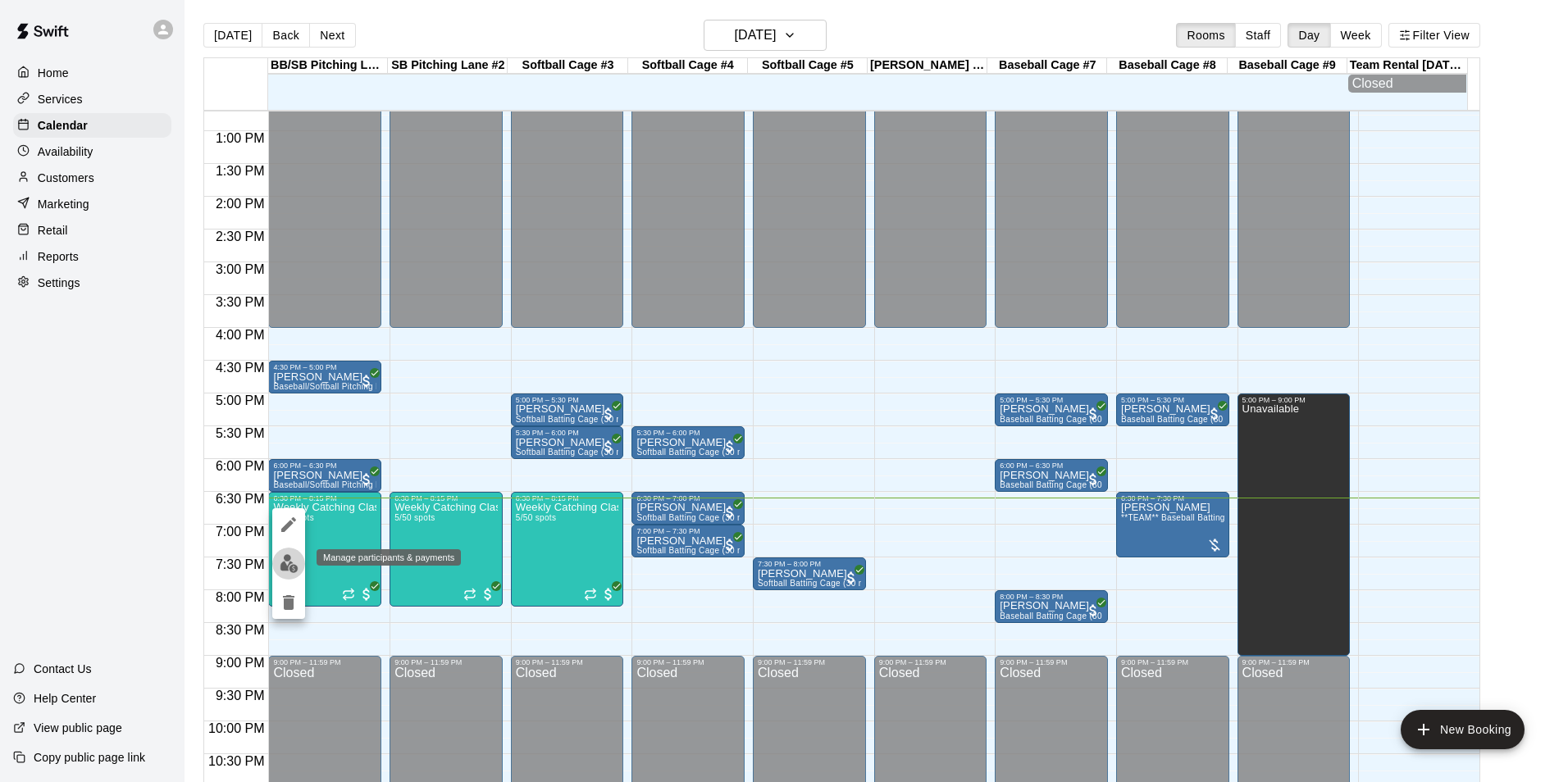
click at [283, 566] on img "edit" at bounding box center [288, 563] width 19 height 19
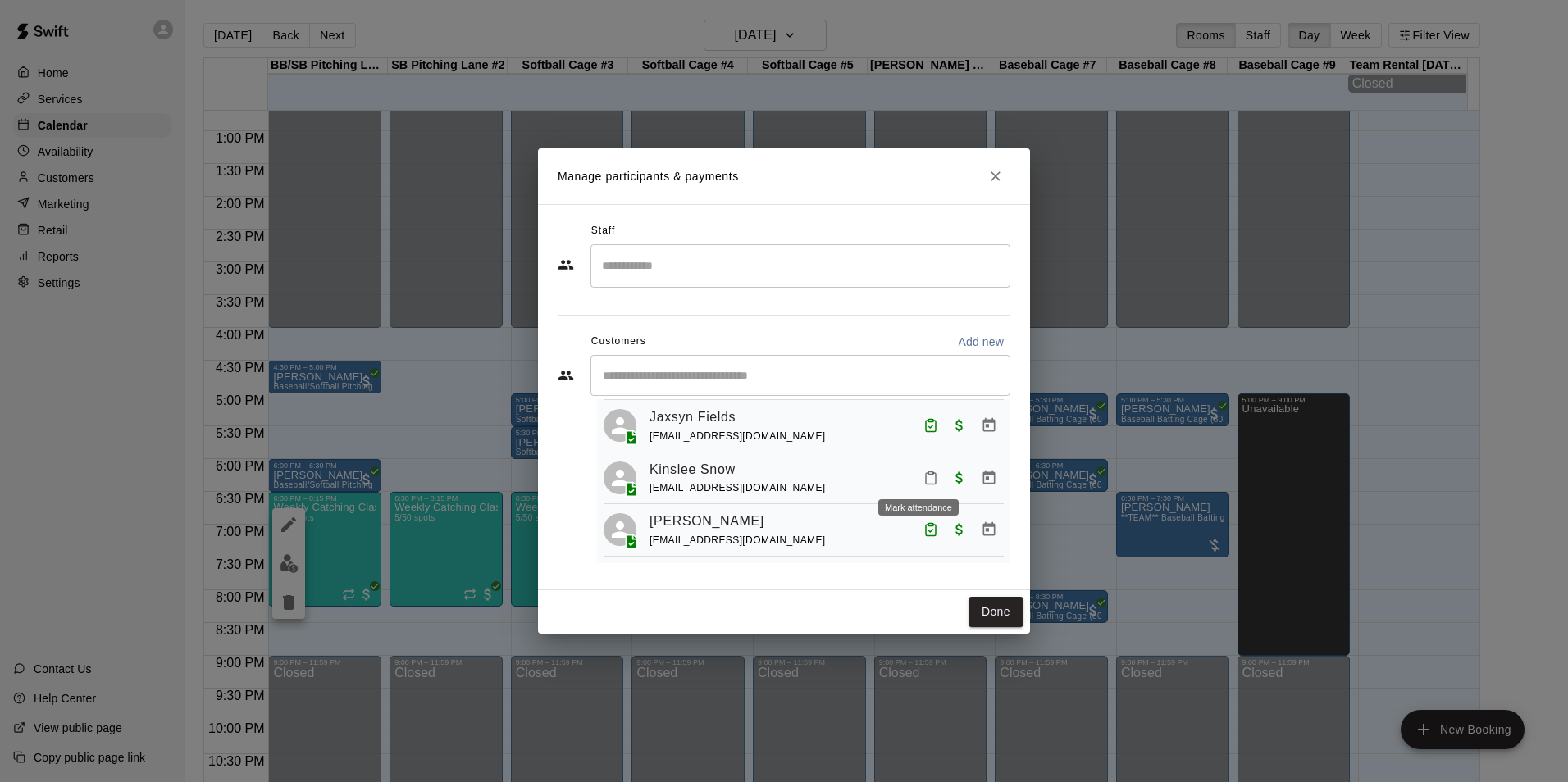
click at [924, 473] on icon "Mark attendance" at bounding box center [931, 478] width 14 height 14
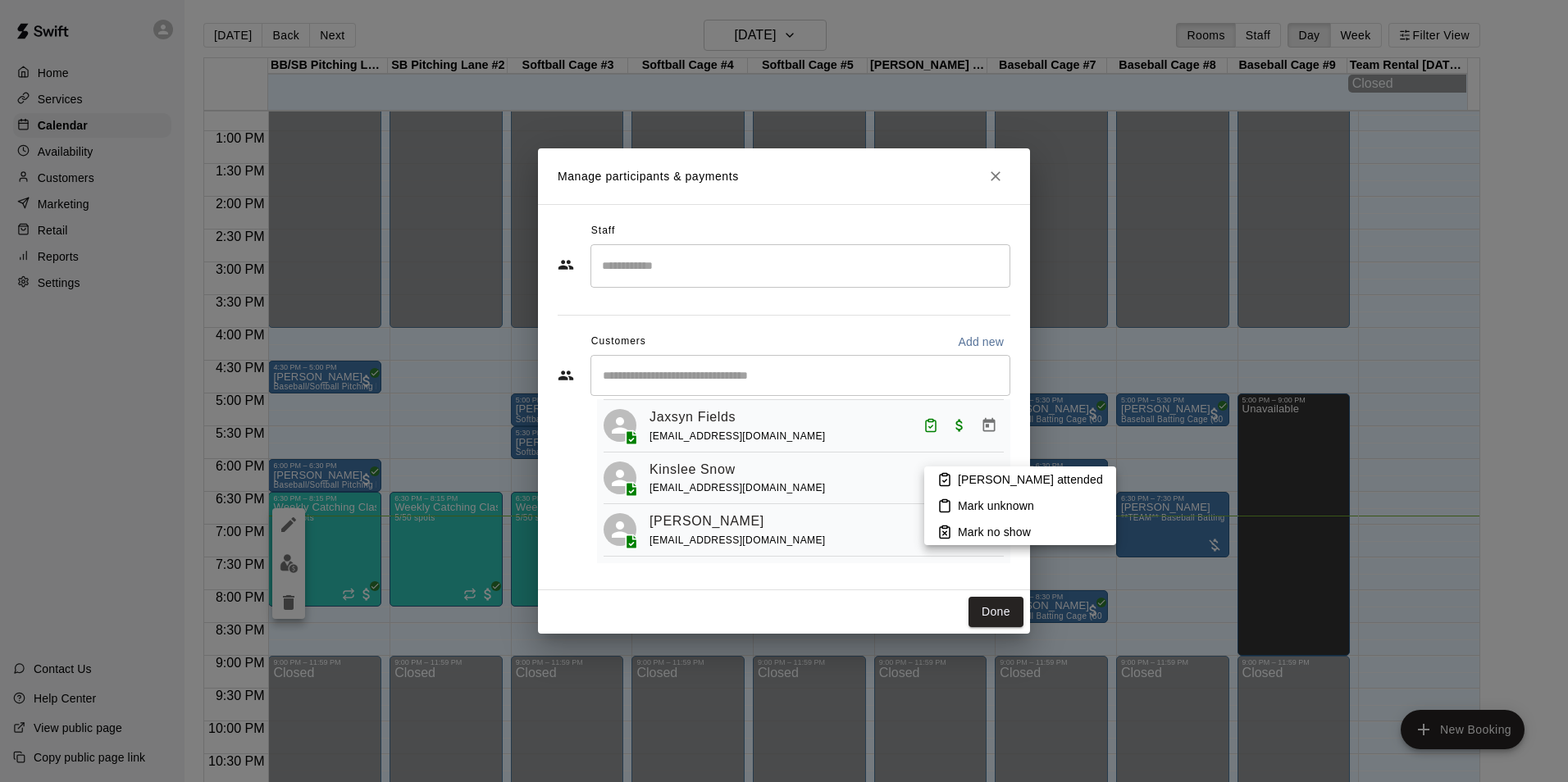
click at [954, 483] on li "[PERSON_NAME] attended" at bounding box center [1019, 479] width 192 height 26
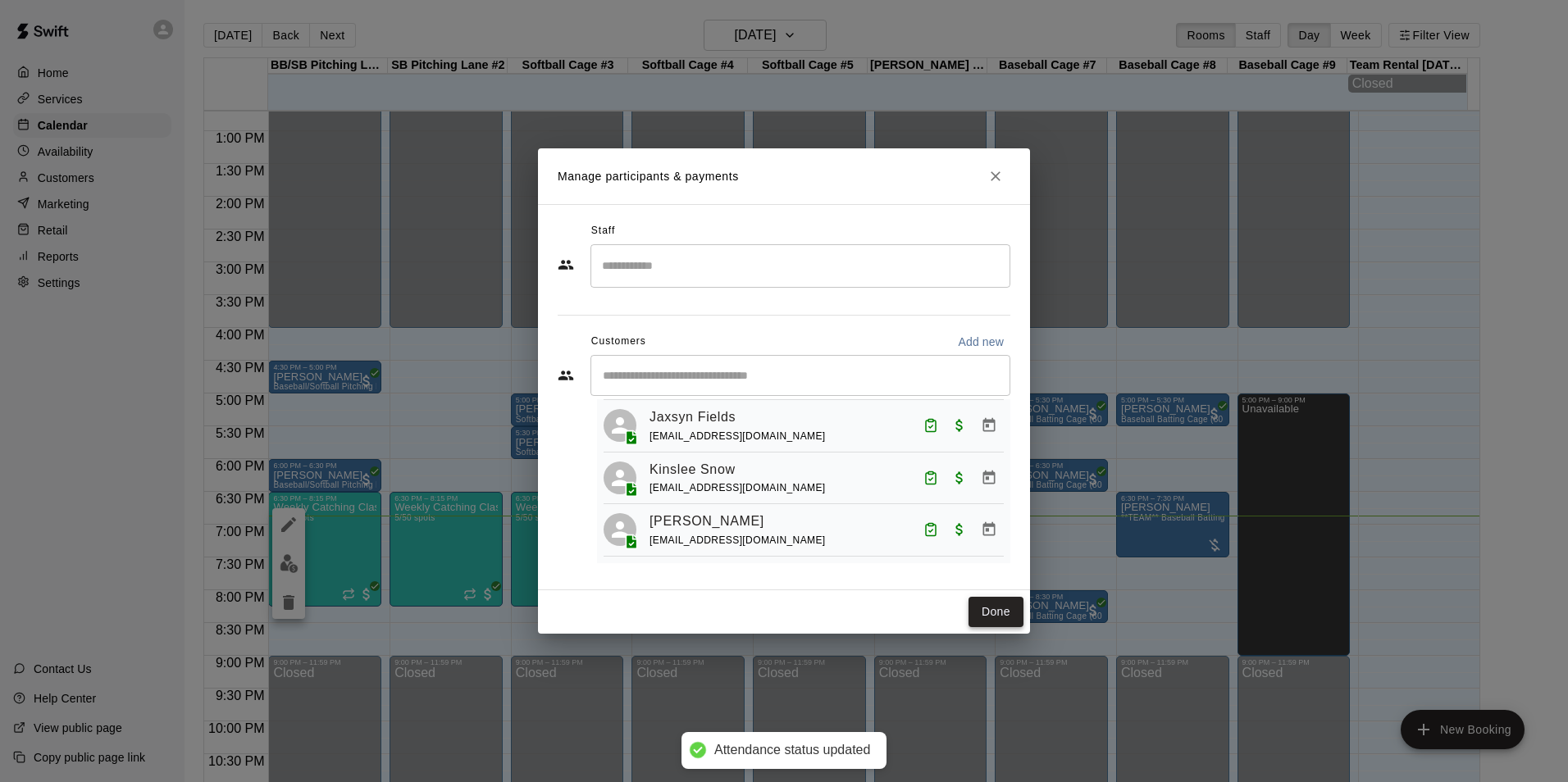
click at [989, 608] on button "Done" at bounding box center [995, 612] width 55 height 31
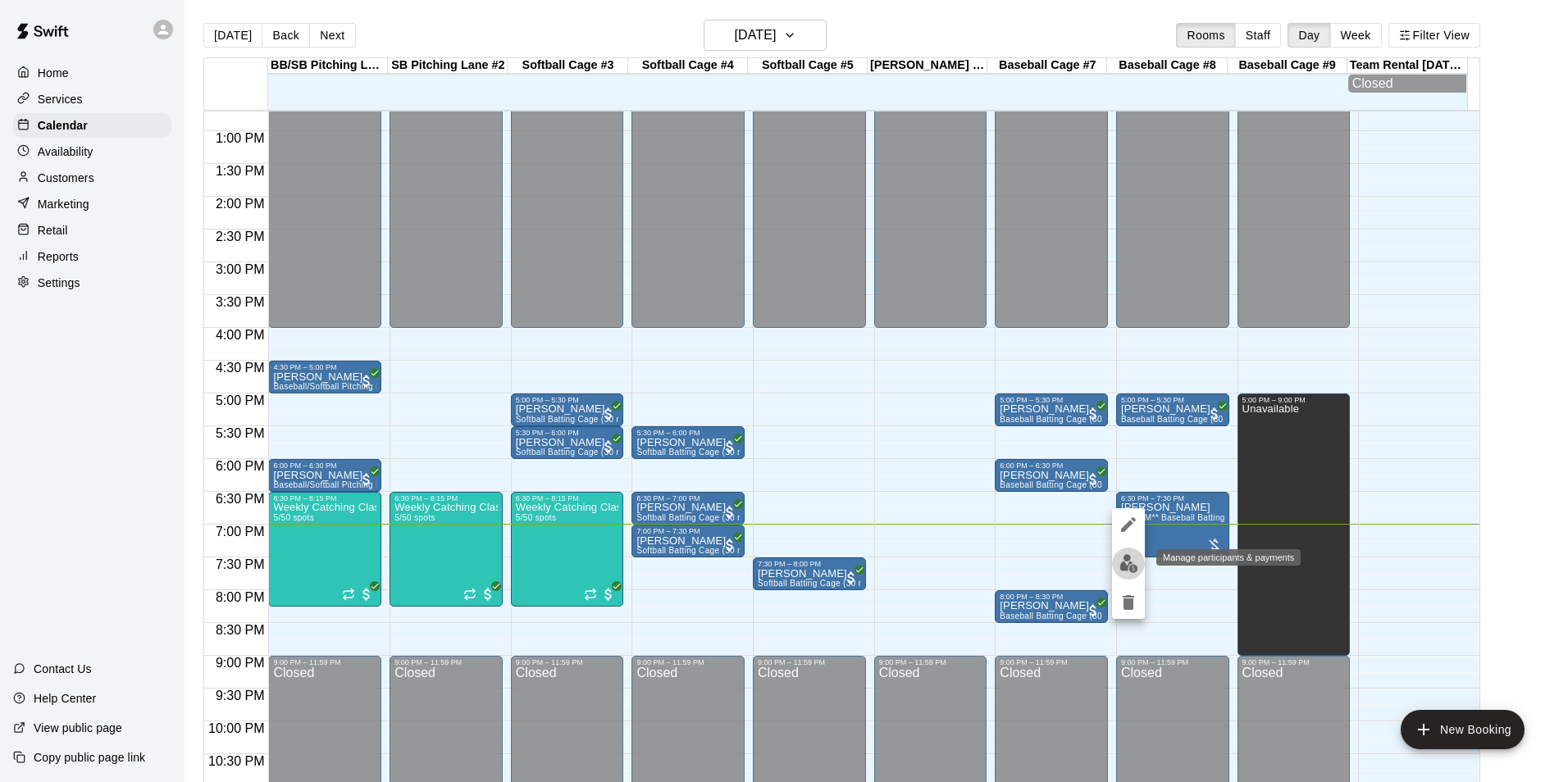
click at [1128, 565] on img "edit" at bounding box center [1128, 563] width 19 height 19
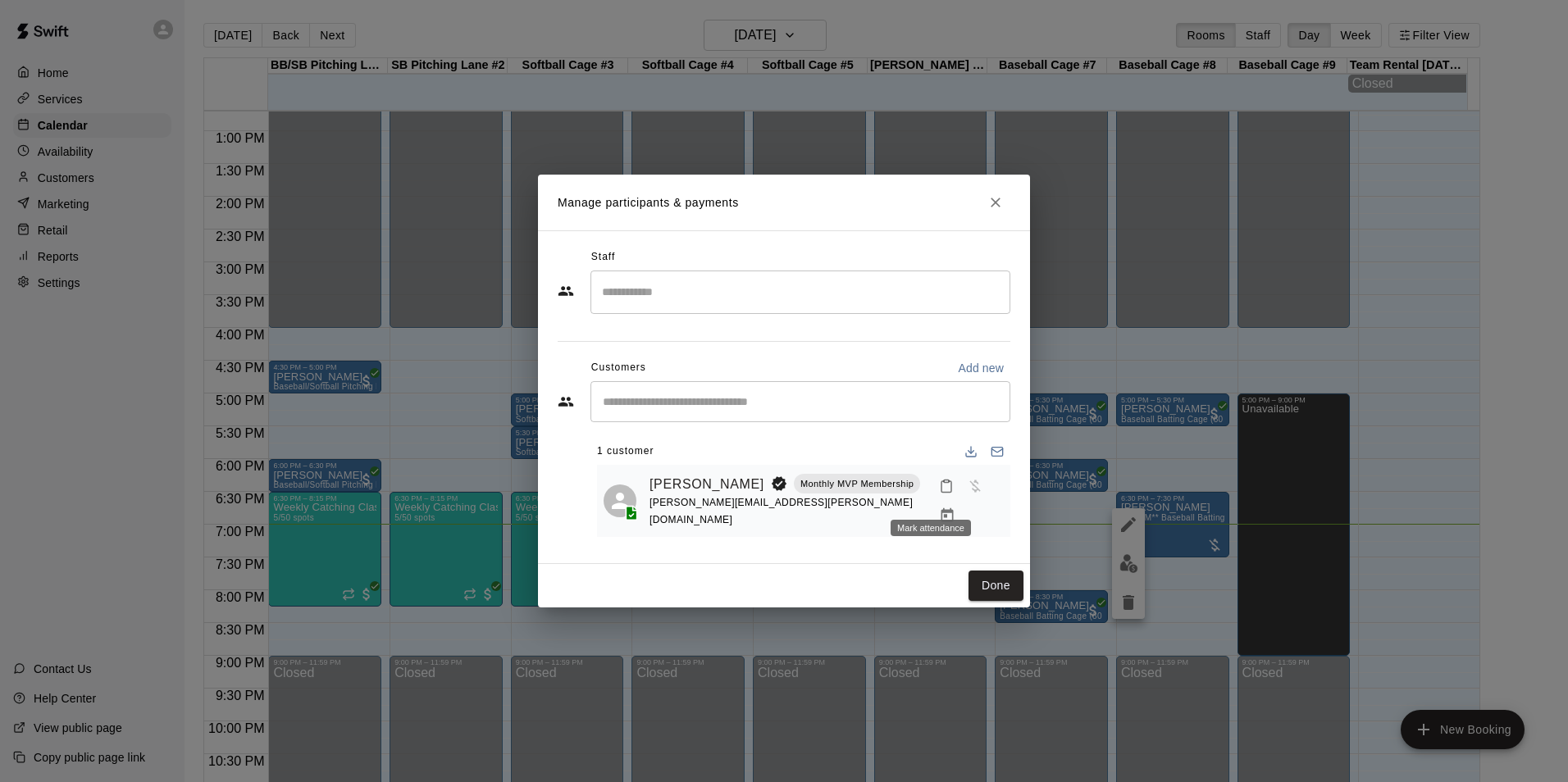
click at [939, 492] on icon "Mark attendance" at bounding box center [946, 486] width 14 height 14
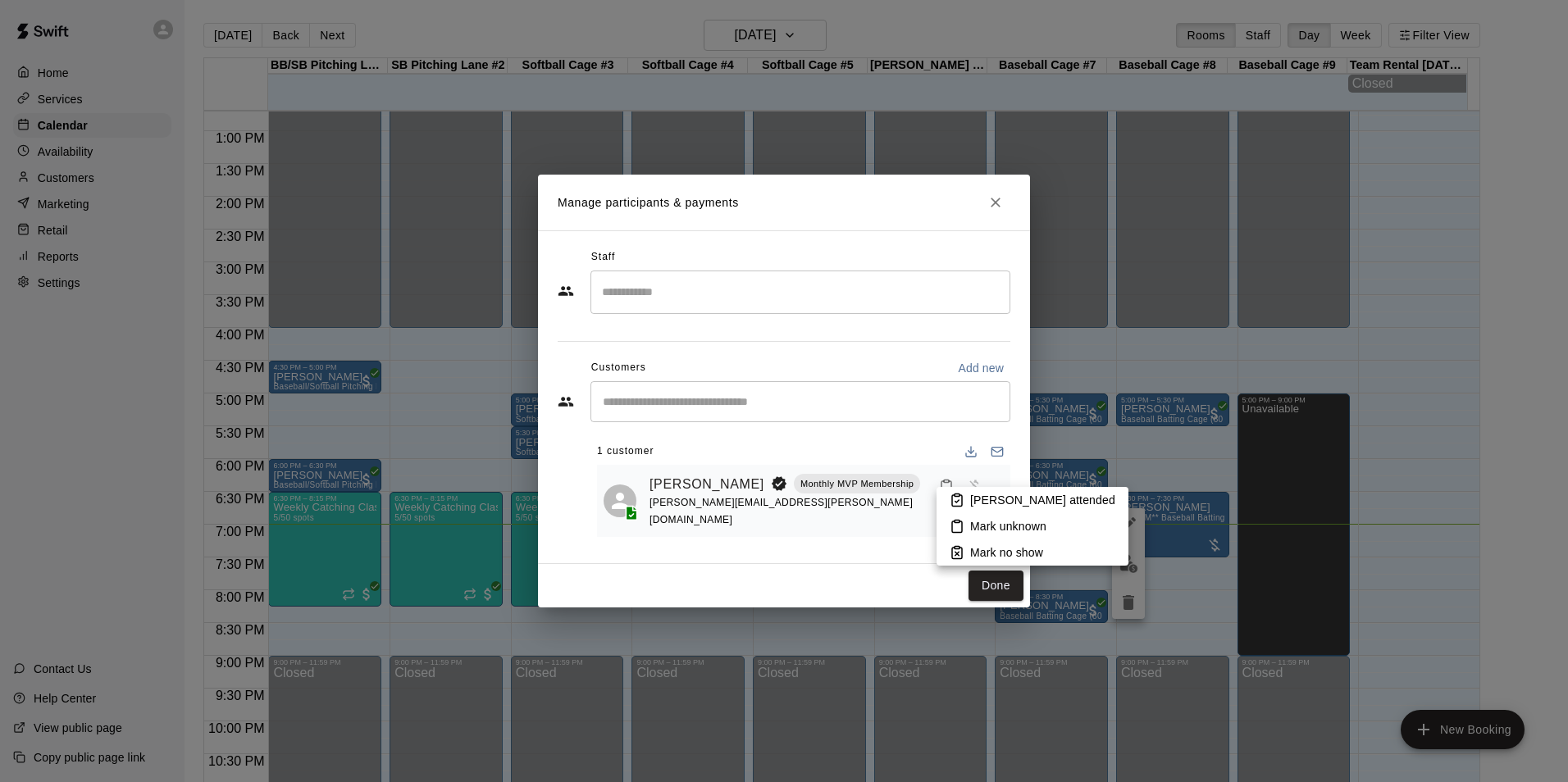
click at [989, 499] on p "[PERSON_NAME] attended" at bounding box center [1042, 500] width 146 height 16
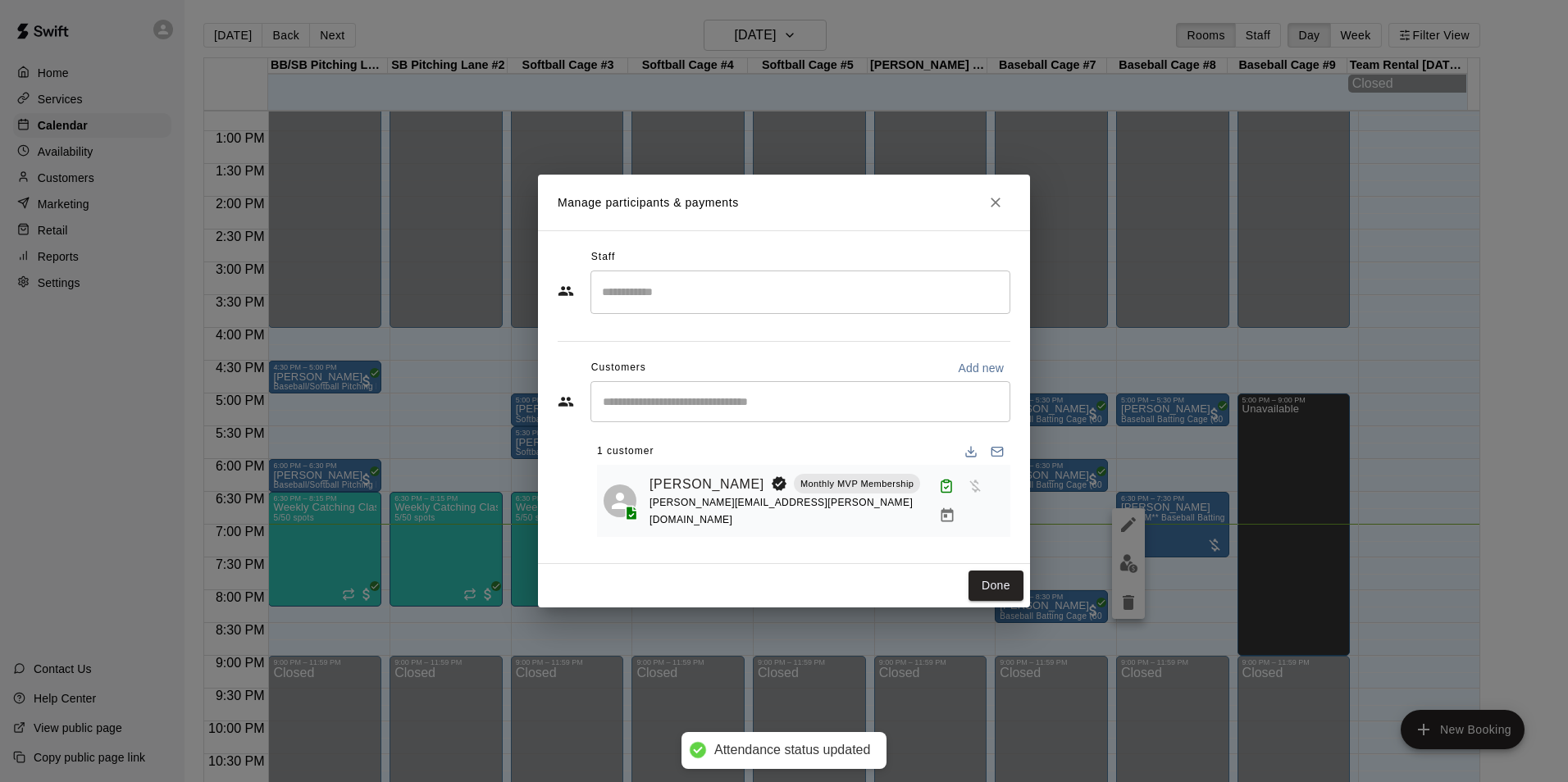
drag, startPoint x: 994, startPoint y: 576, endPoint x: 1037, endPoint y: 583, distance: 43.6
click at [995, 576] on button "Done" at bounding box center [995, 586] width 55 height 31
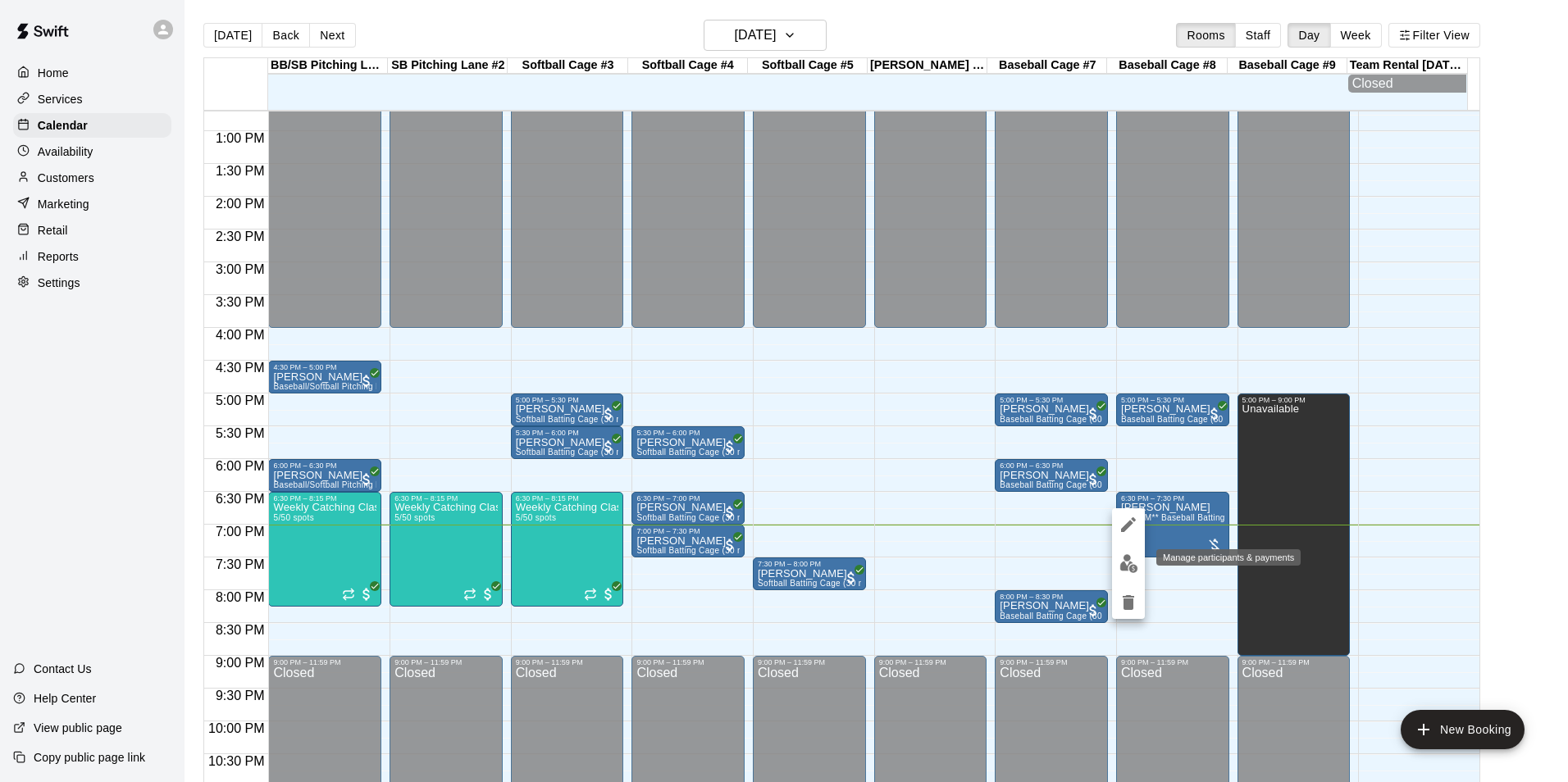
click at [1137, 564] on img "edit" at bounding box center [1128, 563] width 19 height 19
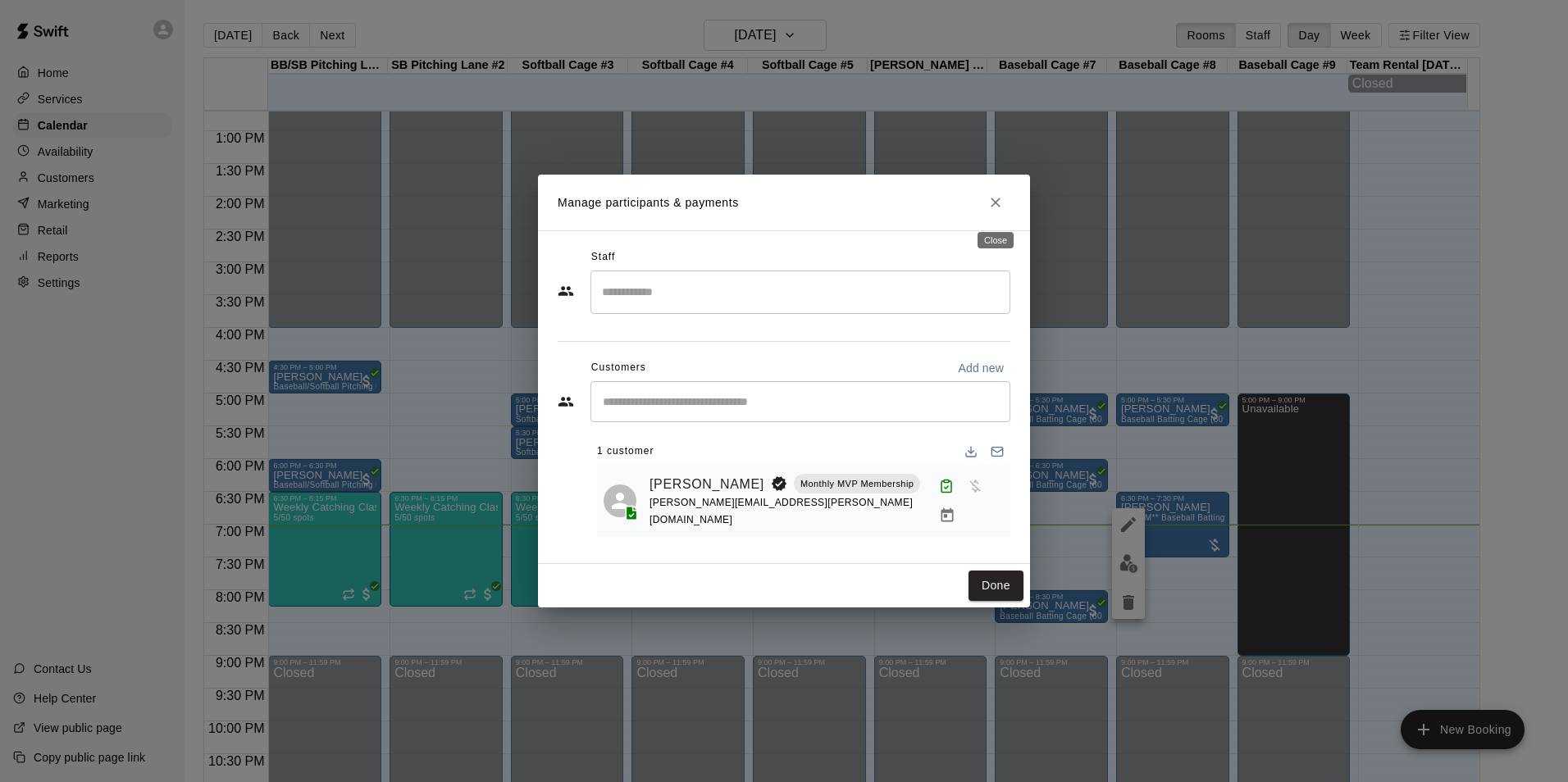
drag, startPoint x: 998, startPoint y: 208, endPoint x: 968, endPoint y: 251, distance: 52.4
click at [998, 208] on icon "Close" at bounding box center [995, 203] width 10 height 10
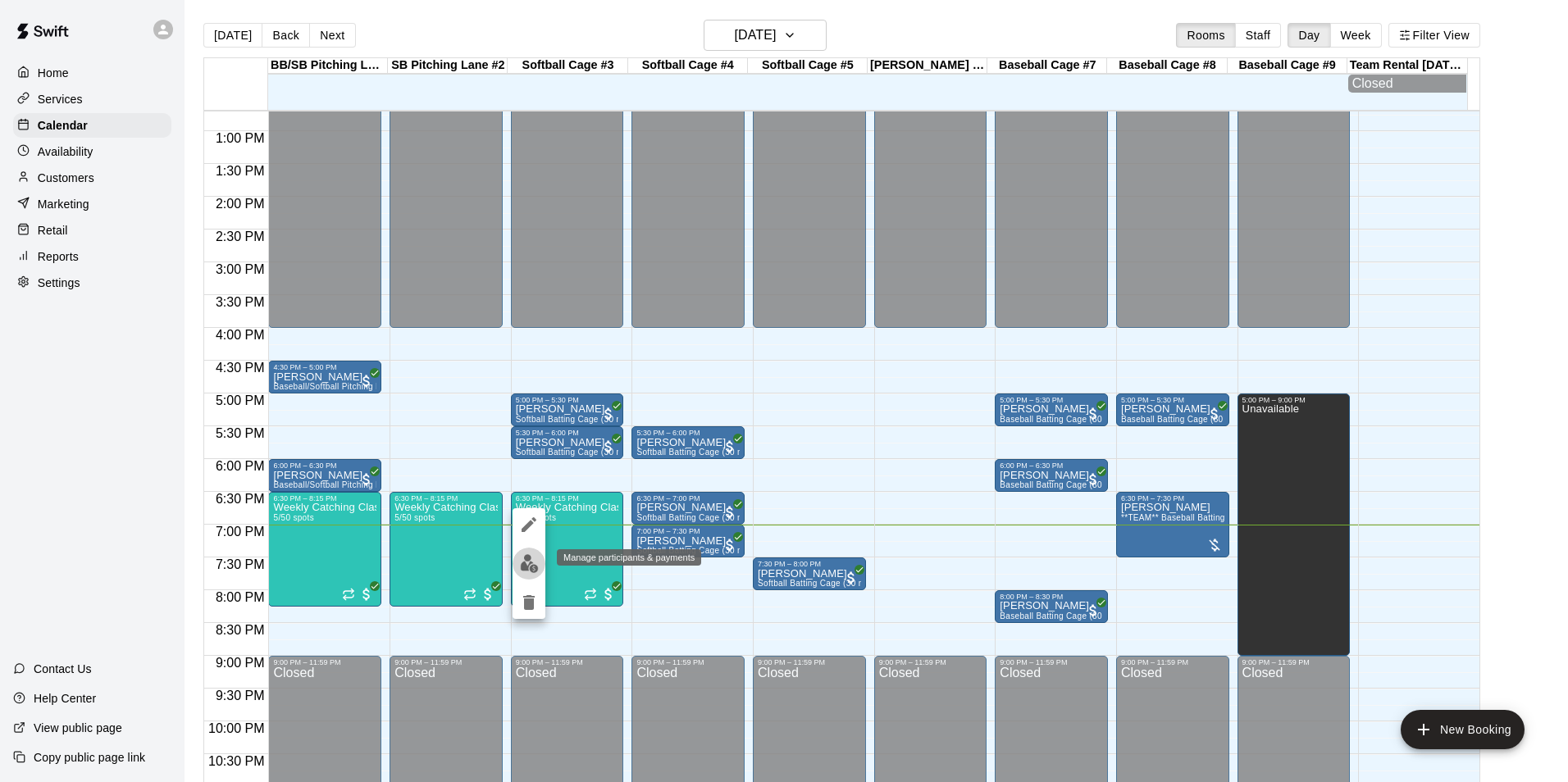
click at [529, 567] on img "edit" at bounding box center [529, 563] width 19 height 19
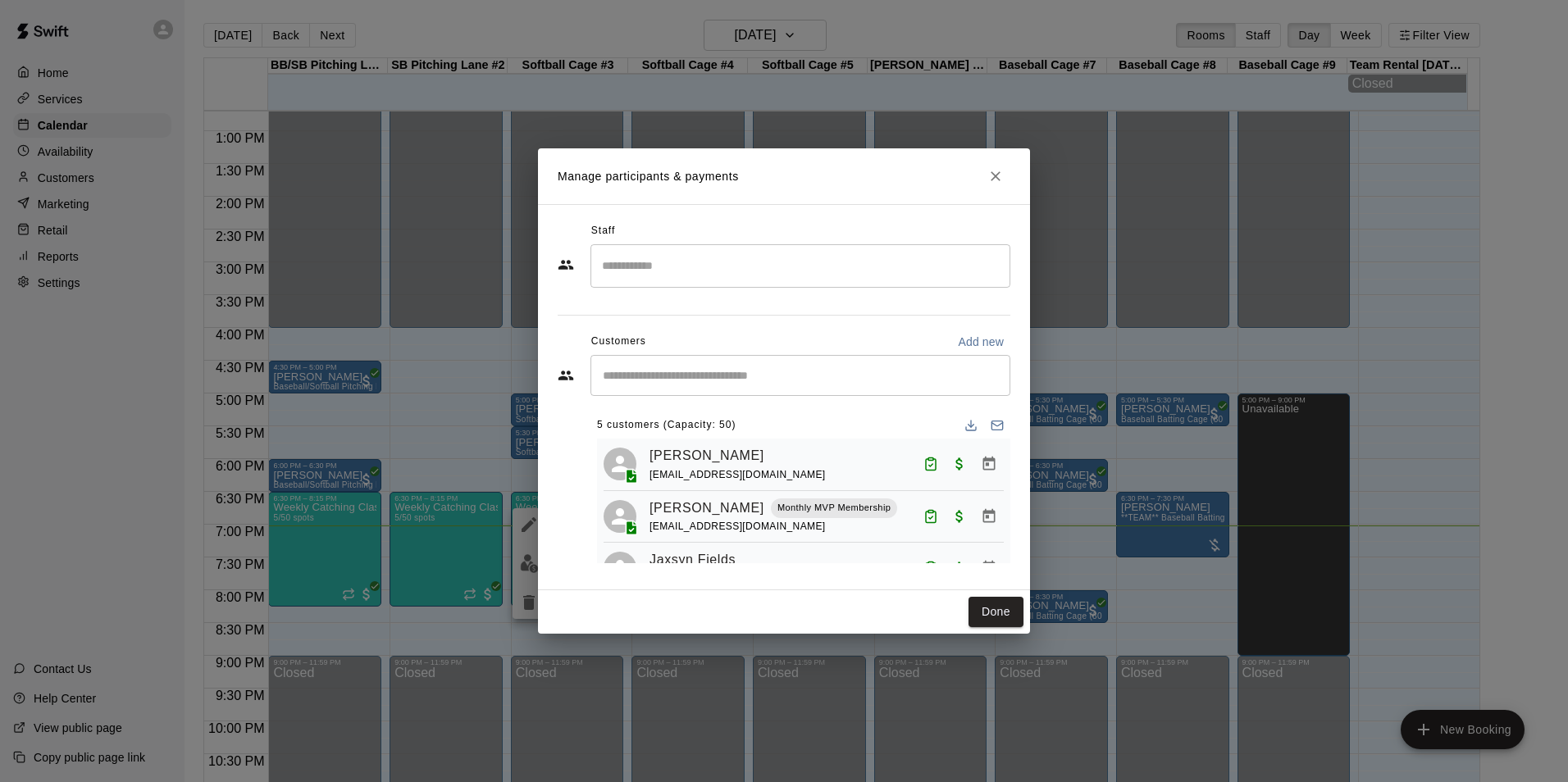
click at [983, 334] on p "Add new" at bounding box center [981, 342] width 46 height 16
select select "**"
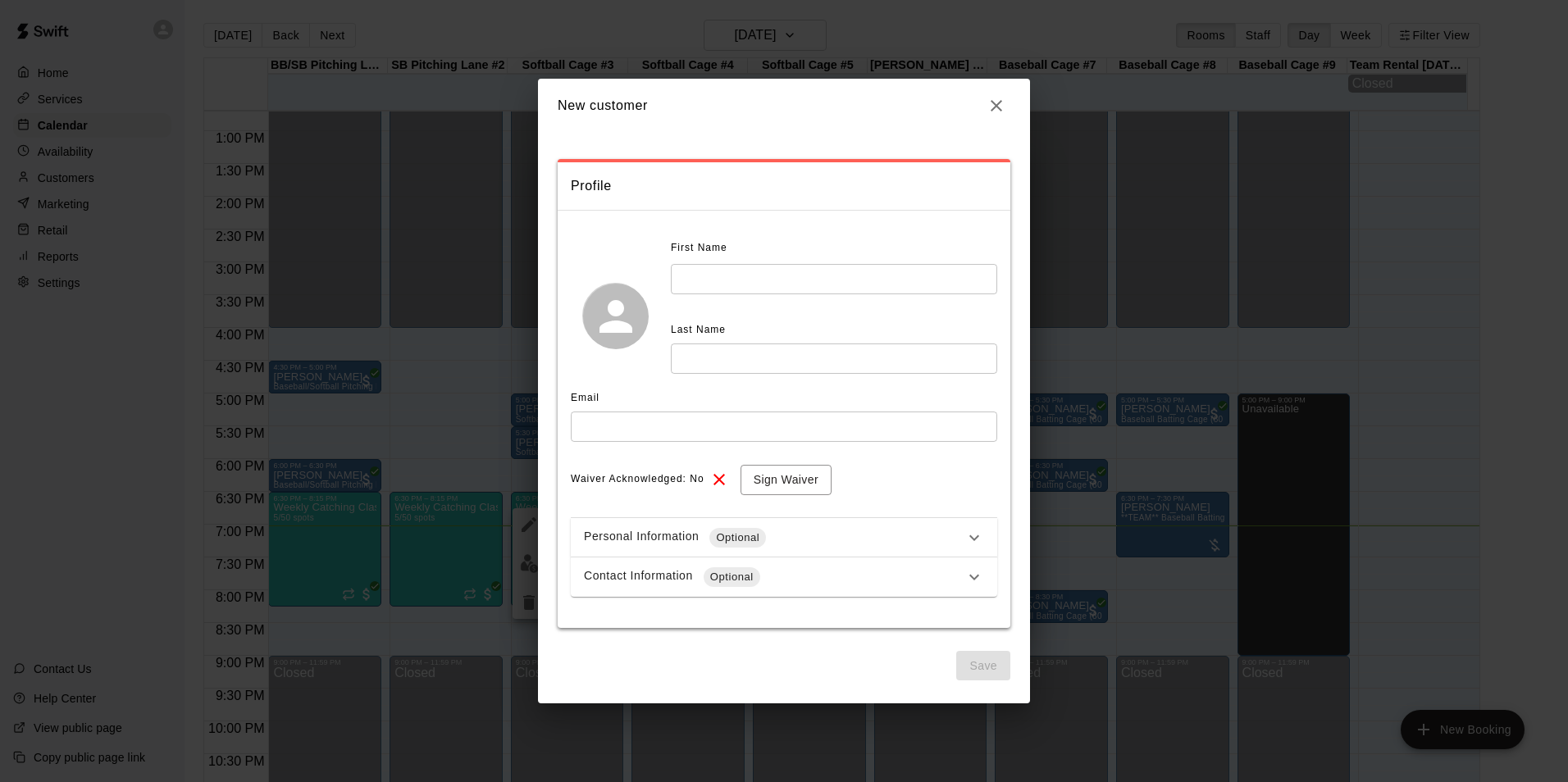
click at [798, 284] on input "text" at bounding box center [833, 279] width 326 height 31
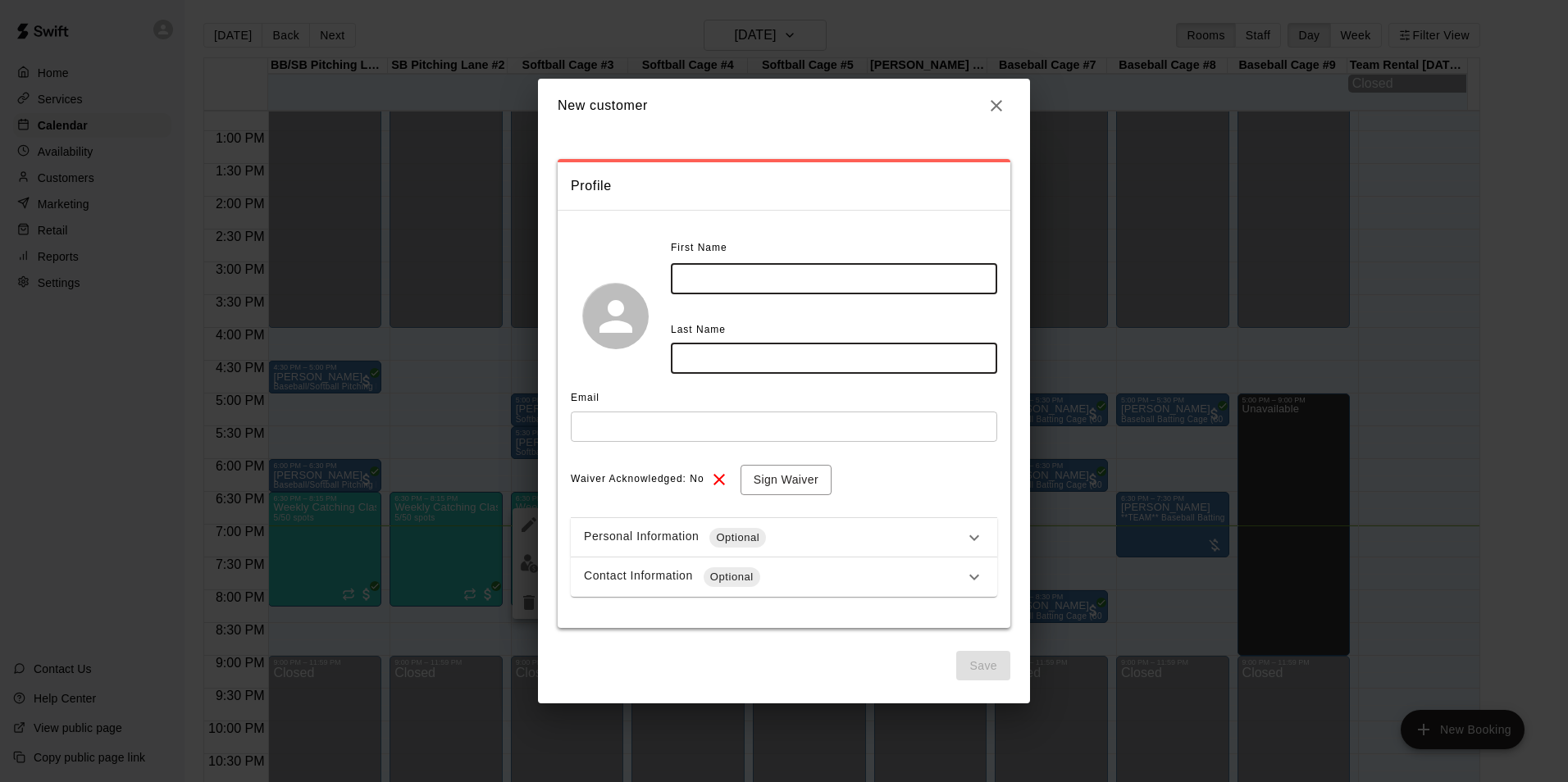
click at [823, 370] on input "text" at bounding box center [833, 359] width 326 height 31
type input "***"
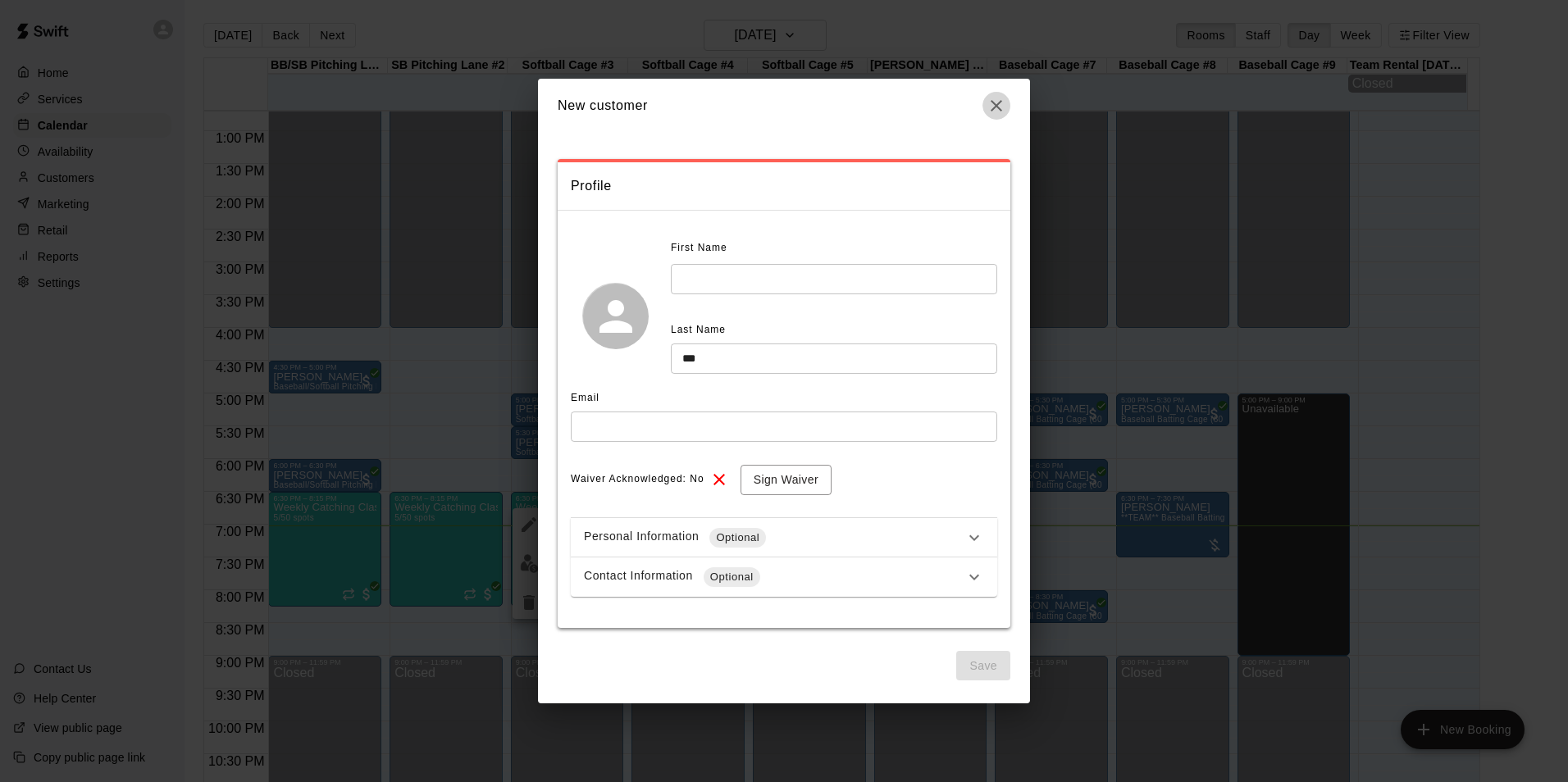
click at [992, 110] on icon "button" at bounding box center [996, 106] width 12 height 12
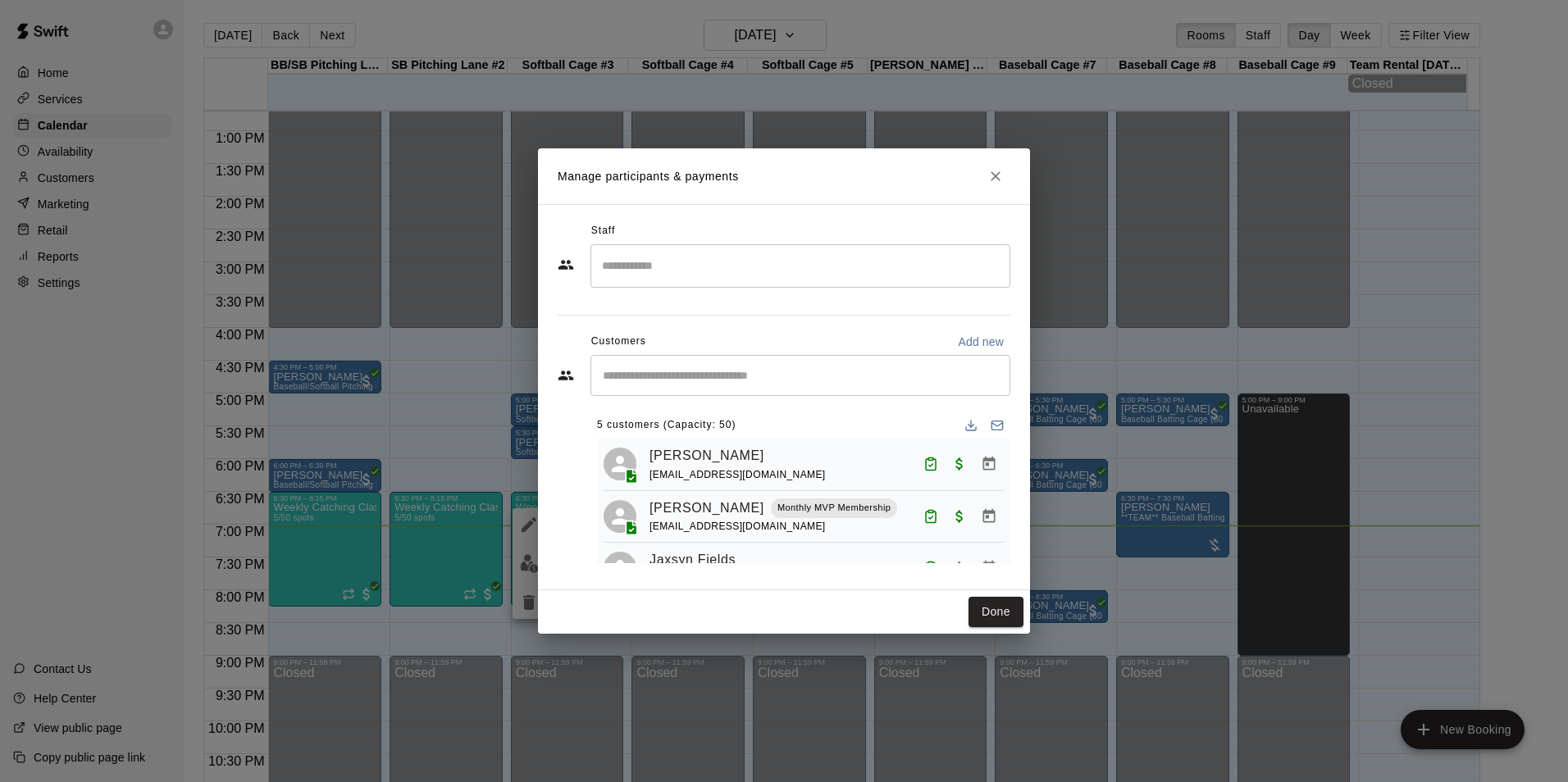
click at [738, 372] on input "Start typing to search customers..." at bounding box center [800, 375] width 405 height 16
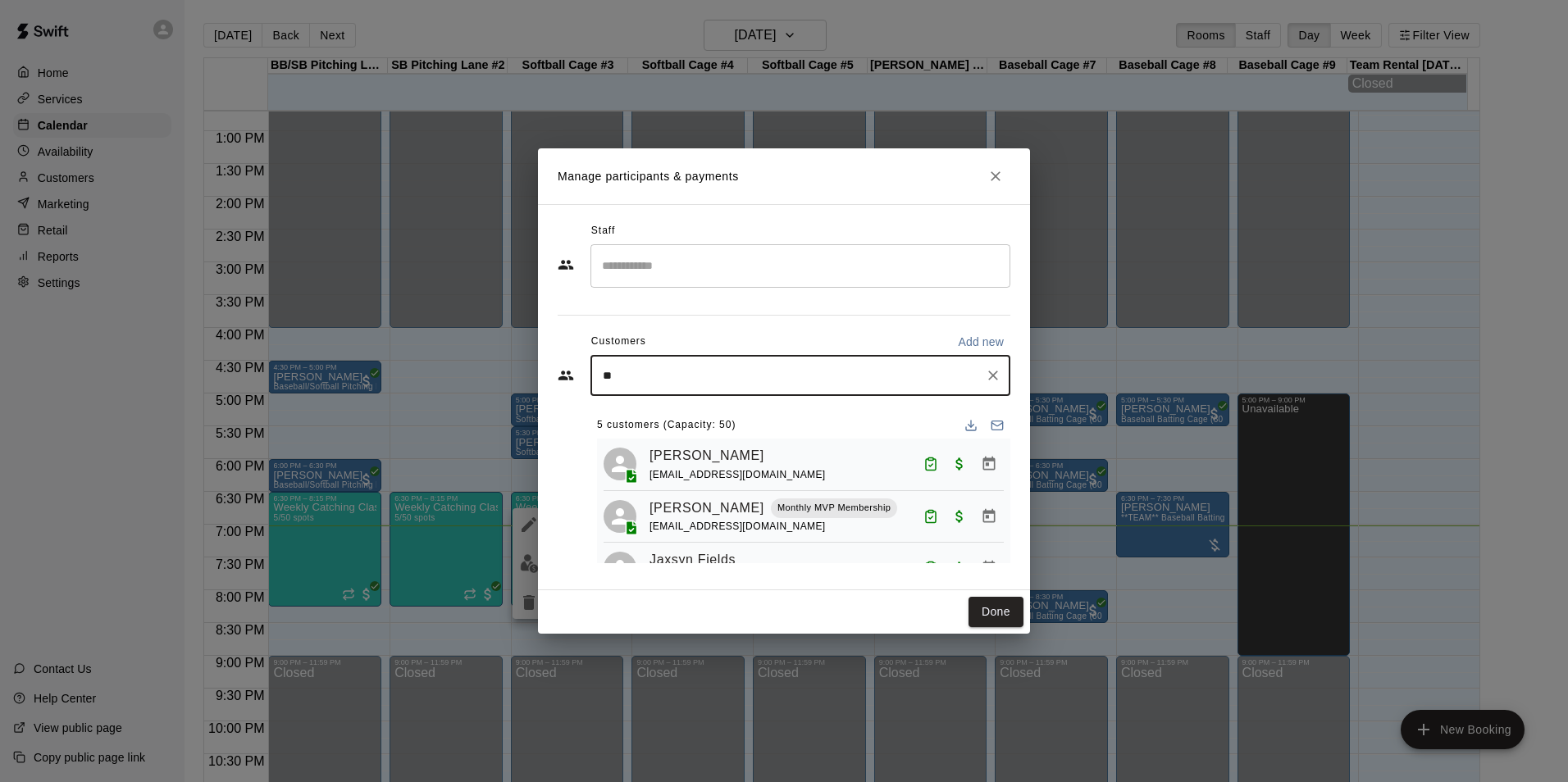
type input "***"
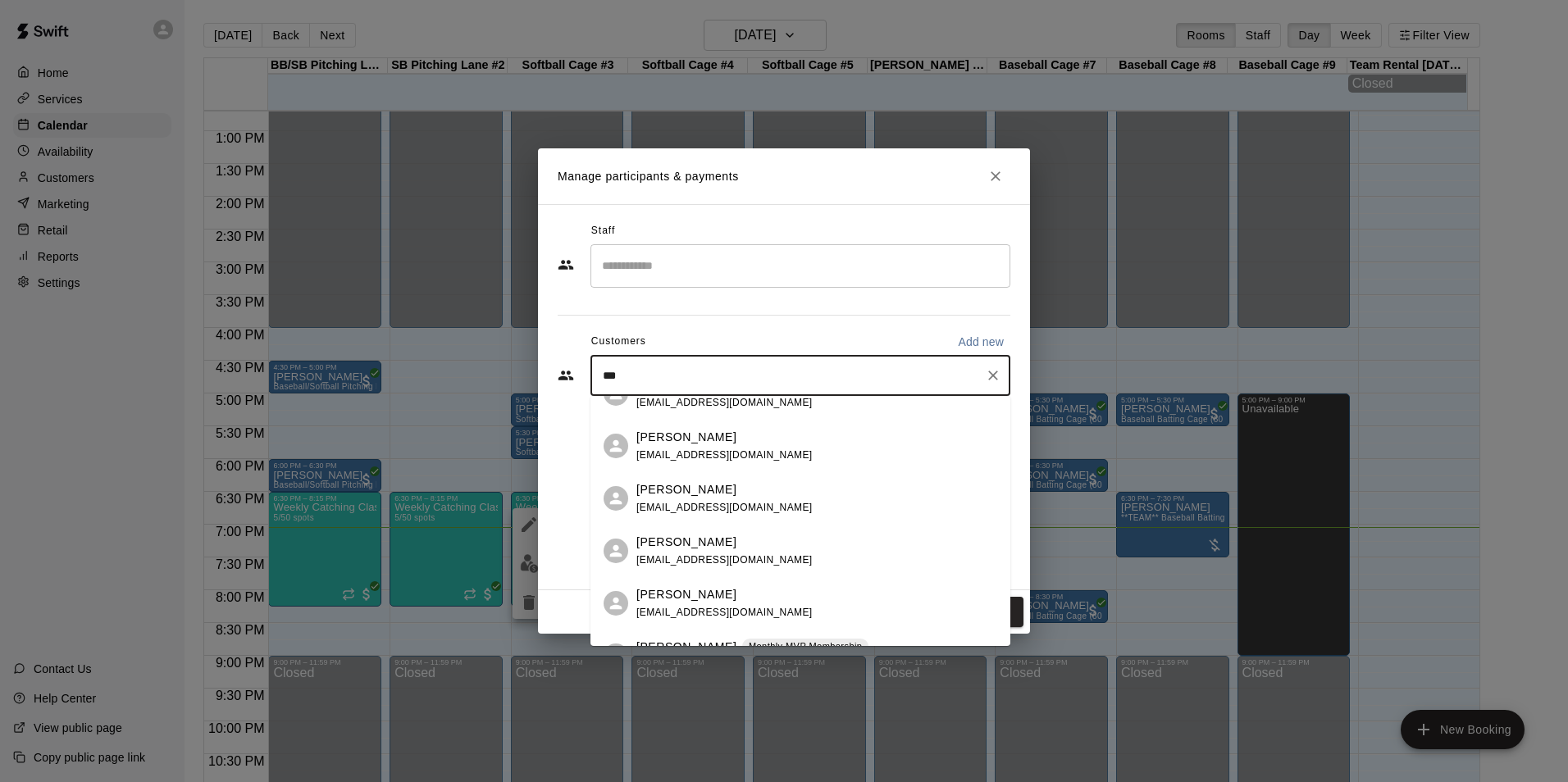
scroll to position [0, 0]
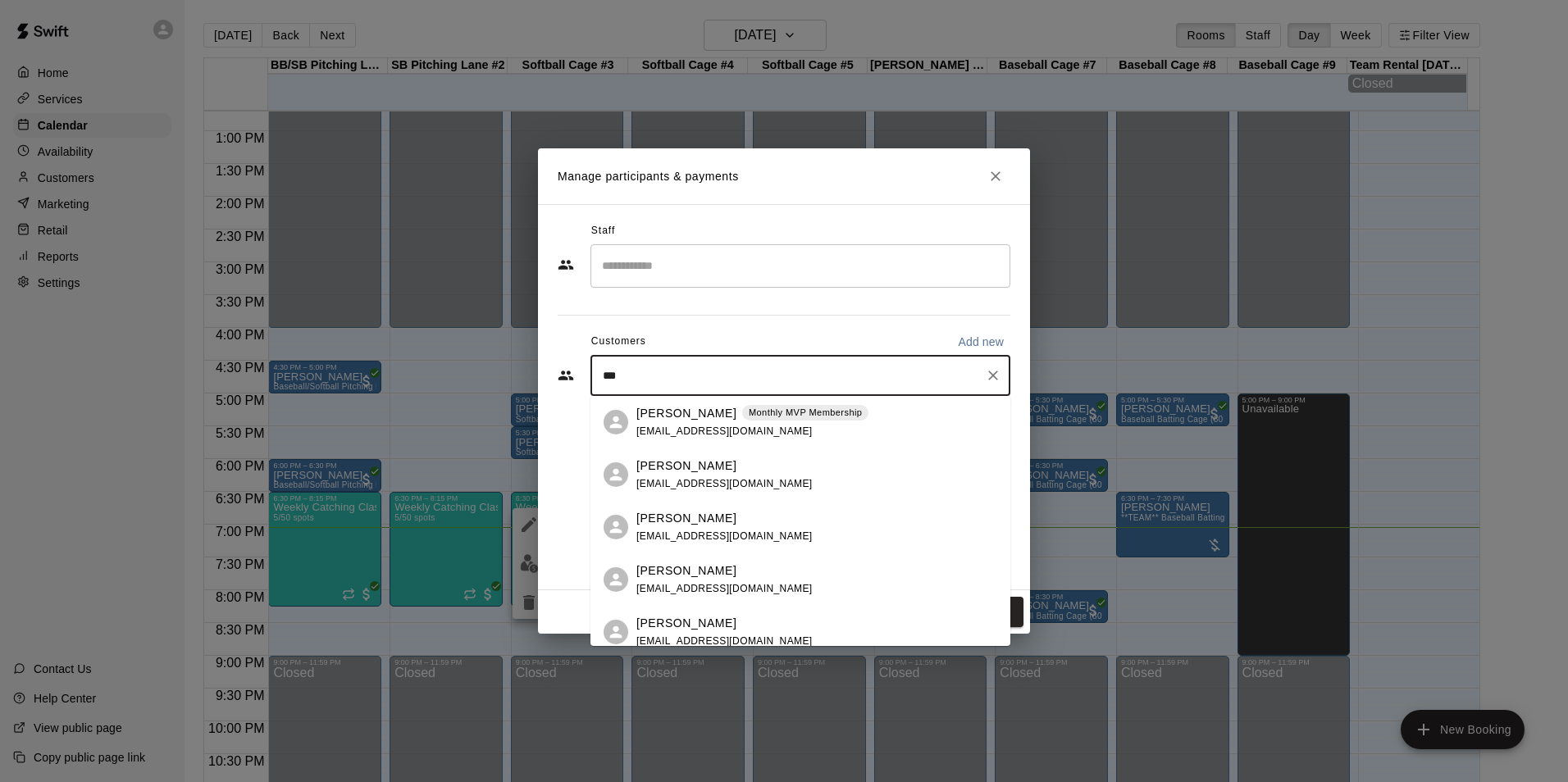
click at [840, 470] on div "madison mccarty madisonmathis93@gmail.com" at bounding box center [816, 475] width 361 height 35
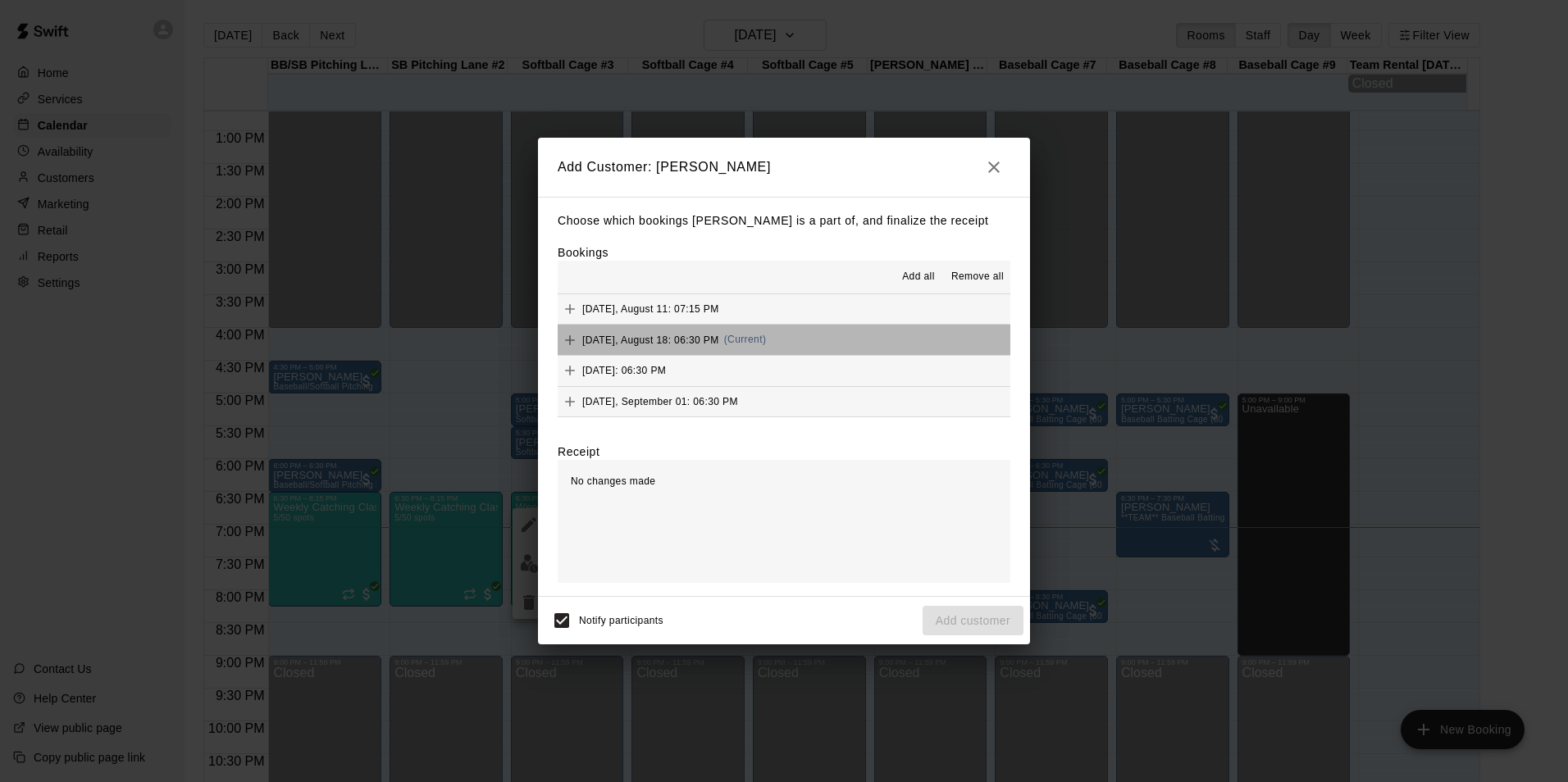
click at [820, 332] on button "Monday, August 18: 06:30 PM (Current)" at bounding box center [784, 340] width 453 height 31
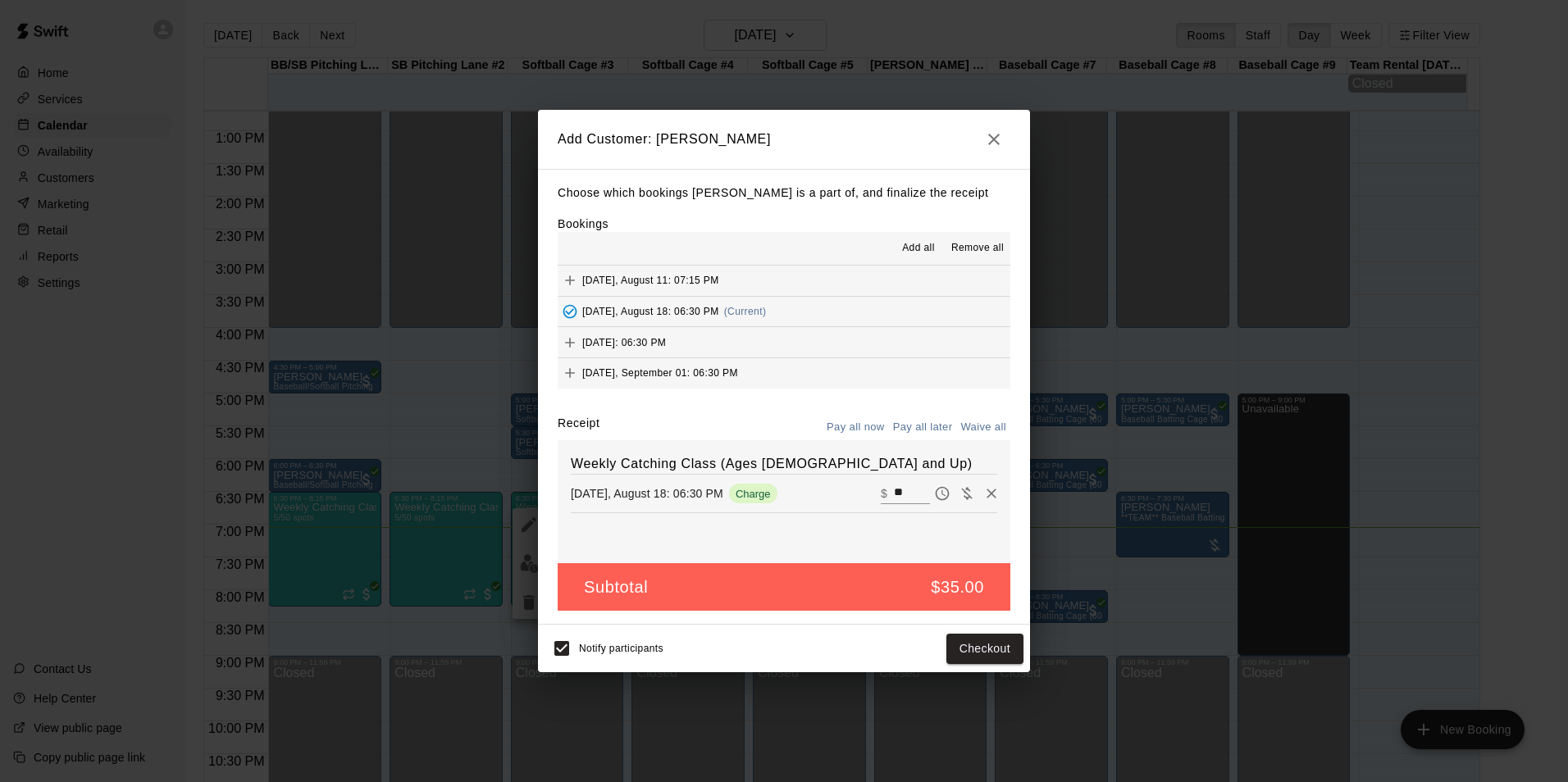
click at [863, 542] on div "Weekly Catching Class (Ages 9 and Up) Monday, August 18: 06:30 PM Charge ​ $ **" at bounding box center [784, 502] width 453 height 123
click at [997, 644] on button "Checkout" at bounding box center [984, 649] width 77 height 31
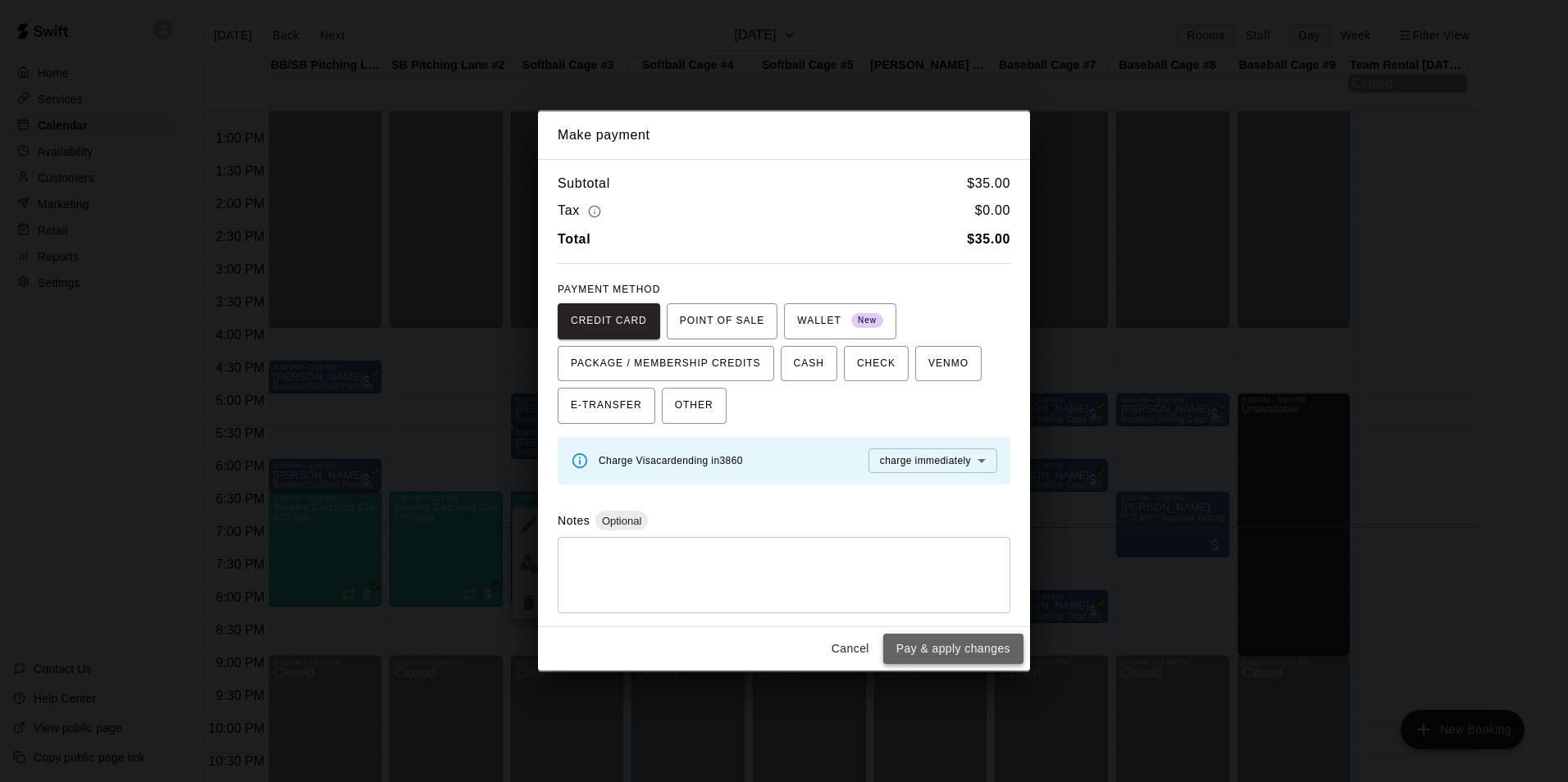
click at [994, 648] on button "Pay & apply changes" at bounding box center [953, 649] width 140 height 31
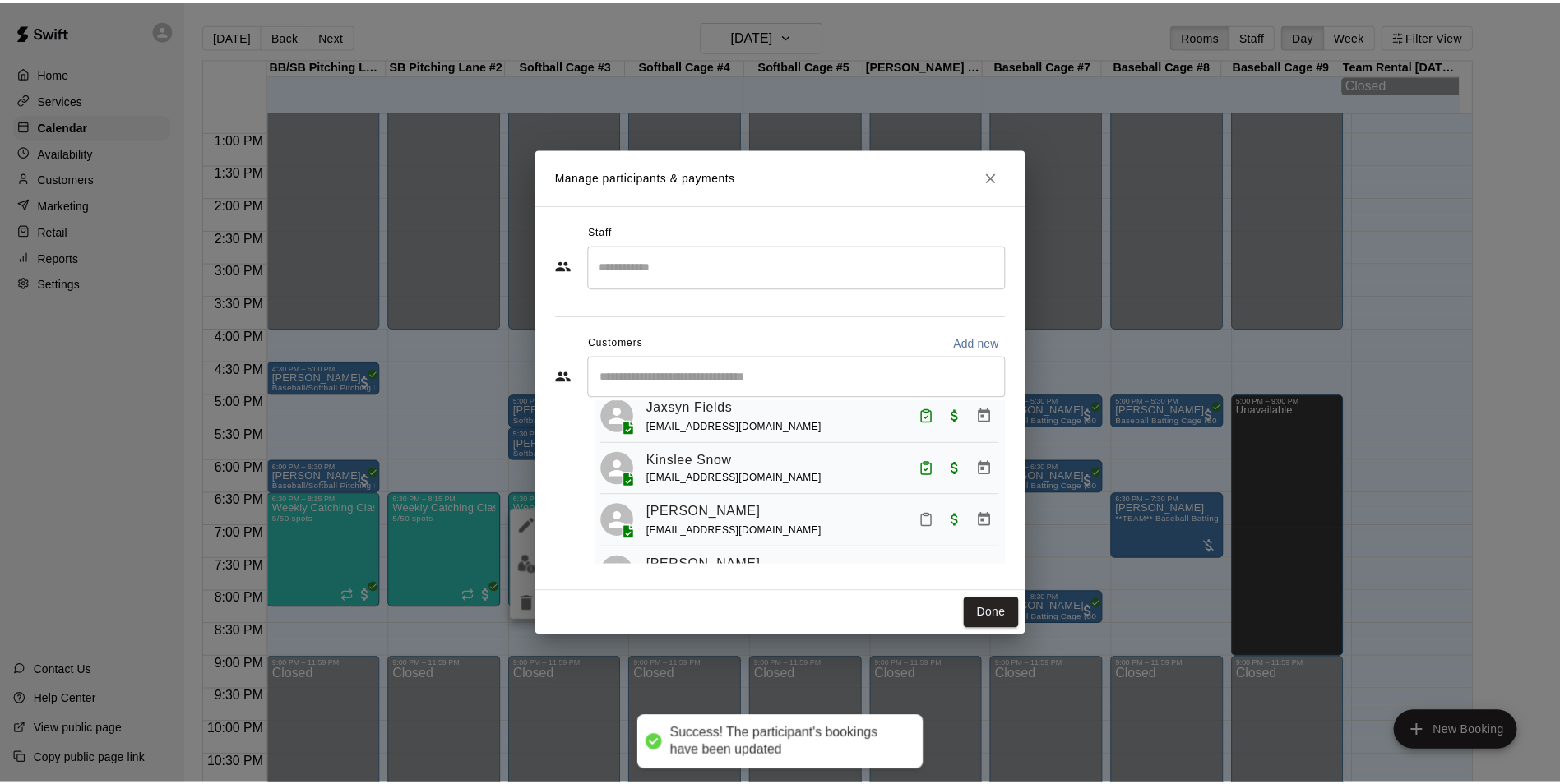
scroll to position [209, 0]
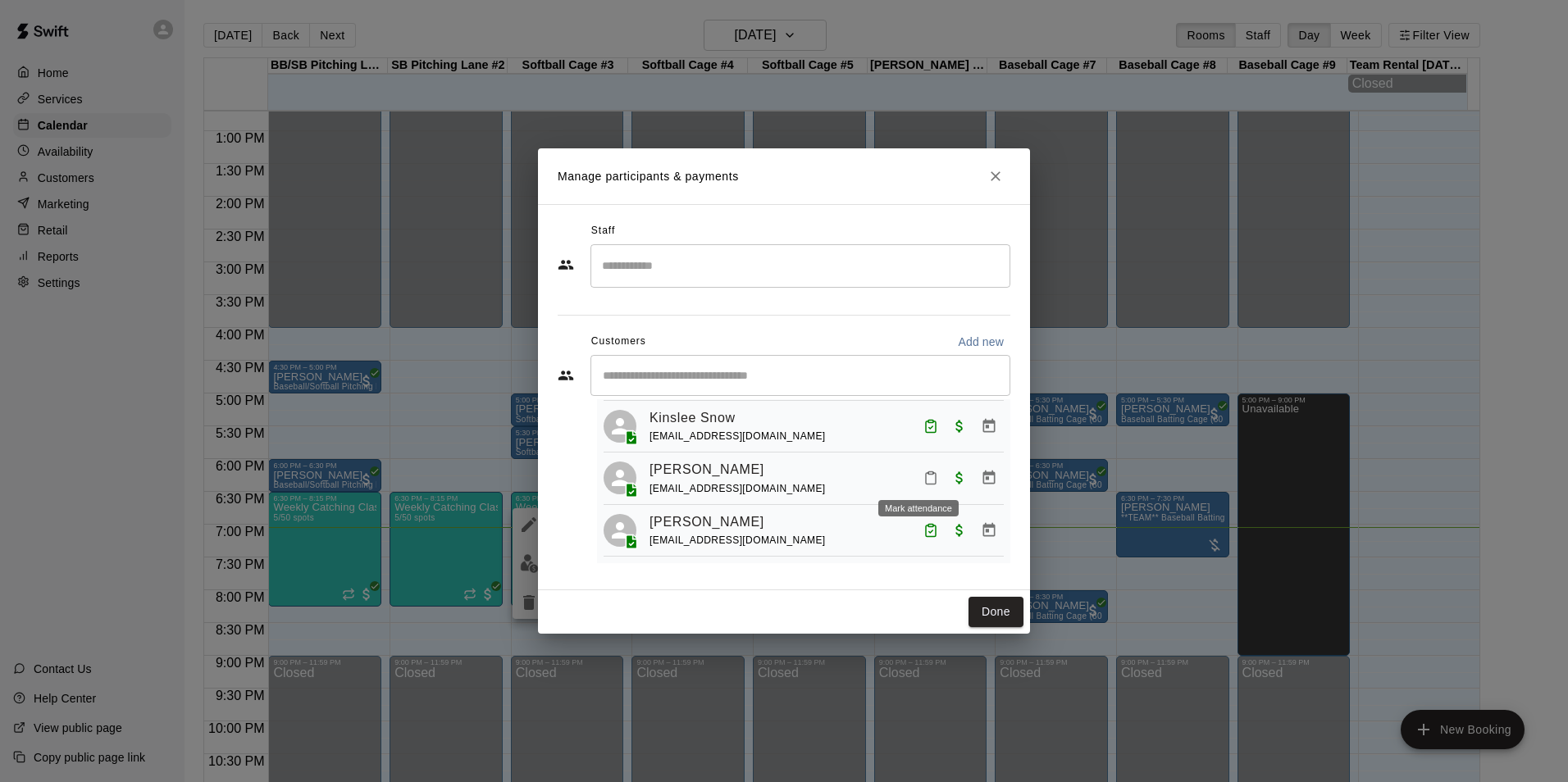
click at [925, 473] on button "Mark attendance" at bounding box center [930, 477] width 28 height 28
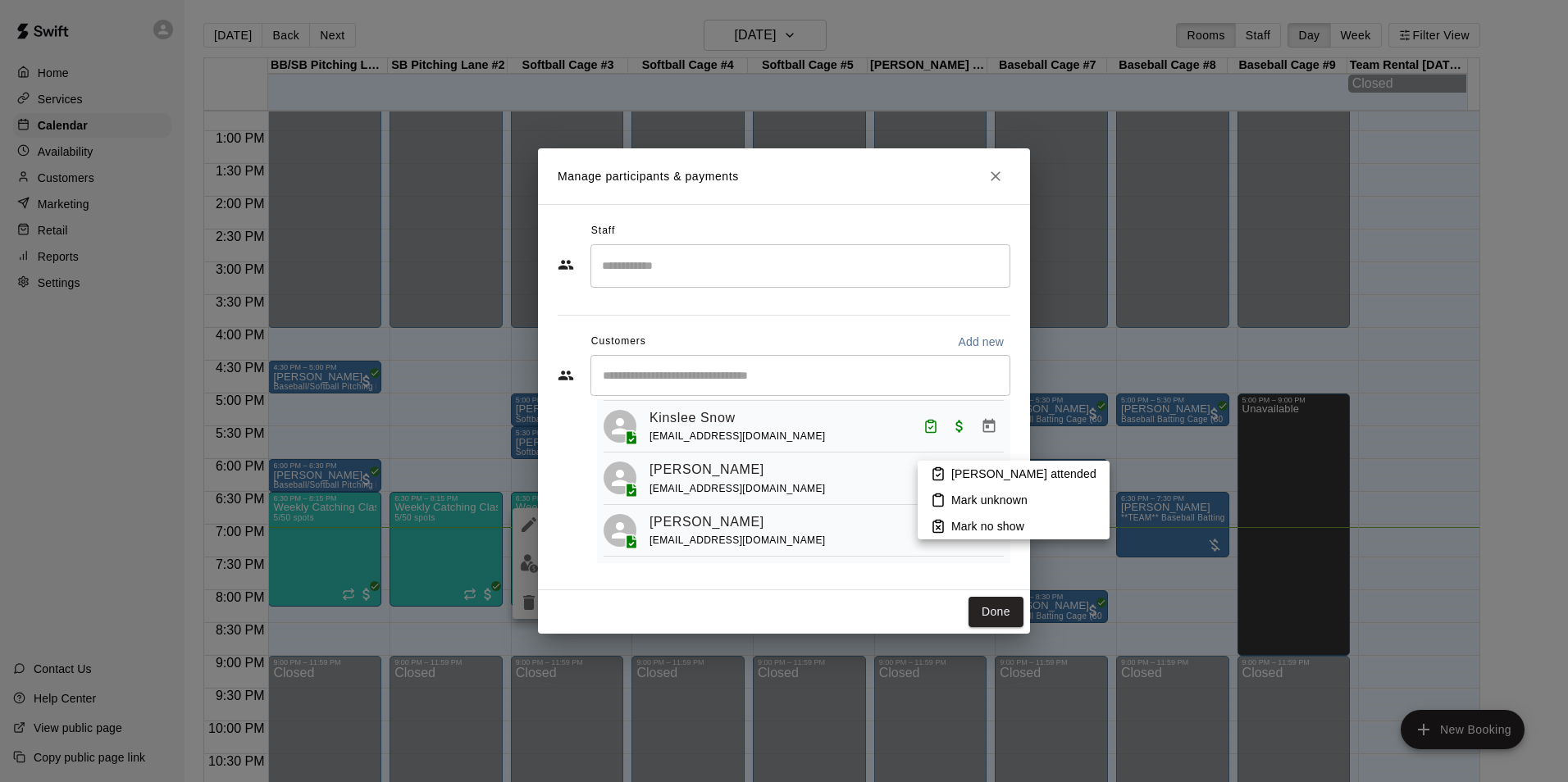
click at [948, 474] on li "[PERSON_NAME] attended" at bounding box center [1013, 474] width 192 height 26
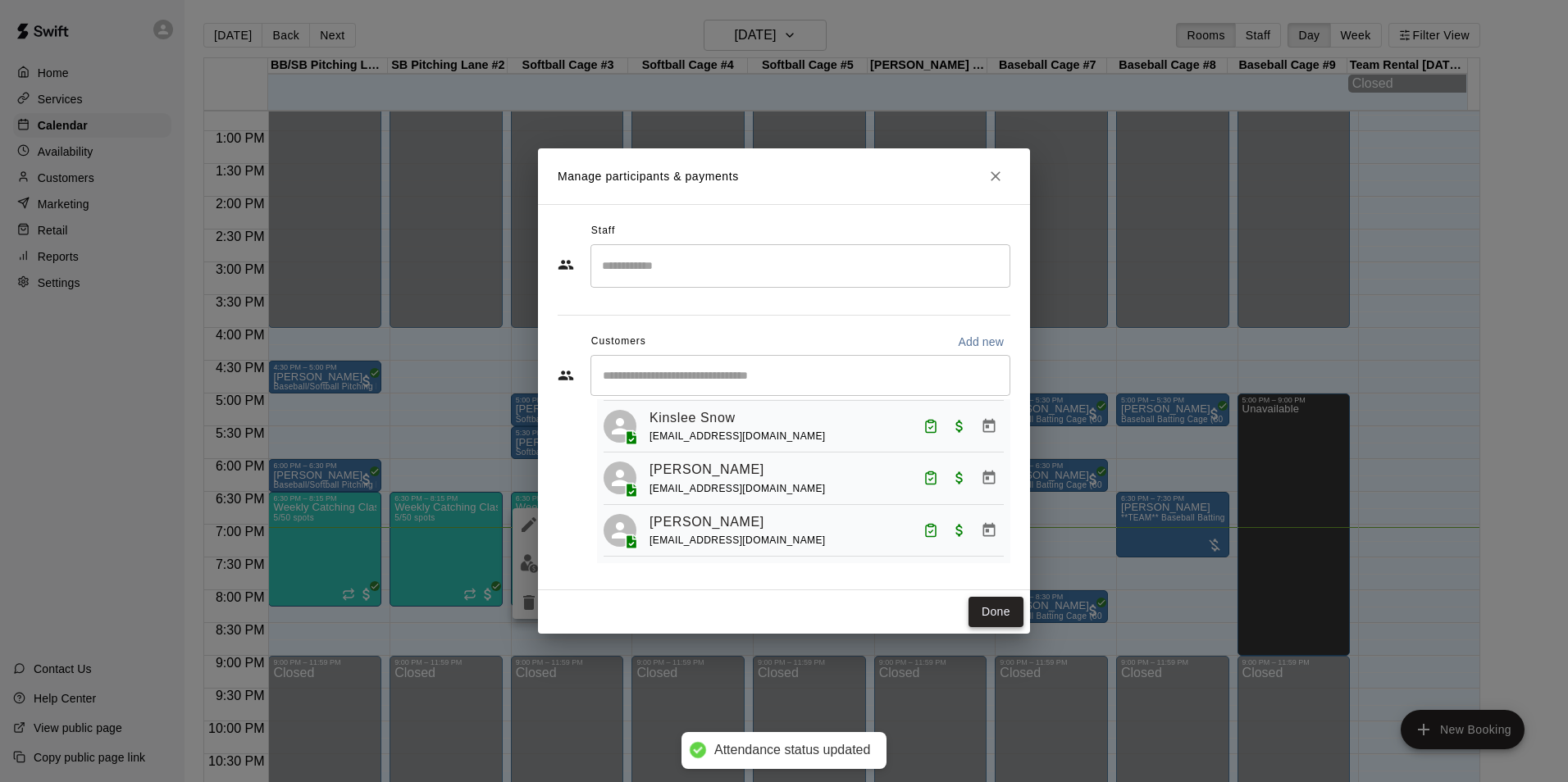
click at [1012, 610] on button "Done" at bounding box center [995, 612] width 55 height 31
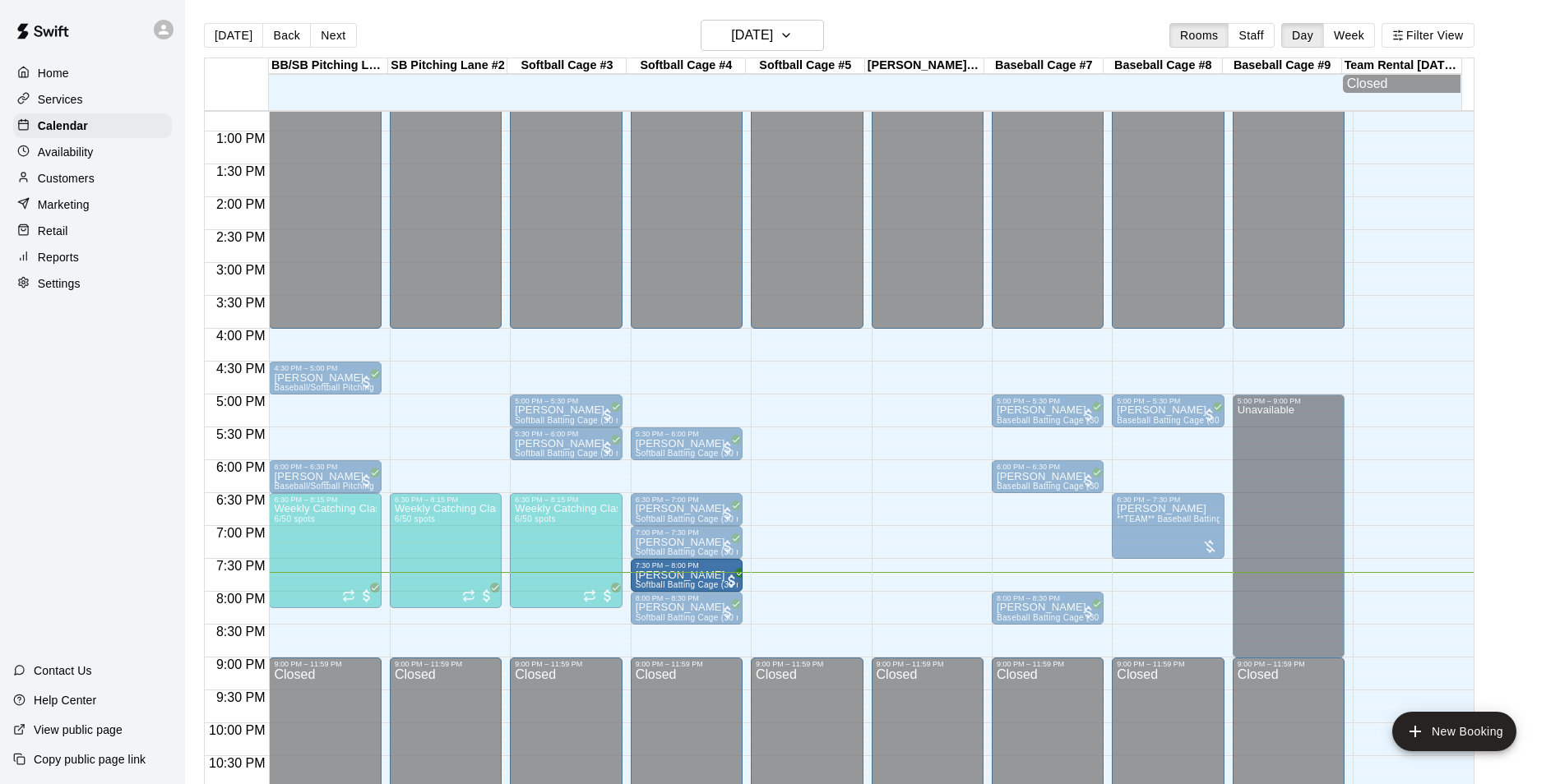
drag, startPoint x: 835, startPoint y: 573, endPoint x: 706, endPoint y: 577, distance: 129.1
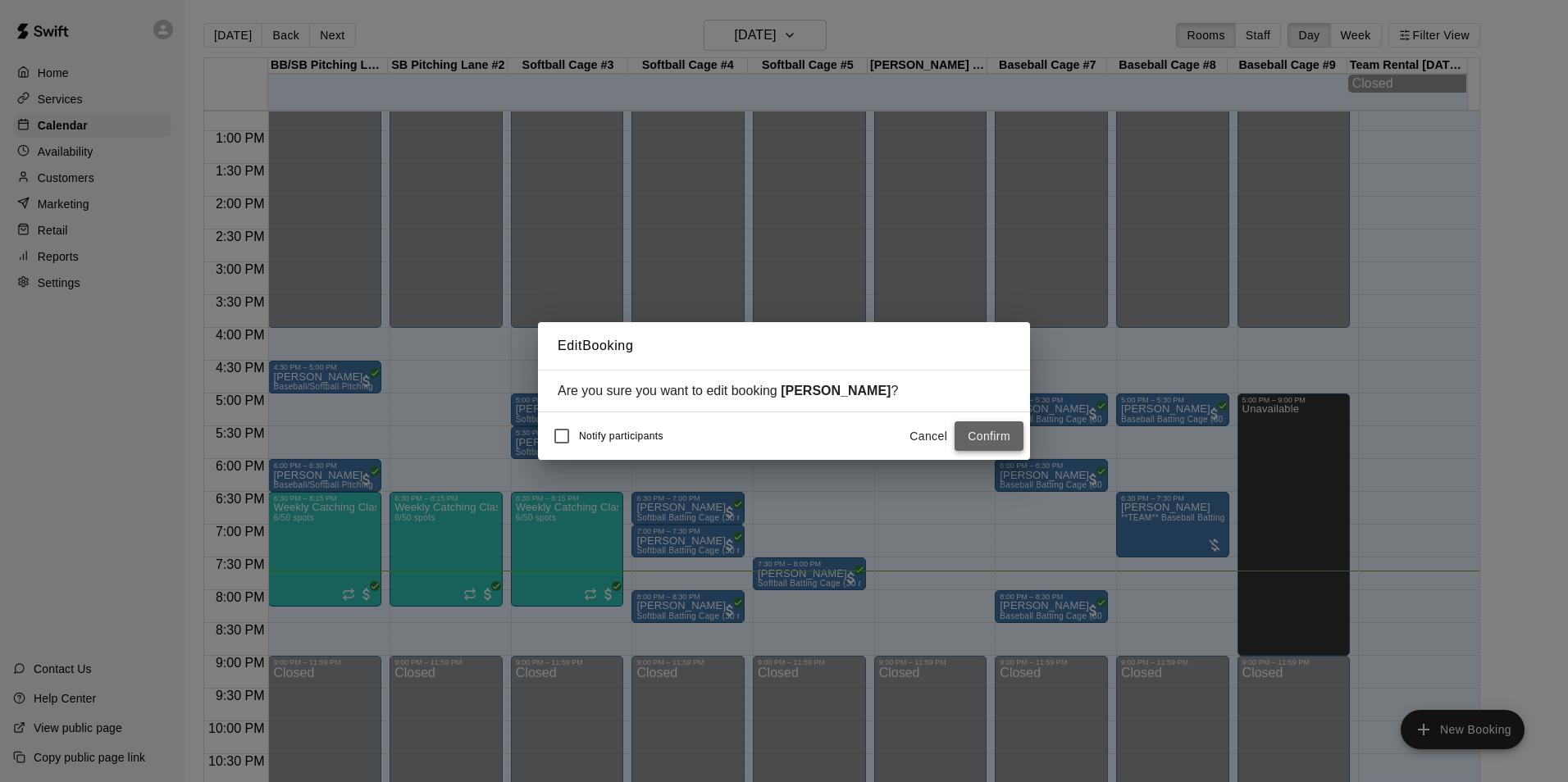
click at [993, 437] on button "Confirm" at bounding box center [989, 437] width 69 height 31
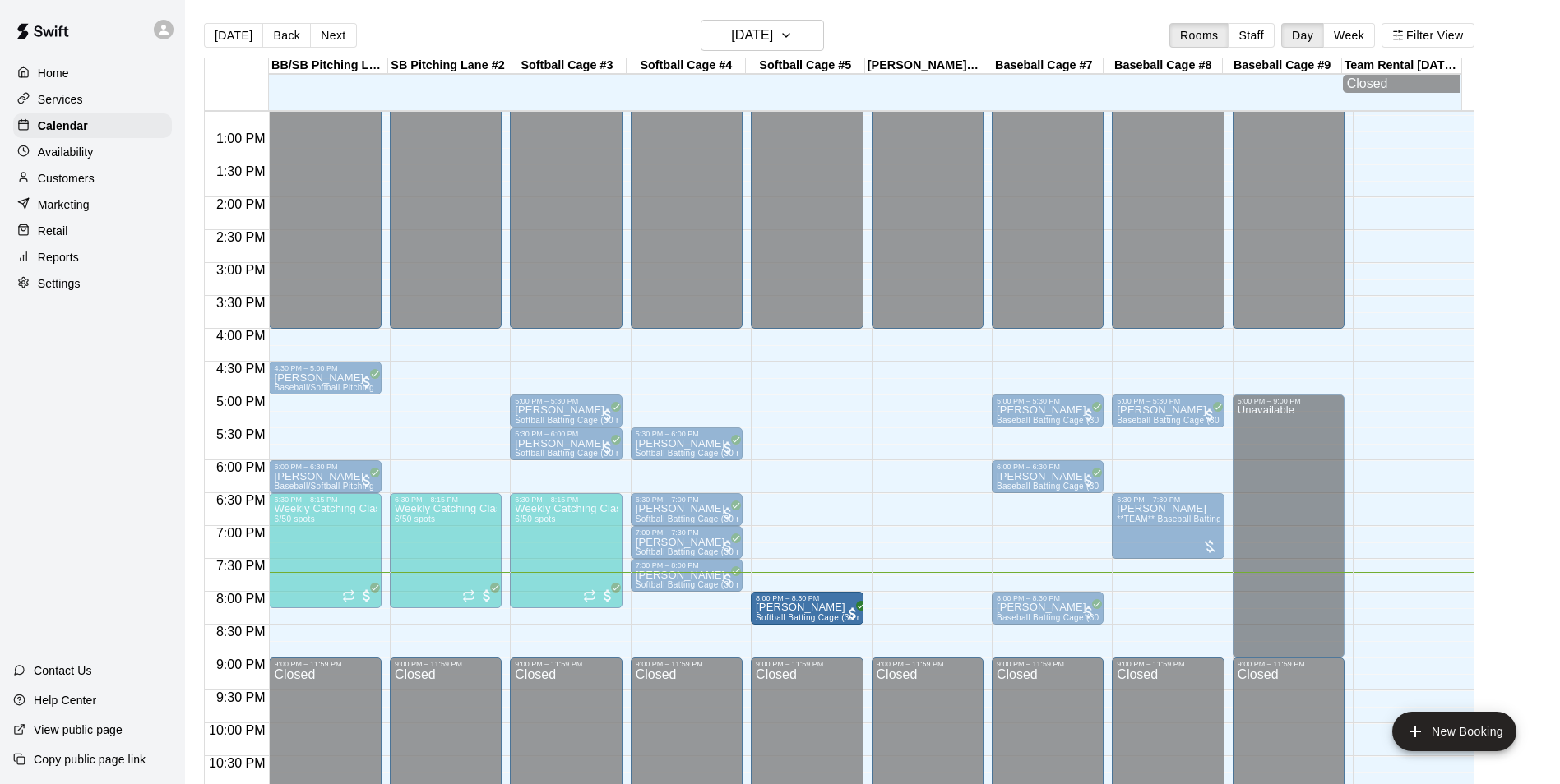
drag, startPoint x: 693, startPoint y: 607, endPoint x: 751, endPoint y: 617, distance: 58.9
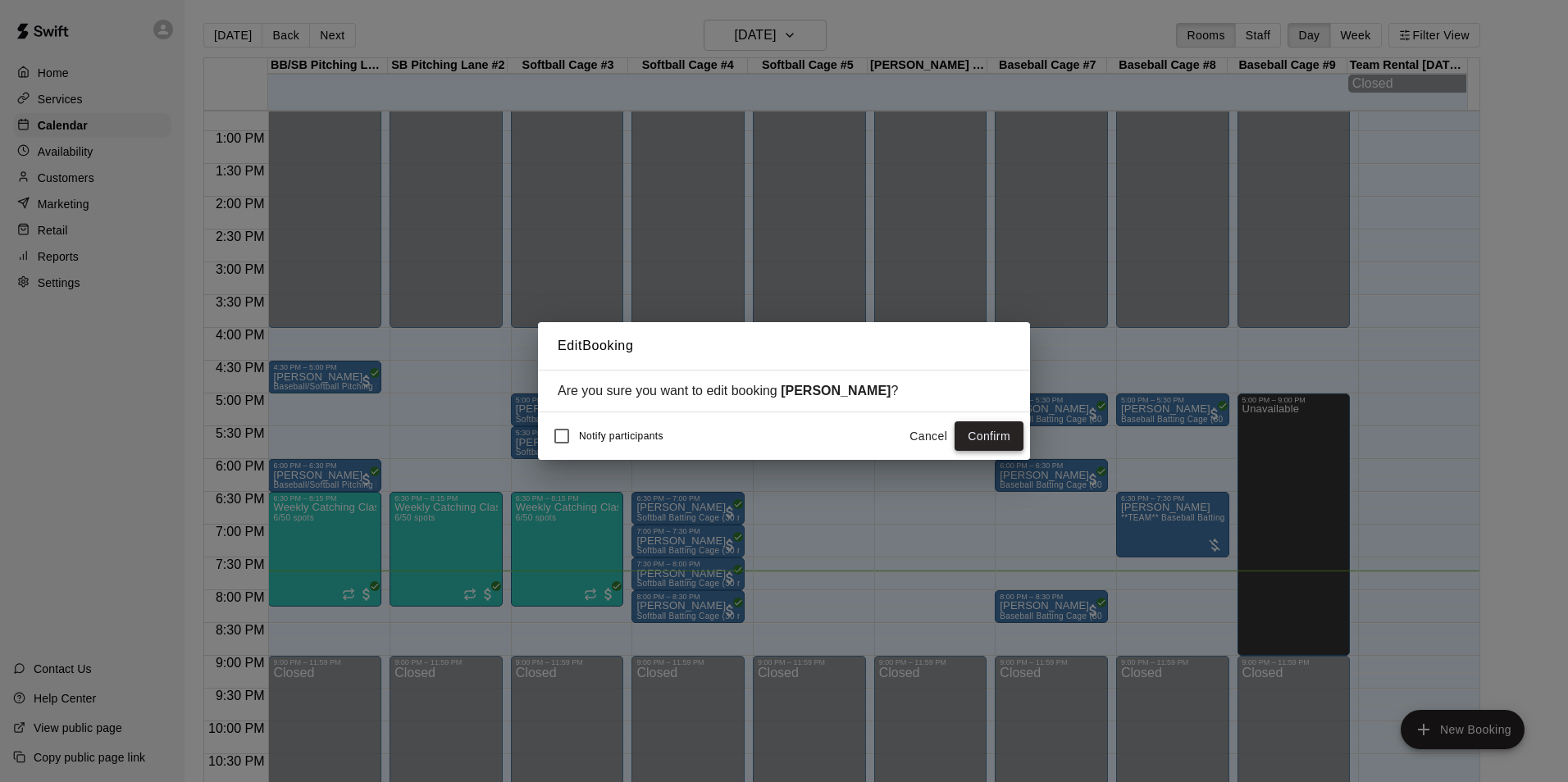
click at [1005, 432] on button "Confirm" at bounding box center [989, 437] width 69 height 31
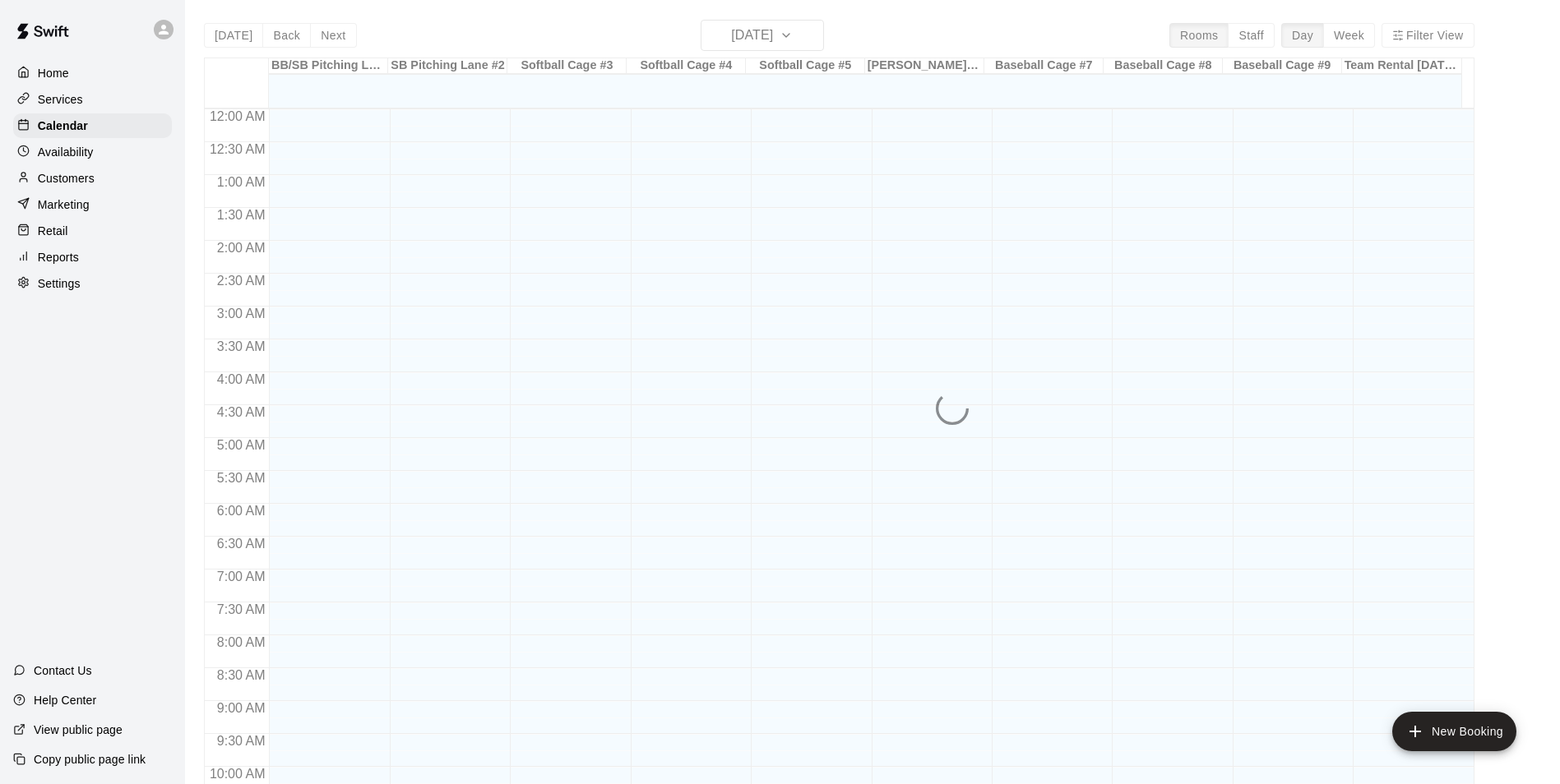
scroll to position [836, 0]
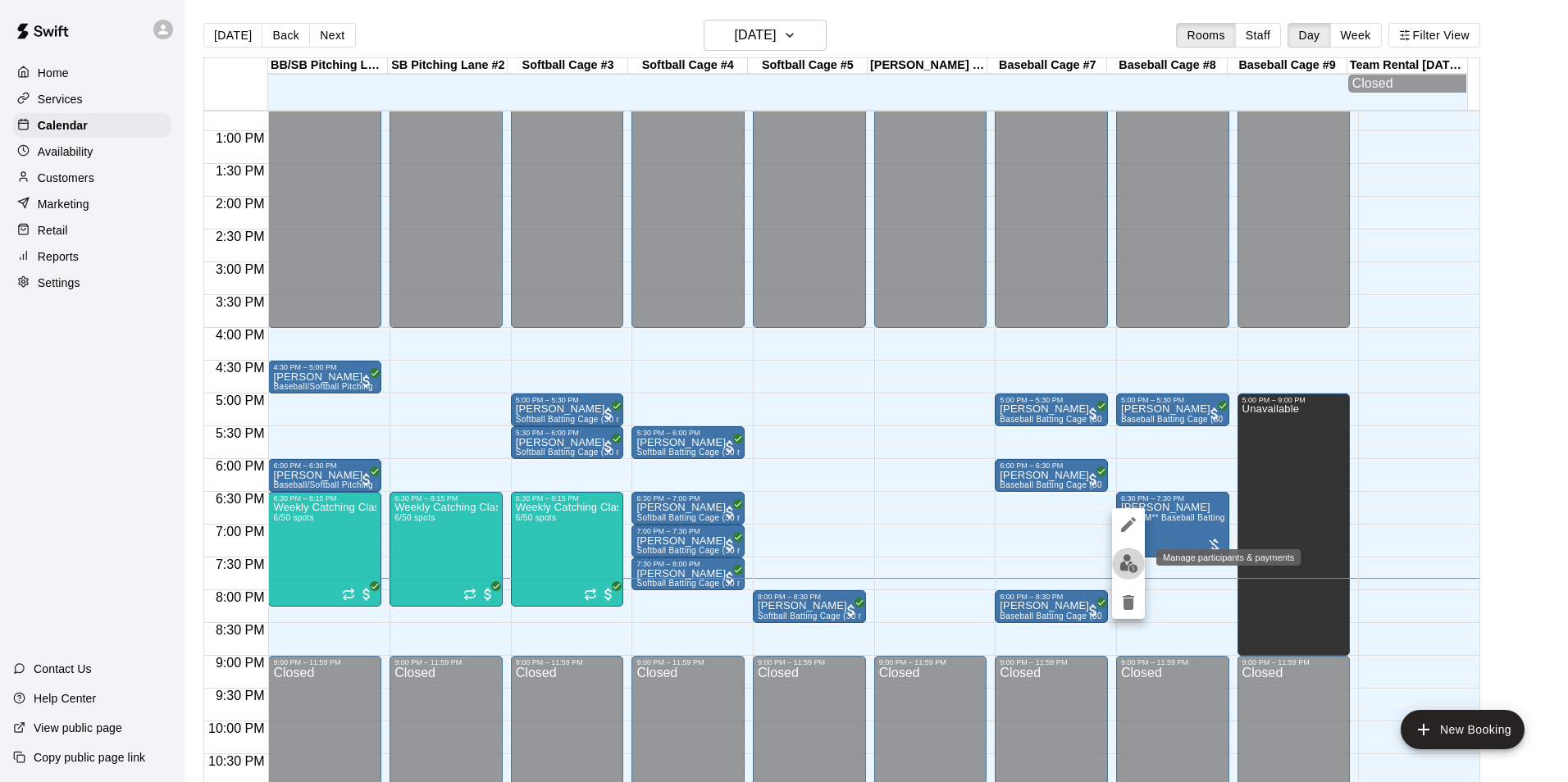
click at [1126, 558] on img "edit" at bounding box center [1128, 563] width 19 height 19
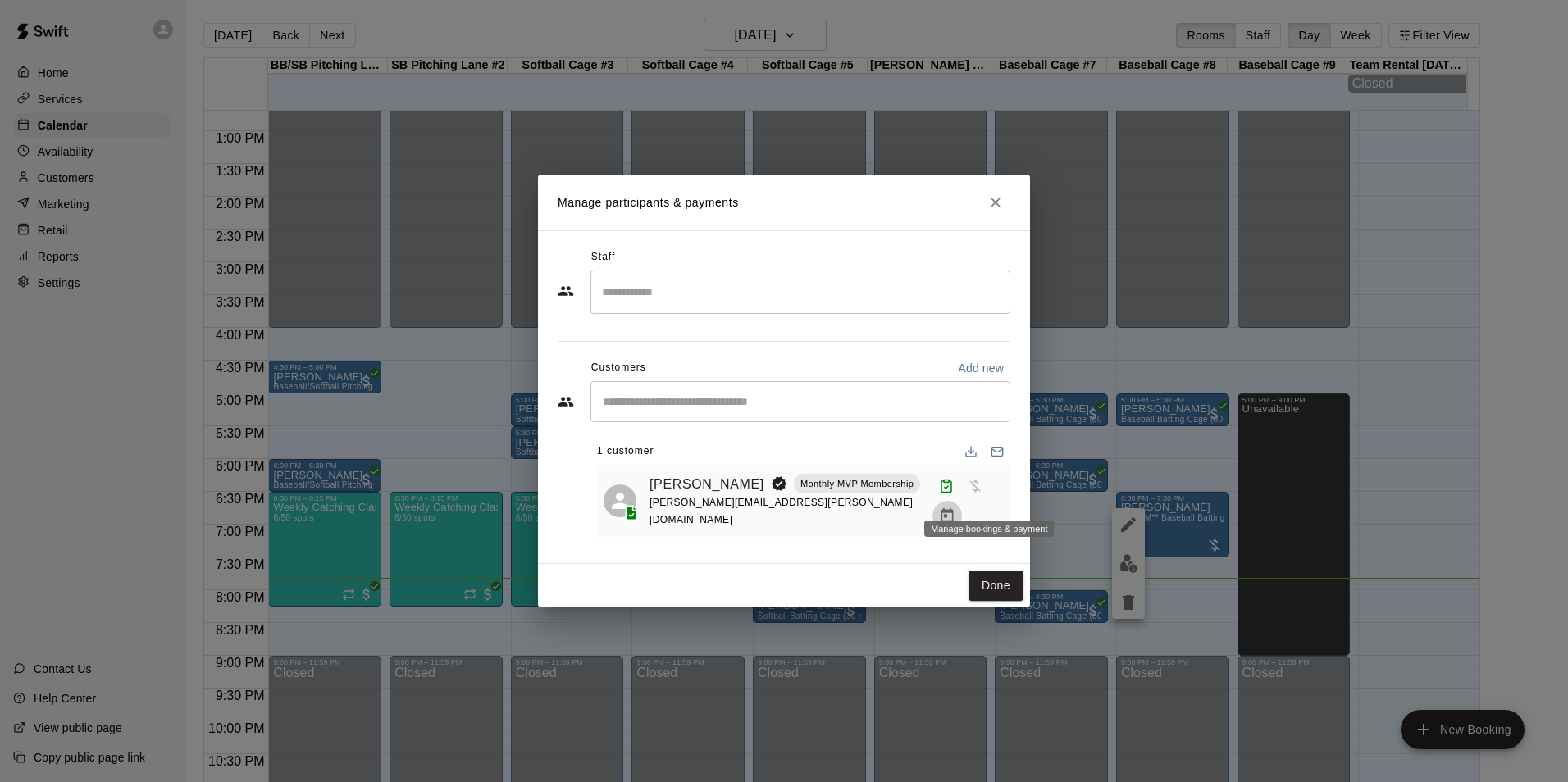
click at [955, 508] on icon "Manage bookings & payment" at bounding box center [947, 516] width 16 height 16
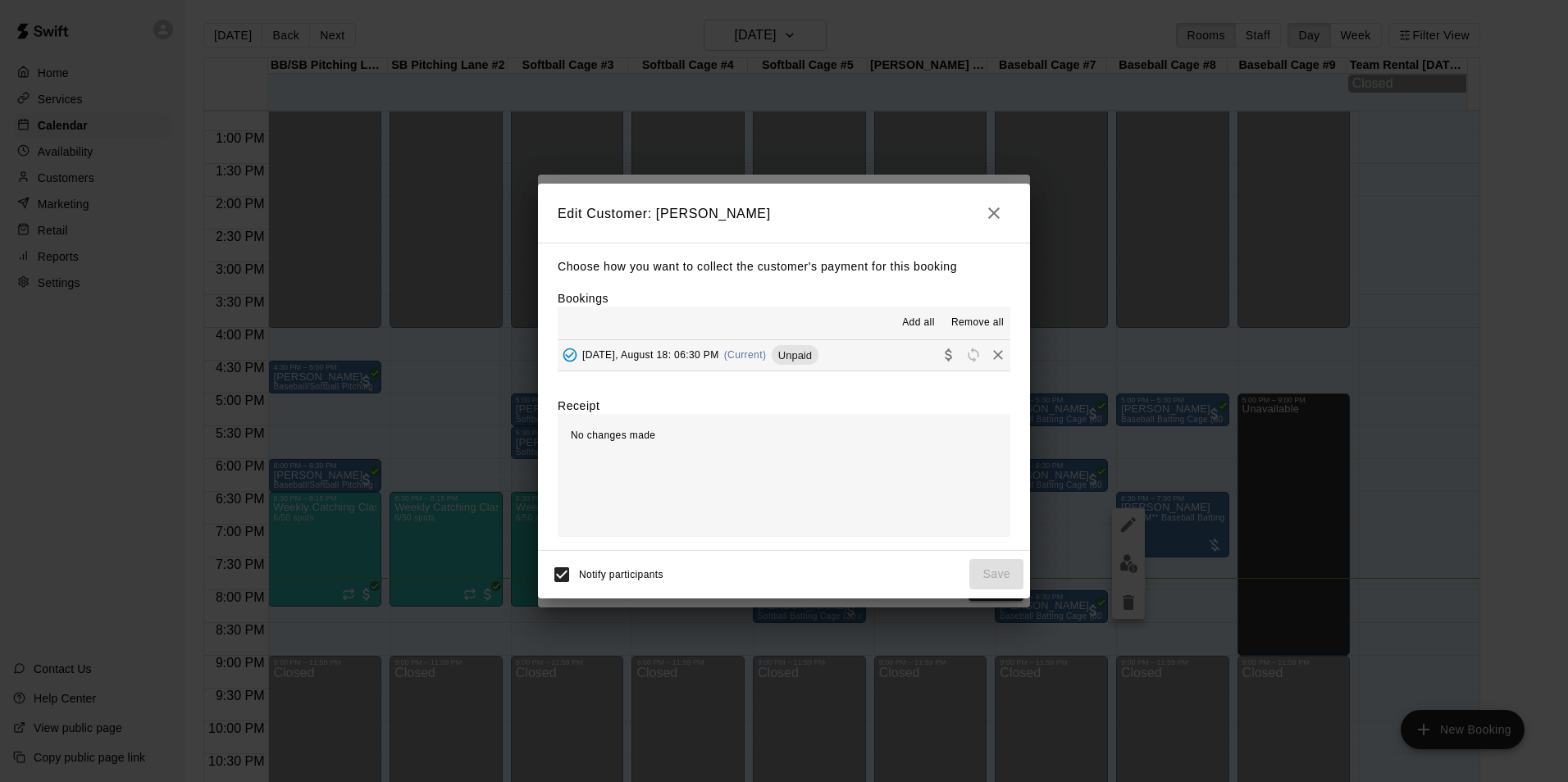
click at [686, 341] on button "[DATE], August 18: 06:30 PM (Current) Unpaid" at bounding box center [784, 355] width 453 height 31
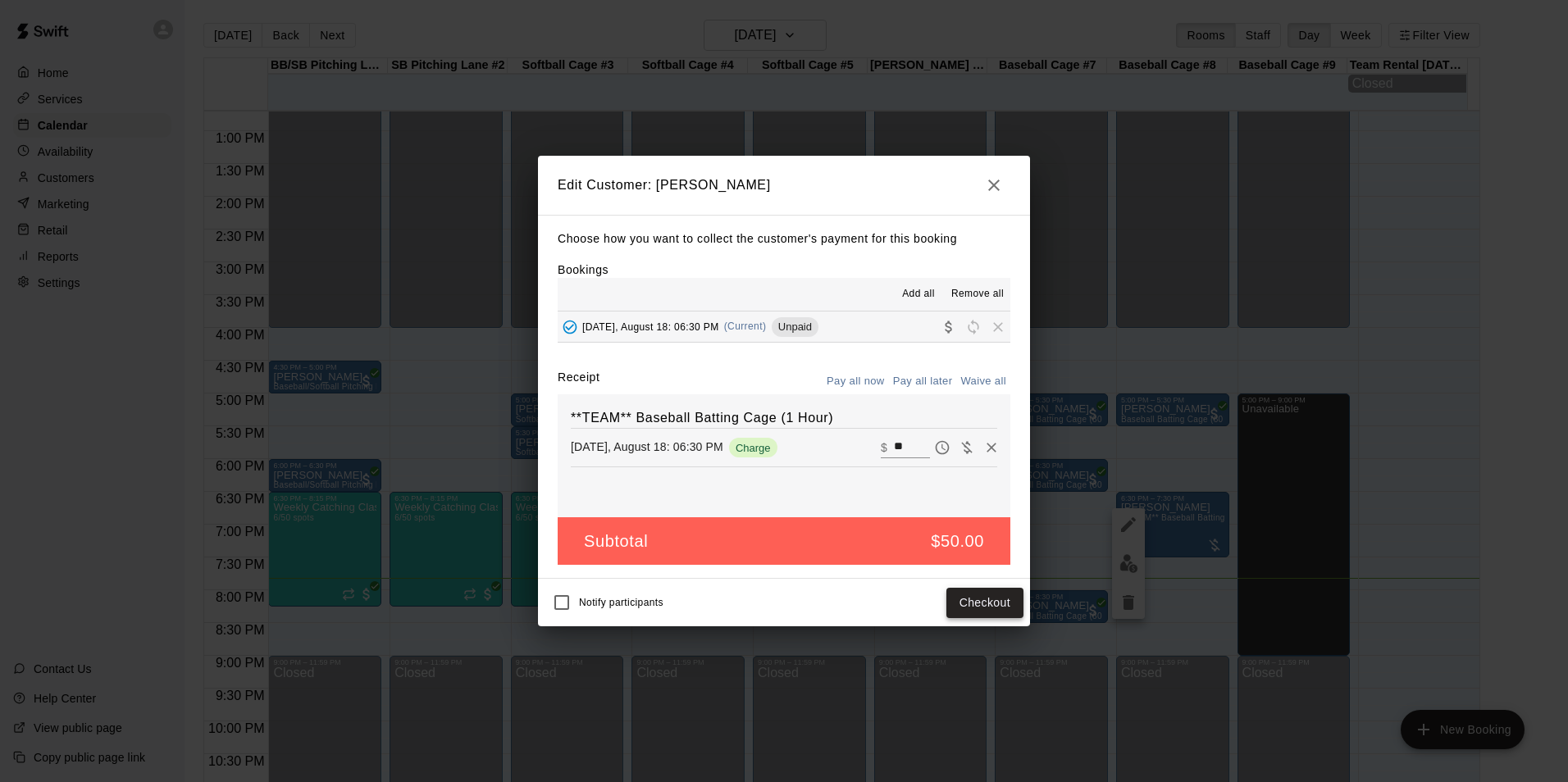
click at [996, 608] on button "Checkout" at bounding box center [984, 603] width 77 height 31
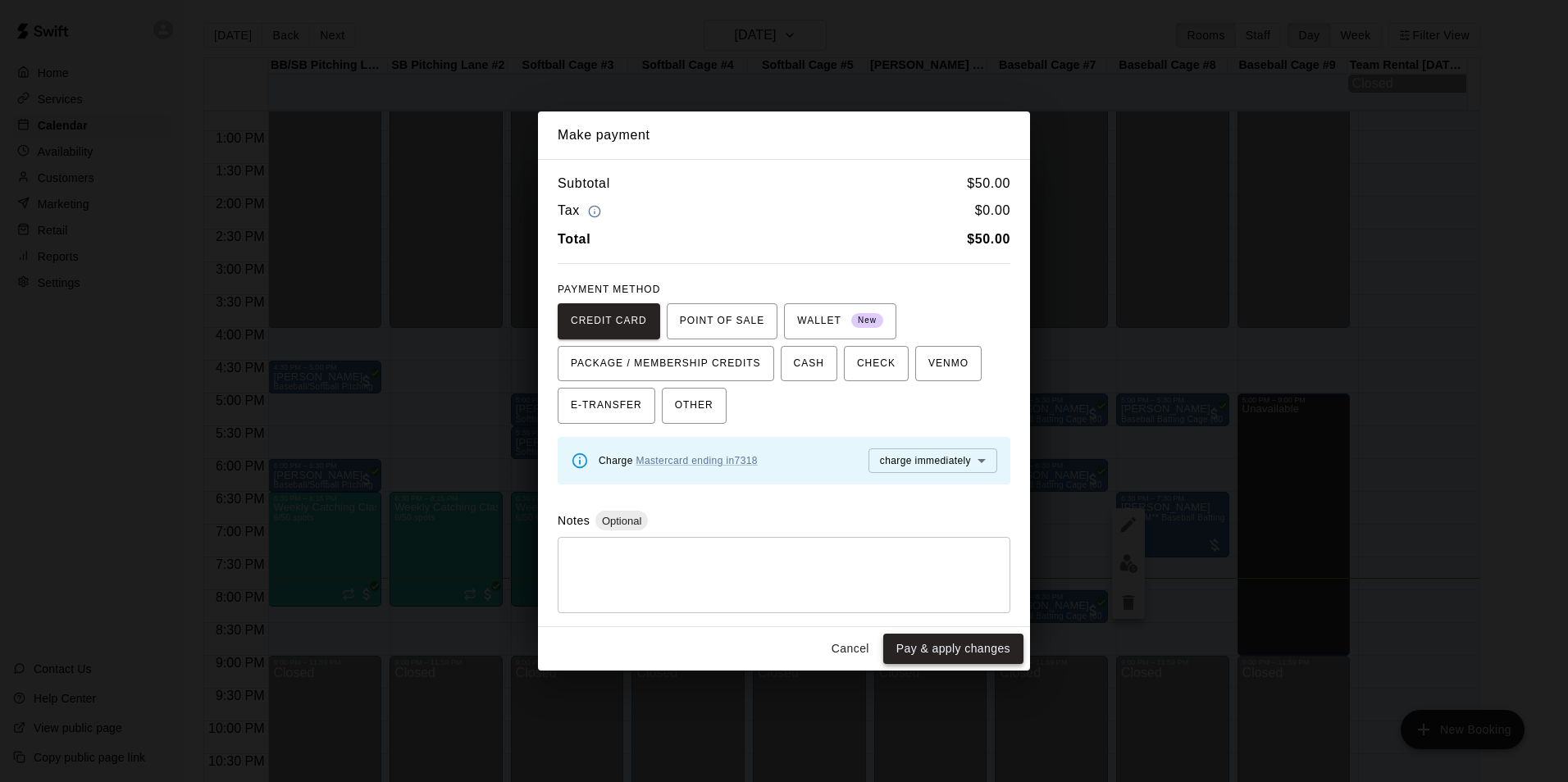
click at [982, 639] on button "Pay & apply changes" at bounding box center [953, 649] width 140 height 31
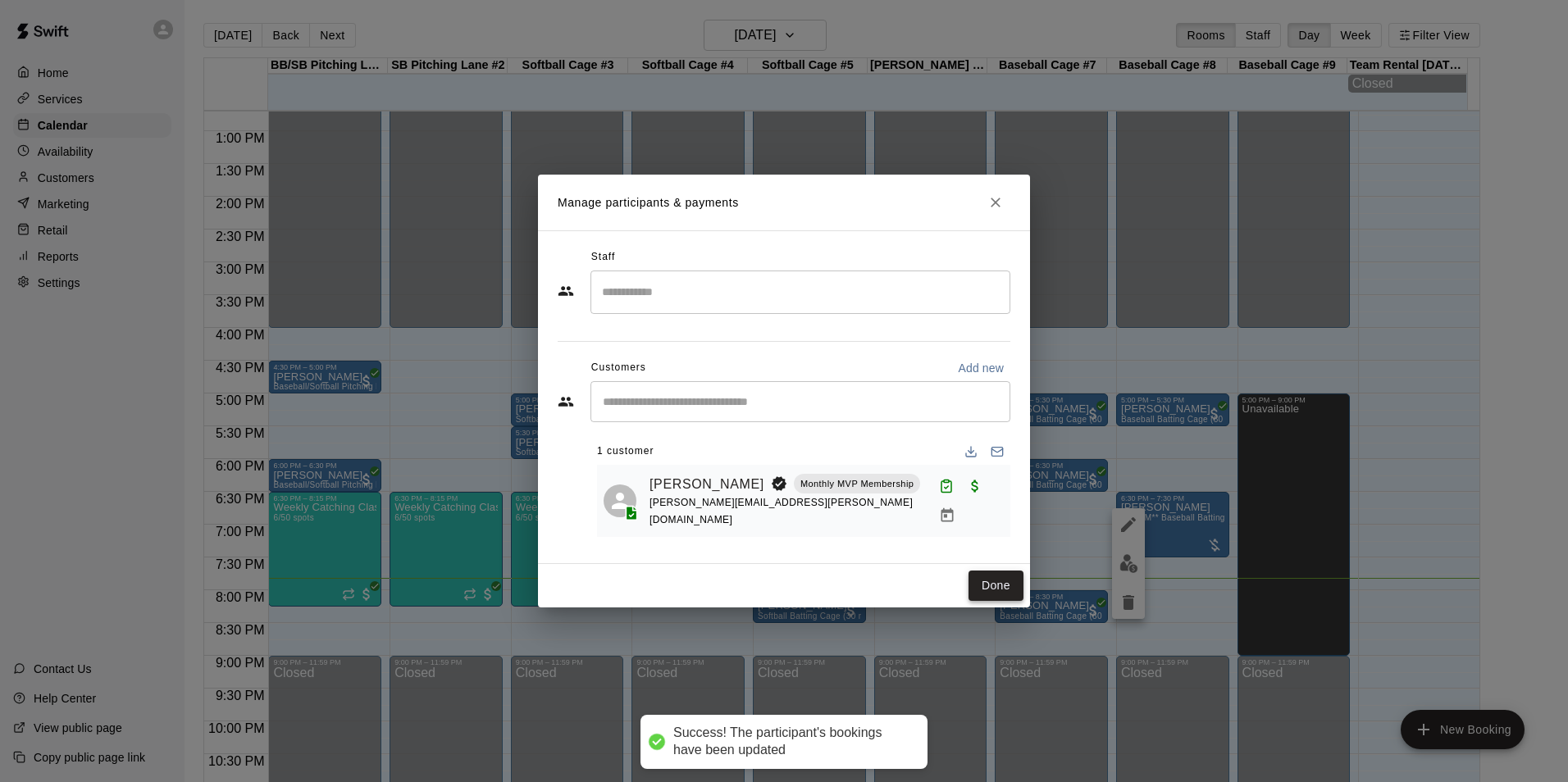
click at [995, 584] on button "Done" at bounding box center [995, 586] width 55 height 31
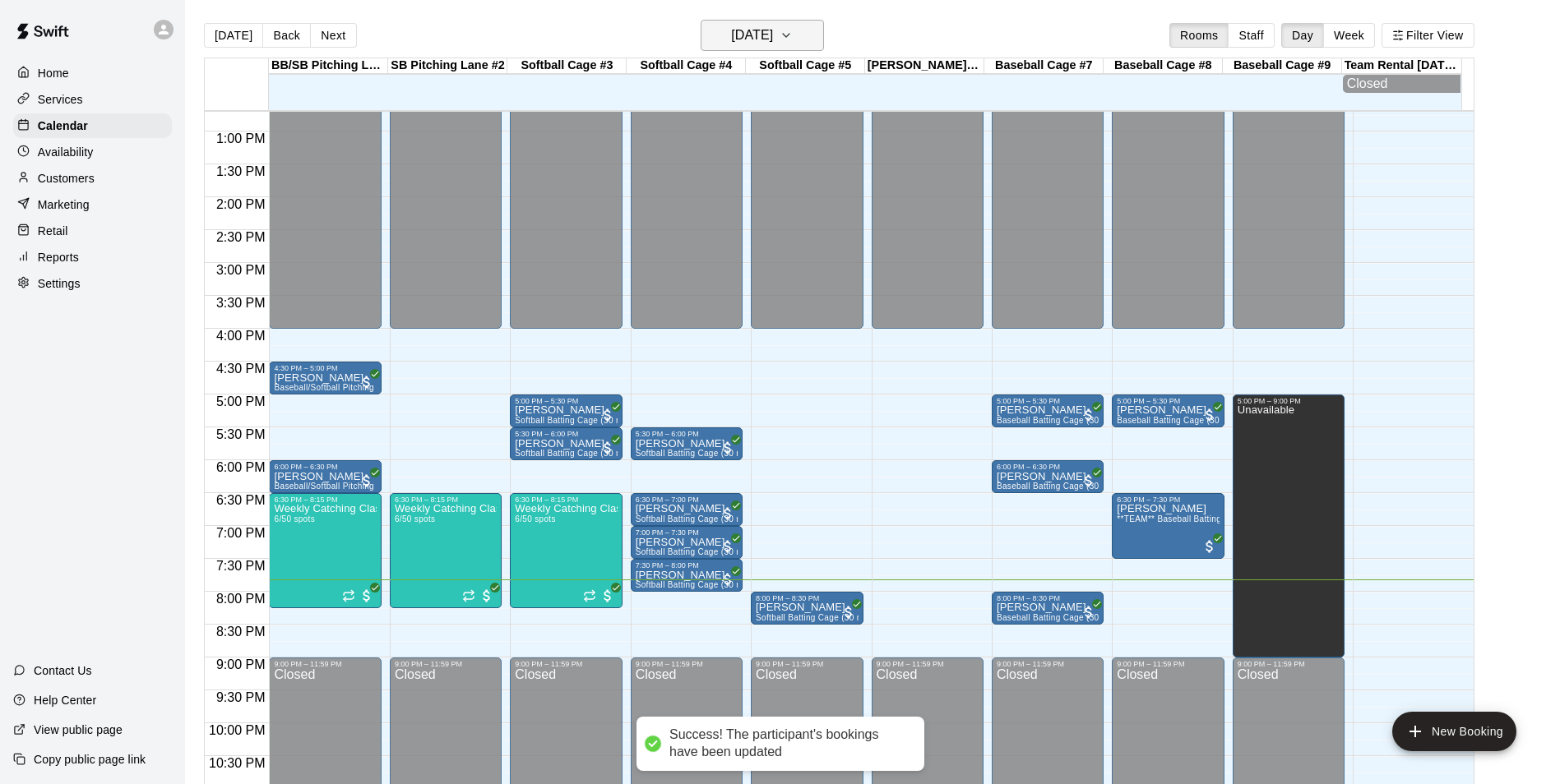
click at [793, 27] on icon "button" at bounding box center [786, 35] width 14 height 20
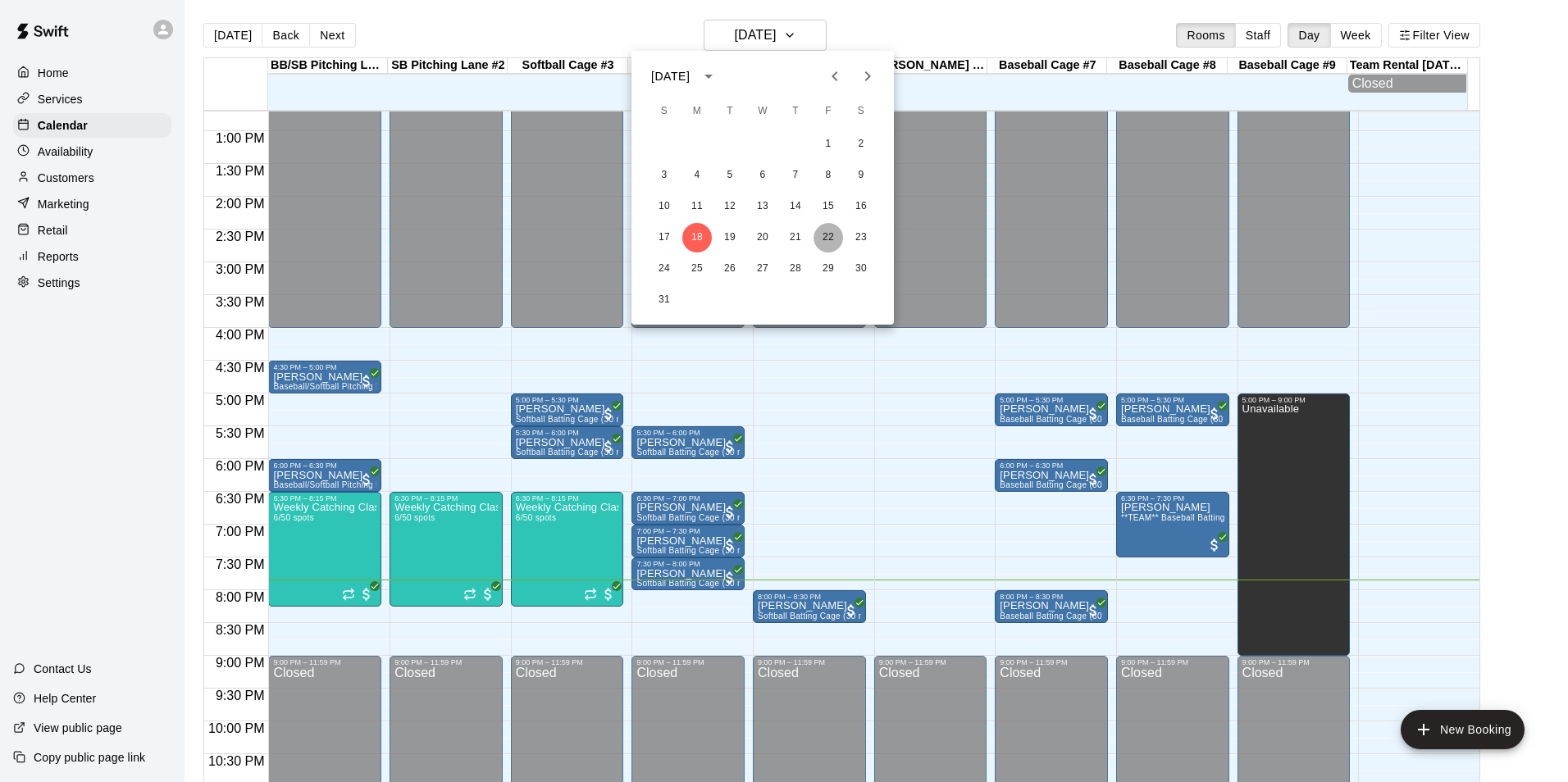
click at [832, 232] on button "22" at bounding box center [828, 238] width 30 height 30
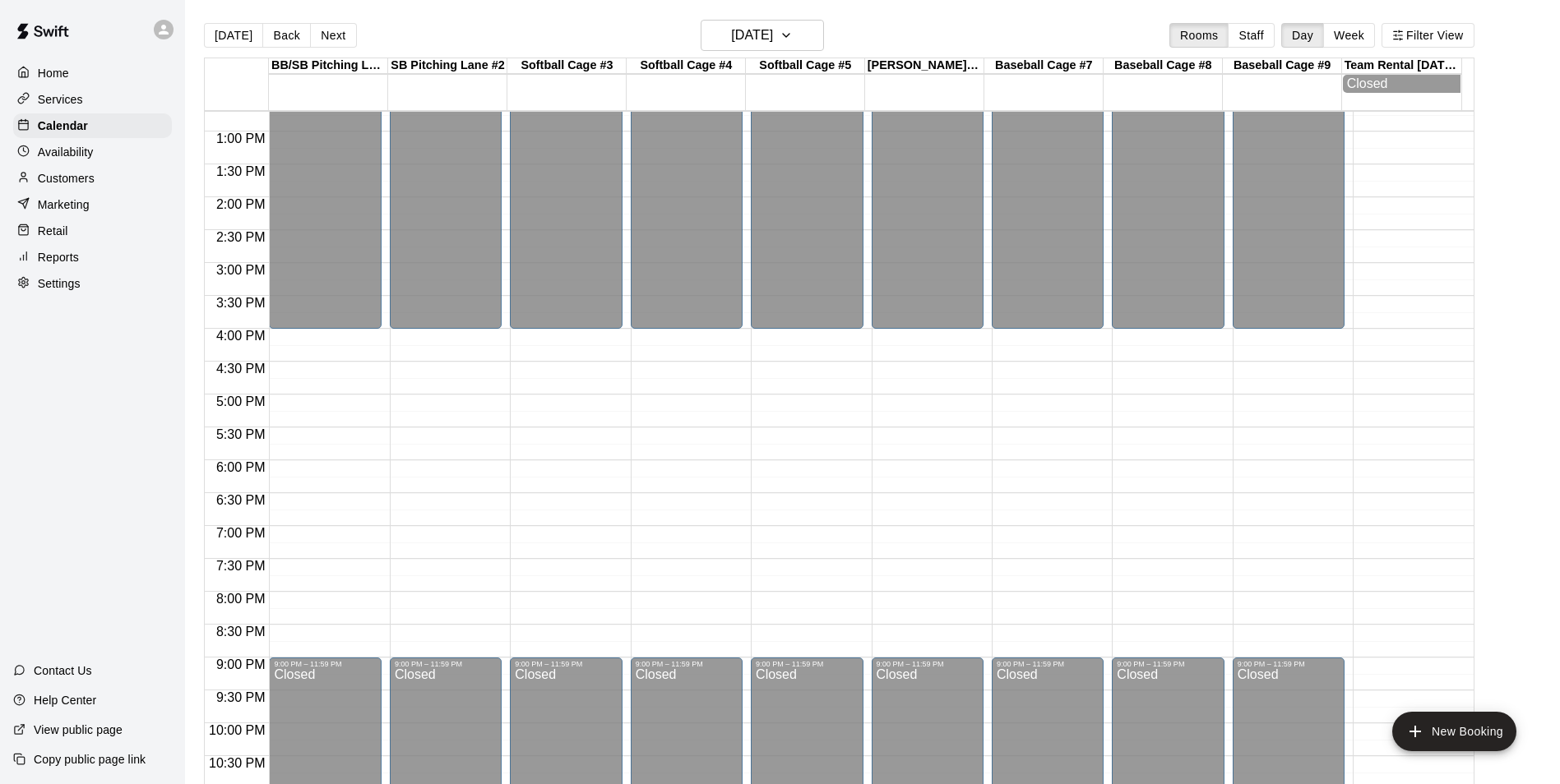
click at [1155, 468] on div "12:00 AM – 4:00 PM Closed 9:00 PM – 11:59 PM Closed" at bounding box center [1168, 66] width 111 height 1579
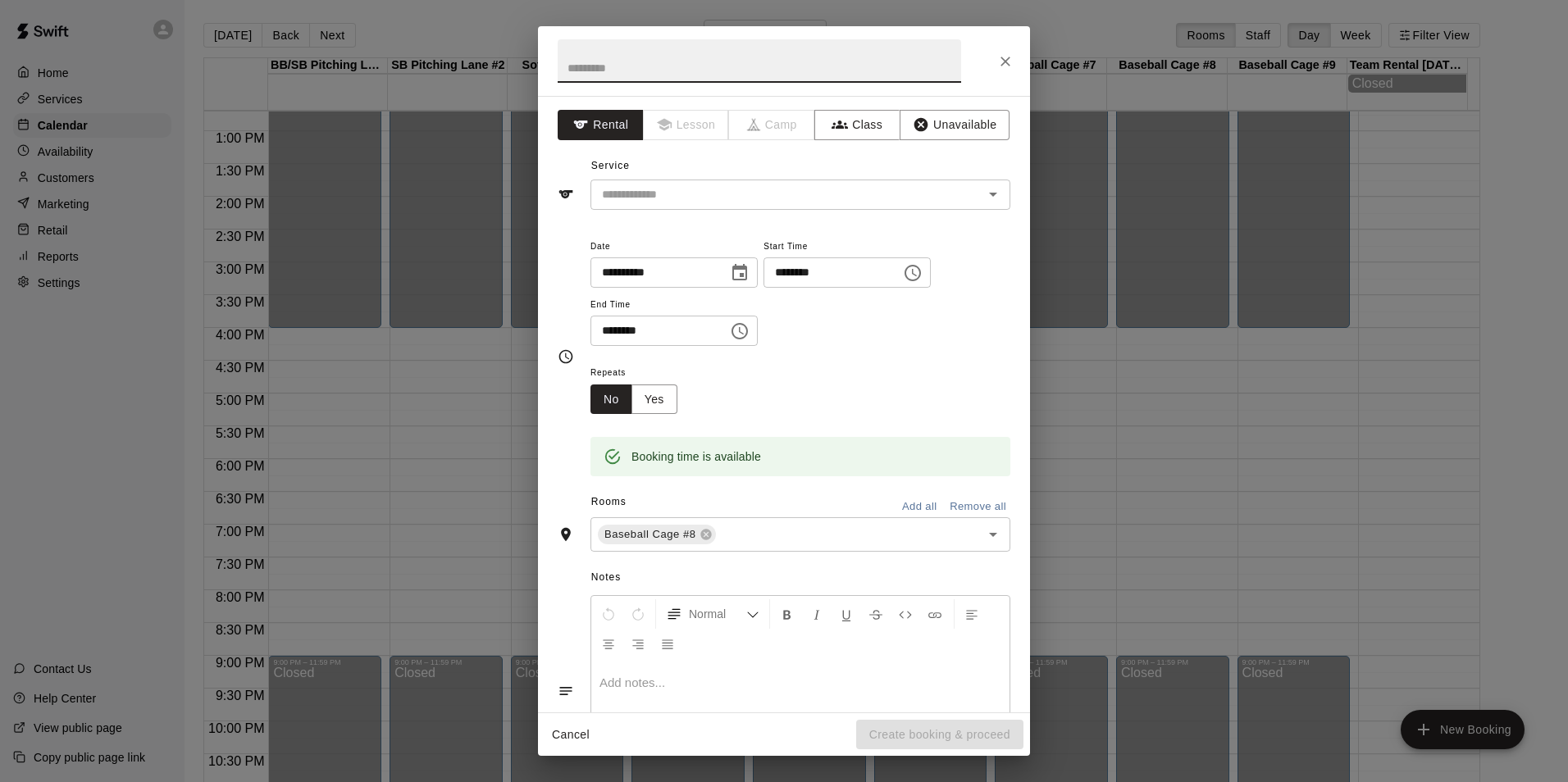
click at [600, 330] on input "********" at bounding box center [653, 331] width 127 height 31
type input "********"
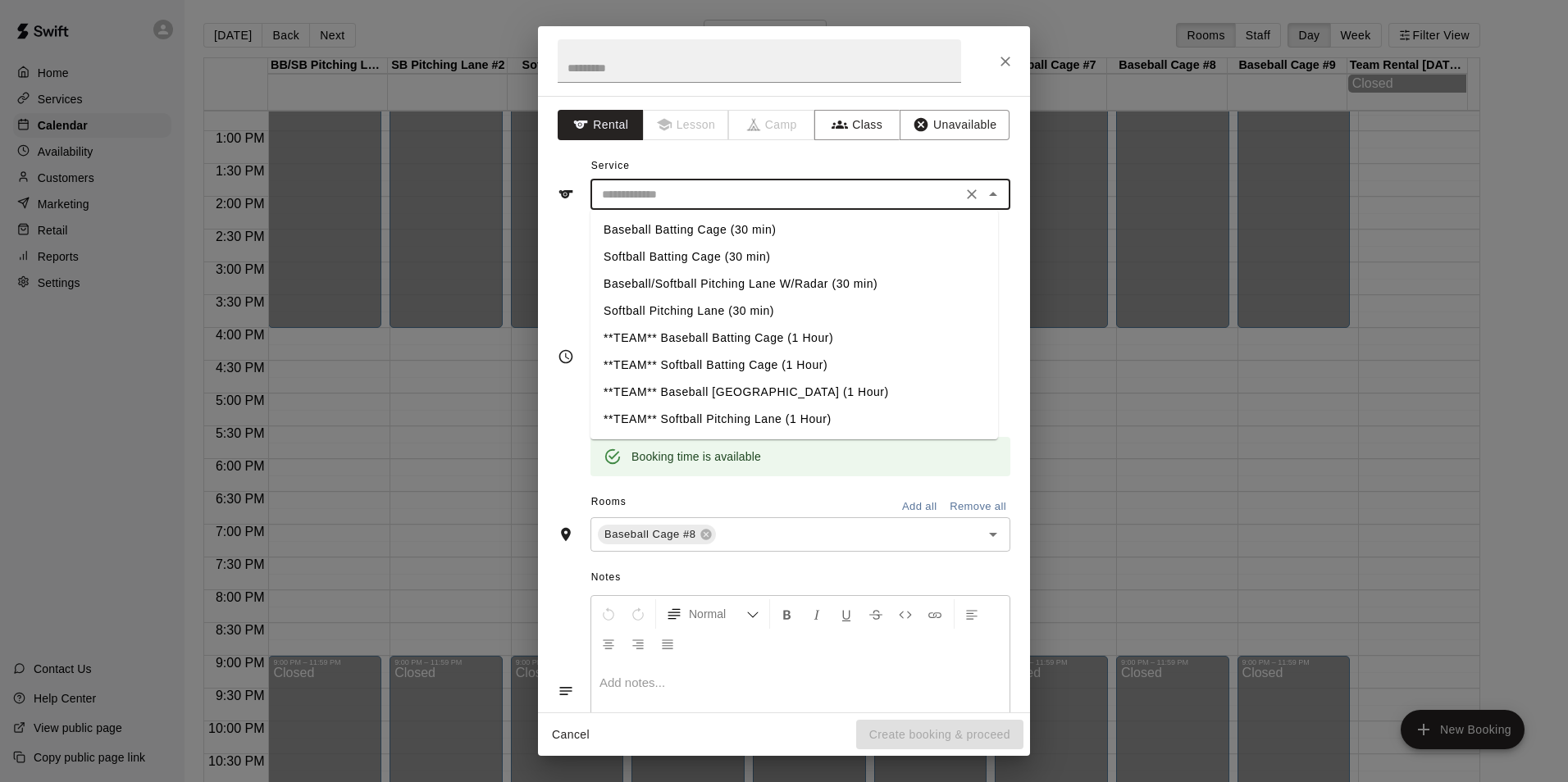
click at [765, 192] on input "text" at bounding box center [776, 194] width 361 height 21
click at [717, 231] on li "Baseball Batting Cage (30 min)" at bounding box center [793, 231] width 408 height 27
type input "**********"
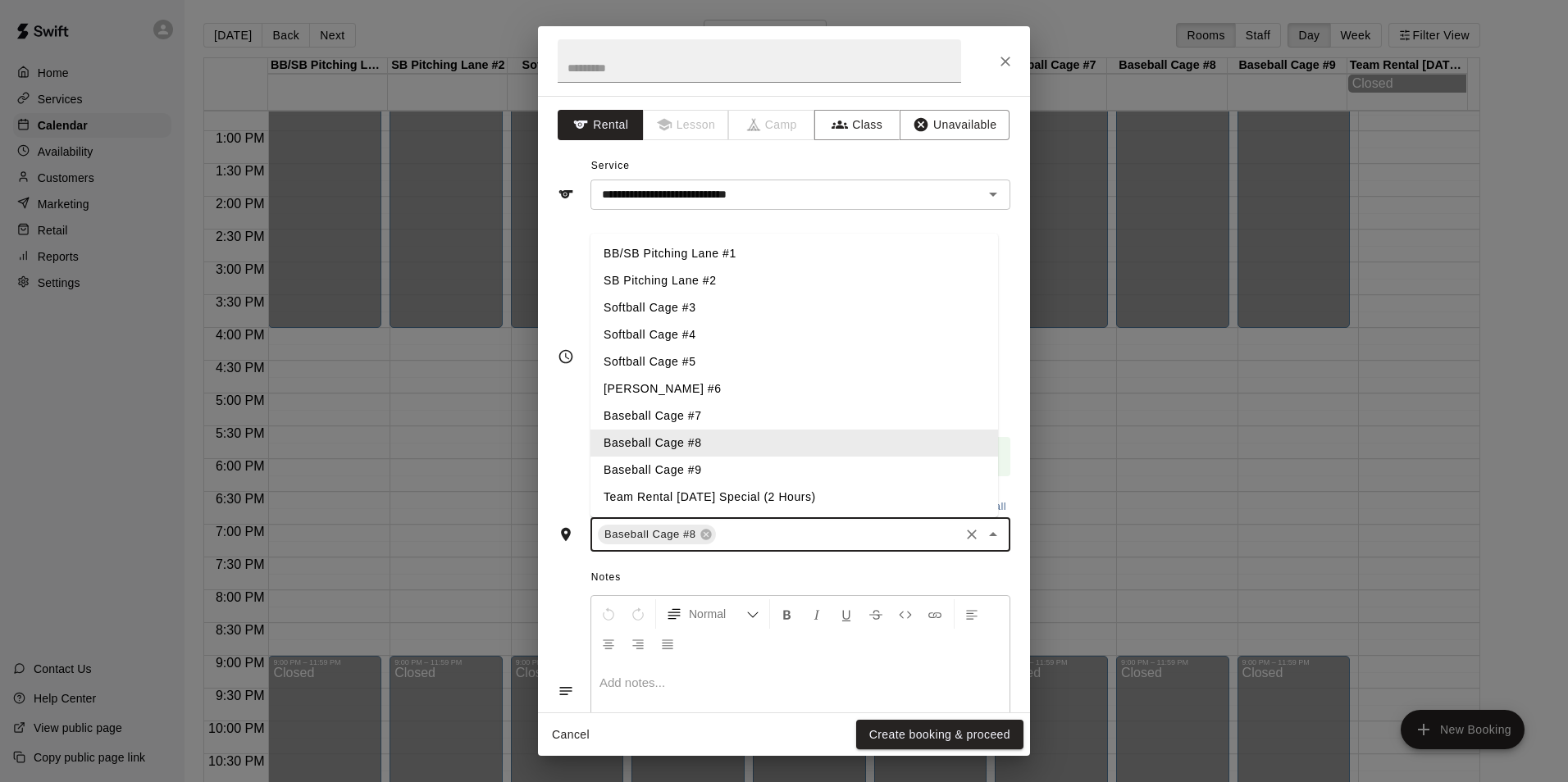
click at [746, 534] on input "text" at bounding box center [838, 535] width 239 height 21
click at [729, 466] on li "Baseball Cage #9" at bounding box center [793, 470] width 408 height 27
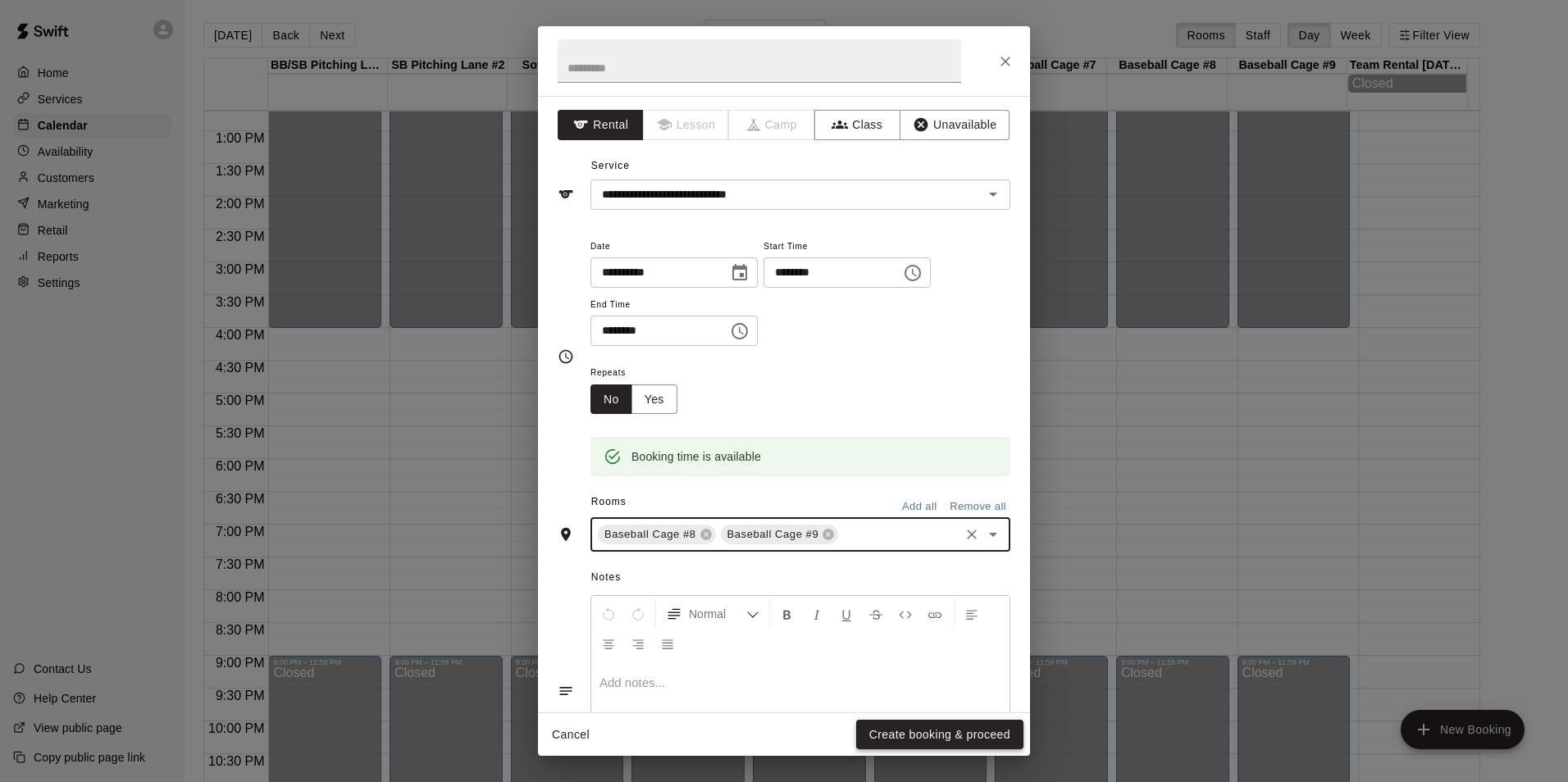
click at [949, 733] on button "Create booking & proceed" at bounding box center [939, 736] width 167 height 31
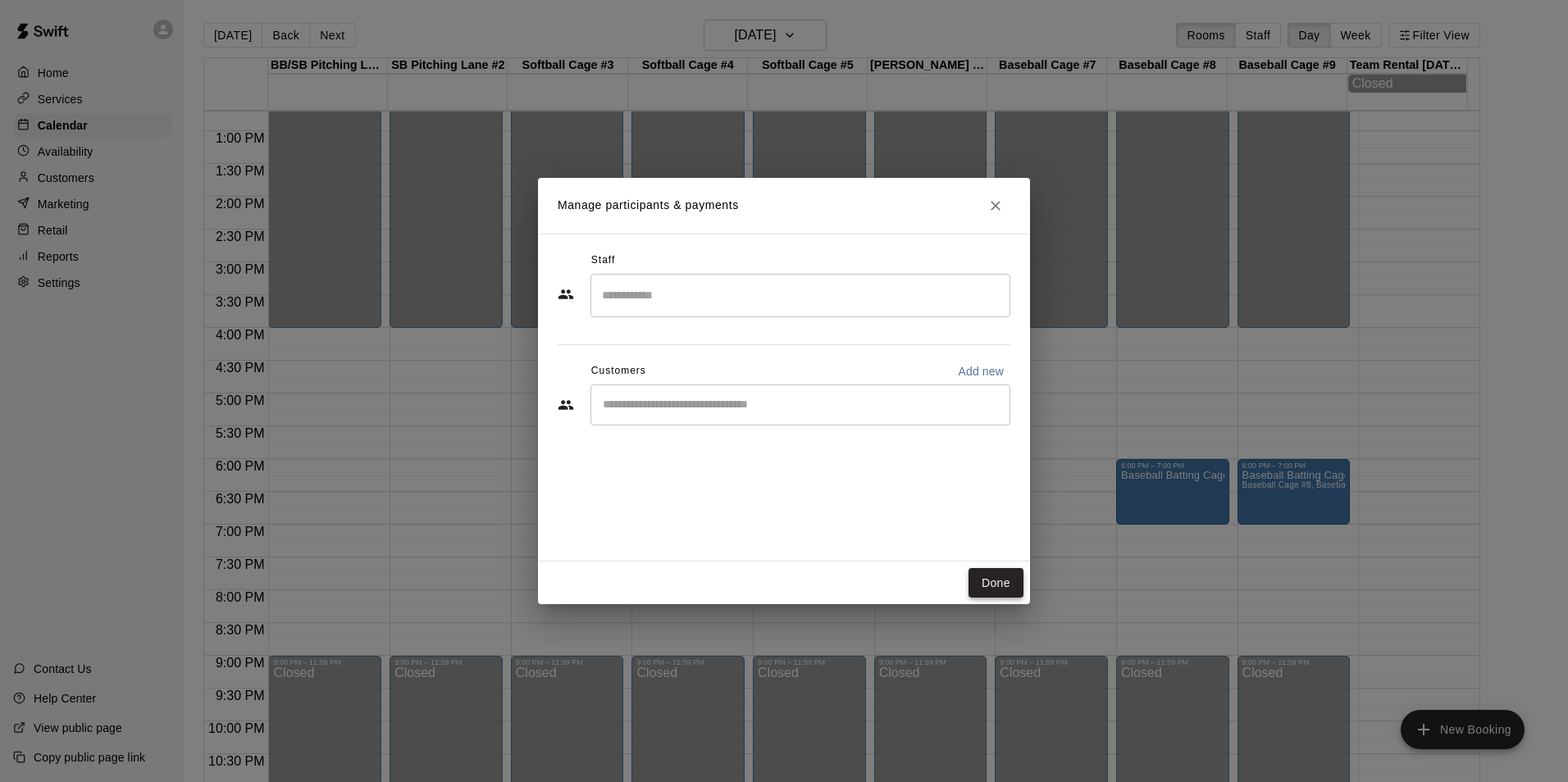
click at [993, 579] on button "Done" at bounding box center [995, 584] width 55 height 31
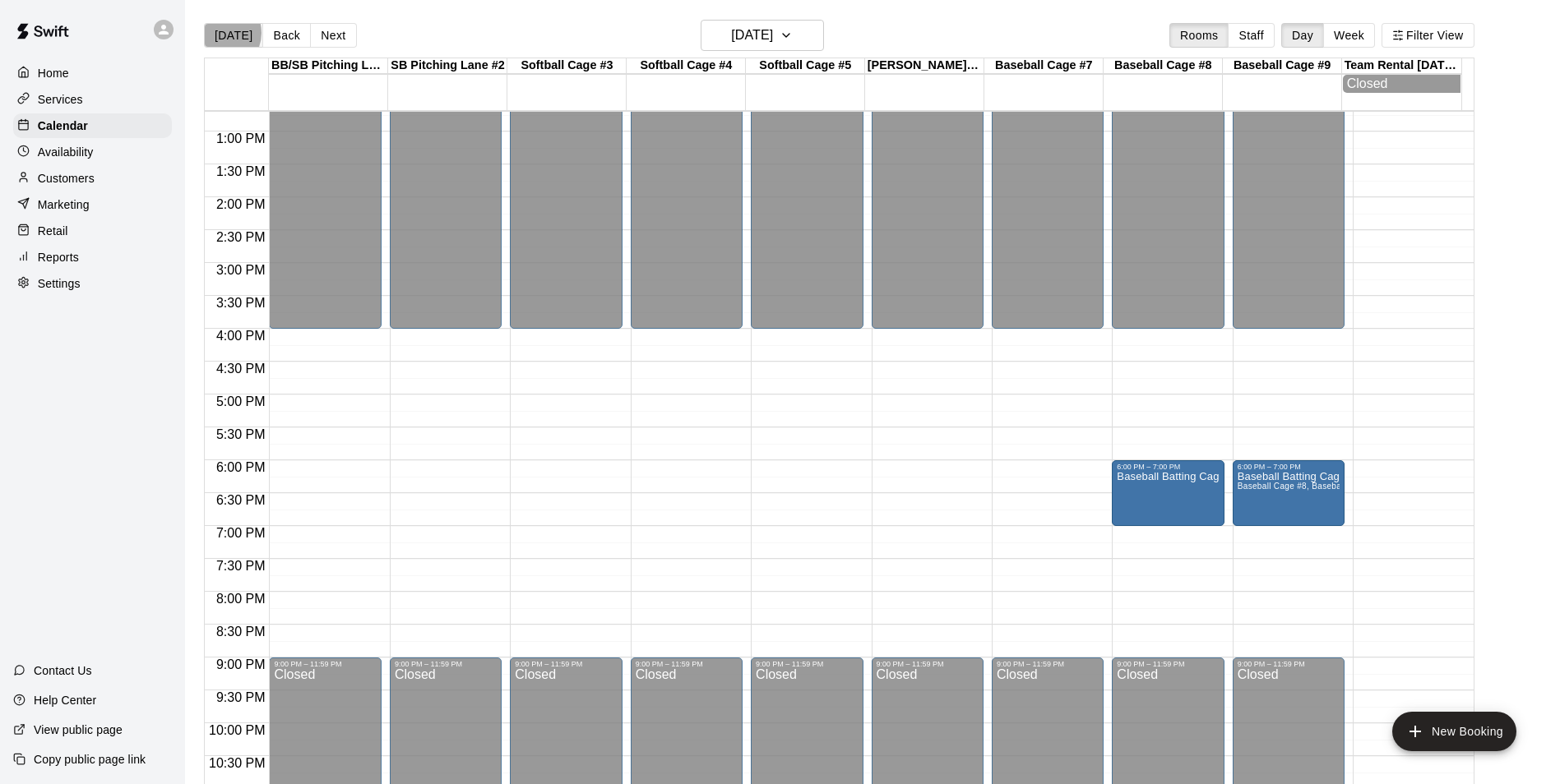
click at [220, 32] on button "[DATE]" at bounding box center [233, 34] width 59 height 24
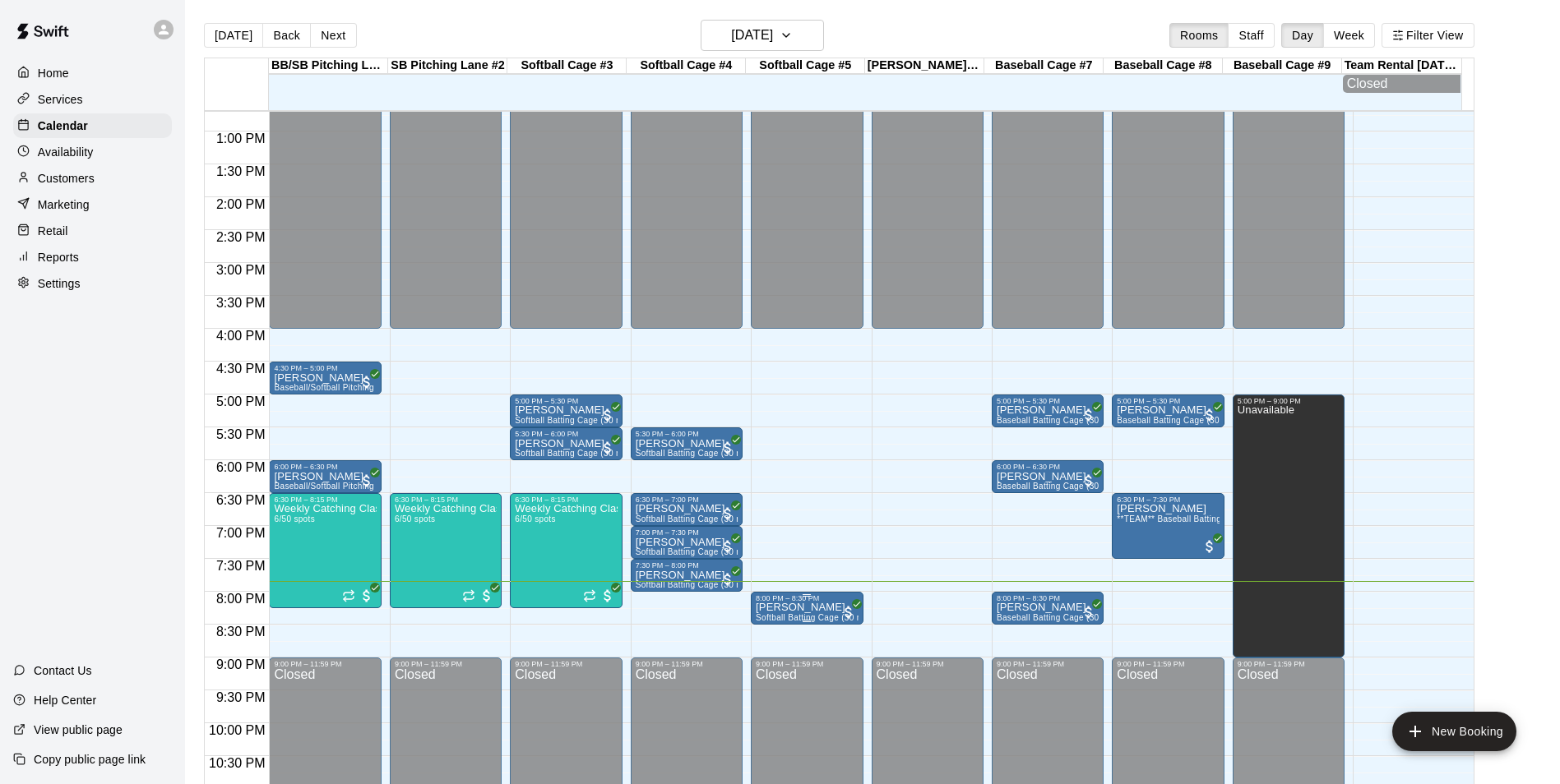
click at [781, 623] on span "Softball Batting Cage (30 min)" at bounding box center [815, 618] width 118 height 9
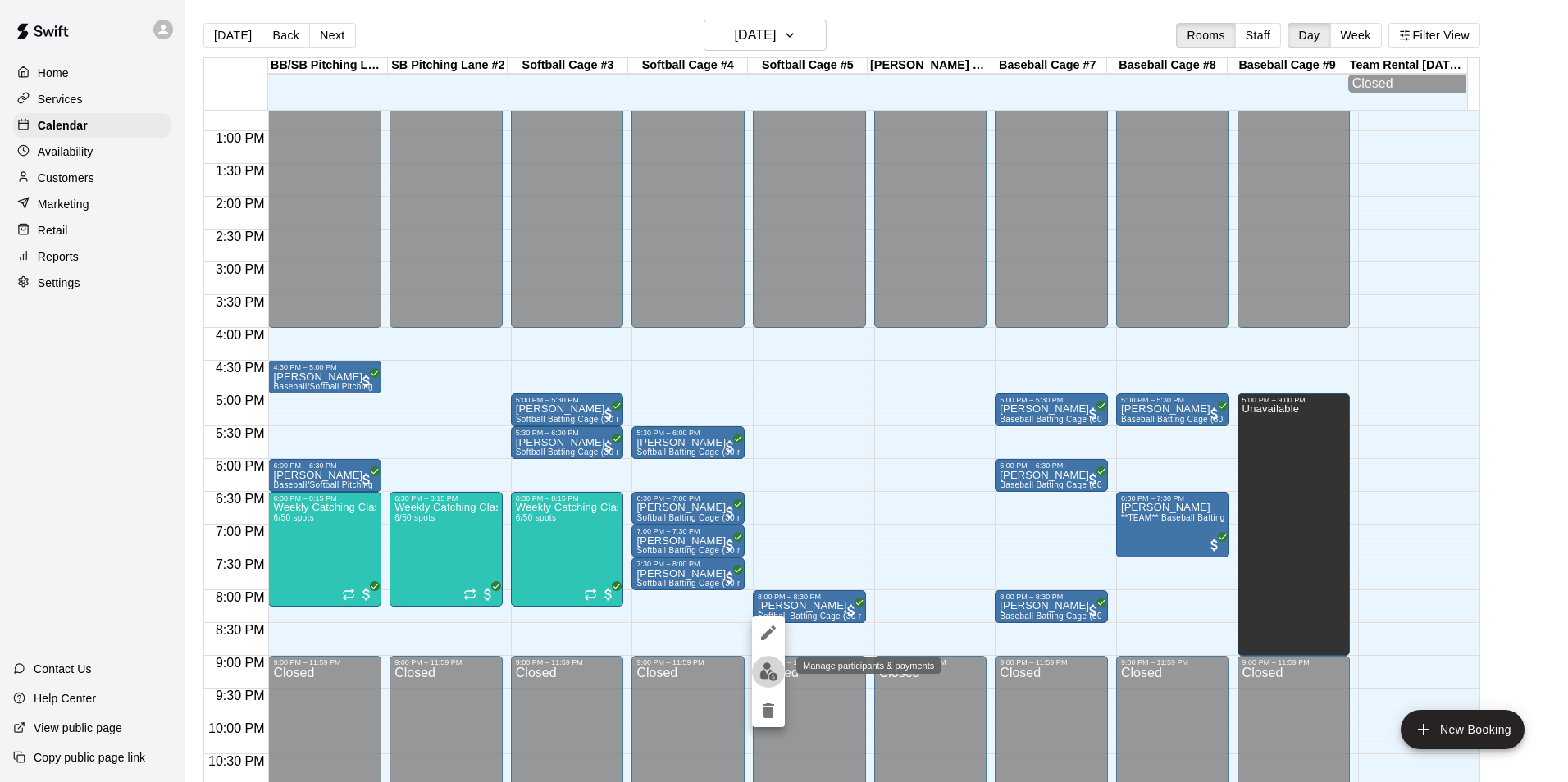
click at [767, 674] on img "edit" at bounding box center [768, 672] width 19 height 19
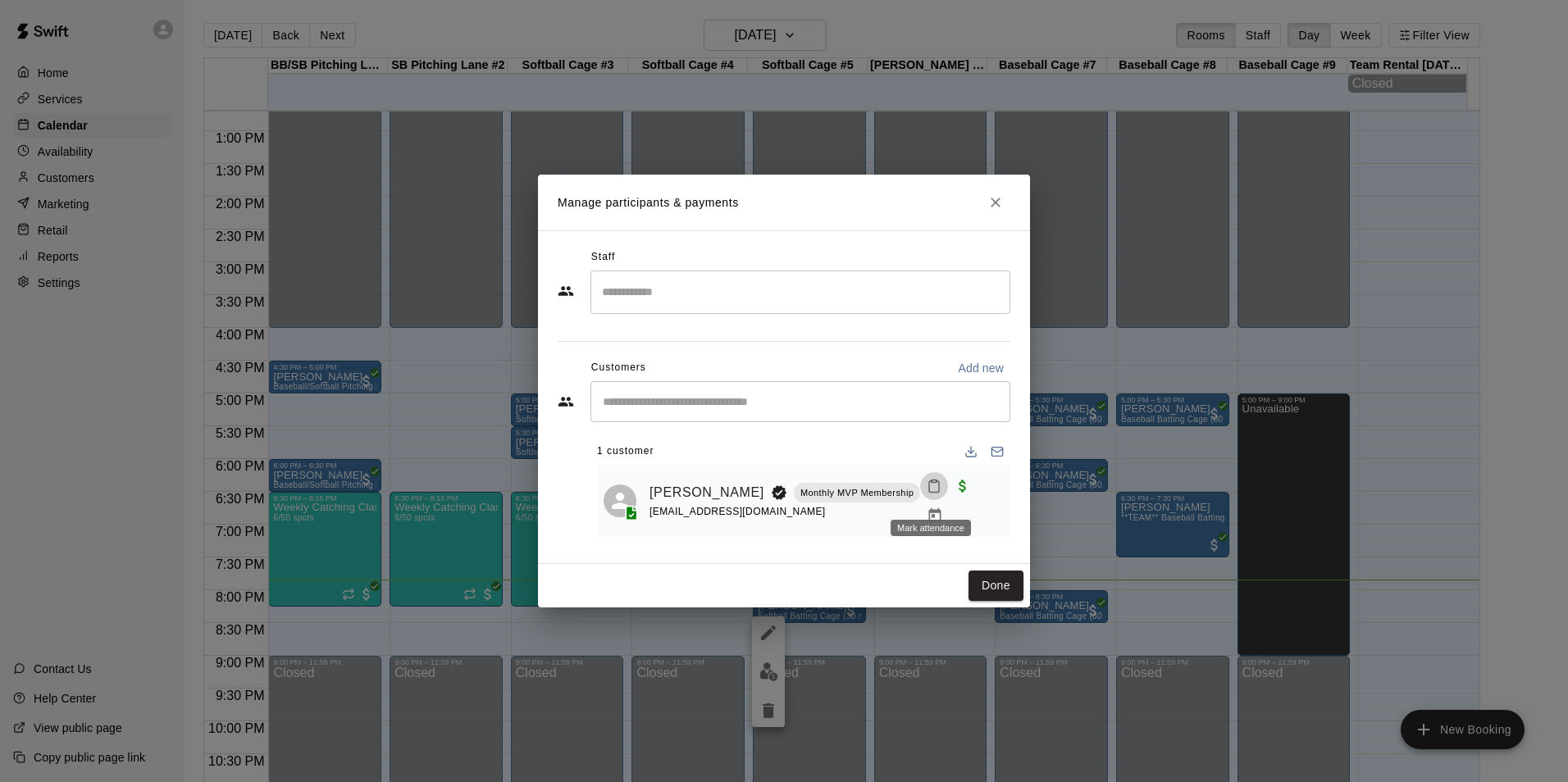
click at [933, 487] on icon "Mark attendance" at bounding box center [934, 486] width 14 height 14
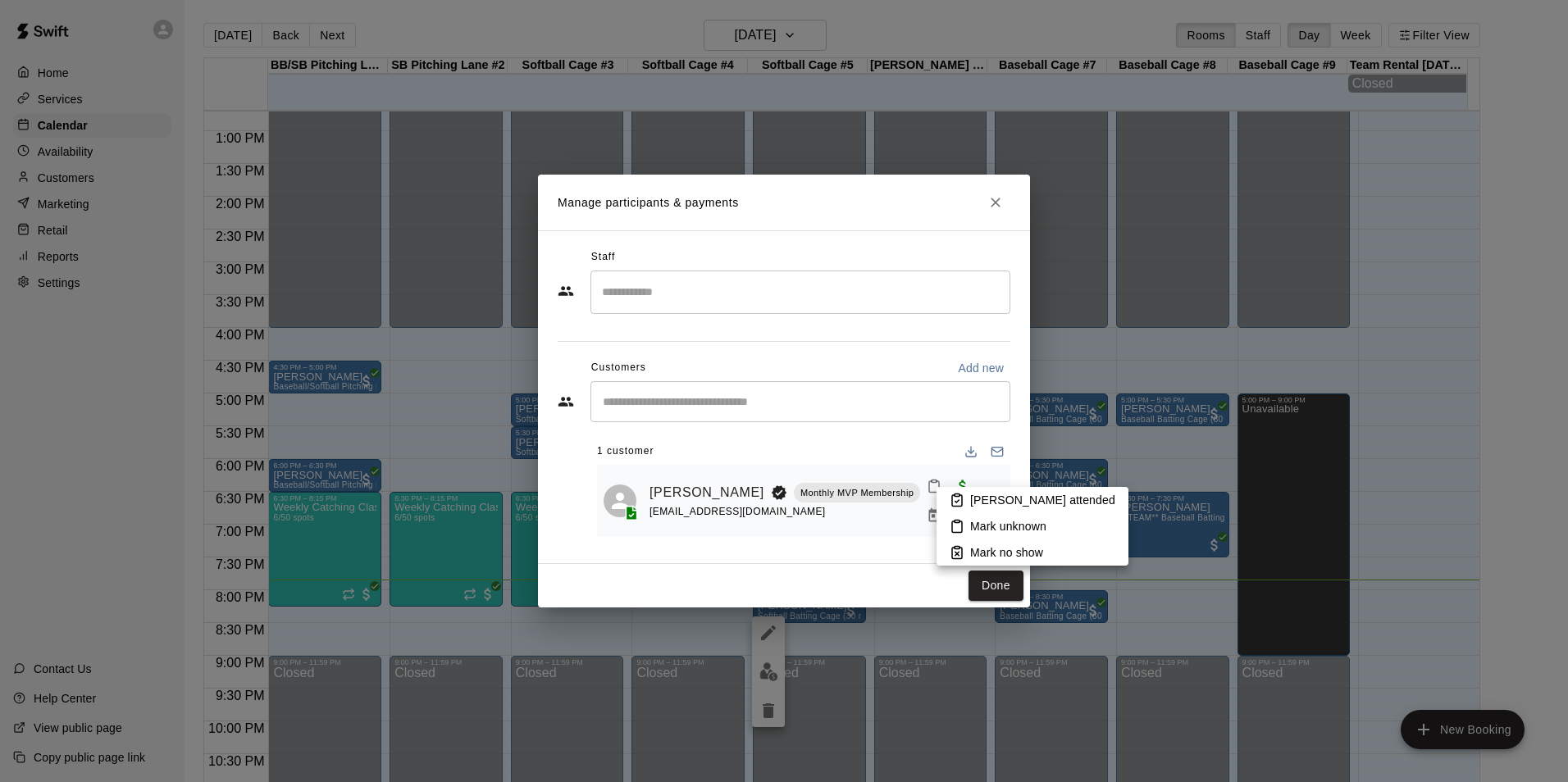
click at [960, 494] on icon at bounding box center [957, 500] width 14 height 14
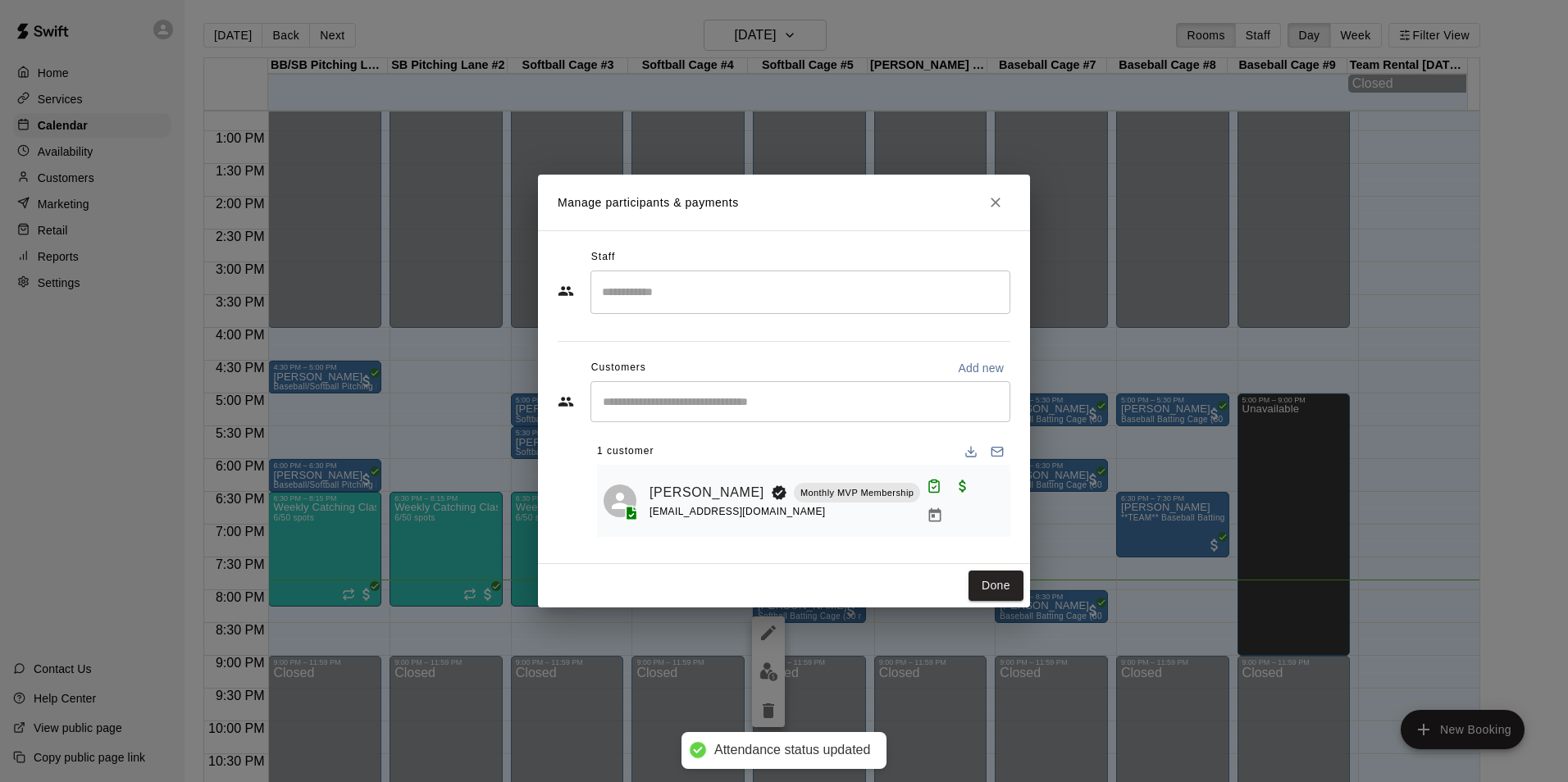
click at [1005, 567] on div "Done" at bounding box center [784, 586] width 492 height 43
click at [1003, 577] on button "Done" at bounding box center [995, 586] width 55 height 31
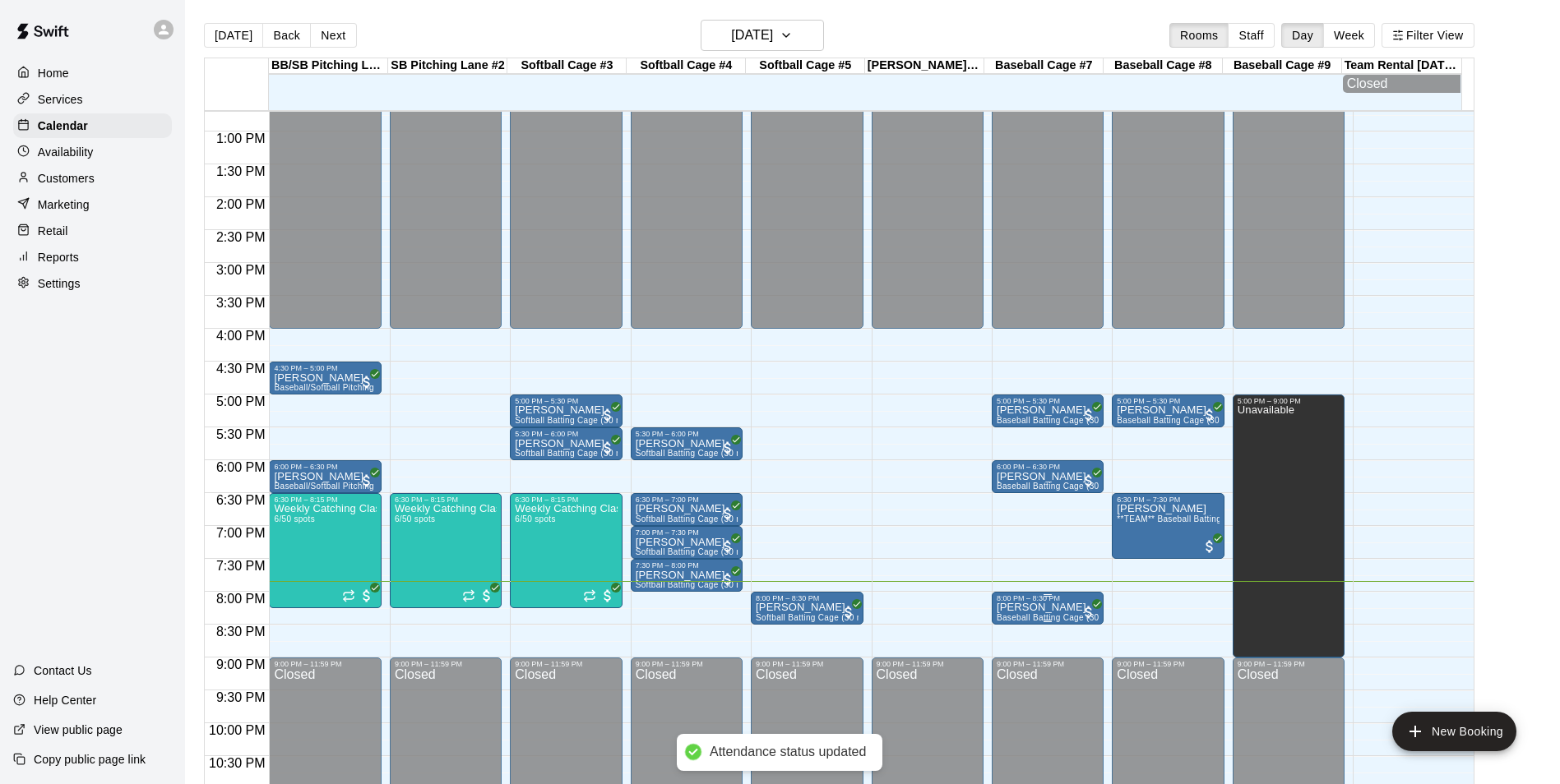
click at [1006, 618] on span "Baseball Batting Cage (30 min)" at bounding box center [1058, 618] width 121 height 9
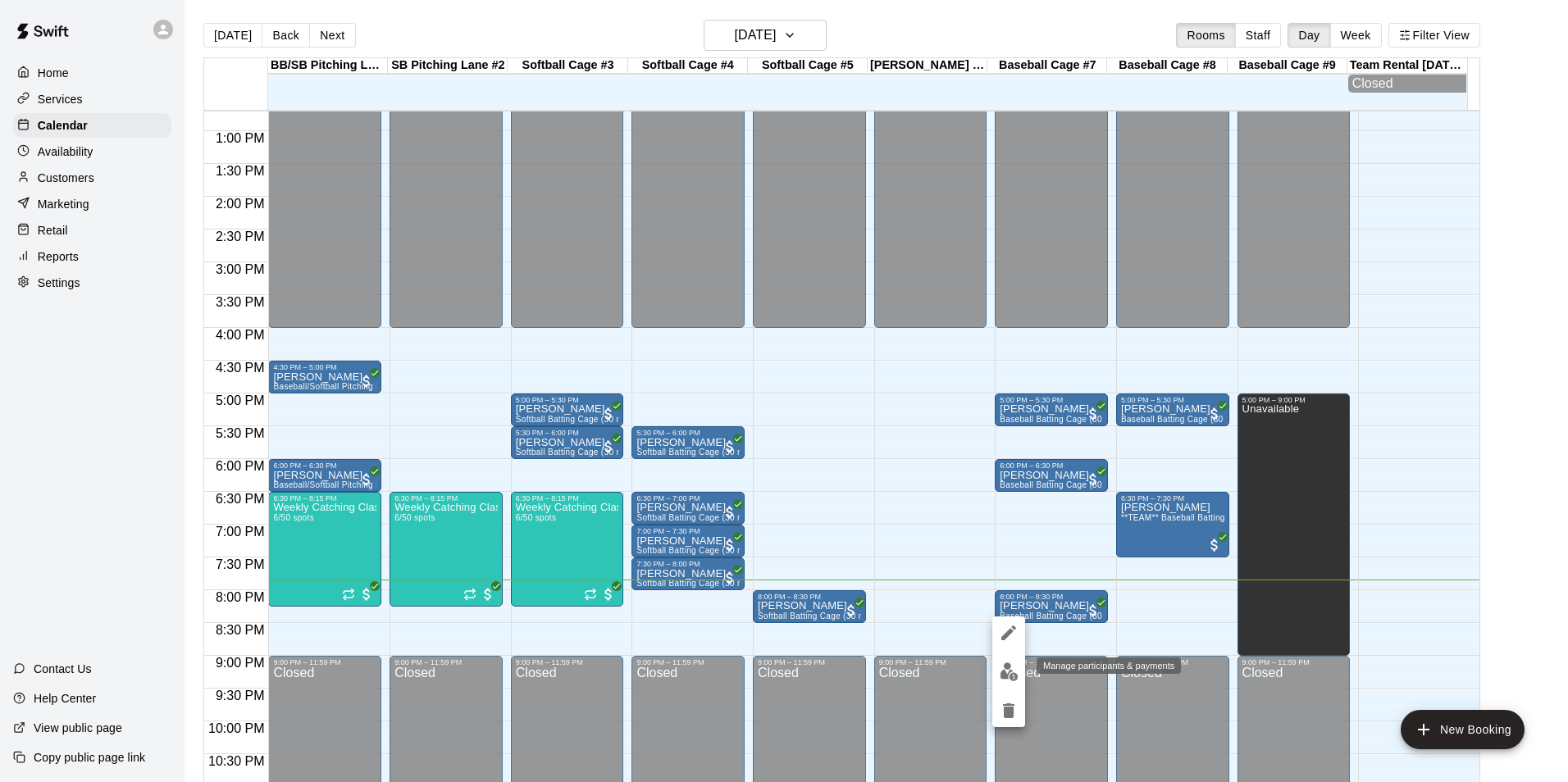
click at [1004, 678] on img "edit" at bounding box center [1009, 672] width 19 height 19
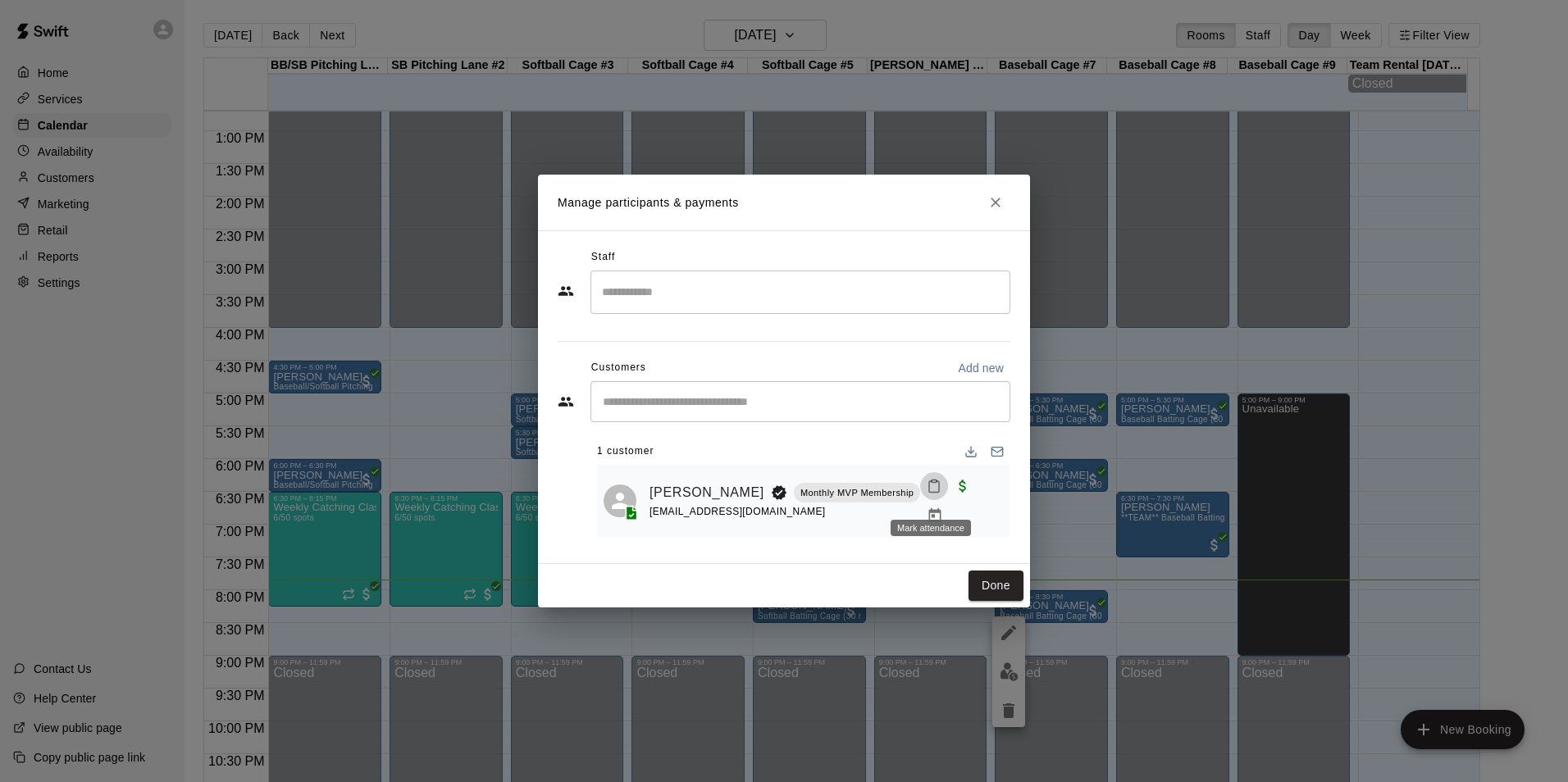
click at [929, 493] on icon "Mark attendance" at bounding box center [934, 487] width 10 height 12
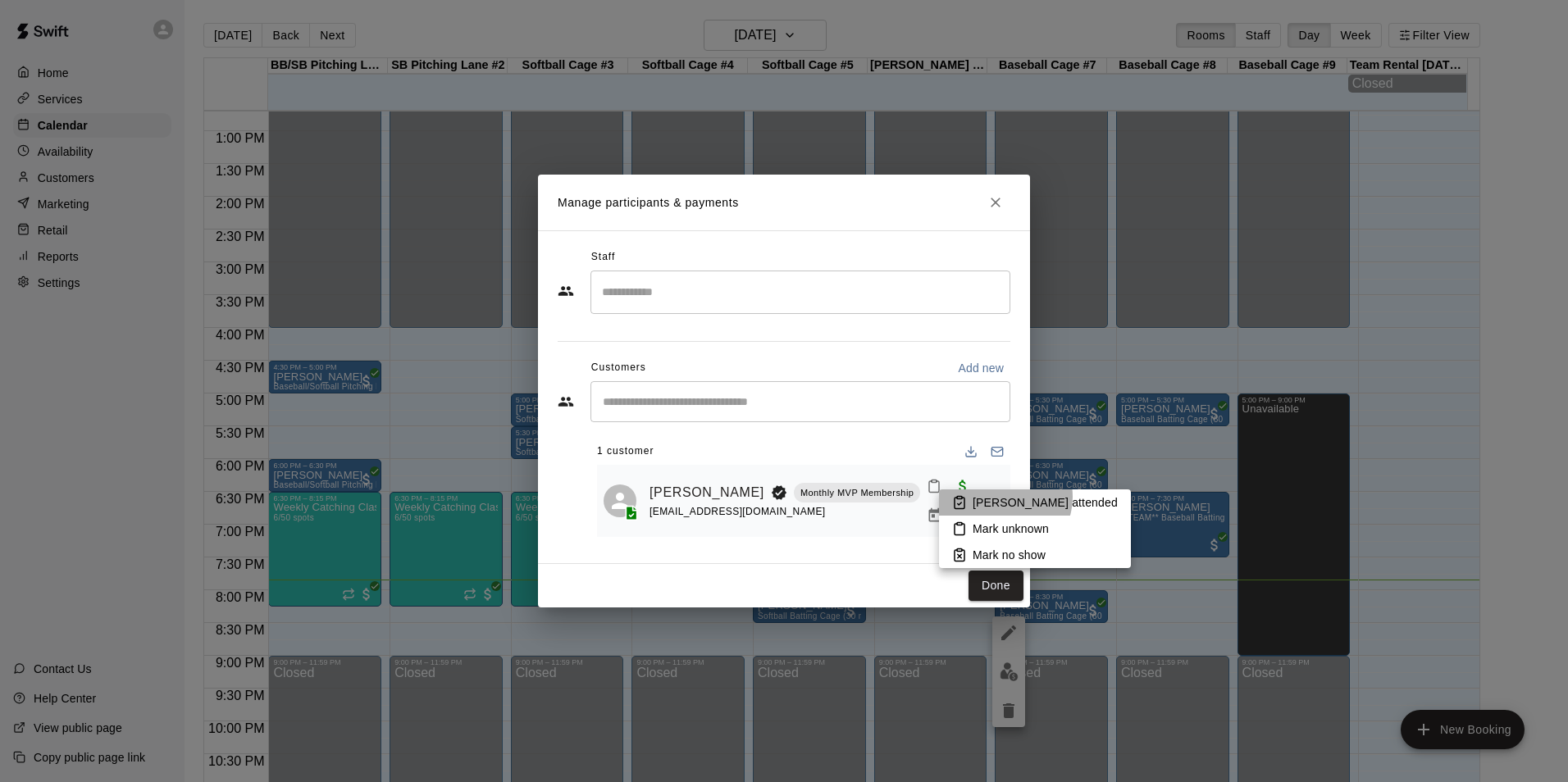
click at [1003, 497] on p "[PERSON_NAME] attended" at bounding box center [1045, 503] width 146 height 16
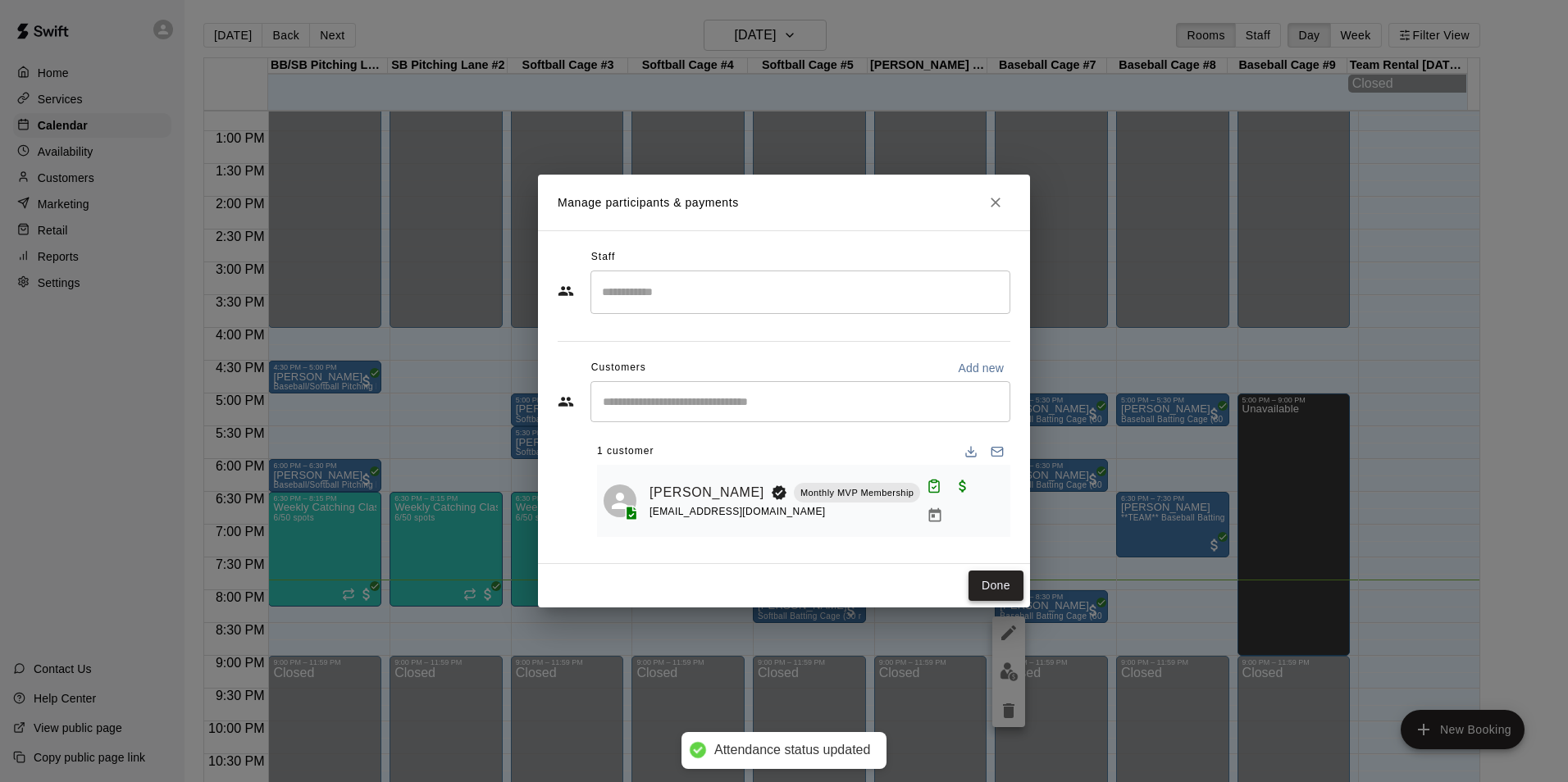
click at [1009, 575] on button "Done" at bounding box center [995, 586] width 55 height 31
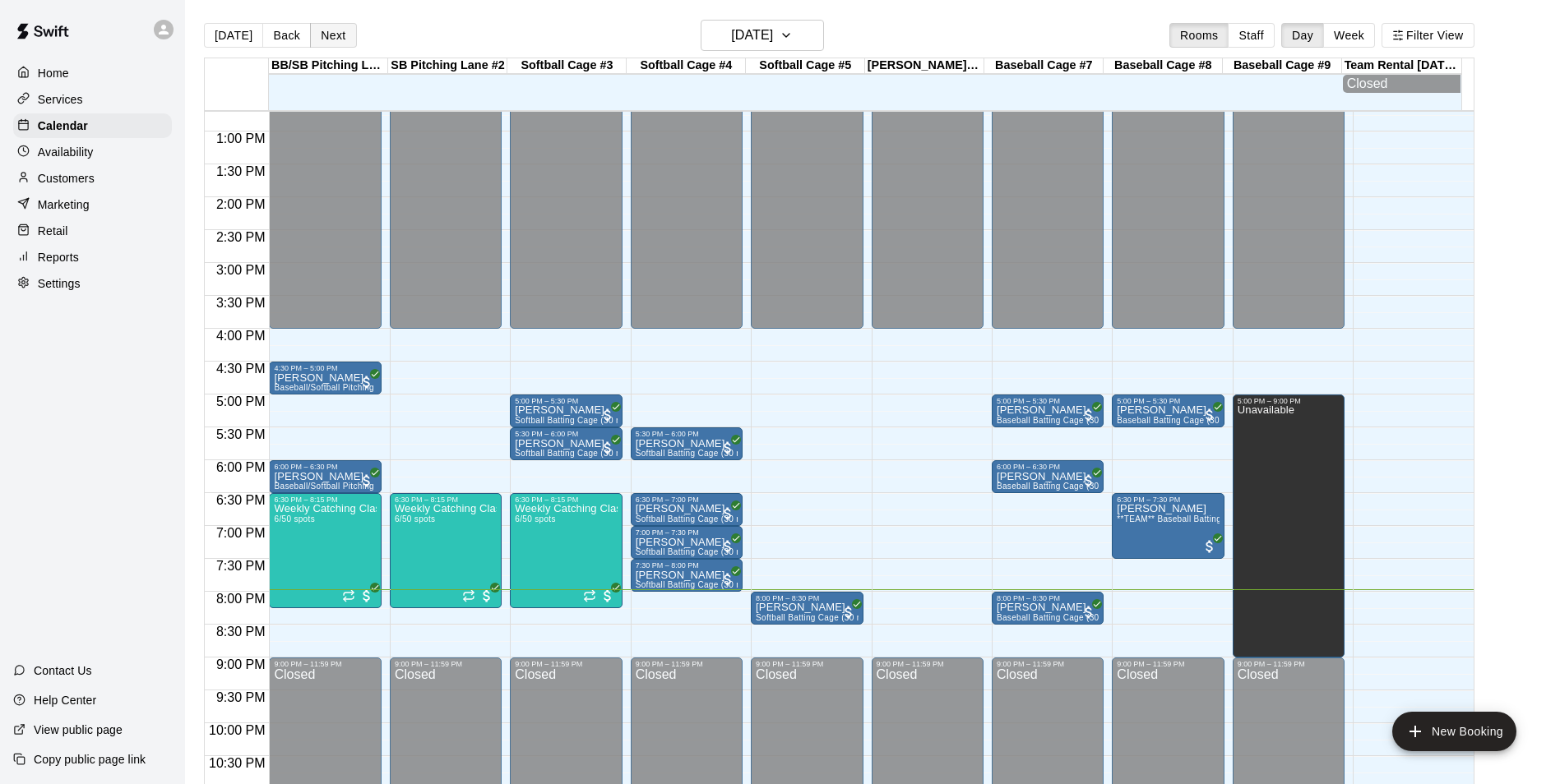
click at [313, 33] on button "Next" at bounding box center [333, 34] width 46 height 24
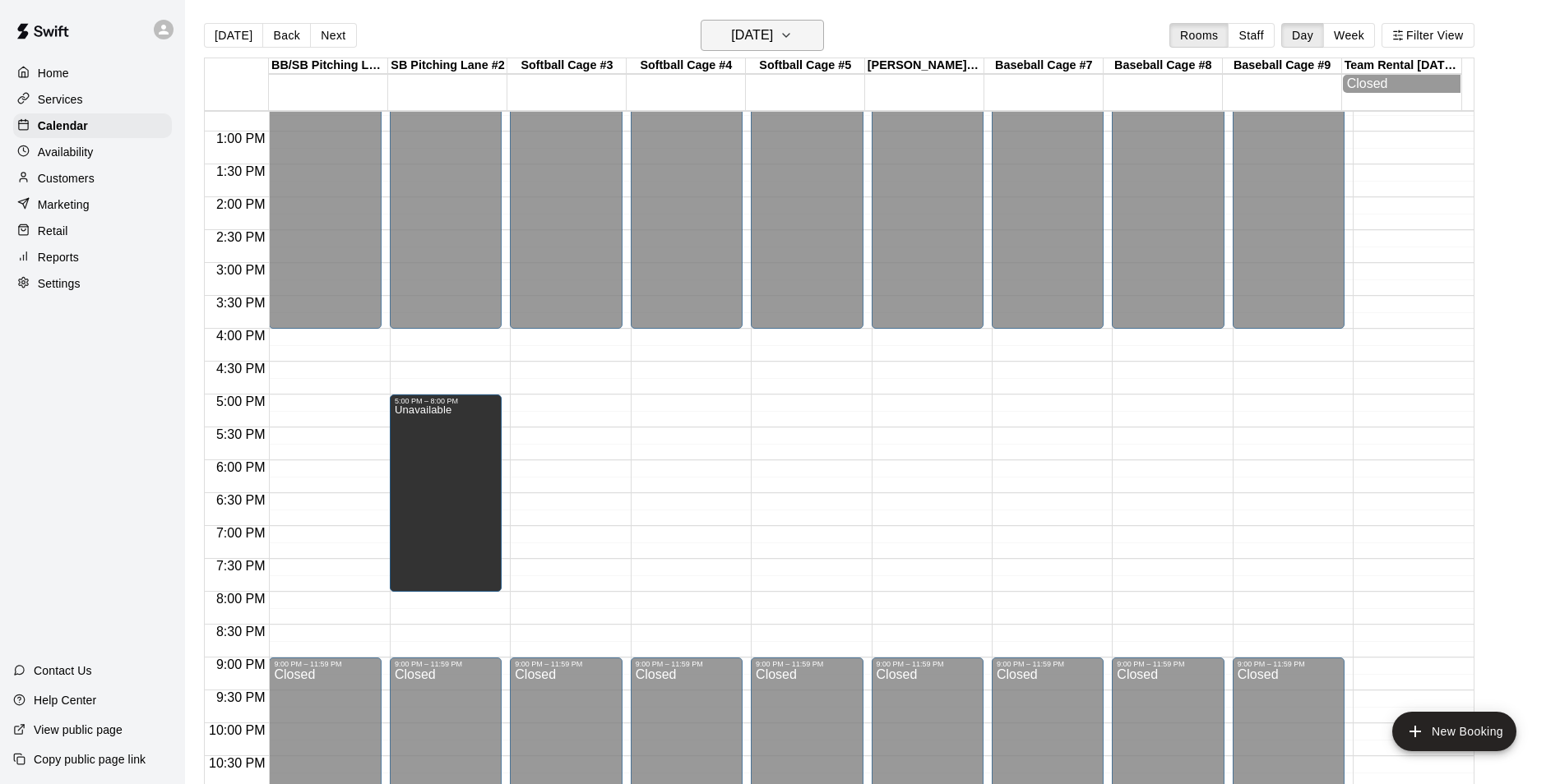
click at [760, 33] on h6 "[DATE]" at bounding box center [752, 34] width 42 height 23
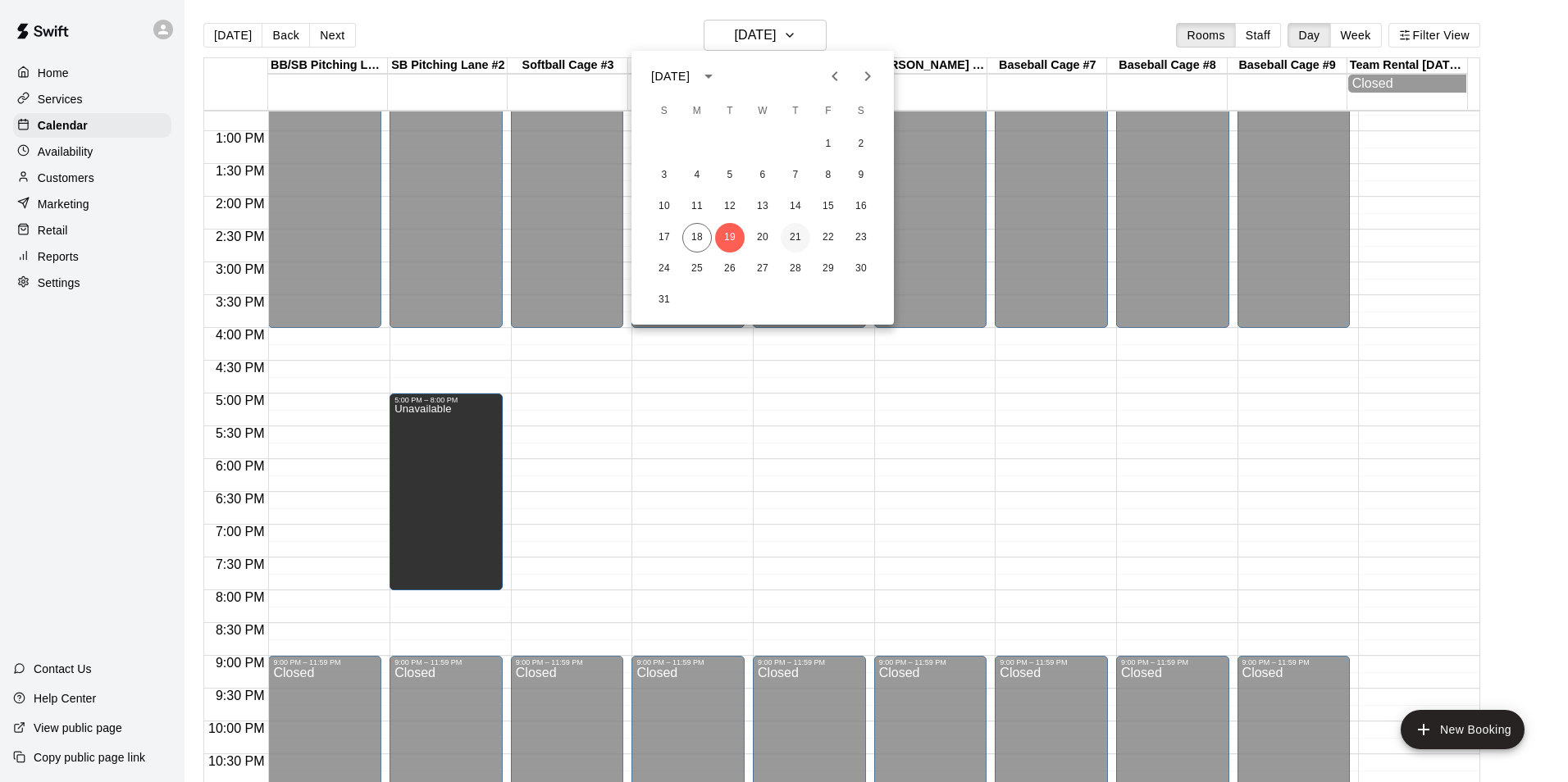
click at [794, 238] on button "21" at bounding box center [795, 238] width 30 height 30
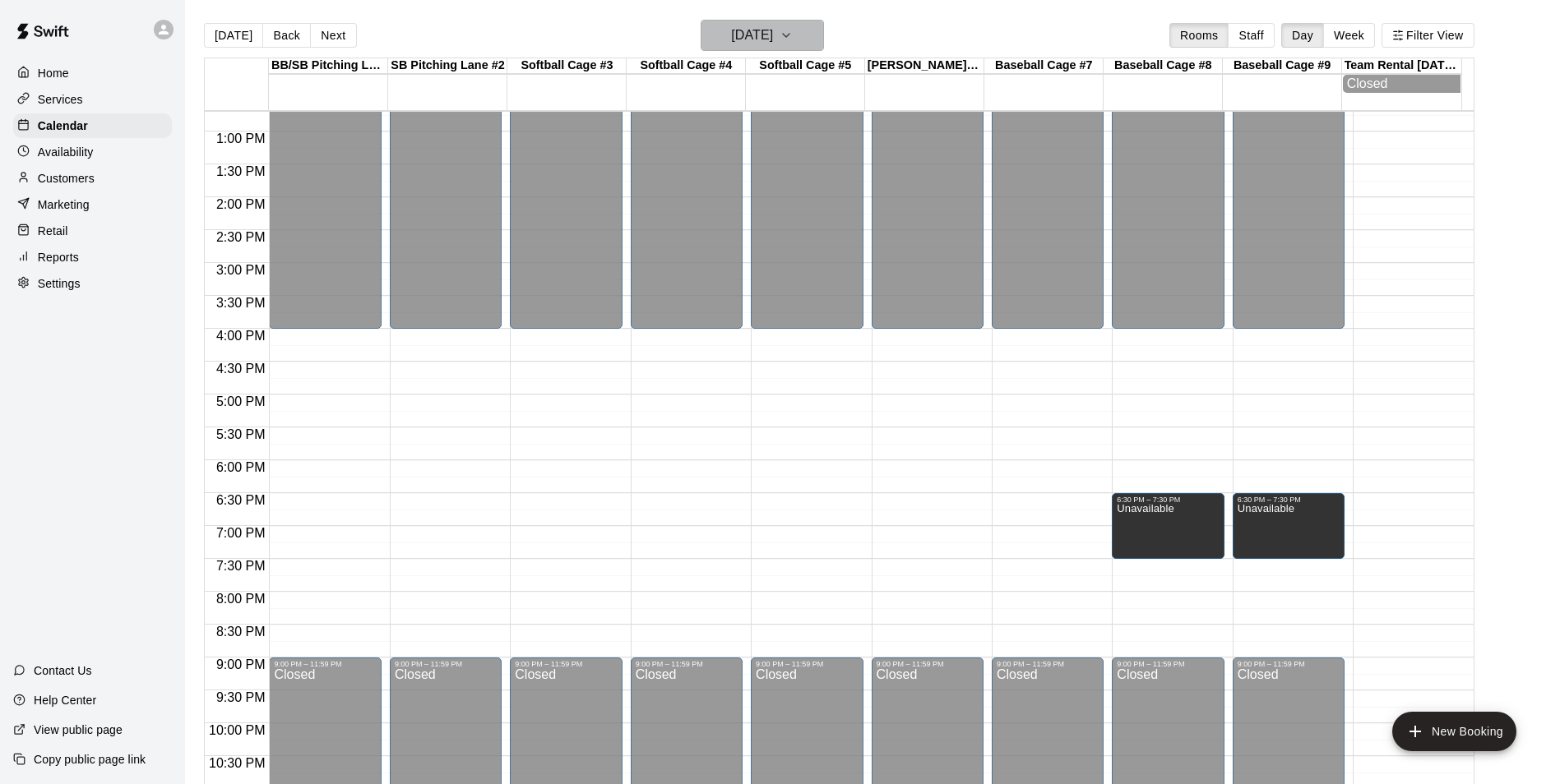
click at [732, 32] on h6 "[DATE]" at bounding box center [752, 34] width 42 height 23
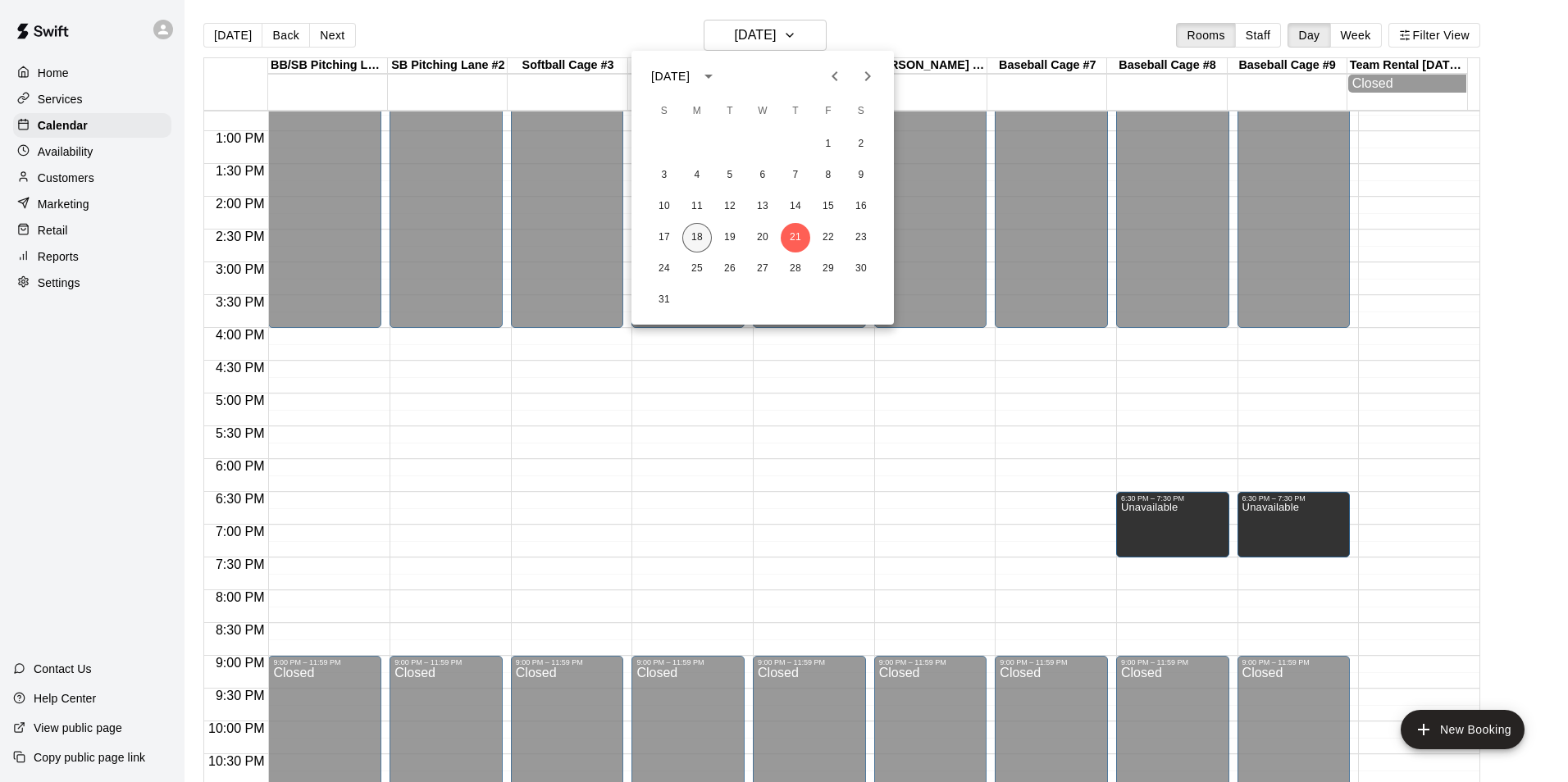
click at [701, 234] on button "18" at bounding box center [697, 238] width 30 height 30
